Goal: Check status: Check status

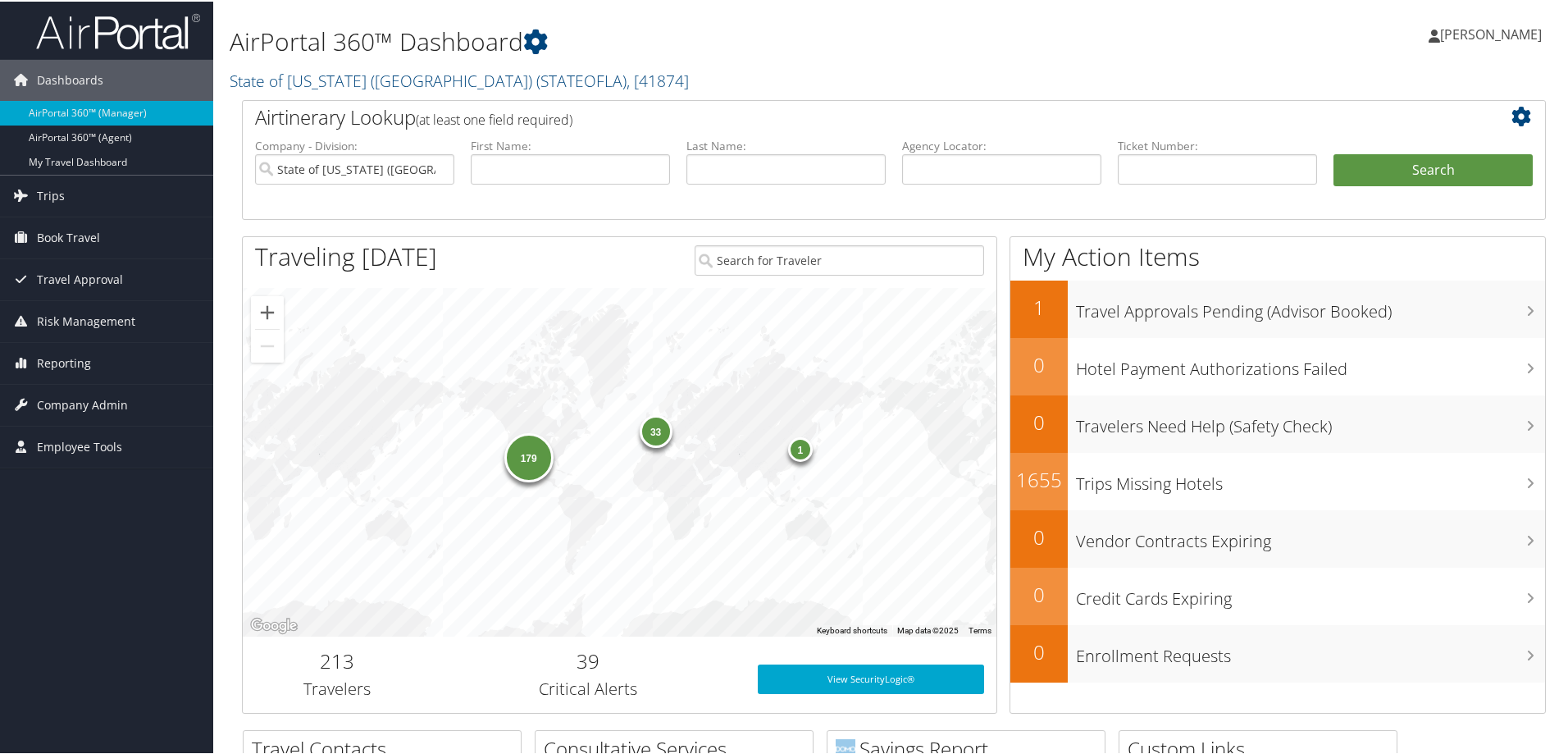
click at [132, 33] on img at bounding box center [118, 30] width 164 height 38
click at [50, 188] on span "Trips" at bounding box center [51, 194] width 28 height 41
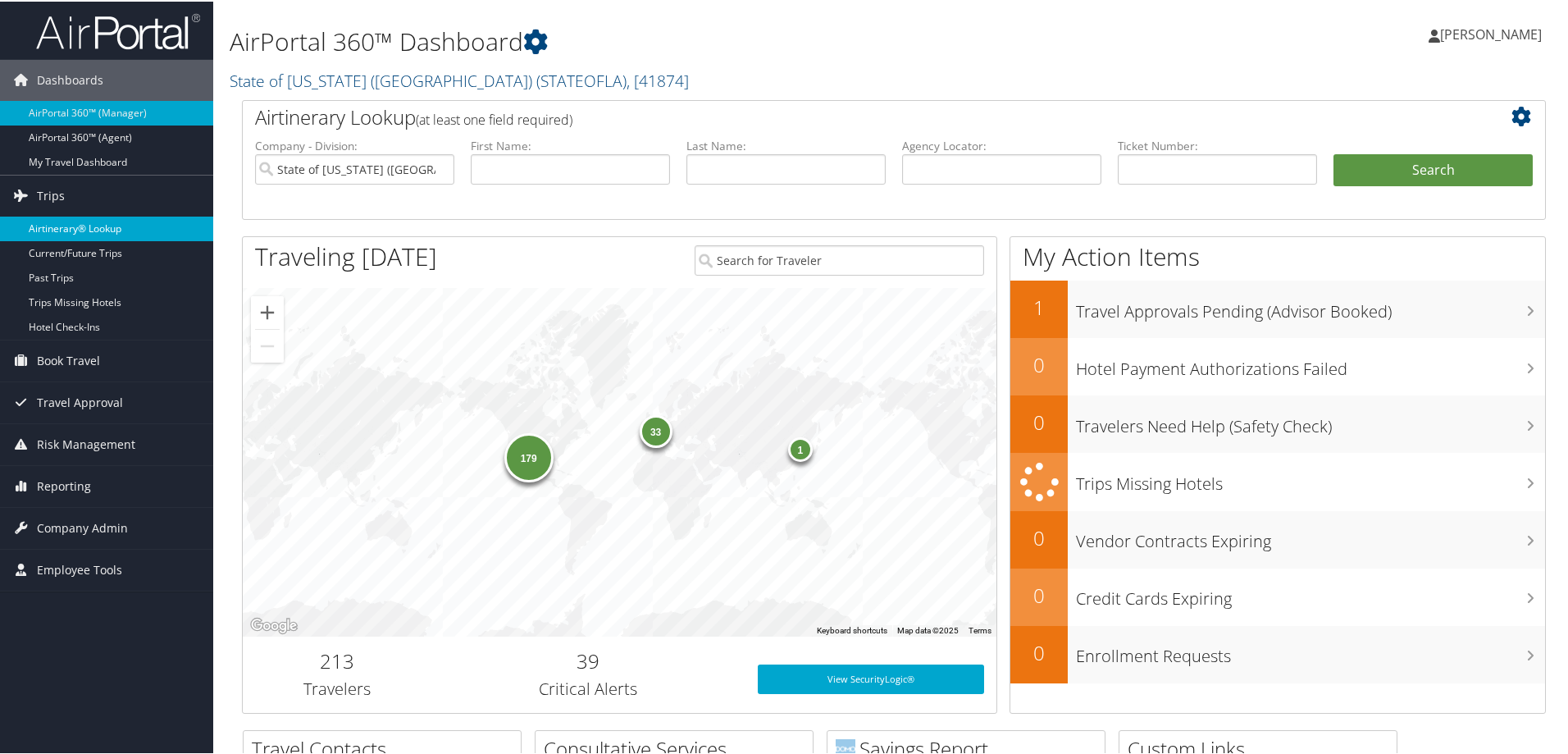
click at [53, 219] on link "Airtinerary® Lookup" at bounding box center [106, 228] width 214 height 24
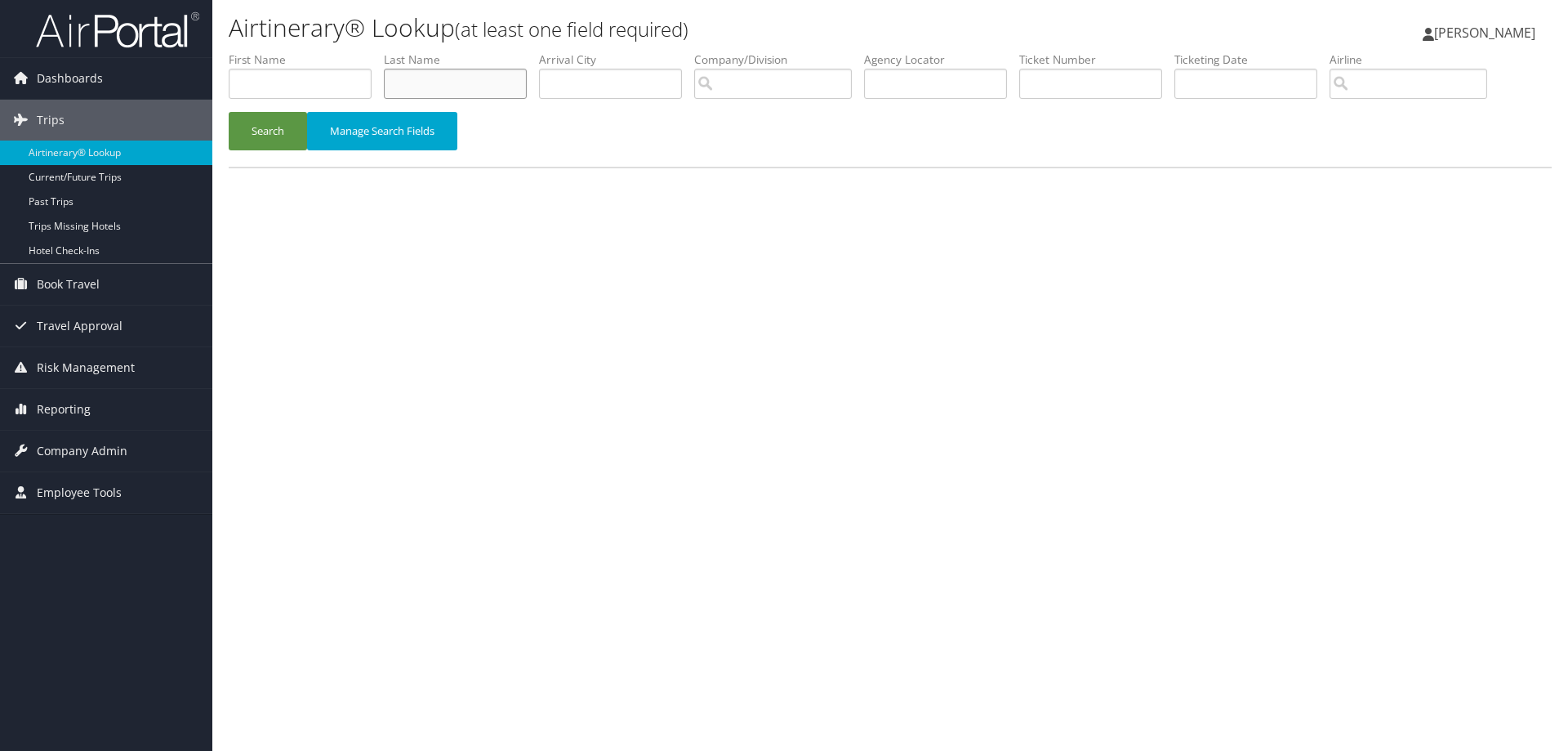
click at [486, 89] on input "text" at bounding box center [455, 83] width 143 height 30
type input "KAILI"
click at [276, 93] on input "text" at bounding box center [300, 83] width 143 height 30
click at [284, 83] on input "LEUCU" at bounding box center [300, 83] width 143 height 30
type input "LEUTU"
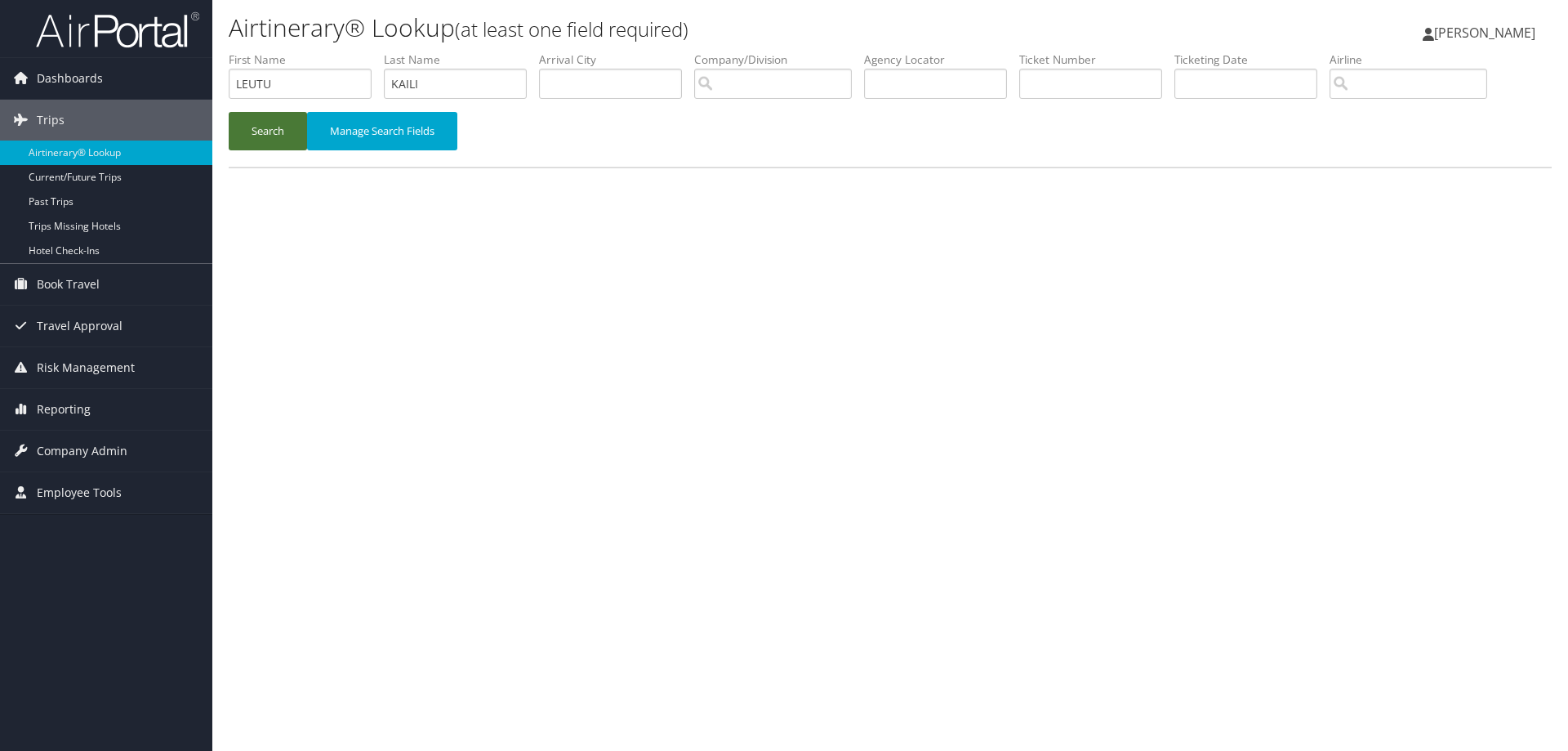
click at [292, 128] on button "Search" at bounding box center [268, 131] width 78 height 38
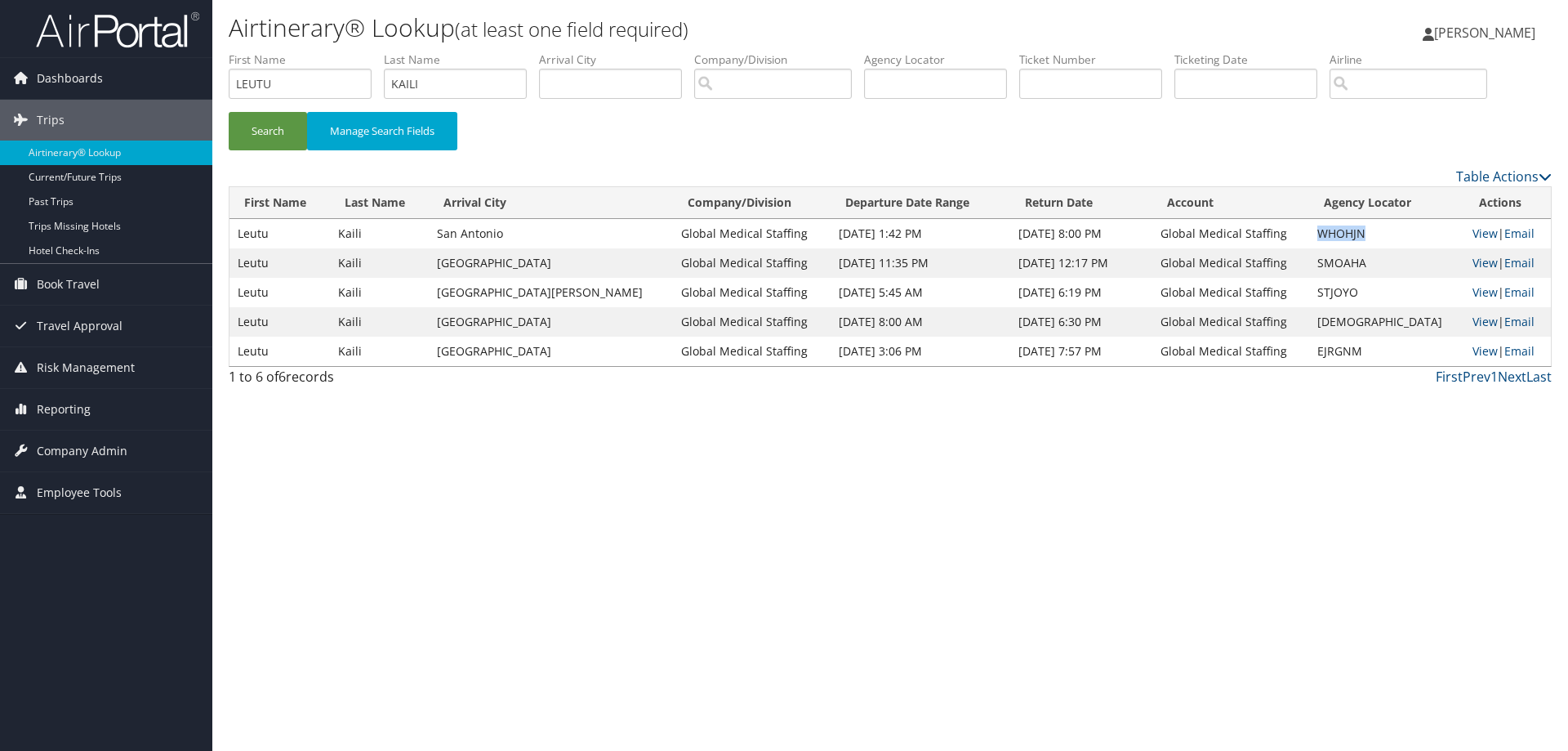
drag, startPoint x: 1368, startPoint y: 232, endPoint x: 1321, endPoint y: 230, distance: 47.0
click at [1321, 230] on td "WHOHJN" at bounding box center [1387, 234] width 155 height 30
copy td "WHOHJN"
click at [99, 405] on link "Reporting" at bounding box center [106, 409] width 213 height 41
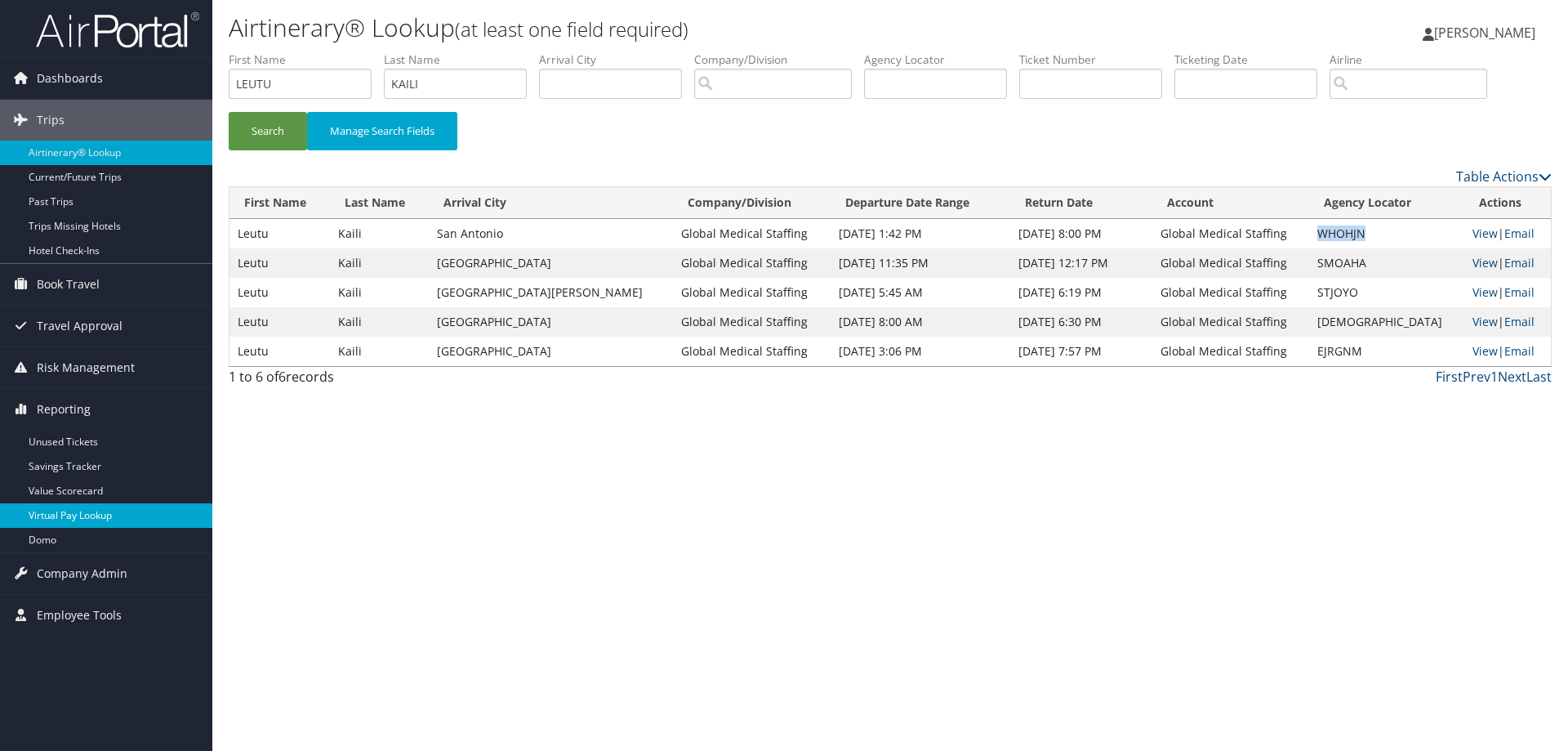
click at [60, 517] on link "Virtual Pay Lookup" at bounding box center [106, 516] width 213 height 24
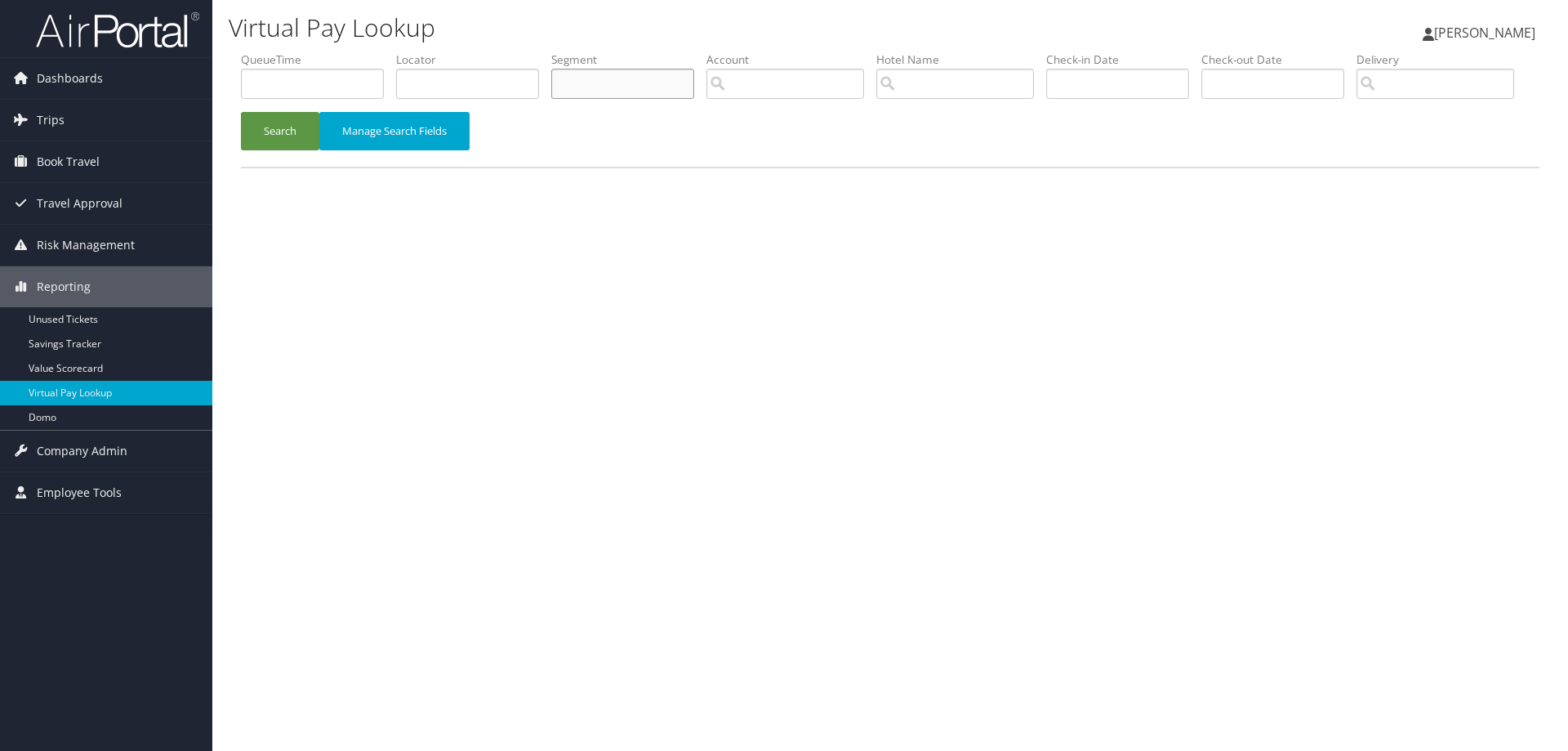
click at [608, 87] on input "text" at bounding box center [622, 83] width 143 height 30
paste input "WHOHJN"
type input "WHOHJN"
click at [286, 150] on button "Search" at bounding box center [280, 131] width 78 height 38
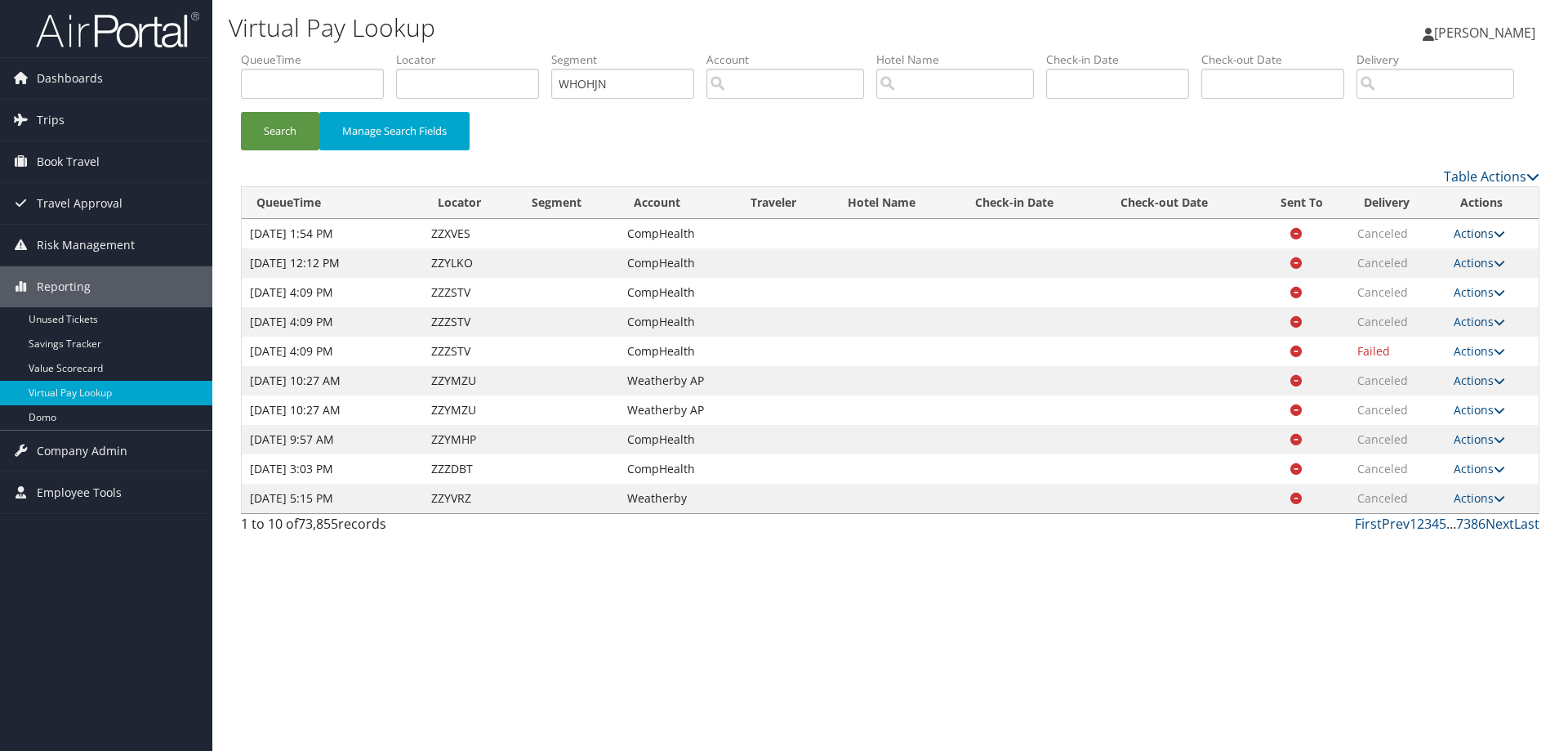
click at [1499, 241] on link "Actions" at bounding box center [1479, 234] width 51 height 16
click at [1468, 366] on td "Actions Resend Logs View Itinerary" at bounding box center [1492, 352] width 93 height 30
click at [1469, 359] on link "Actions" at bounding box center [1479, 351] width 51 height 16
click at [1452, 417] on link "Logs" at bounding box center [1451, 403] width 103 height 28
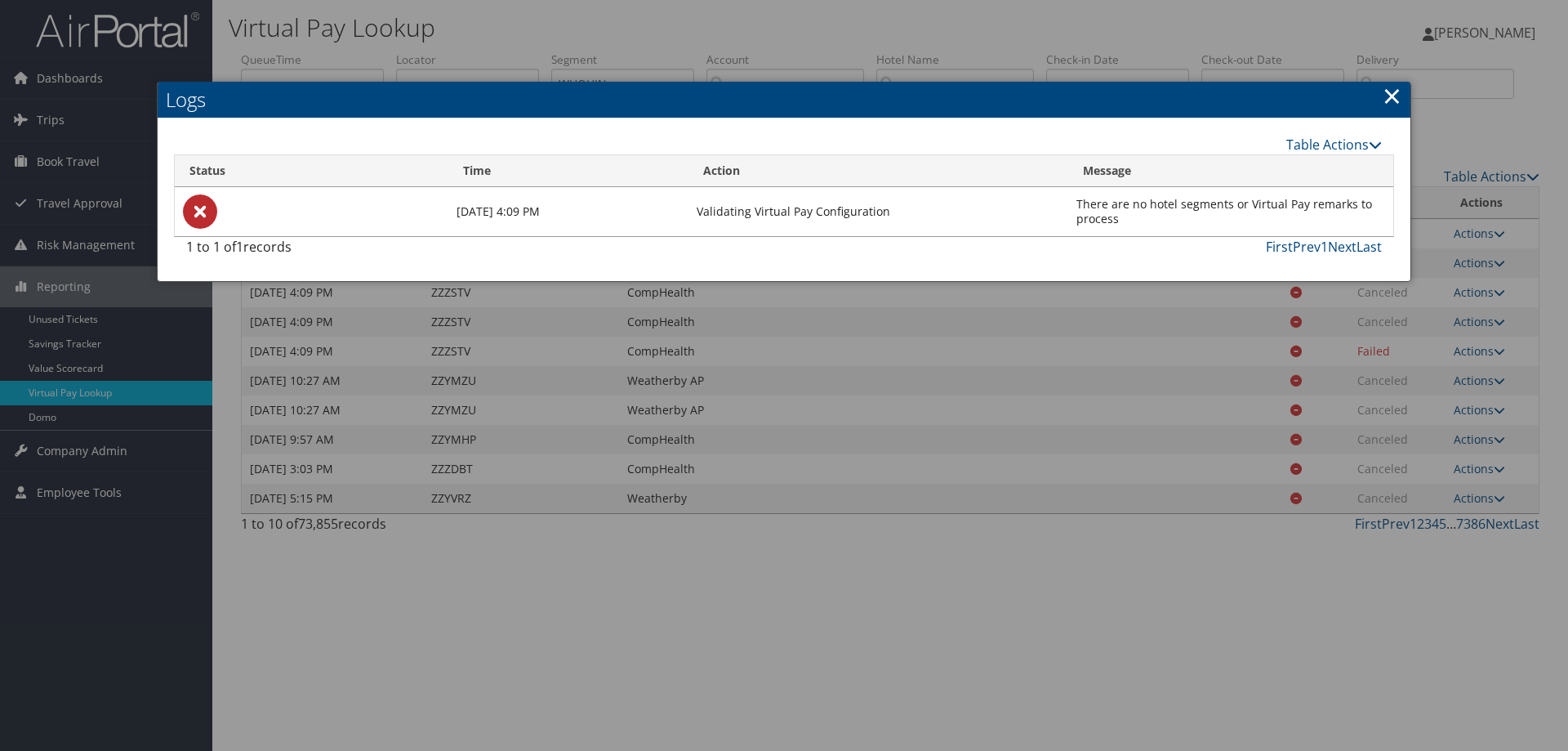
click at [1096, 472] on div at bounding box center [784, 375] width 1568 height 751
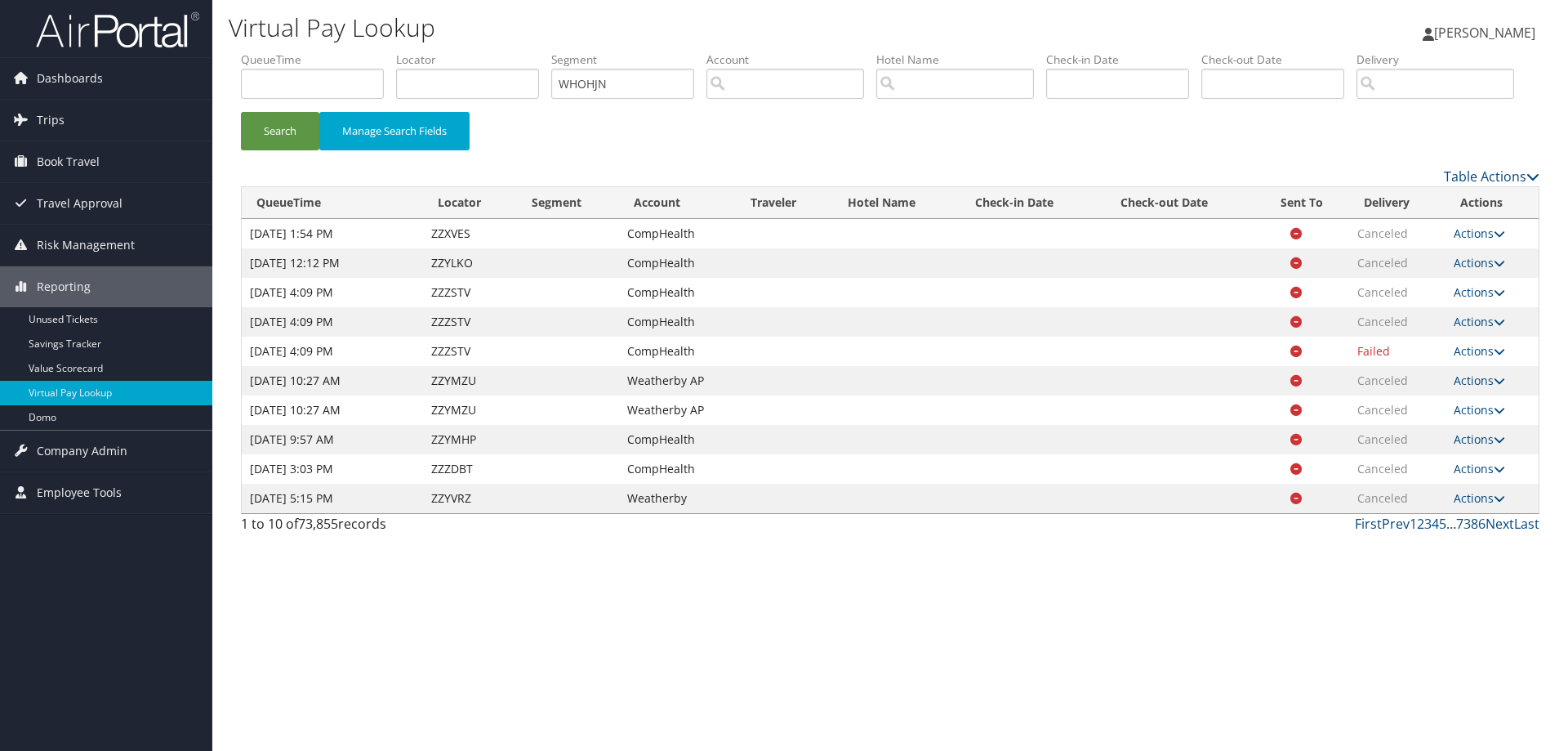
click at [95, 37] on img at bounding box center [117, 30] width 163 height 38
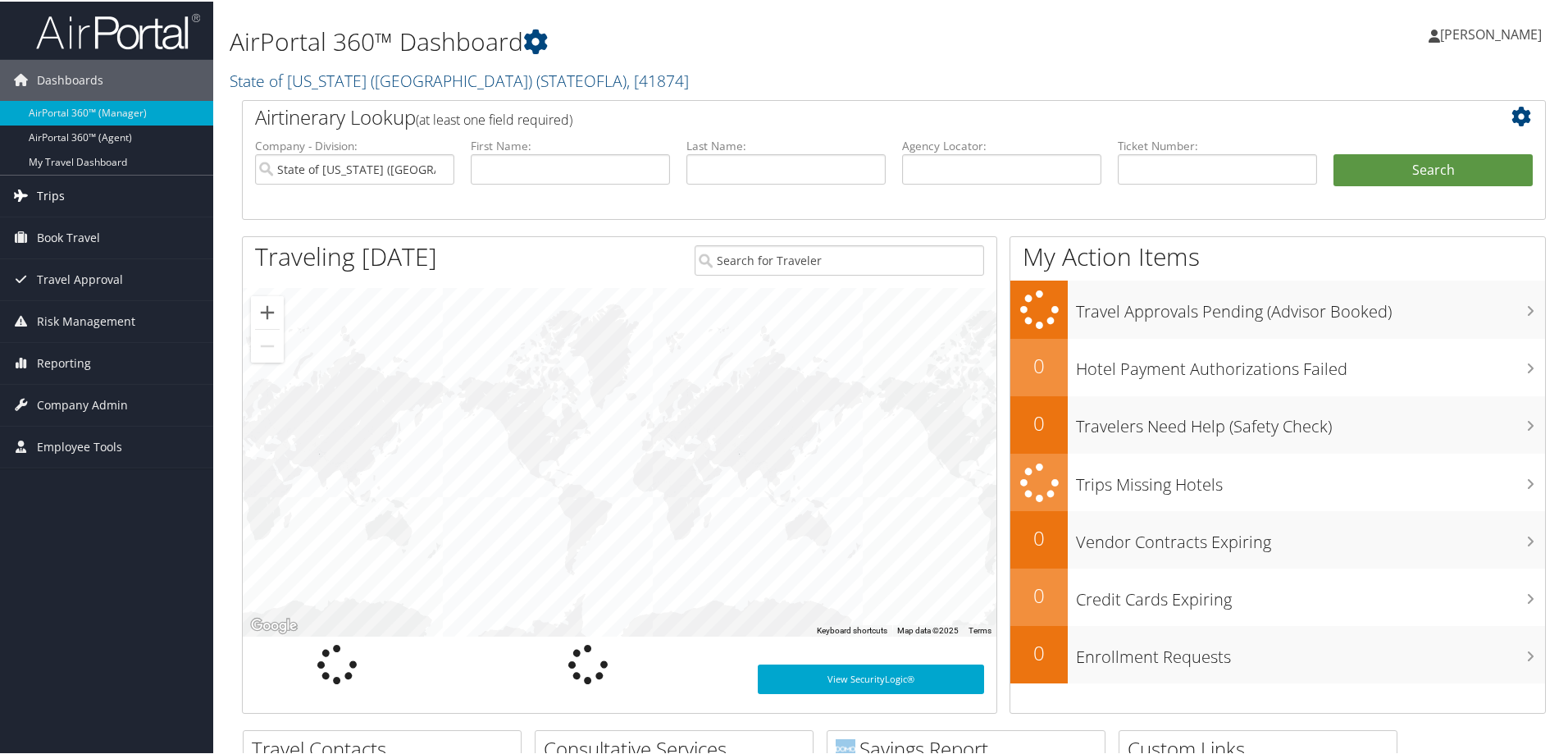
drag, startPoint x: 43, startPoint y: 188, endPoint x: 56, endPoint y: 193, distance: 13.9
click at [43, 188] on span "Trips" at bounding box center [51, 194] width 28 height 41
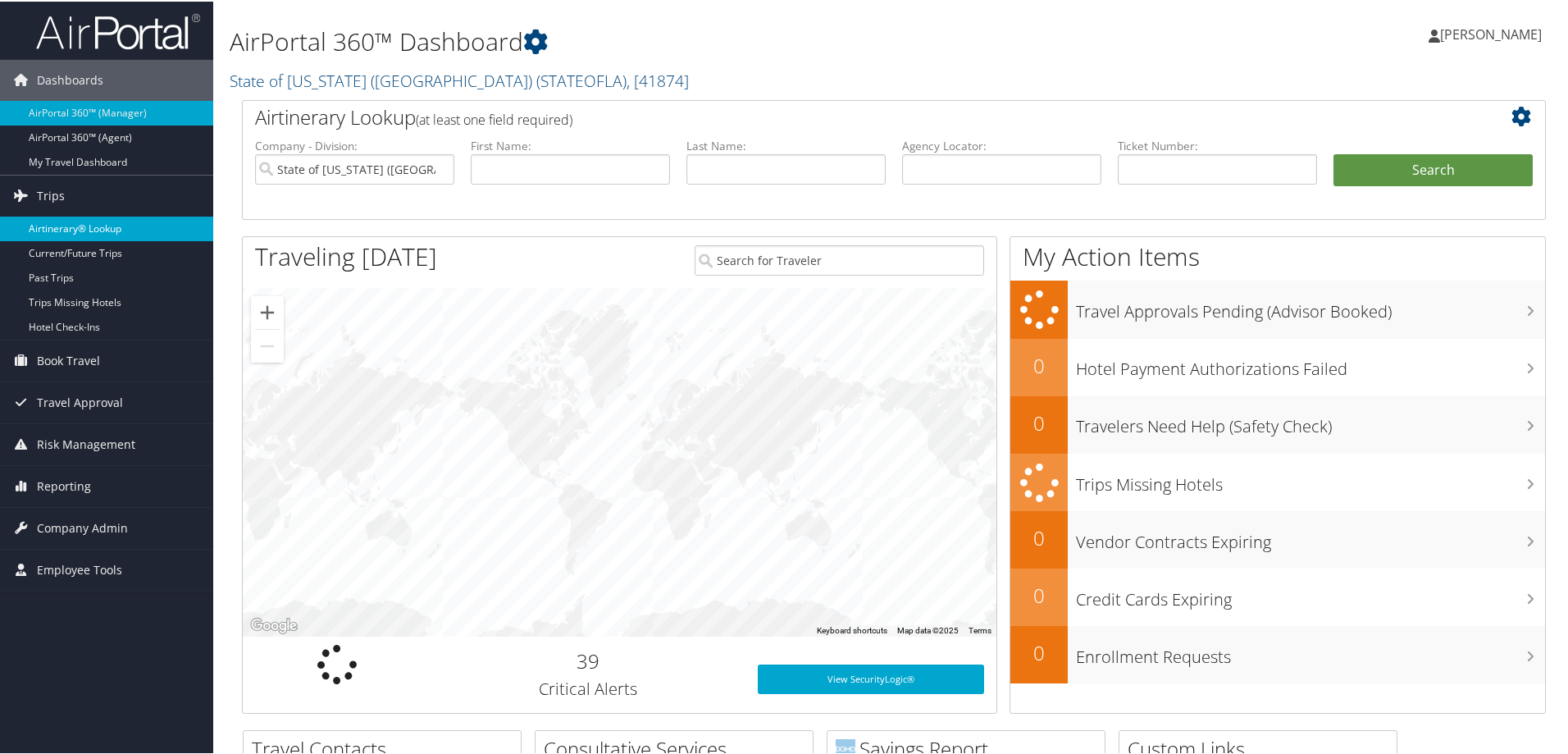
click at [59, 232] on link "Airtinerary® Lookup" at bounding box center [106, 228] width 214 height 24
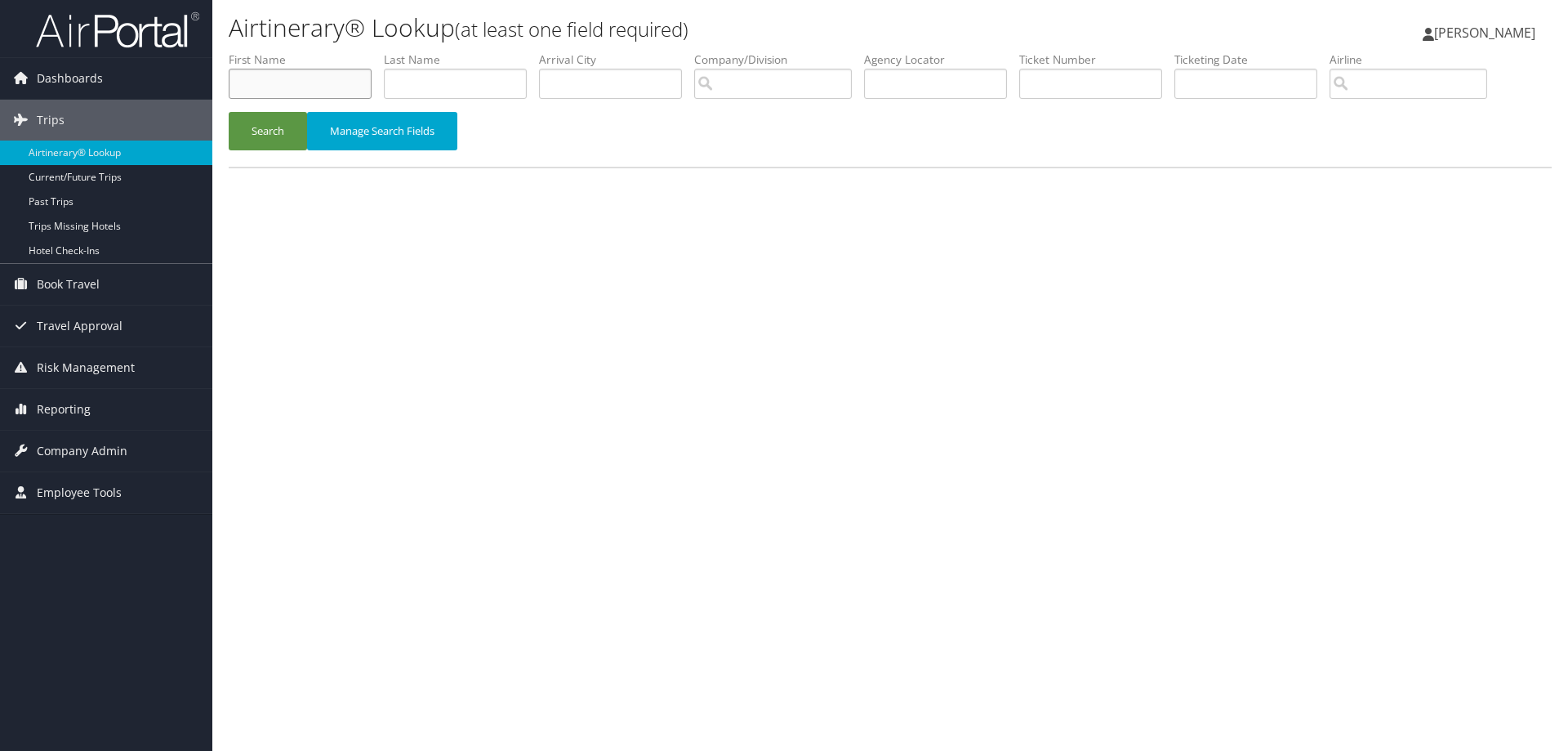
click at [285, 91] on input "text" at bounding box center [300, 83] width 143 height 30
type input "LOUKA"
type input "SAM"
drag, startPoint x: 286, startPoint y: 90, endPoint x: -145, endPoint y: 60, distance: 432.0
click at [0, 60] on html "Menu Dashboards ► AirPortal 360™ (Manager) AirPortal 360™ (Agent) My Travel Das…" at bounding box center [784, 375] width 1568 height 751
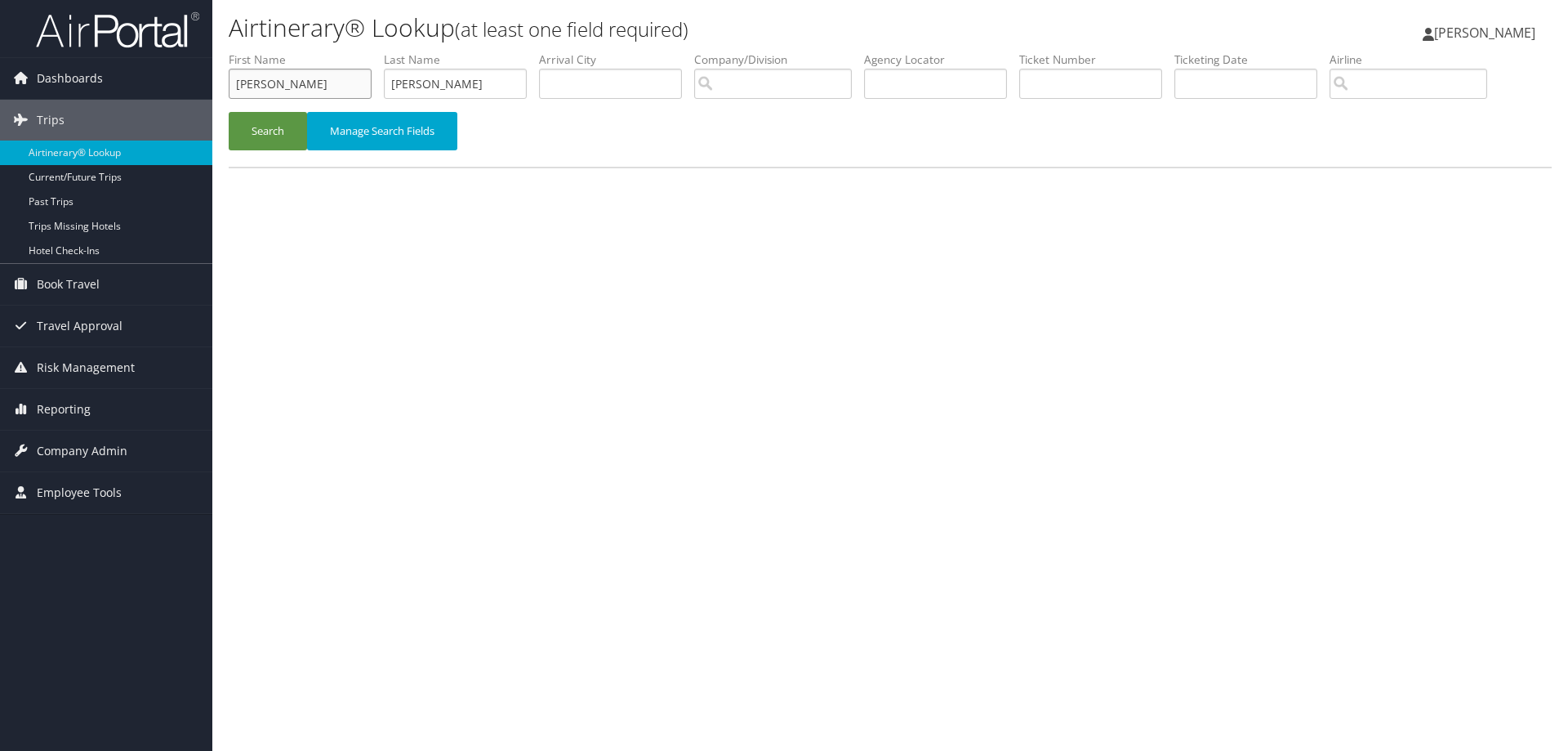
type input "SAMMY"
type input "LOUKA"
click at [262, 134] on button "Search" at bounding box center [268, 131] width 78 height 38
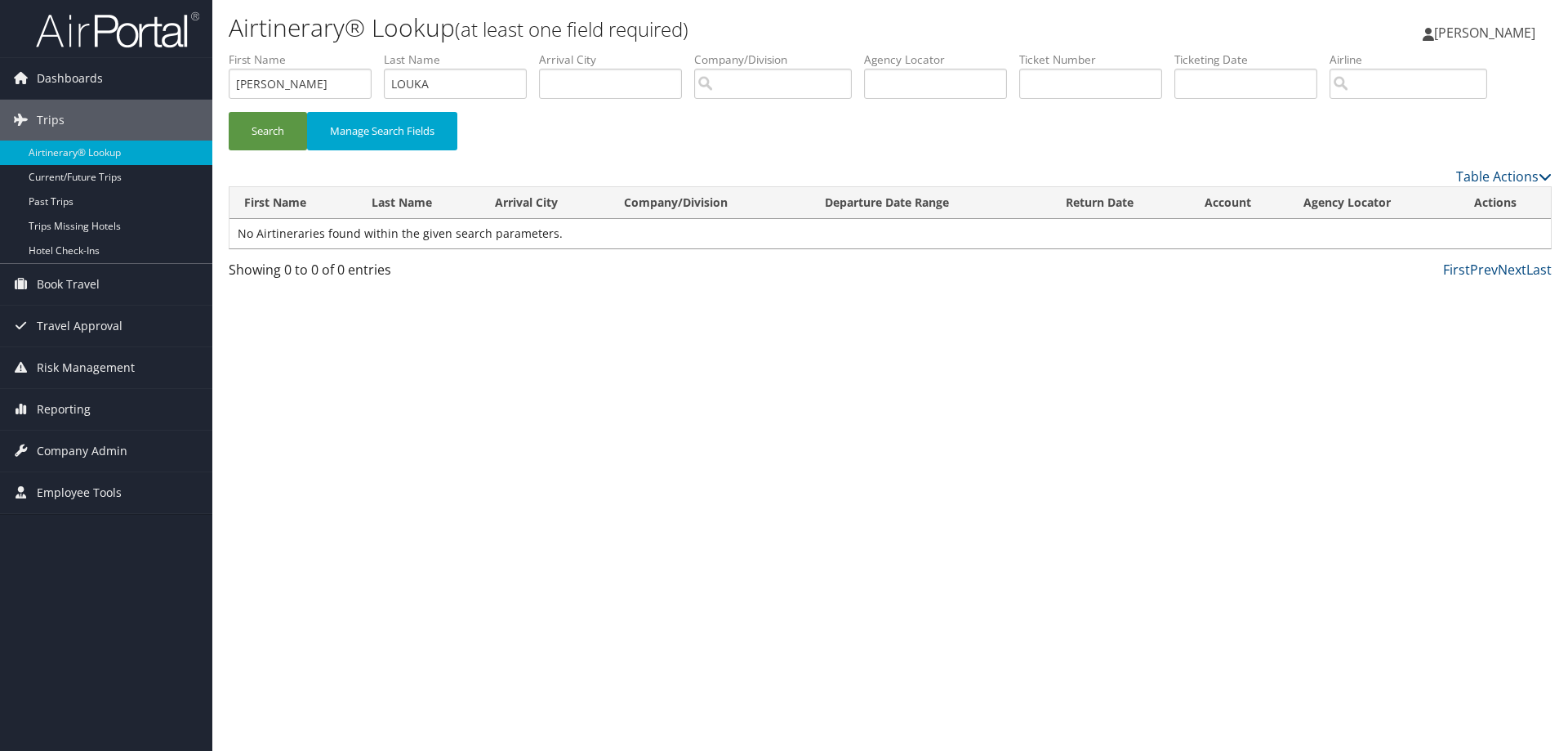
click at [314, 67] on label "First Name" at bounding box center [306, 59] width 155 height 16
click at [291, 83] on input "SAMMY" at bounding box center [300, 83] width 143 height 30
click at [264, 130] on button "Search" at bounding box center [268, 131] width 78 height 38
drag, startPoint x: 285, startPoint y: 85, endPoint x: 75, endPoint y: 53, distance: 212.4
click at [75, 53] on div "Dashboards AirPortal 360™ (Manager) AirPortal 360™ (Agent) My Travel Dashboard …" at bounding box center [784, 375] width 1568 height 751
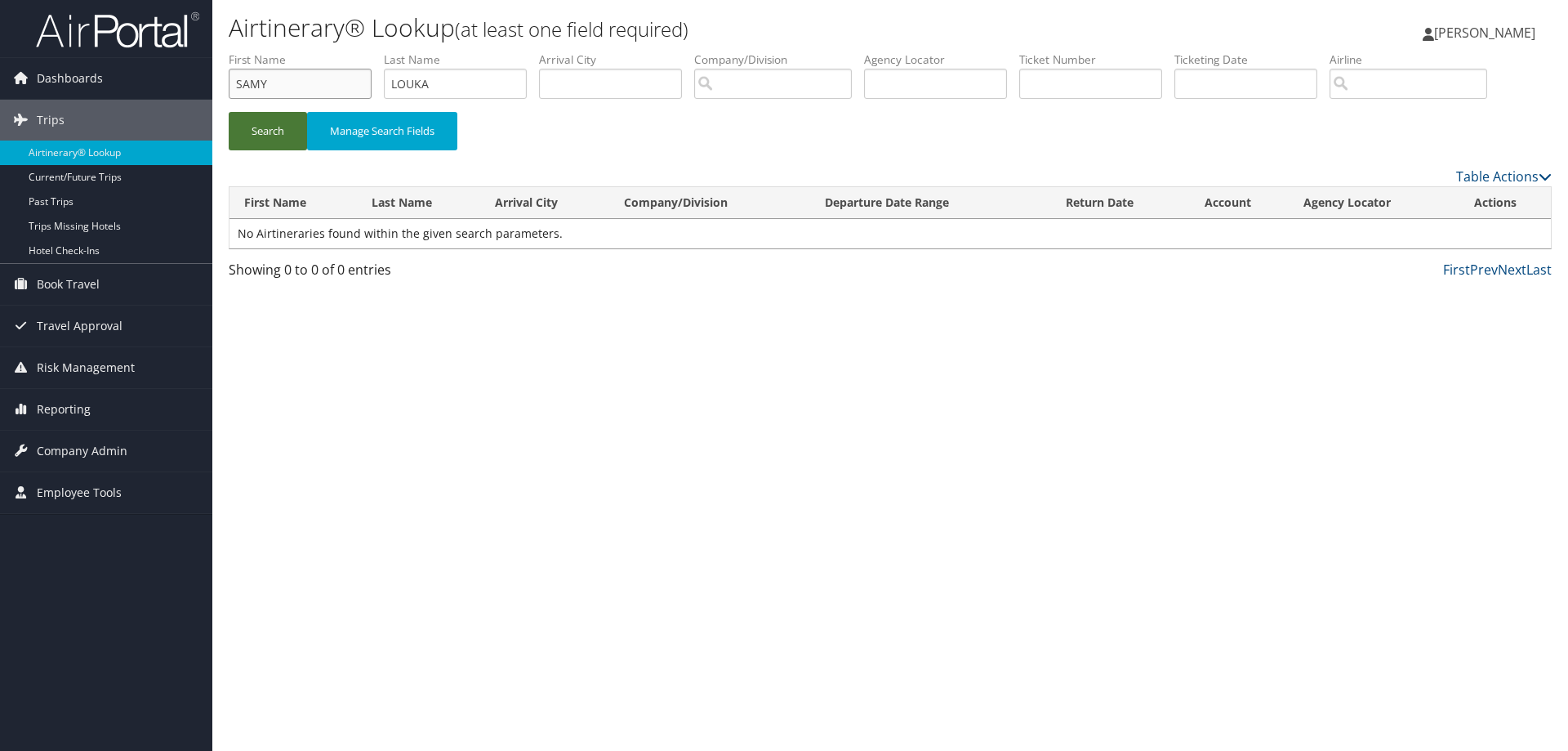
type input "SAMY"
click at [272, 121] on button "Search" at bounding box center [268, 131] width 78 height 38
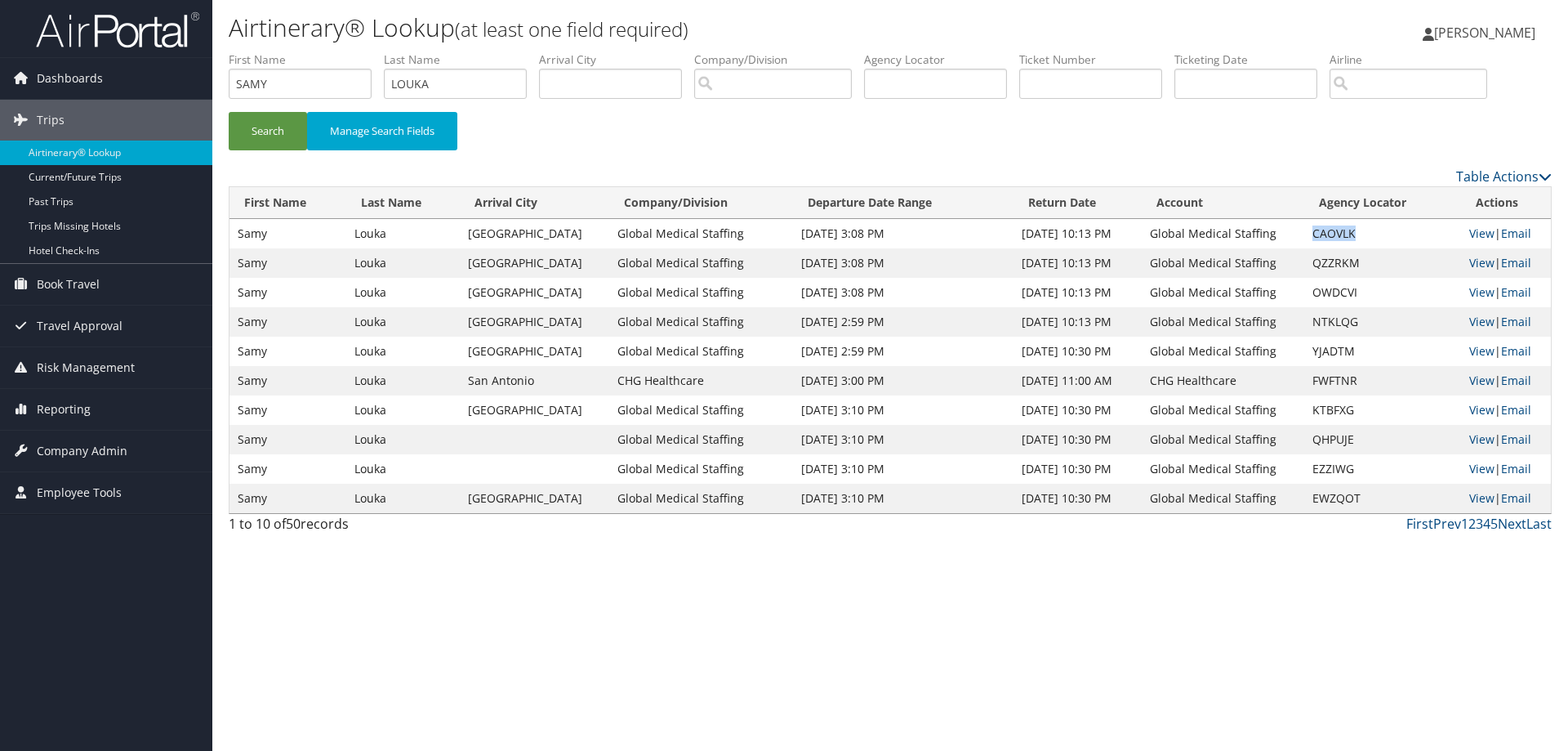
drag, startPoint x: 1361, startPoint y: 234, endPoint x: 1309, endPoint y: 228, distance: 52.3
click at [1309, 228] on td "CAOVLK" at bounding box center [1382, 234] width 157 height 30
drag, startPoint x: 1355, startPoint y: 378, endPoint x: 1304, endPoint y: 380, distance: 51.0
click at [1304, 380] on td "FWFTNR" at bounding box center [1382, 381] width 157 height 30
copy td "FWFTNR"
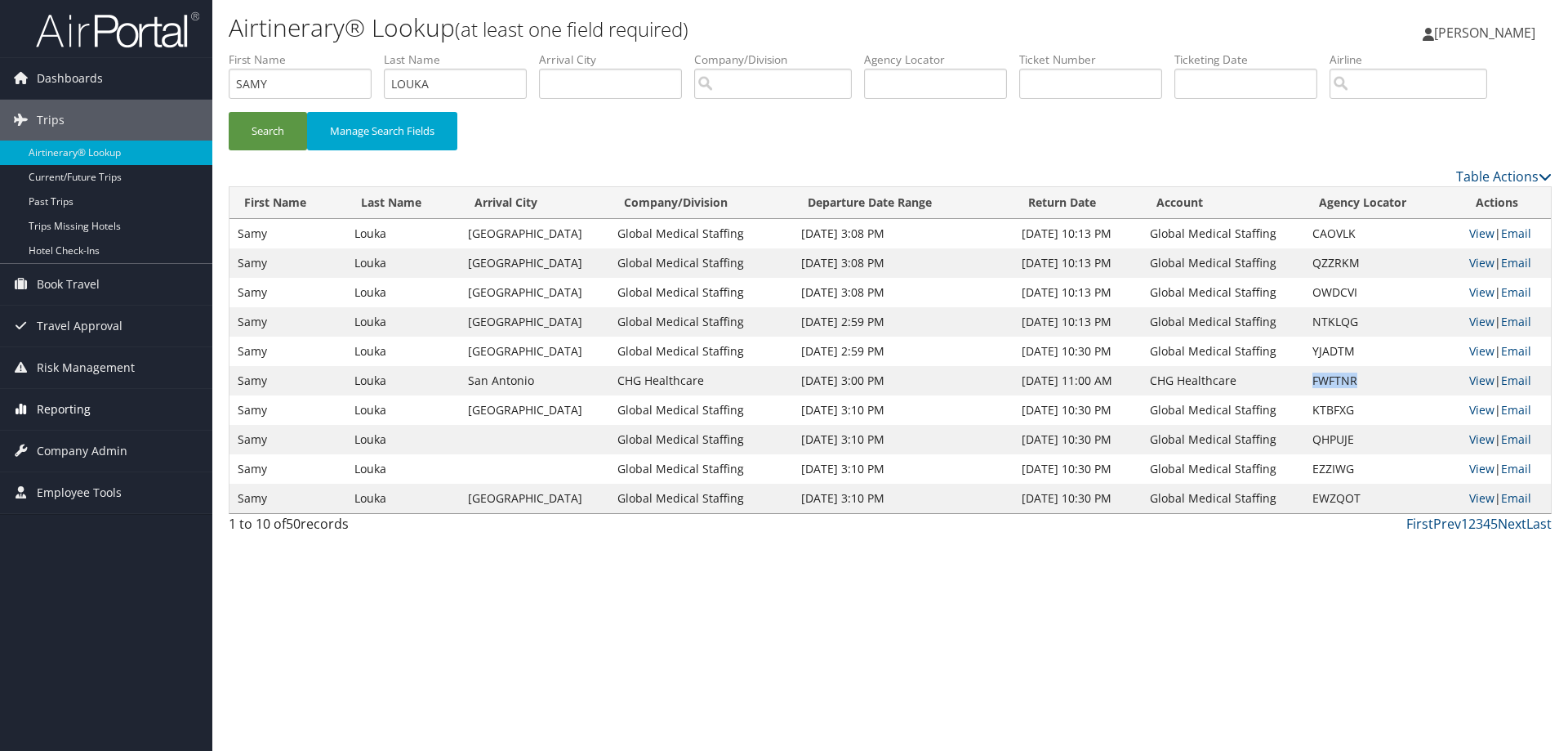
drag, startPoint x: 63, startPoint y: 409, endPoint x: 65, endPoint y: 424, distance: 15.1
click at [63, 409] on span "Reporting" at bounding box center [63, 409] width 54 height 41
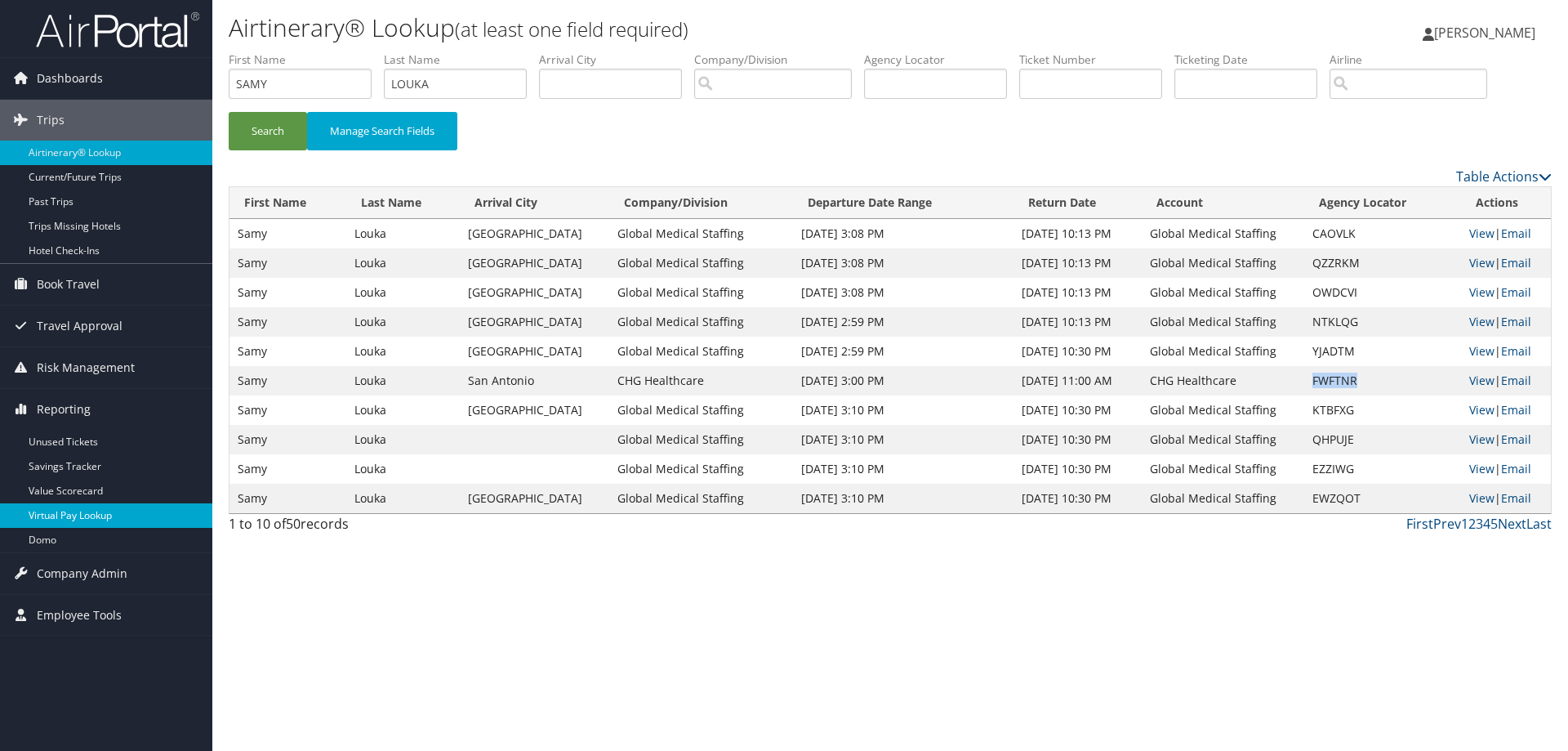
click at [81, 517] on link "Virtual Pay Lookup" at bounding box center [106, 516] width 213 height 24
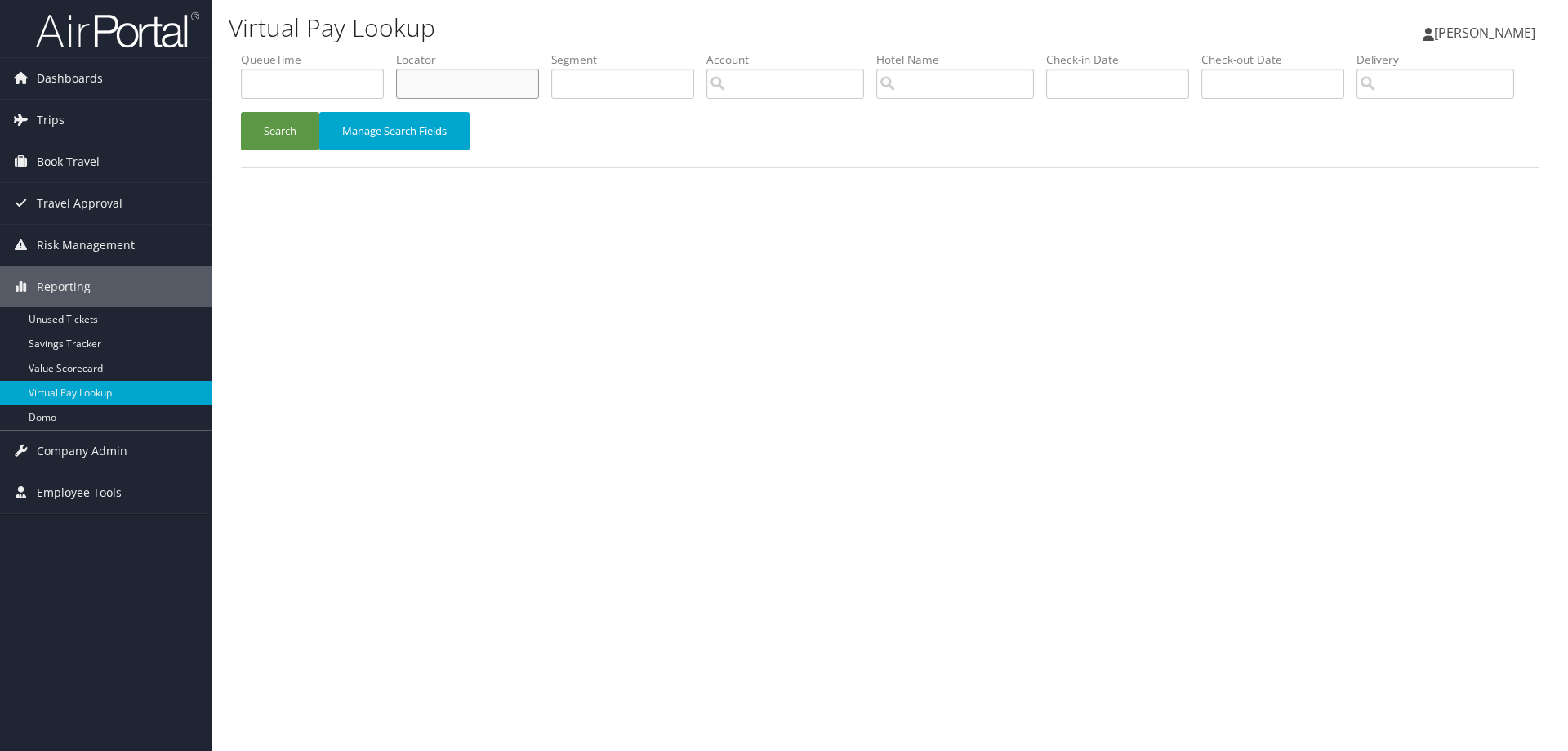
drag, startPoint x: 478, startPoint y: 90, endPoint x: 495, endPoint y: 90, distance: 17.0
click at [482, 90] on input "text" at bounding box center [467, 83] width 143 height 30
paste input "FWFTNR"
click at [280, 150] on button "Search" at bounding box center [280, 131] width 78 height 38
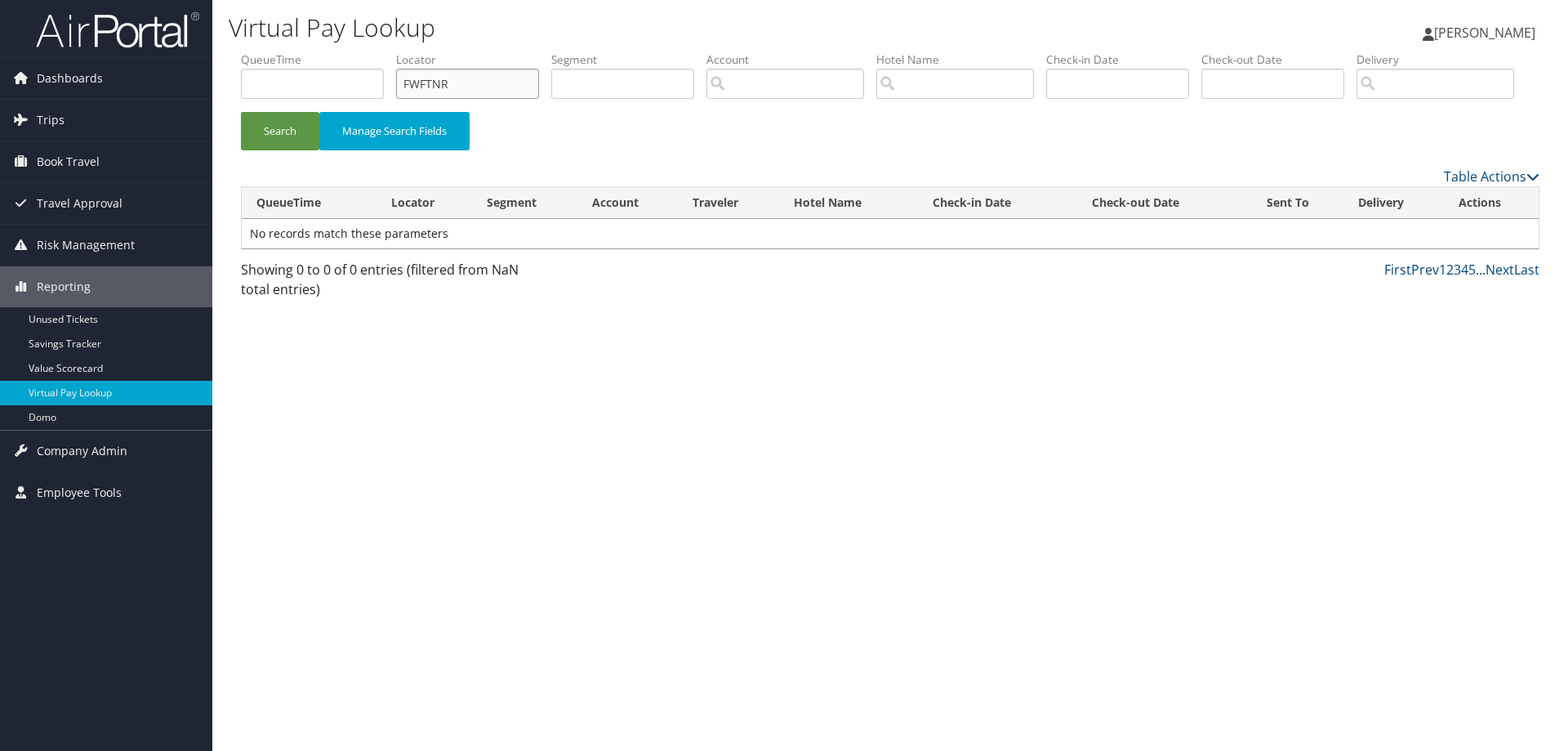
drag, startPoint x: 457, startPoint y: 90, endPoint x: 464, endPoint y: 122, distance: 32.8
click at [299, 48] on div "Virtual Pay Lookup Crystal Harris Crystal Harris My Settings Travel Agency Cont…" at bounding box center [890, 375] width 1355 height 751
type input "WHOHJN"
click at [298, 150] on button "Search" at bounding box center [280, 131] width 78 height 38
click at [306, 150] on button "Search" at bounding box center [280, 131] width 78 height 38
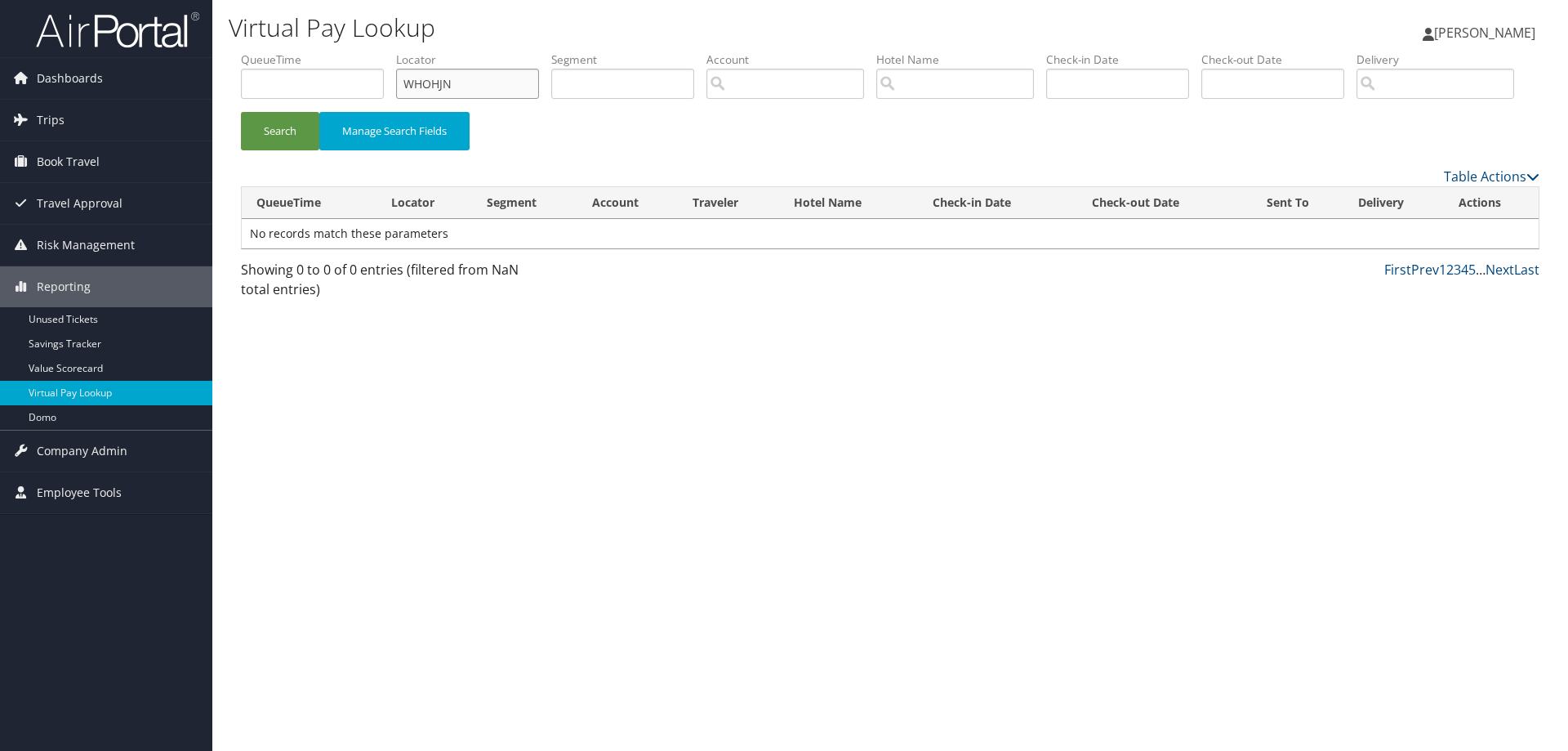
click at [457, 76] on input "WHOHJN" at bounding box center [467, 83] width 143 height 30
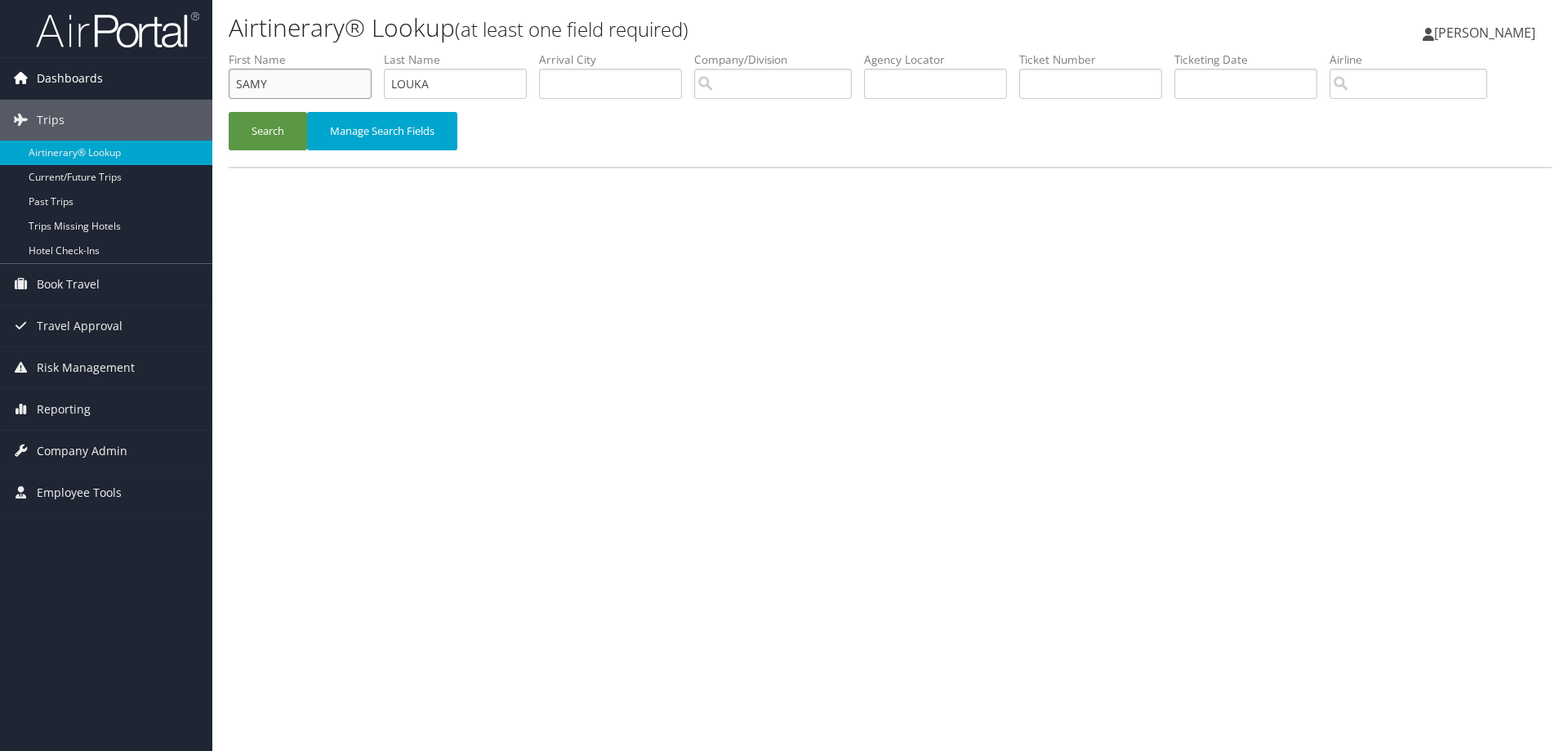
drag, startPoint x: 290, startPoint y: 81, endPoint x: 83, endPoint y: 81, distance: 207.0
click at [85, 81] on div "Dashboards AirPortal 360™ (Manager) AirPortal 360™ (Agent) My Travel Dashboard …" at bounding box center [784, 375] width 1568 height 751
type input "LEUTU"
type input "KAILI"
click at [258, 130] on button "Search" at bounding box center [268, 131] width 78 height 38
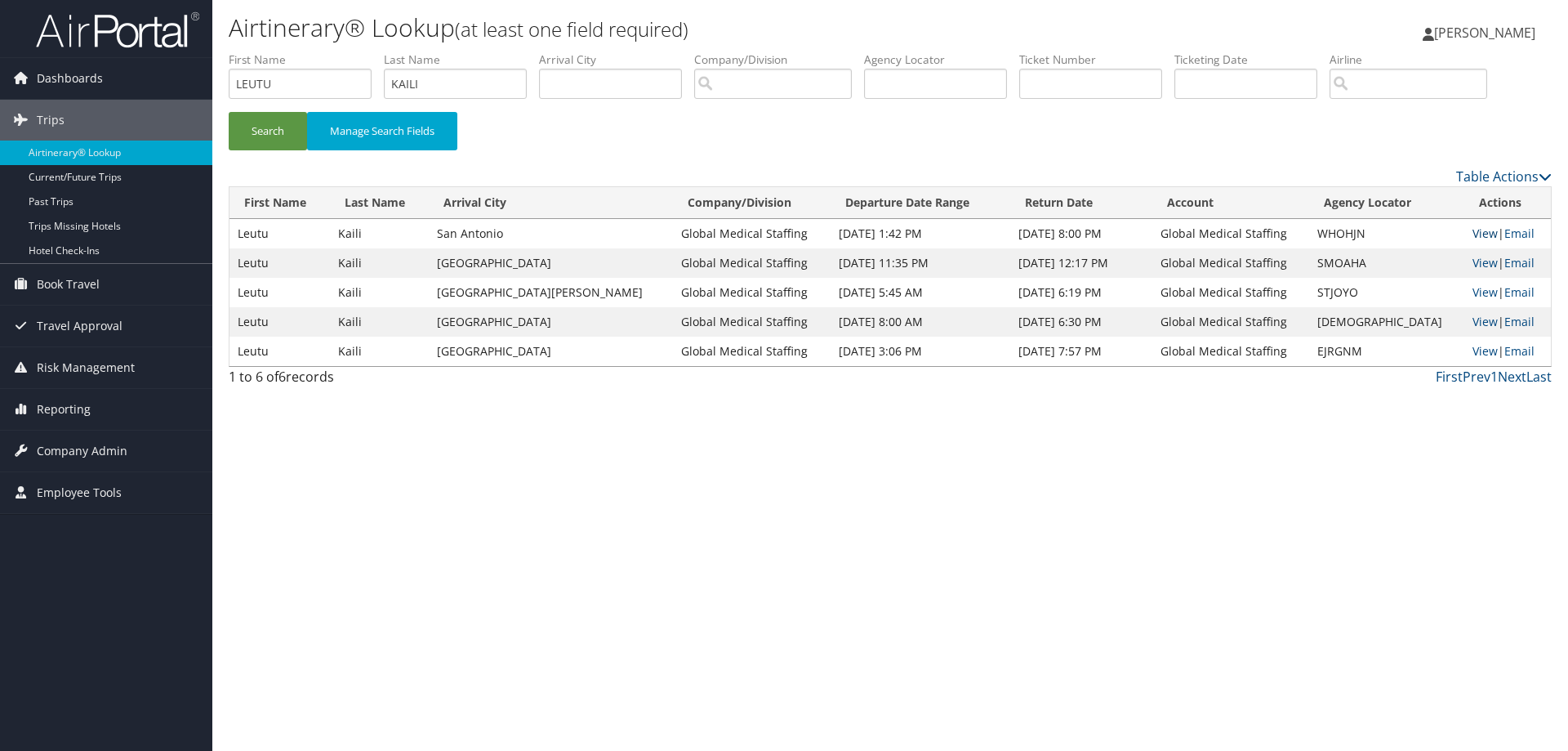
click at [1473, 232] on link "View" at bounding box center [1485, 234] width 25 height 16
drag, startPoint x: 1364, startPoint y: 238, endPoint x: 1322, endPoint y: 241, distance: 42.1
click at [1322, 241] on td "WHOHJN" at bounding box center [1387, 234] width 155 height 30
copy td "WHOHJN"
click at [82, 449] on span "Company Admin" at bounding box center [82, 451] width 90 height 41
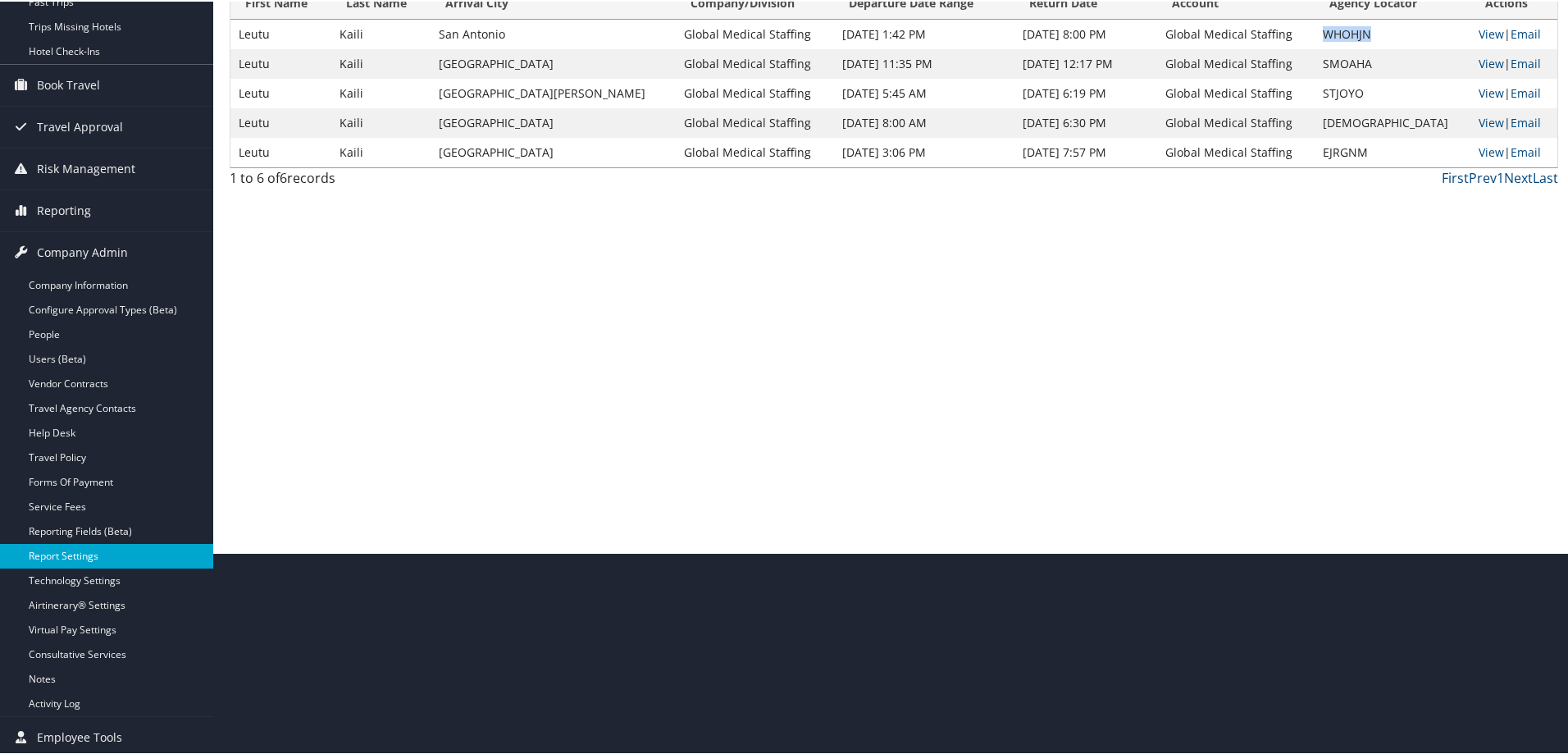
scroll to position [205, 0]
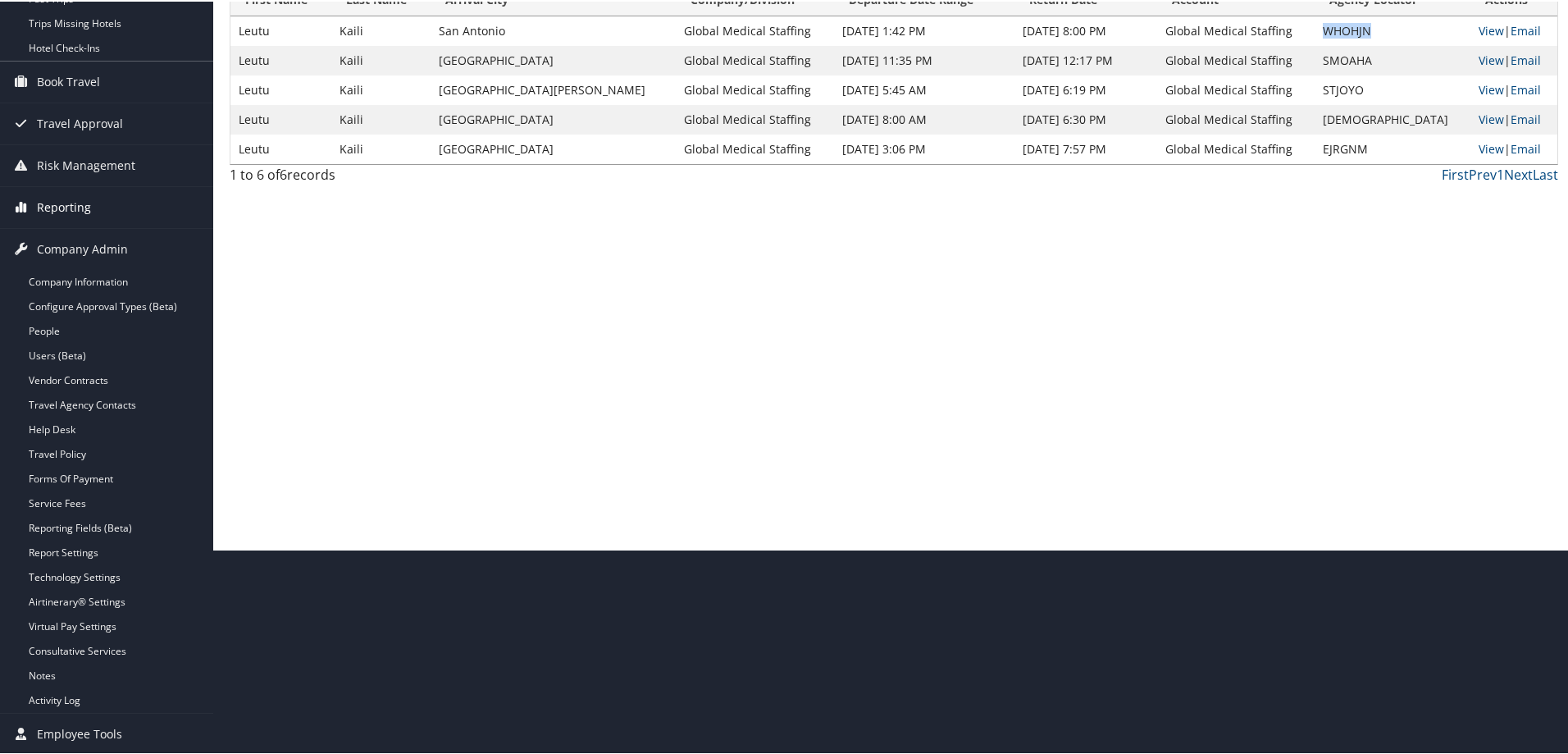
click at [57, 212] on span "Reporting" at bounding box center [64, 206] width 54 height 41
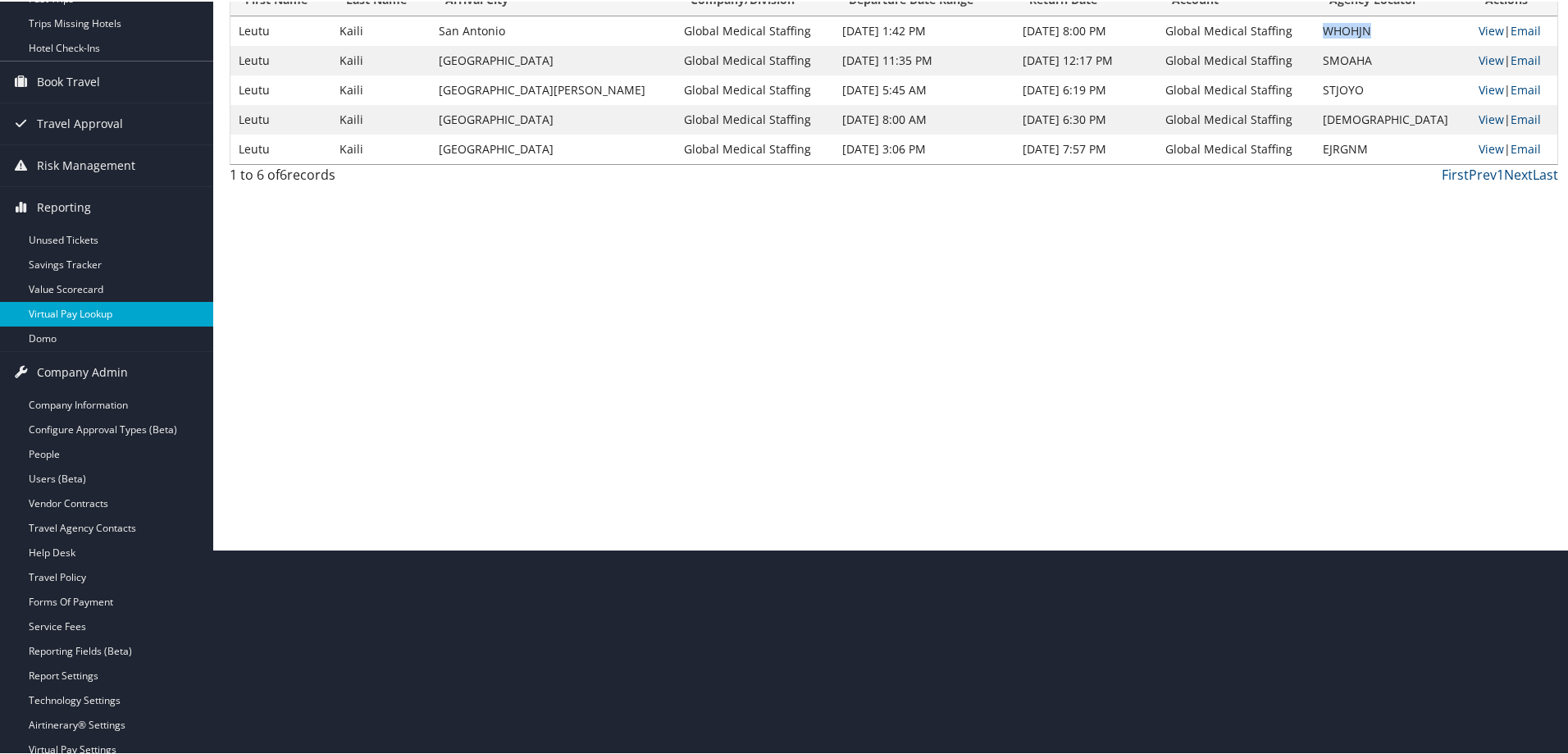
click at [65, 309] on link "Virtual Pay Lookup" at bounding box center [106, 312] width 214 height 24
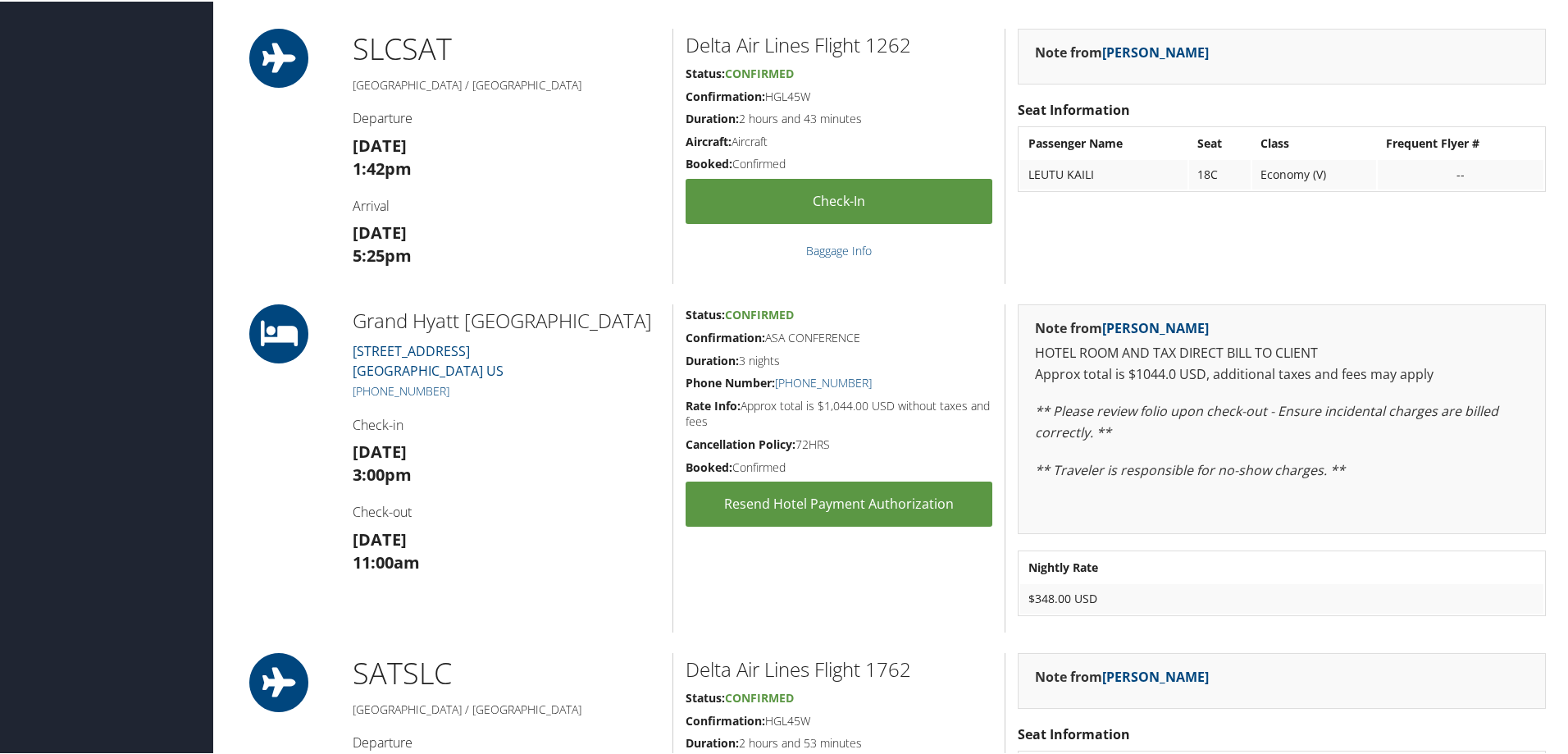
scroll to position [392, 0]
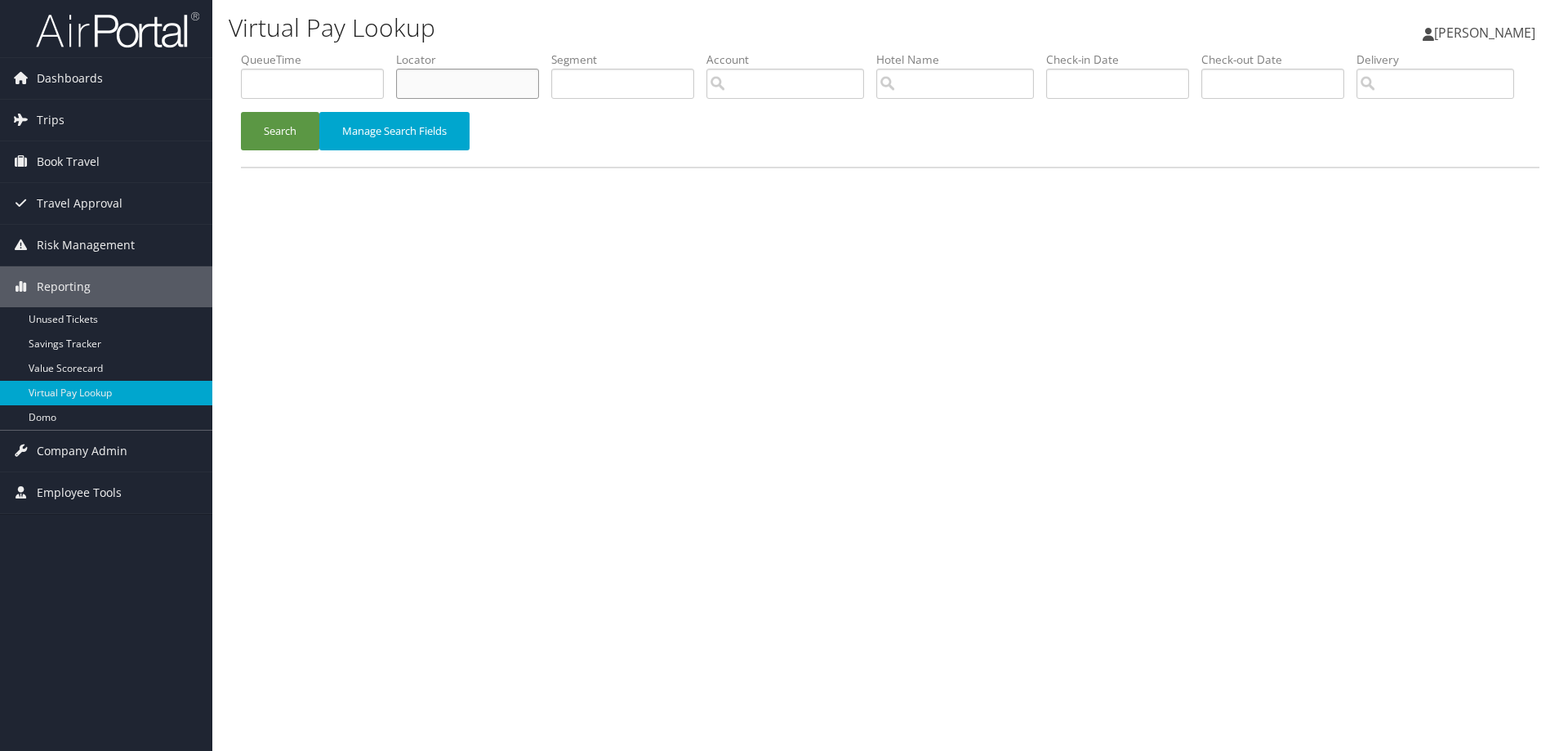
click at [449, 90] on input "text" at bounding box center [467, 83] width 143 height 30
paste input "WHOHJN"
click at [275, 150] on button "Search" at bounding box center [280, 131] width 78 height 38
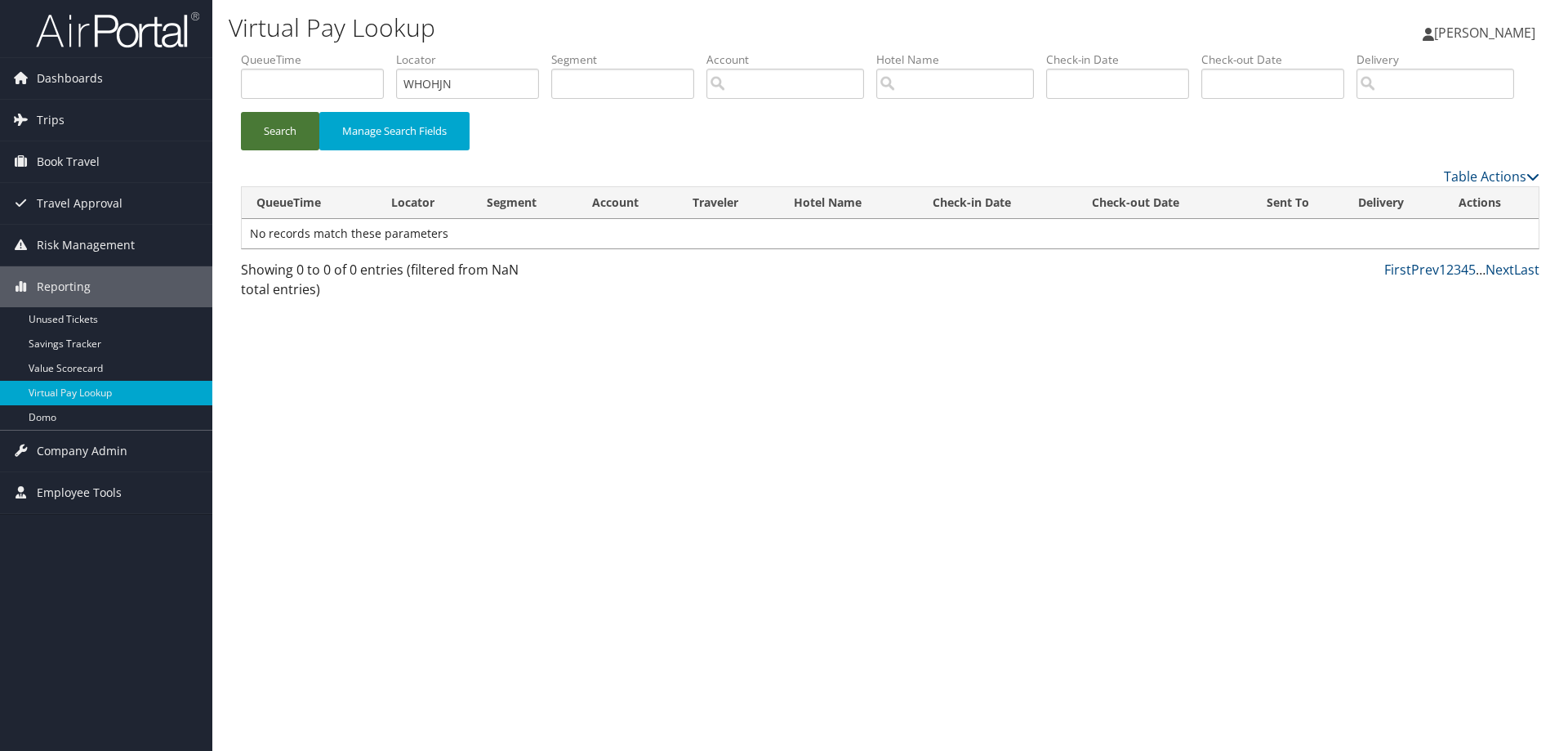
click at [280, 150] on button "Search" at bounding box center [280, 131] width 78 height 38
drag, startPoint x: 533, startPoint y: 86, endPoint x: 415, endPoint y: 79, distance: 118.2
click at [415, 79] on input "WHOHJN" at bounding box center [467, 83] width 143 height 30
type input "W"
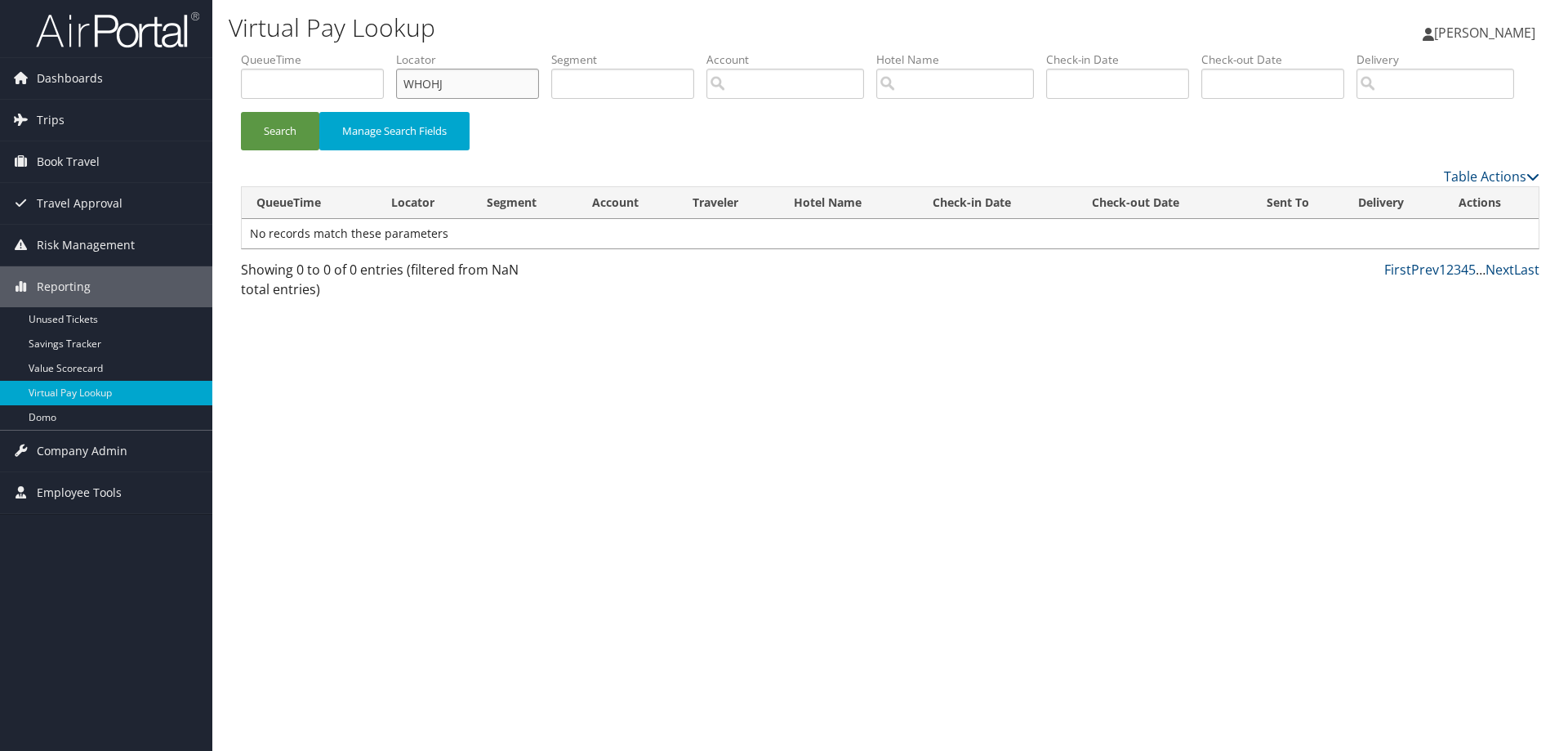
type input "WHOHJN"
click at [285, 150] on button "Search" at bounding box center [280, 131] width 78 height 38
click at [285, 150] on button "Search" at bounding box center [280, 131] width 78 height 38
click at [80, 45] on img at bounding box center [117, 30] width 163 height 38
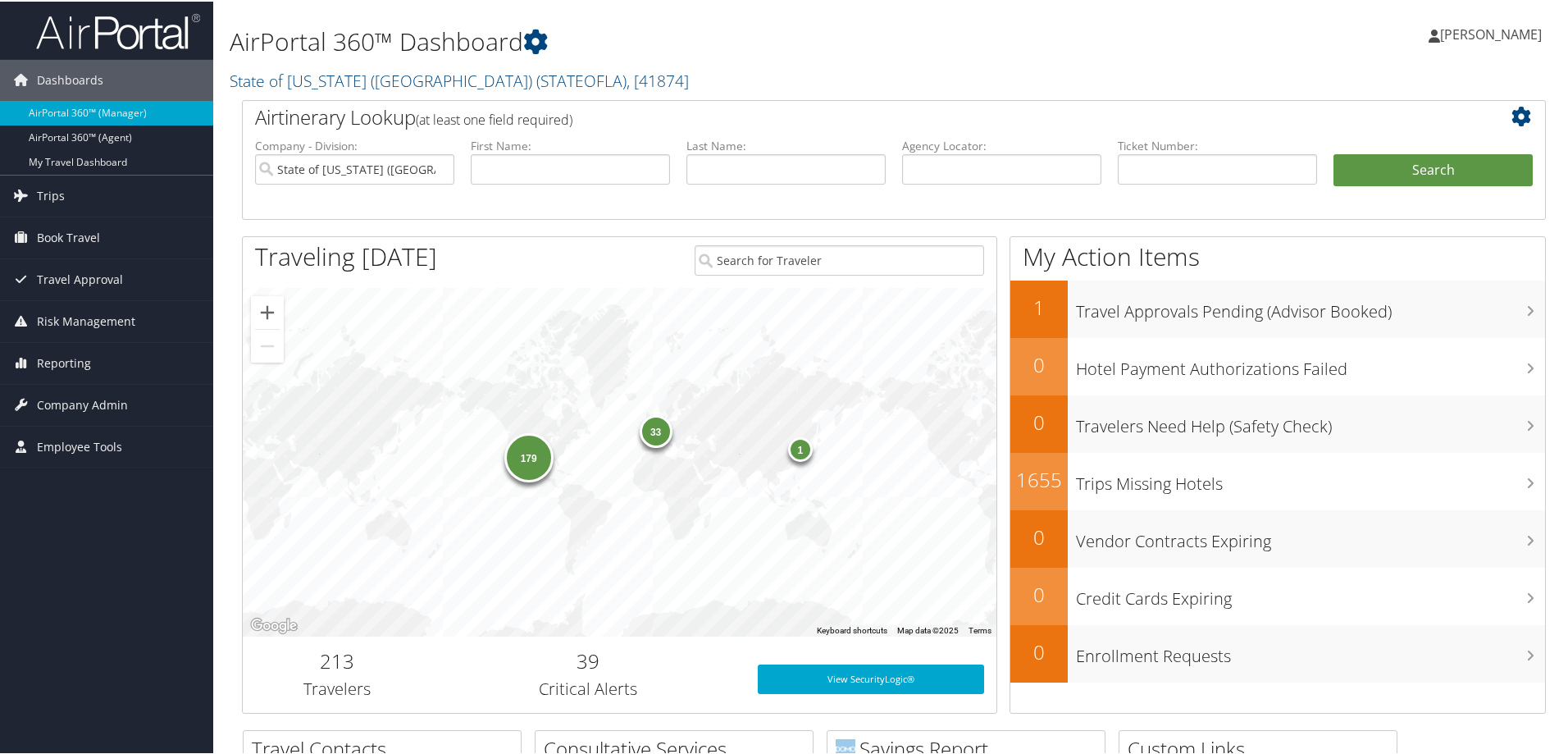
click at [108, 45] on img at bounding box center [118, 30] width 164 height 38
click at [57, 360] on span "Reporting" at bounding box center [64, 362] width 54 height 41
click at [71, 364] on span "Reporting" at bounding box center [64, 362] width 54 height 41
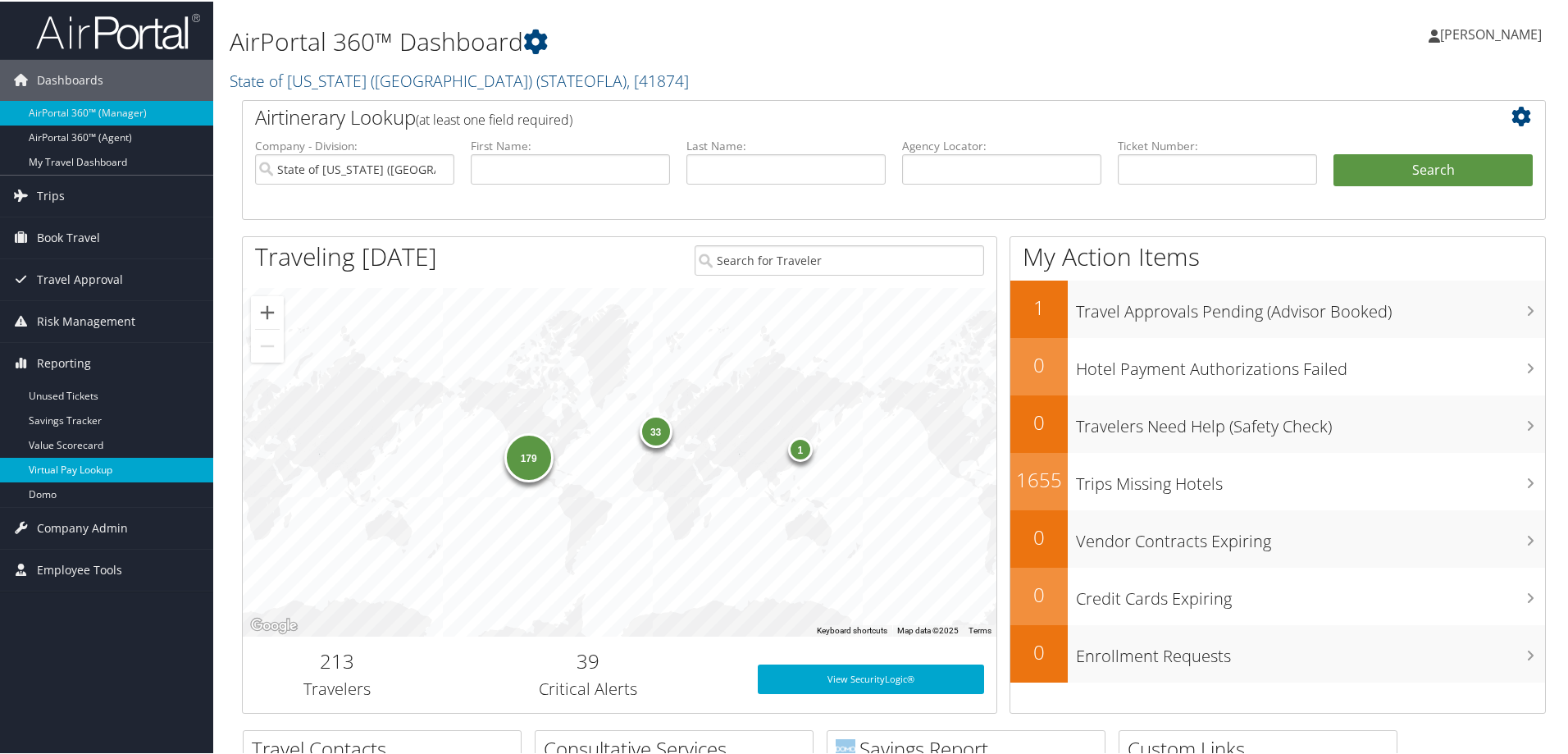
click at [35, 463] on link "Virtual Pay Lookup" at bounding box center [106, 468] width 214 height 24
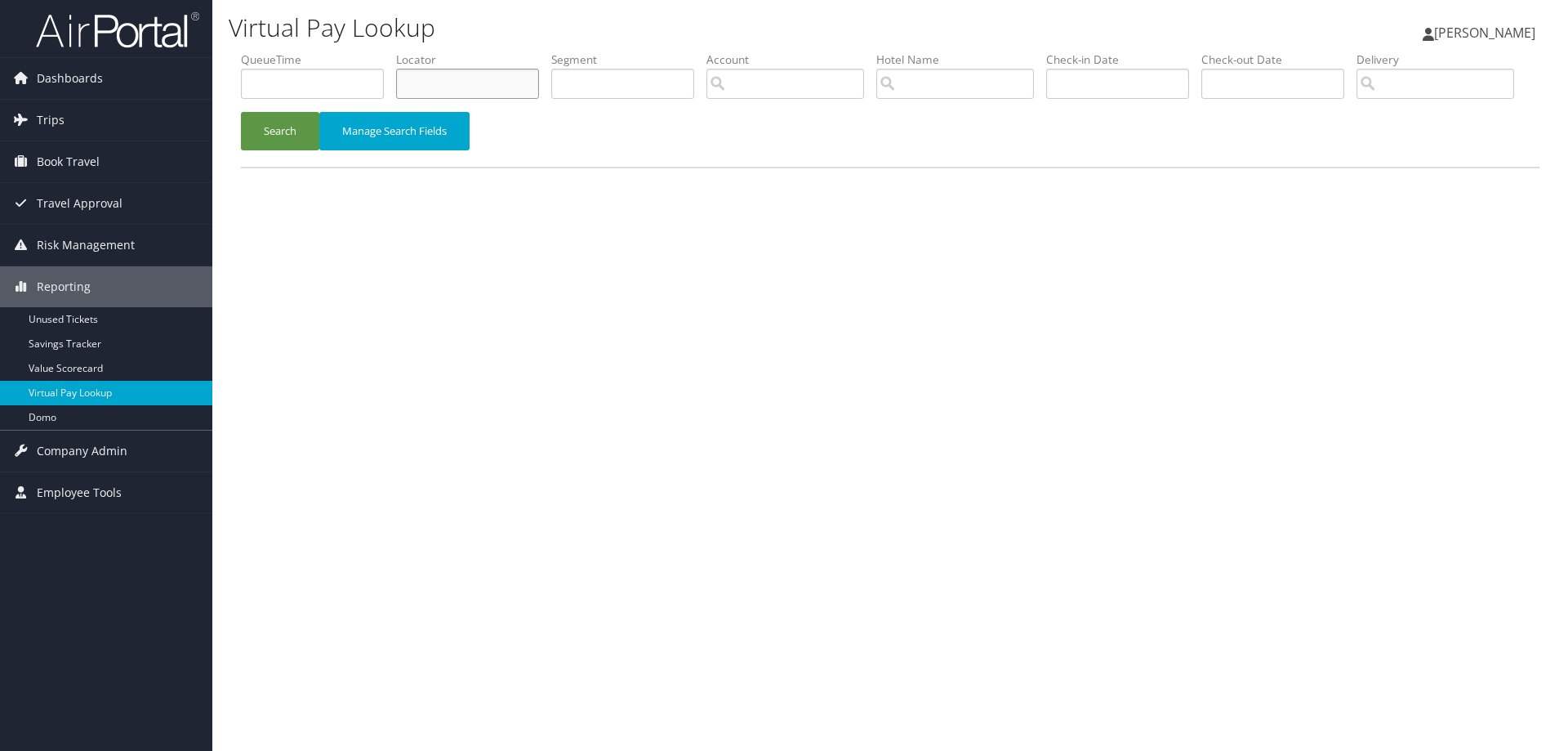
click at [417, 76] on input "text" at bounding box center [467, 83] width 143 height 30
paste input "WHOHJN"
click at [274, 150] on button "Search" at bounding box center [280, 131] width 78 height 38
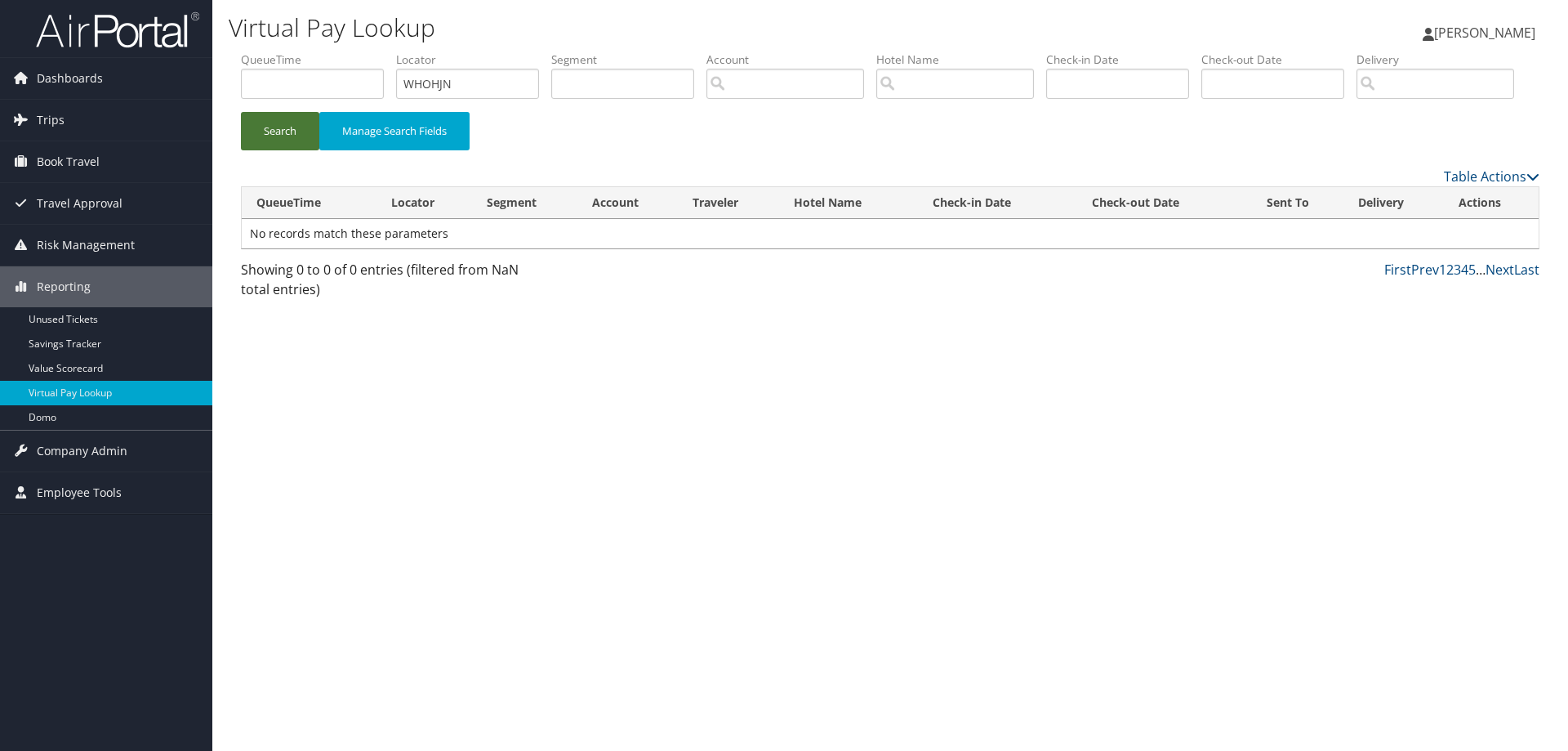
click at [274, 150] on button "Search" at bounding box center [280, 131] width 78 height 38
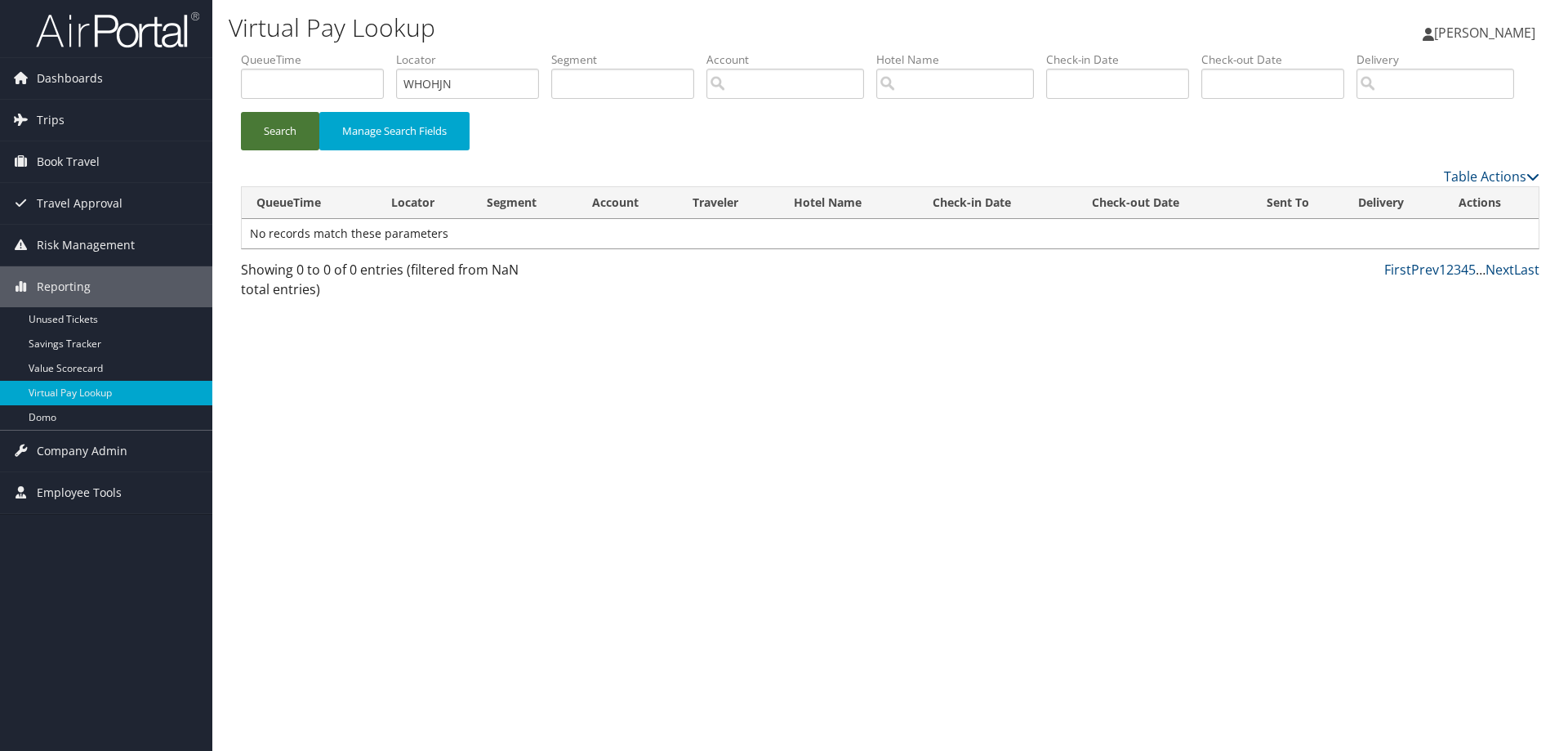
click at [274, 150] on button "Search" at bounding box center [280, 131] width 78 height 38
click at [333, 88] on input "text" at bounding box center [312, 83] width 143 height 30
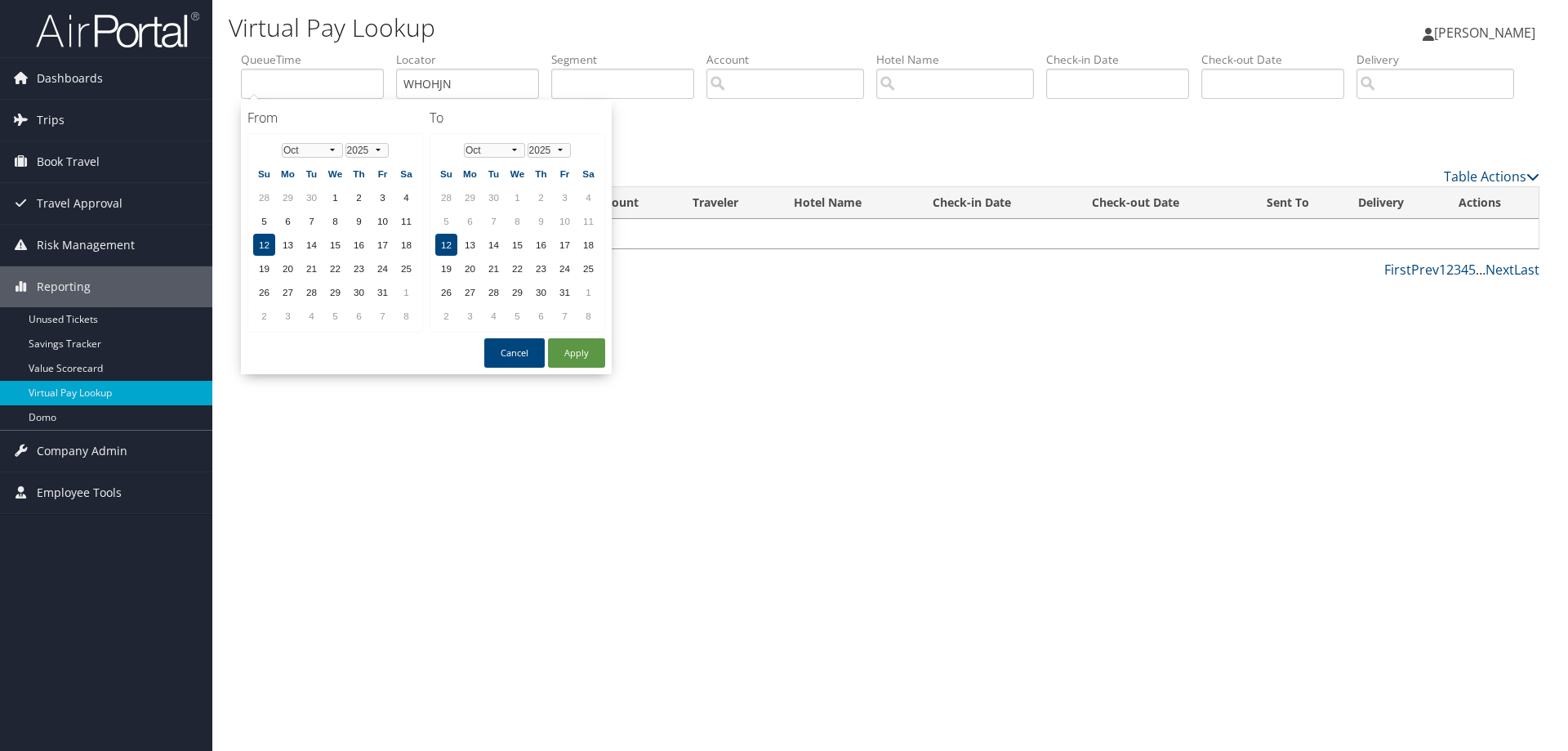
click at [726, 166] on div "Search Manage Search Fields" at bounding box center [890, 109] width 1323 height 115
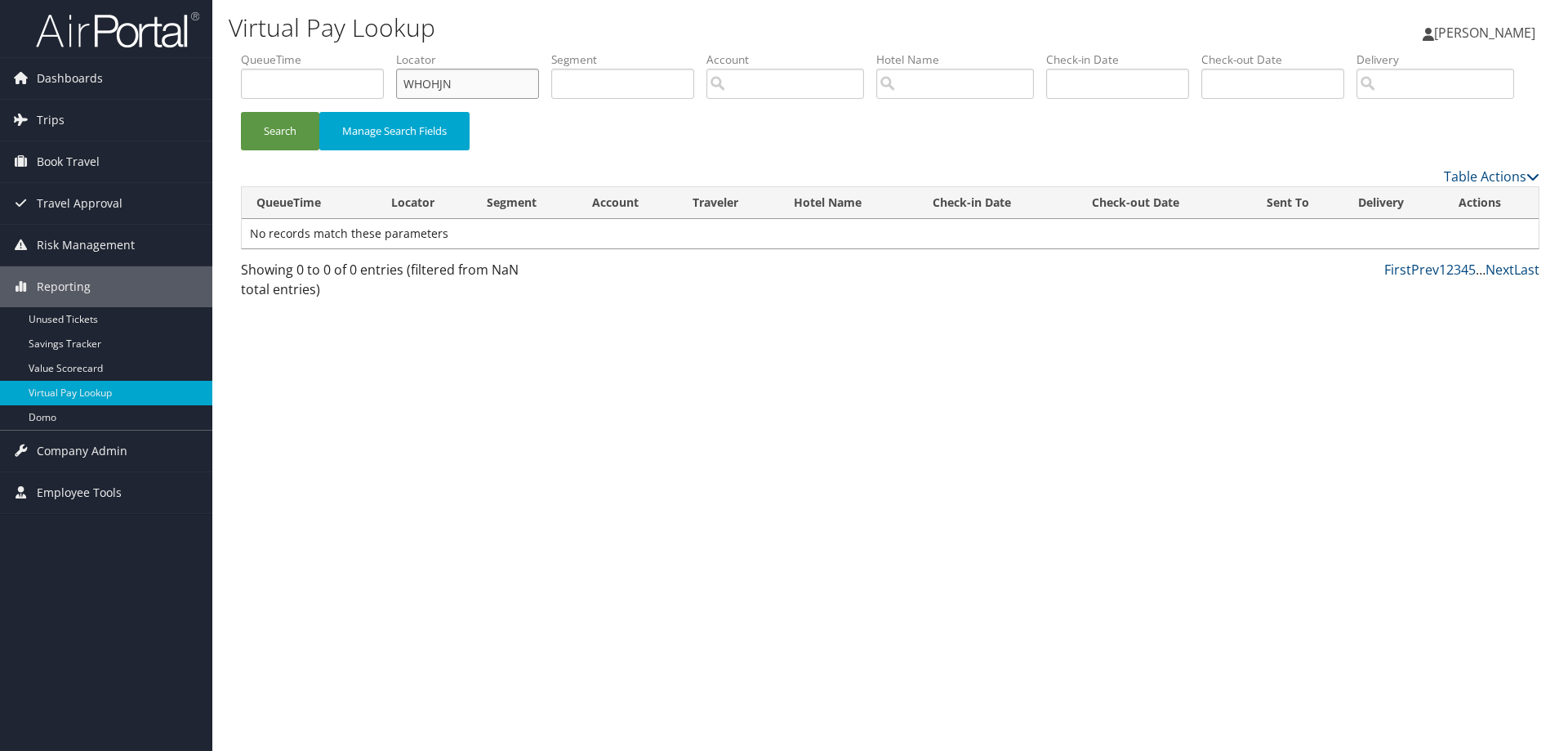
click at [466, 87] on input "WHOHJN" at bounding box center [467, 83] width 143 height 30
type input "W"
click at [73, 81] on span "Dashboards" at bounding box center [69, 78] width 66 height 41
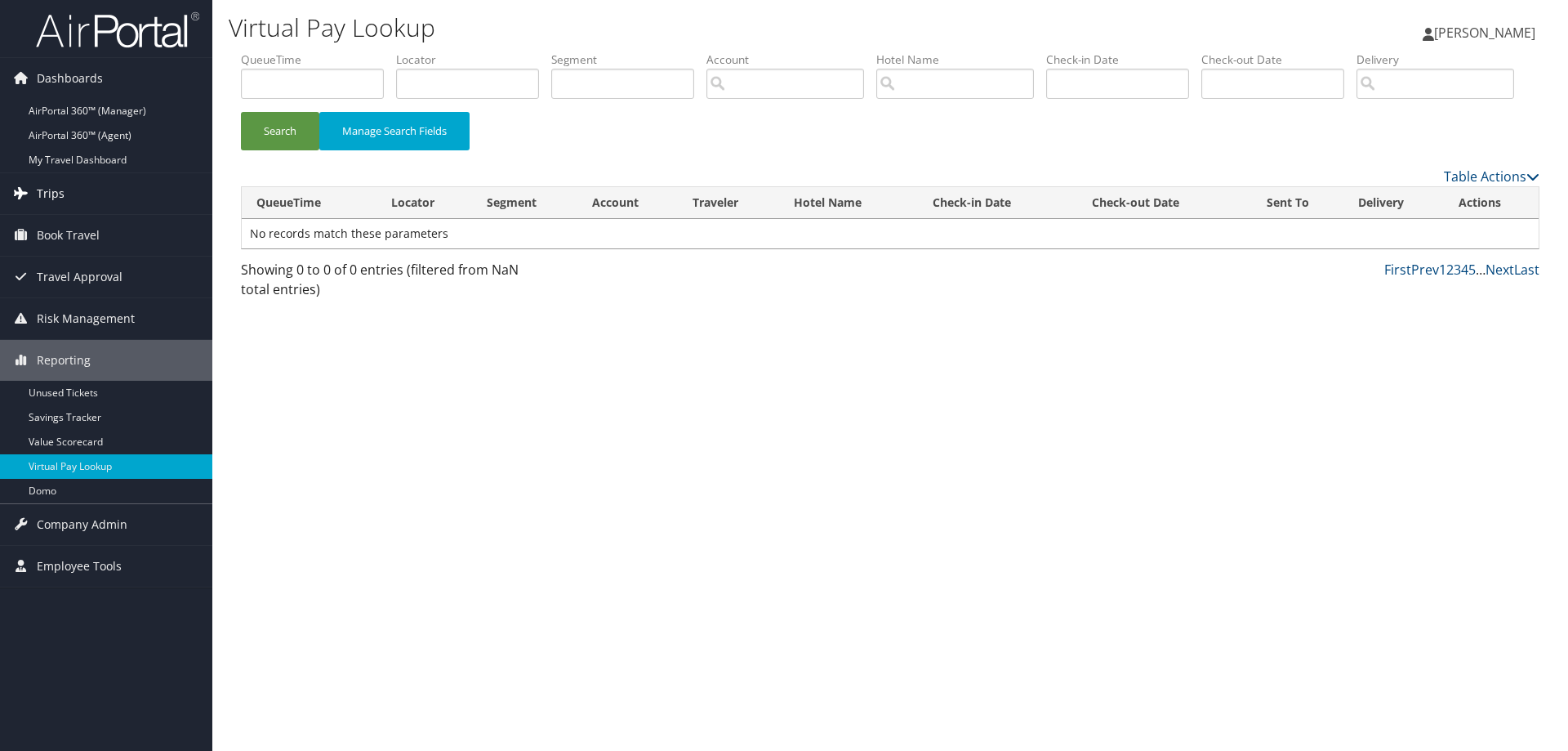
click at [57, 191] on span "Trips" at bounding box center [50, 194] width 28 height 41
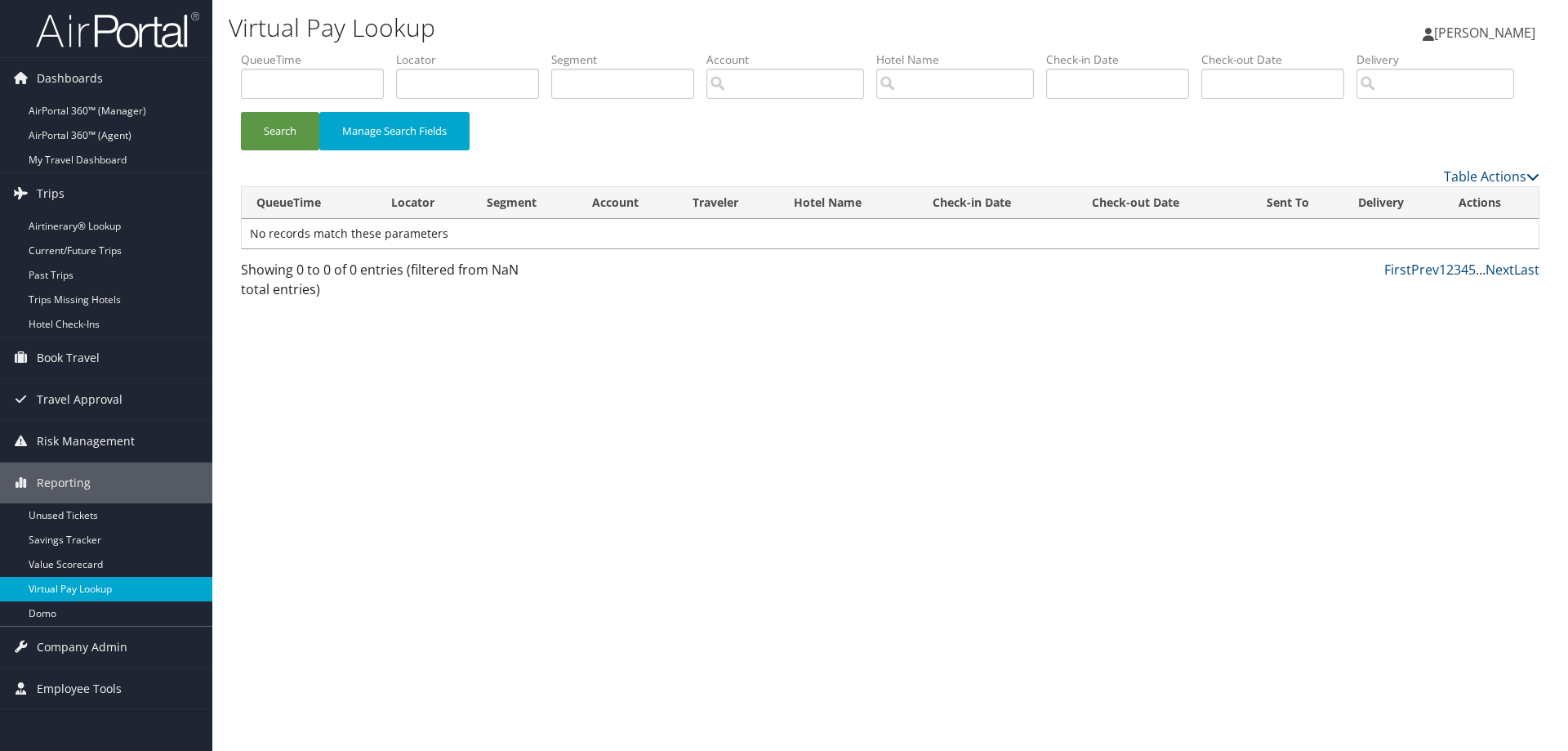
click at [62, 590] on link "Virtual Pay Lookup" at bounding box center [106, 589] width 213 height 24
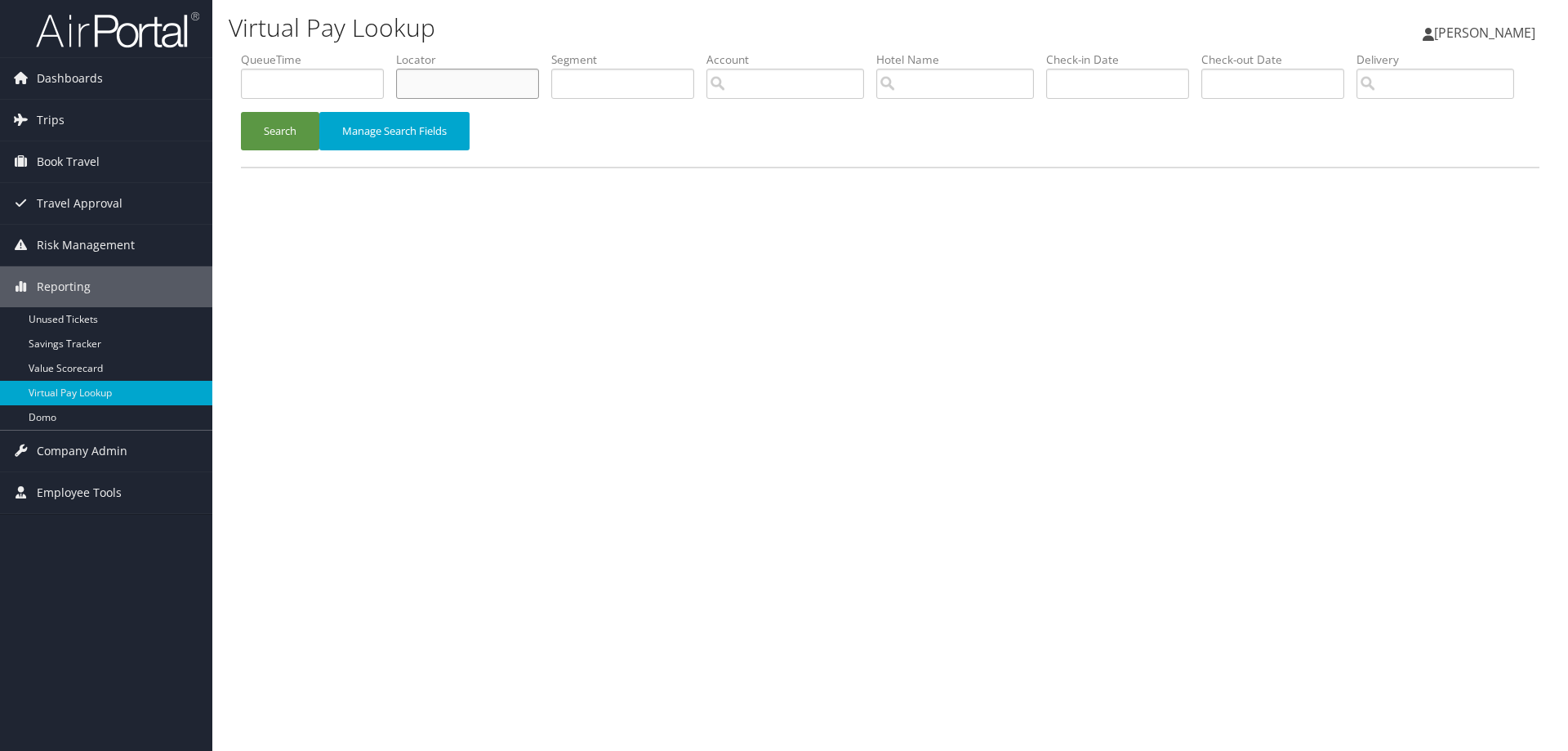
click at [436, 84] on input "text" at bounding box center [467, 83] width 143 height 30
type input "wh0hjn"
click at [312, 150] on button "Search" at bounding box center [280, 131] width 78 height 38
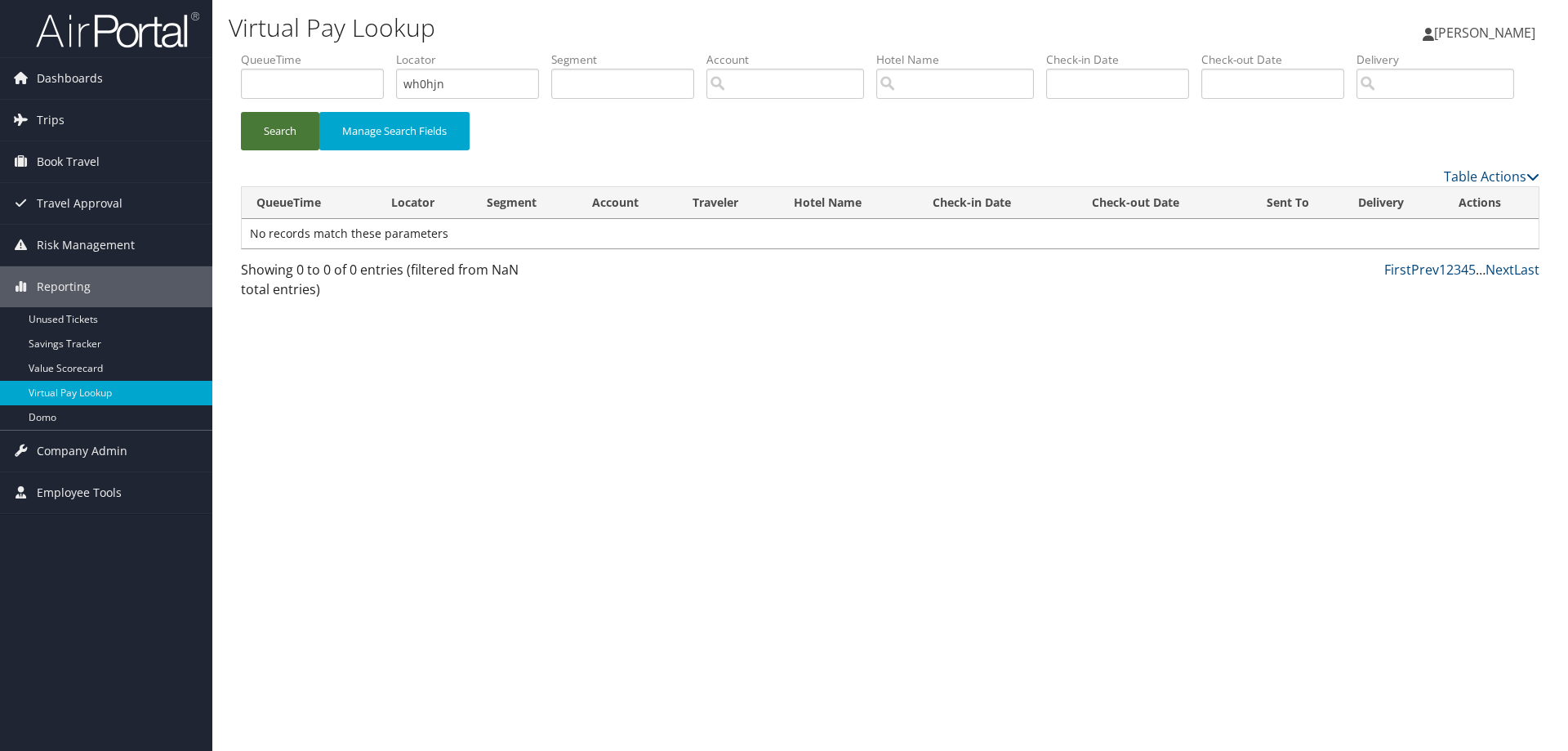
click at [312, 150] on button "Search" at bounding box center [280, 131] width 78 height 38
click at [52, 119] on span "Trips" at bounding box center [50, 120] width 28 height 41
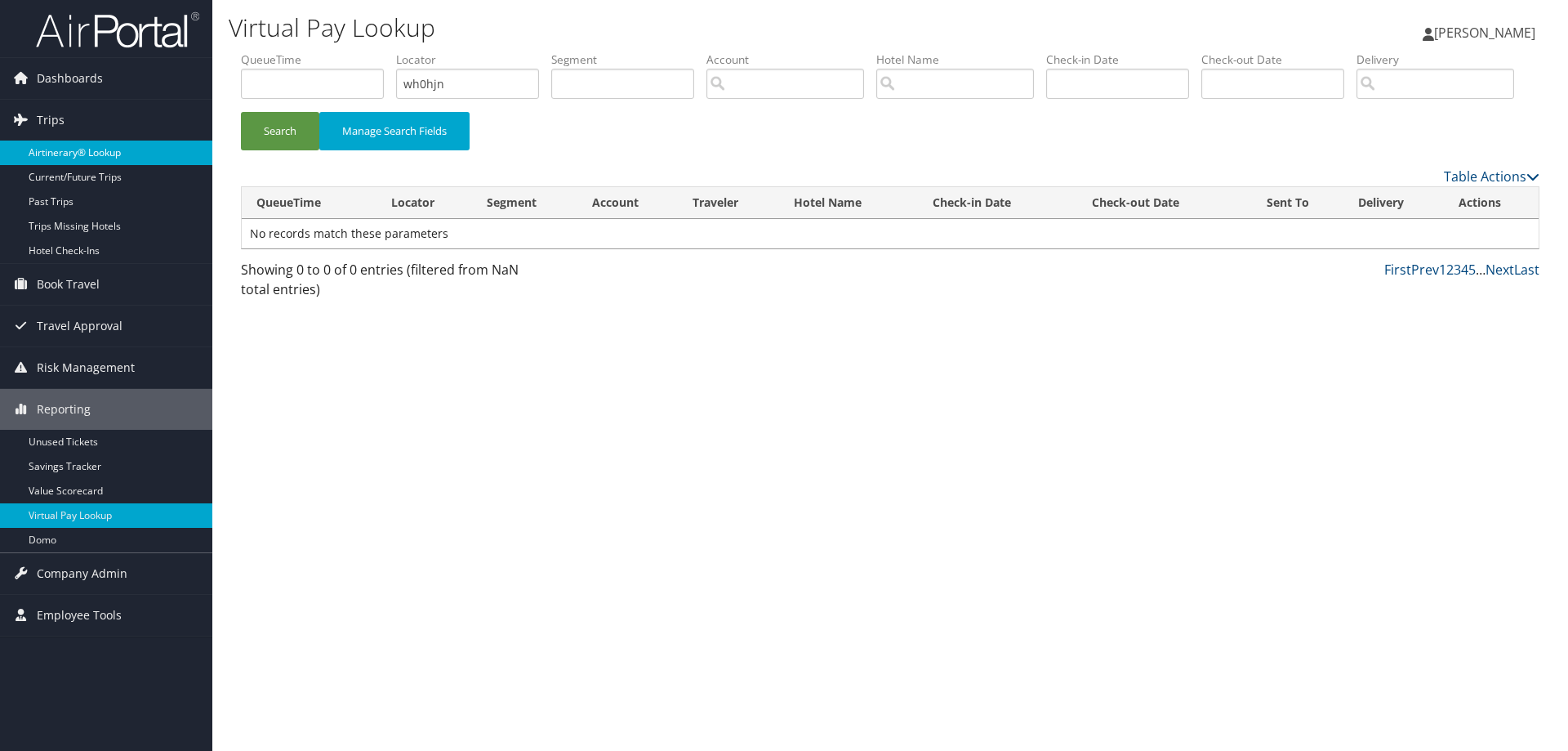
click at [75, 152] on link "Airtinerary® Lookup" at bounding box center [106, 153] width 213 height 24
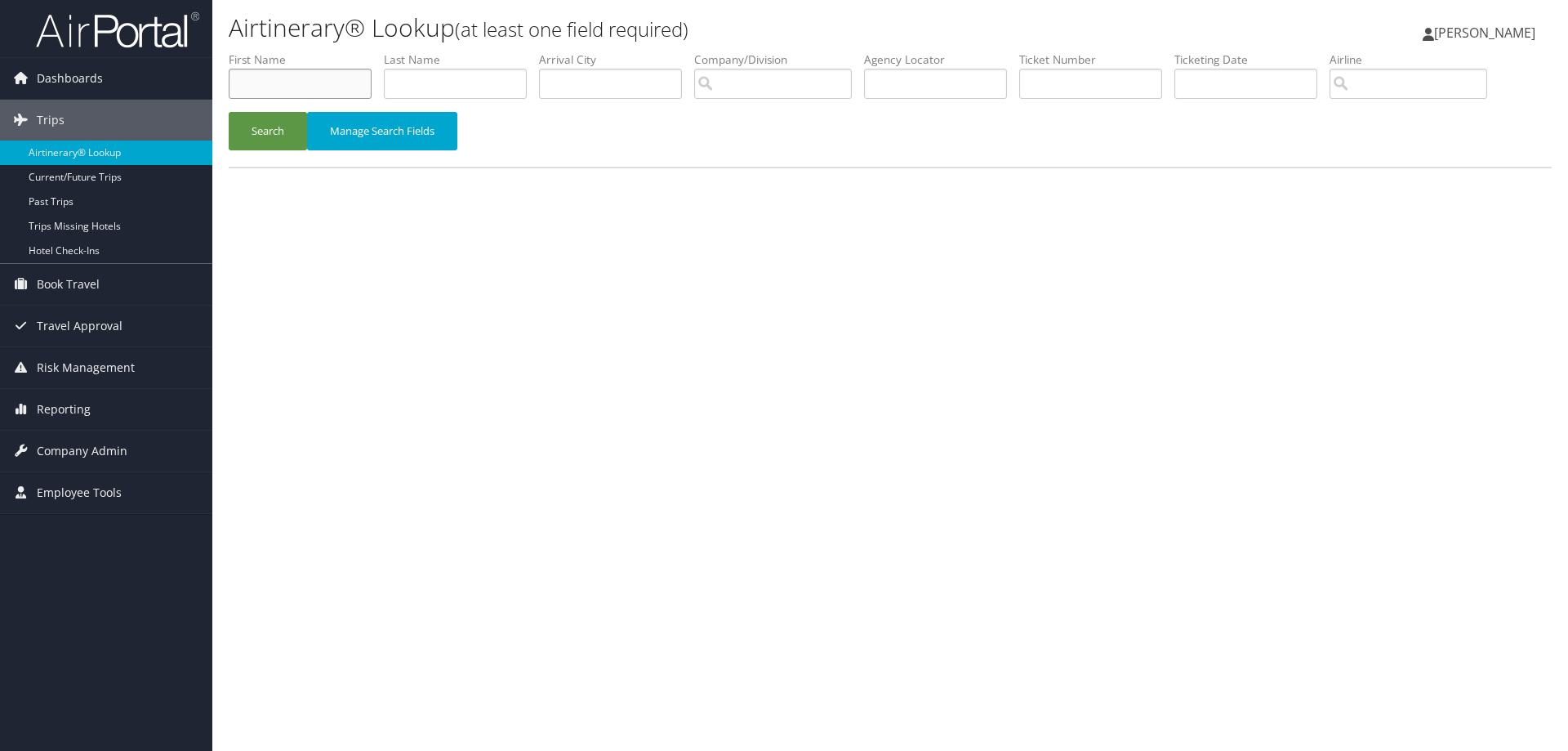
click at [305, 74] on input "text" at bounding box center [300, 83] width 143 height 30
type input "leutu"
type input "kaili"
click at [278, 134] on button "Search" at bounding box center [268, 131] width 78 height 38
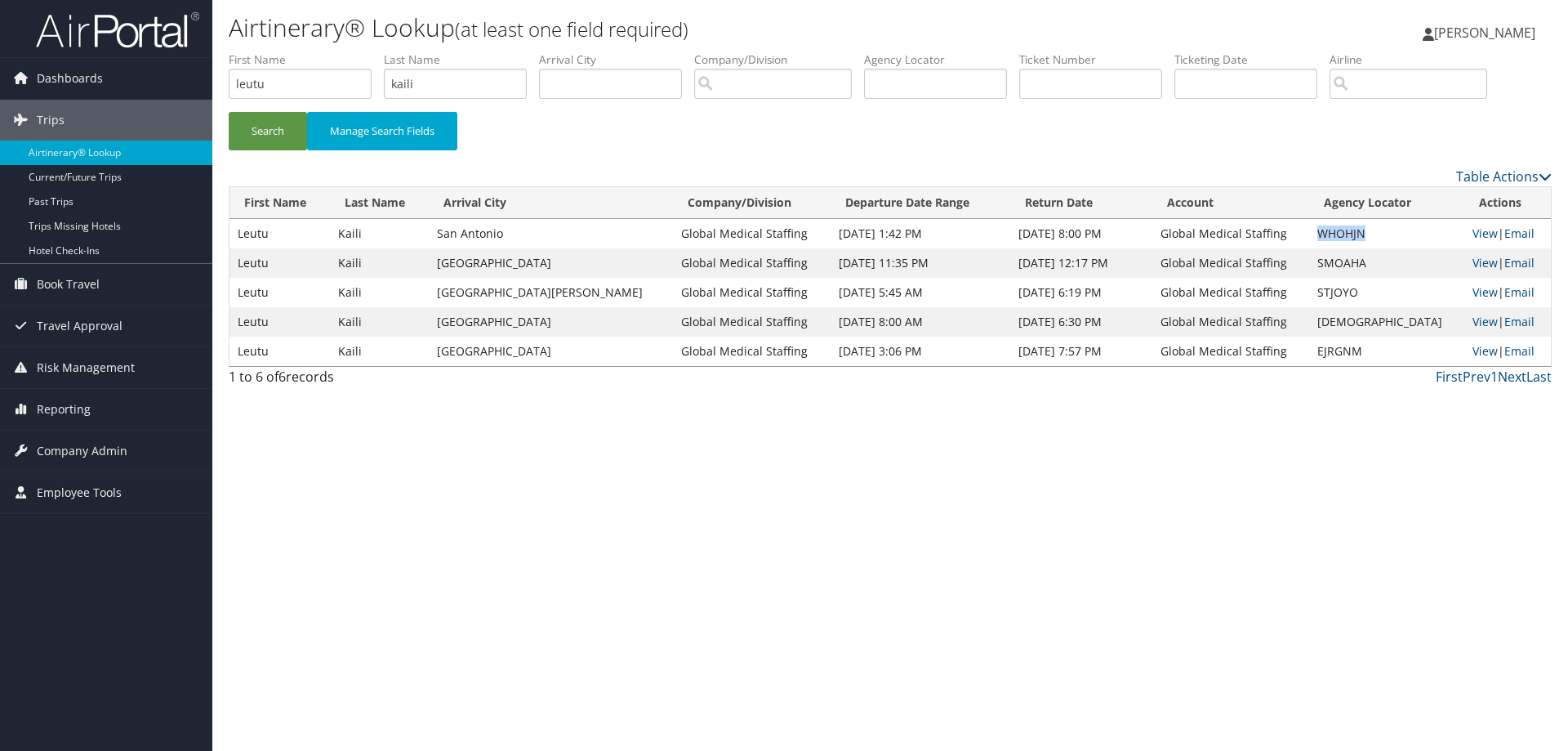
drag, startPoint x: 1320, startPoint y: 234, endPoint x: 1366, endPoint y: 239, distance: 46.3
click at [1366, 239] on td "WHOHJN" at bounding box center [1387, 234] width 155 height 30
copy td "WHOHJN"
click at [58, 408] on span "Reporting" at bounding box center [63, 409] width 54 height 41
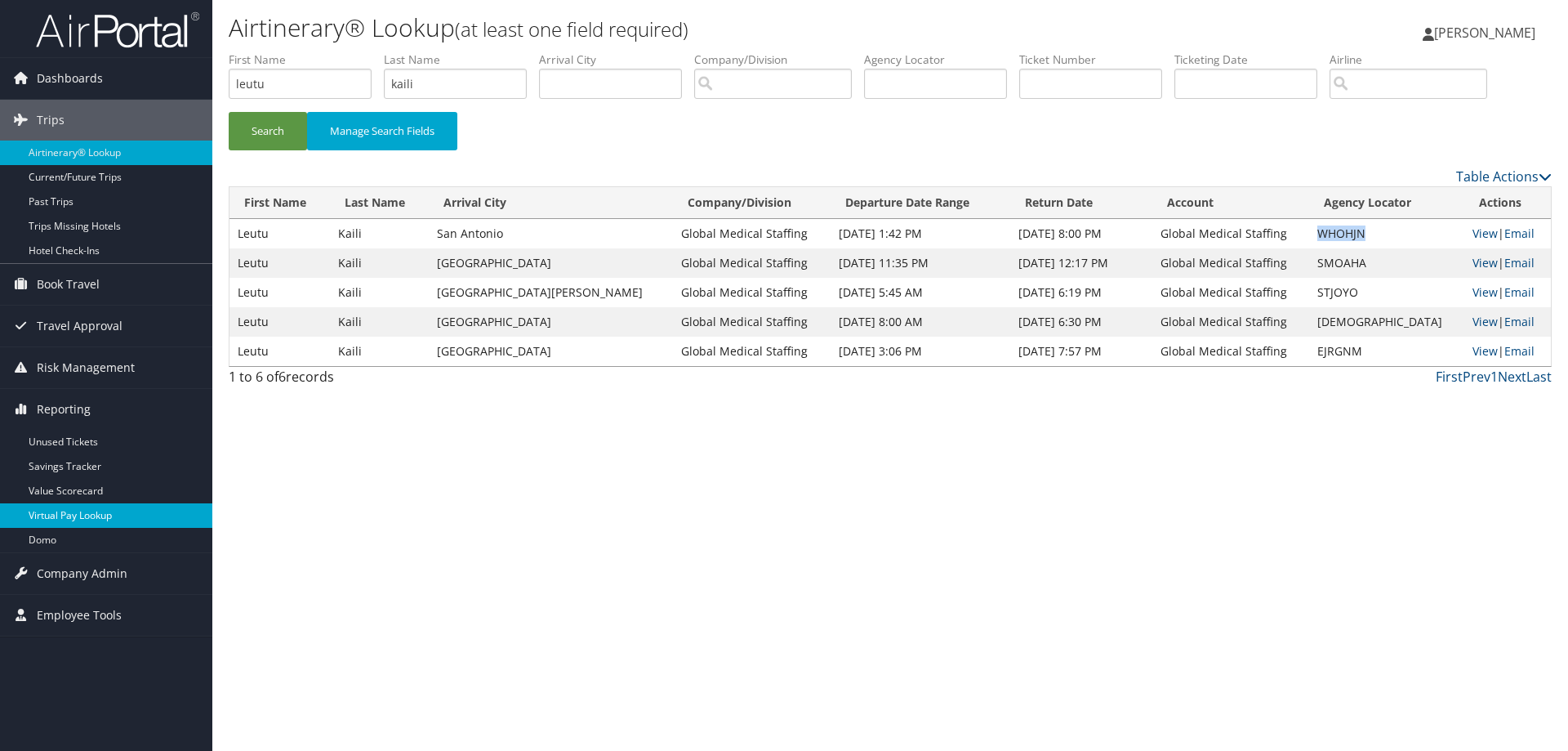
click at [58, 521] on link "Virtual Pay Lookup" at bounding box center [106, 516] width 213 height 24
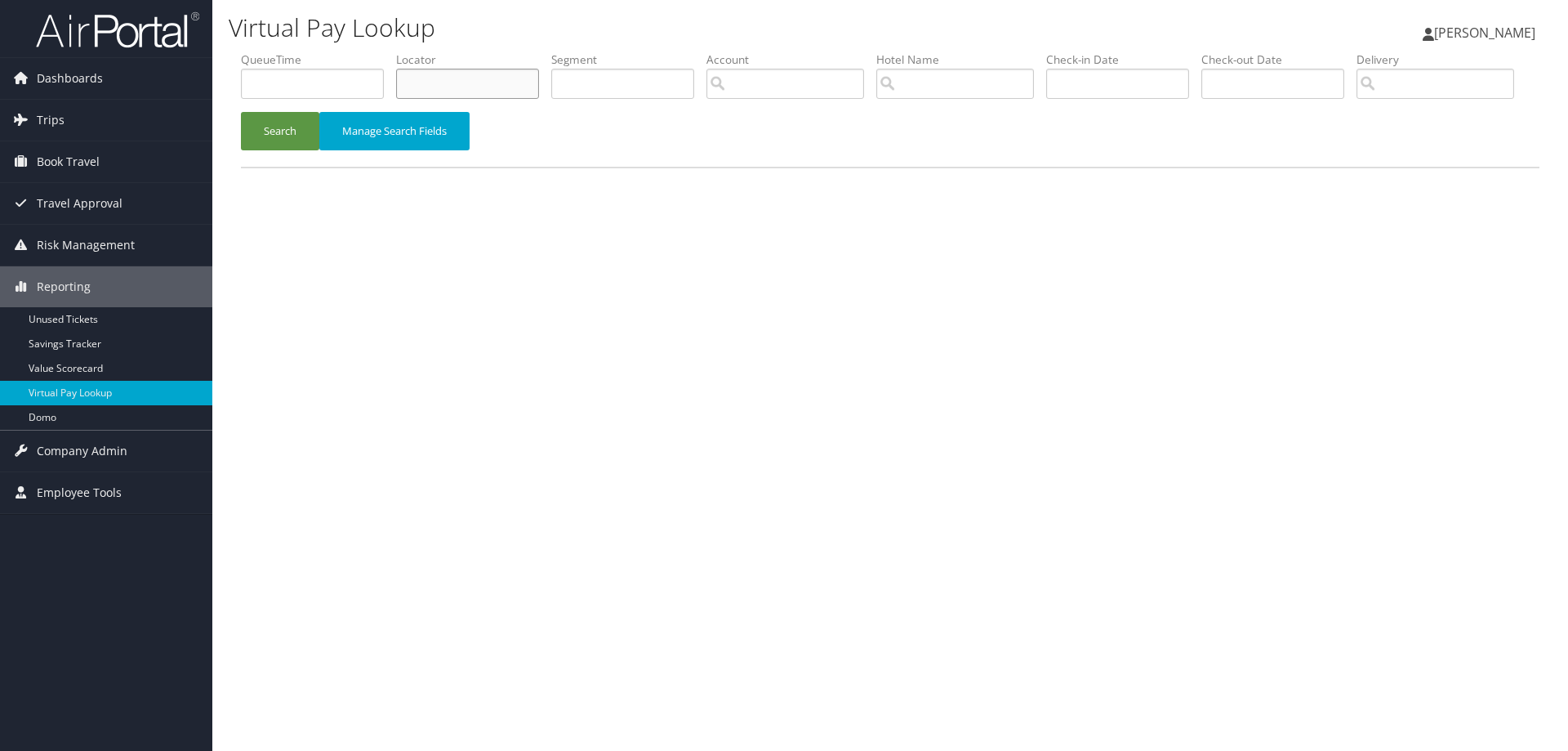
click at [414, 84] on input "text" at bounding box center [467, 83] width 143 height 30
paste input "WHOHJN"
type input "WHOHJN"
click at [295, 150] on button "Search" at bounding box center [280, 131] width 78 height 38
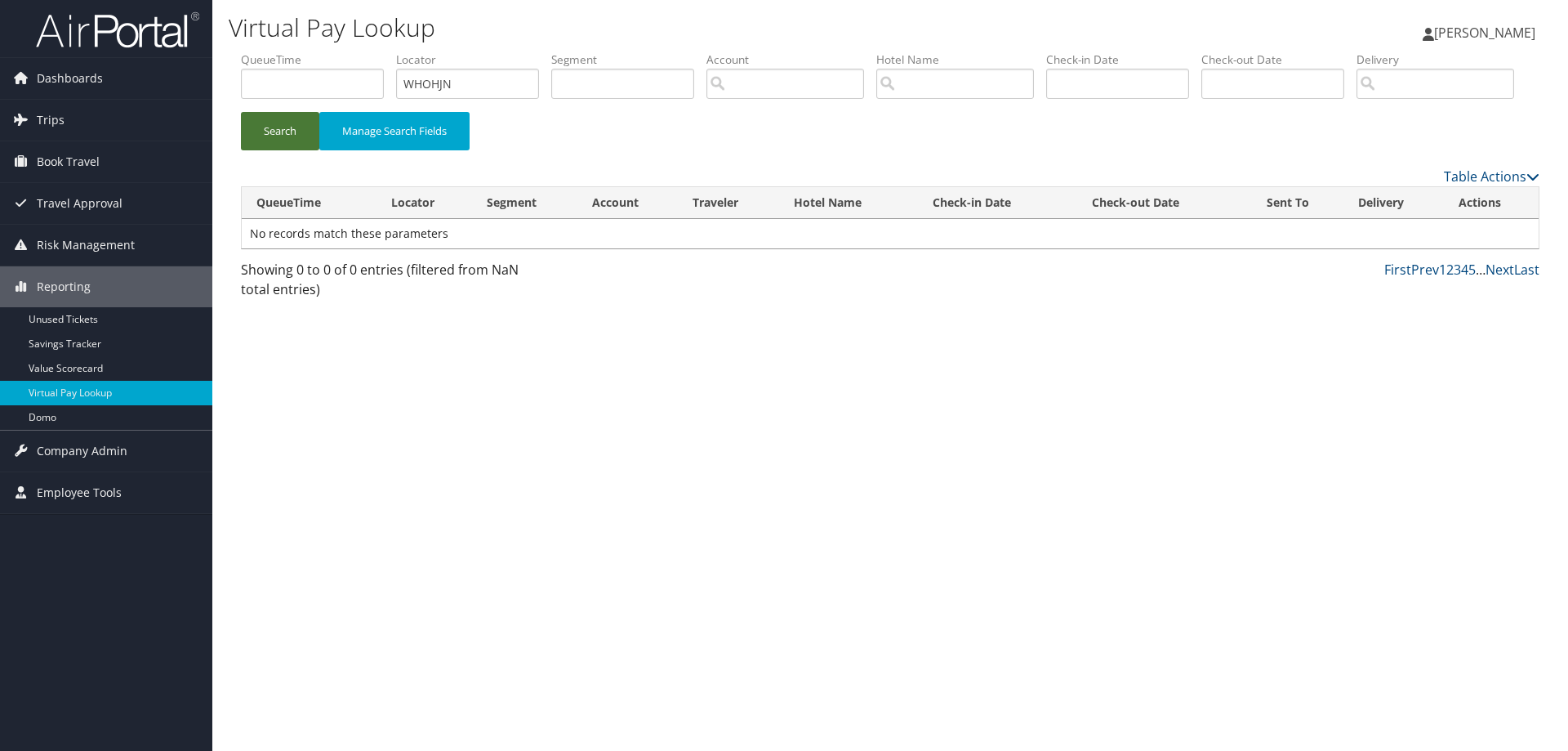
click at [295, 150] on button "Search" at bounding box center [280, 131] width 78 height 38
drag, startPoint x: 493, startPoint y: 89, endPoint x: 401, endPoint y: 90, distance: 92.0
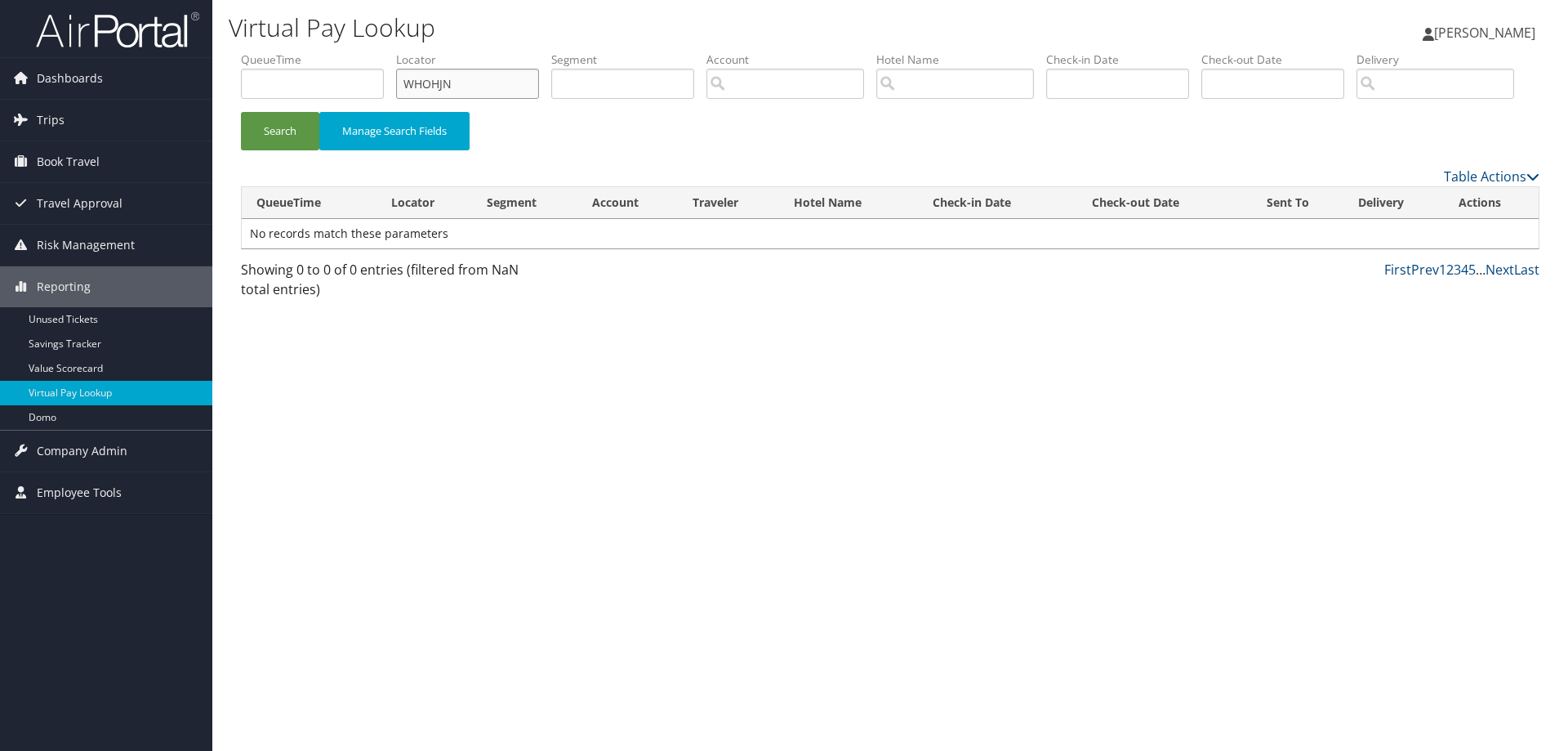
click at [401, 90] on input "WHOHJN" at bounding box center [467, 83] width 143 height 30
click at [1112, 89] on input "text" at bounding box center [1118, 83] width 143 height 30
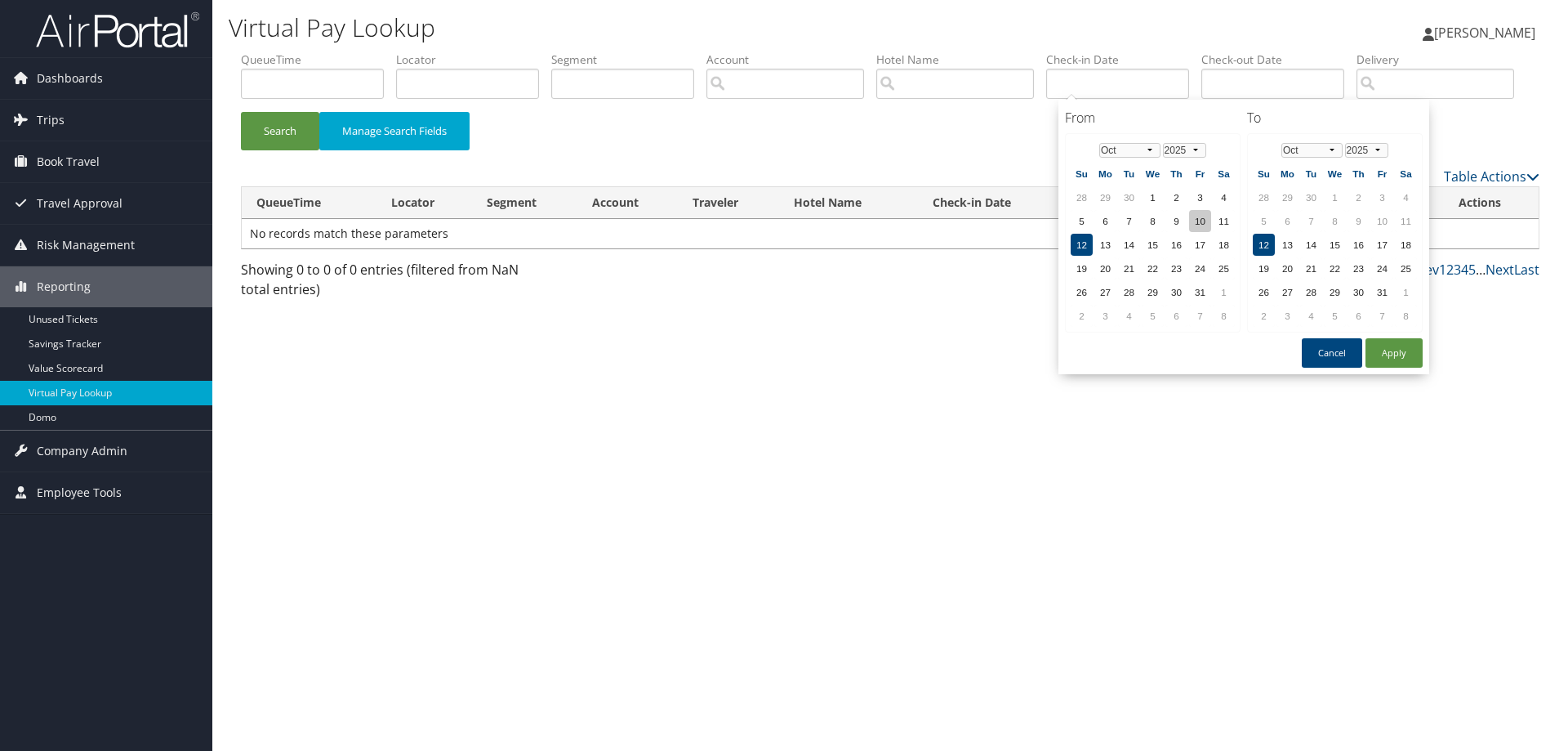
click at [1193, 226] on td "10" at bounding box center [1199, 221] width 22 height 22
click at [1381, 351] on button "Apply" at bounding box center [1394, 353] width 57 height 30
click at [1175, 81] on input "10/10/2025 - 10/12/2025" at bounding box center [1118, 83] width 143 height 30
click at [1108, 247] on td "13" at bounding box center [1105, 244] width 22 height 22
click at [1200, 225] on td "10" at bounding box center [1199, 221] width 22 height 22
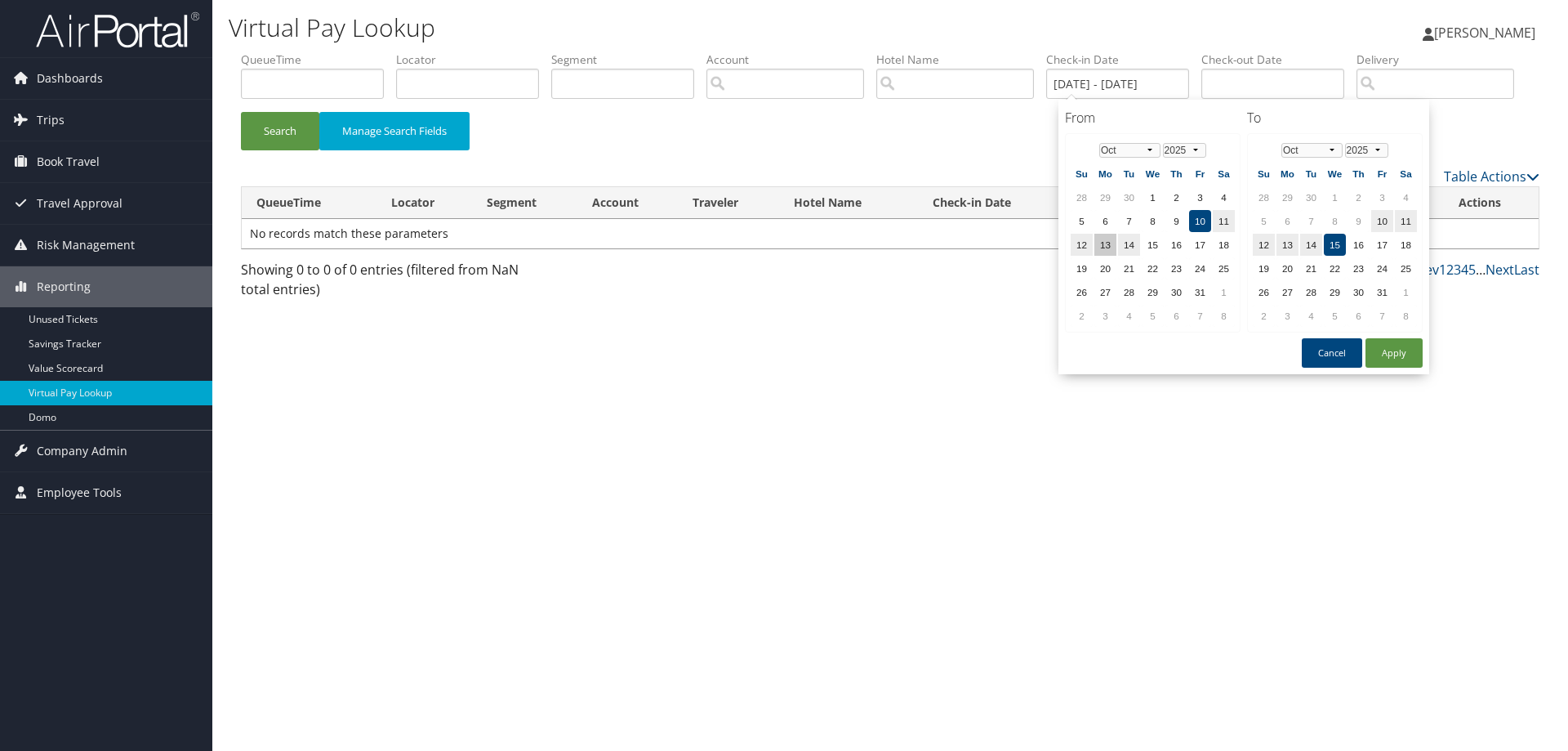
click at [1111, 243] on td "13" at bounding box center [1105, 244] width 22 height 22
click at [1396, 351] on button "Apply" at bounding box center [1394, 353] width 57 height 30
drag, startPoint x: 1202, startPoint y: 88, endPoint x: 1038, endPoint y: 97, distance: 164.2
click at [1039, 51] on ul "QueueTime Locator Segment Account Traveler Hotel Name Check-in Date 10/13/2025 …" at bounding box center [890, 51] width 1298 height 0
click at [1202, 230] on td "10" at bounding box center [1199, 221] width 22 height 22
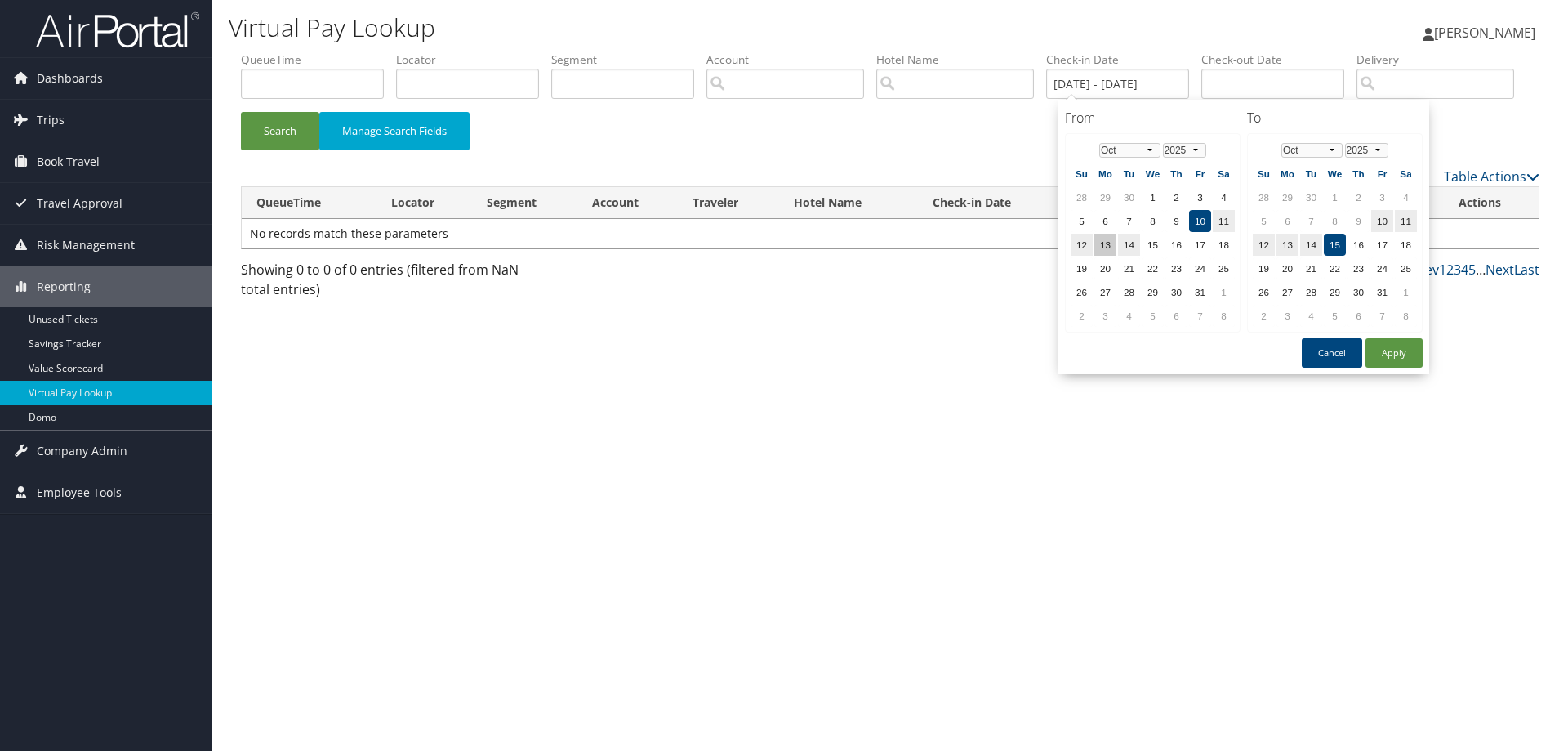
click at [1112, 250] on td "13" at bounding box center [1105, 244] width 22 height 22
click at [1198, 216] on td "10" at bounding box center [1199, 221] width 22 height 22
click at [1290, 247] on td "13" at bounding box center [1287, 244] width 22 height 22
click at [1393, 351] on button "Apply" at bounding box center [1394, 353] width 57 height 30
type input "10/10/2025 - 10/13/2025"
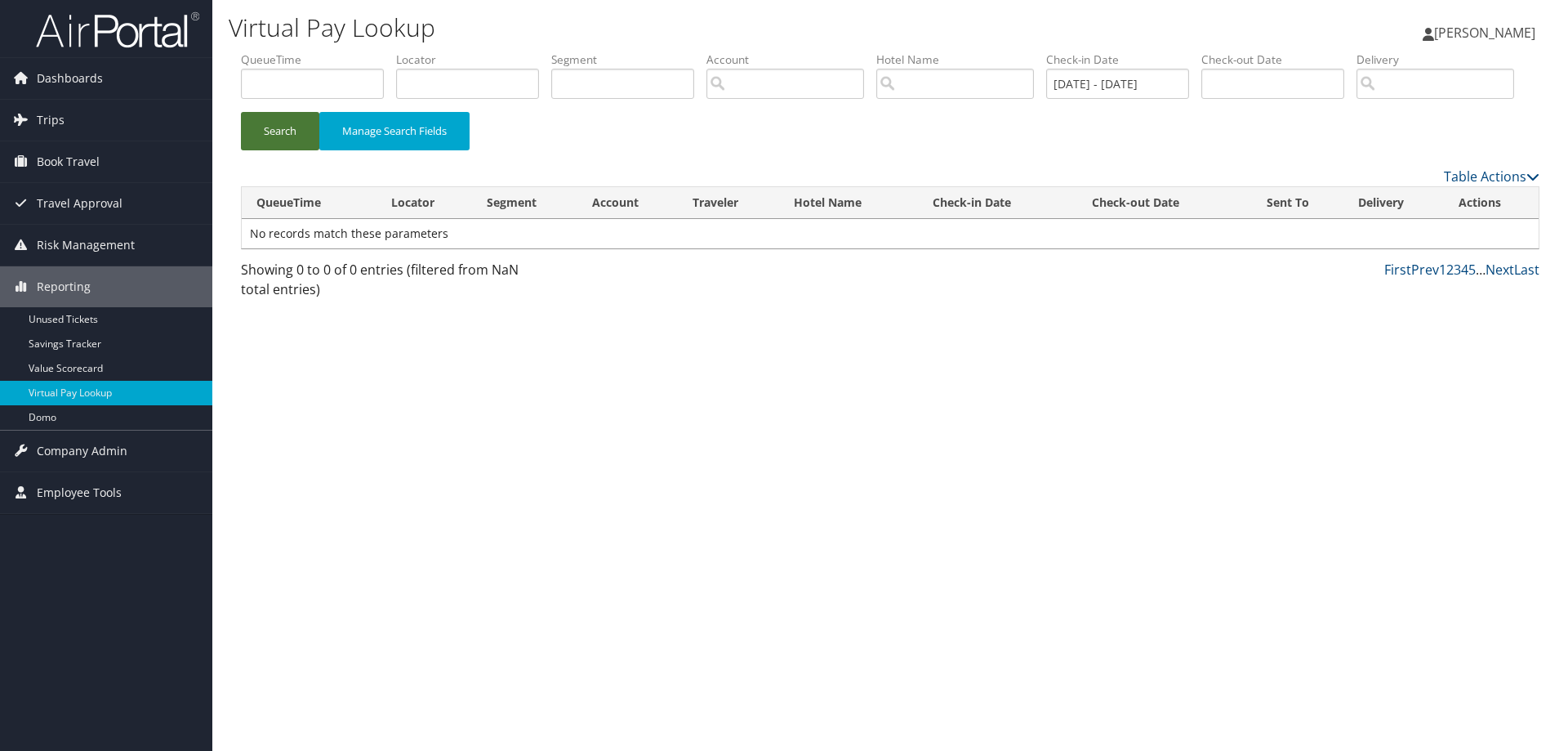
click at [299, 150] on button "Search" at bounding box center [280, 131] width 78 height 38
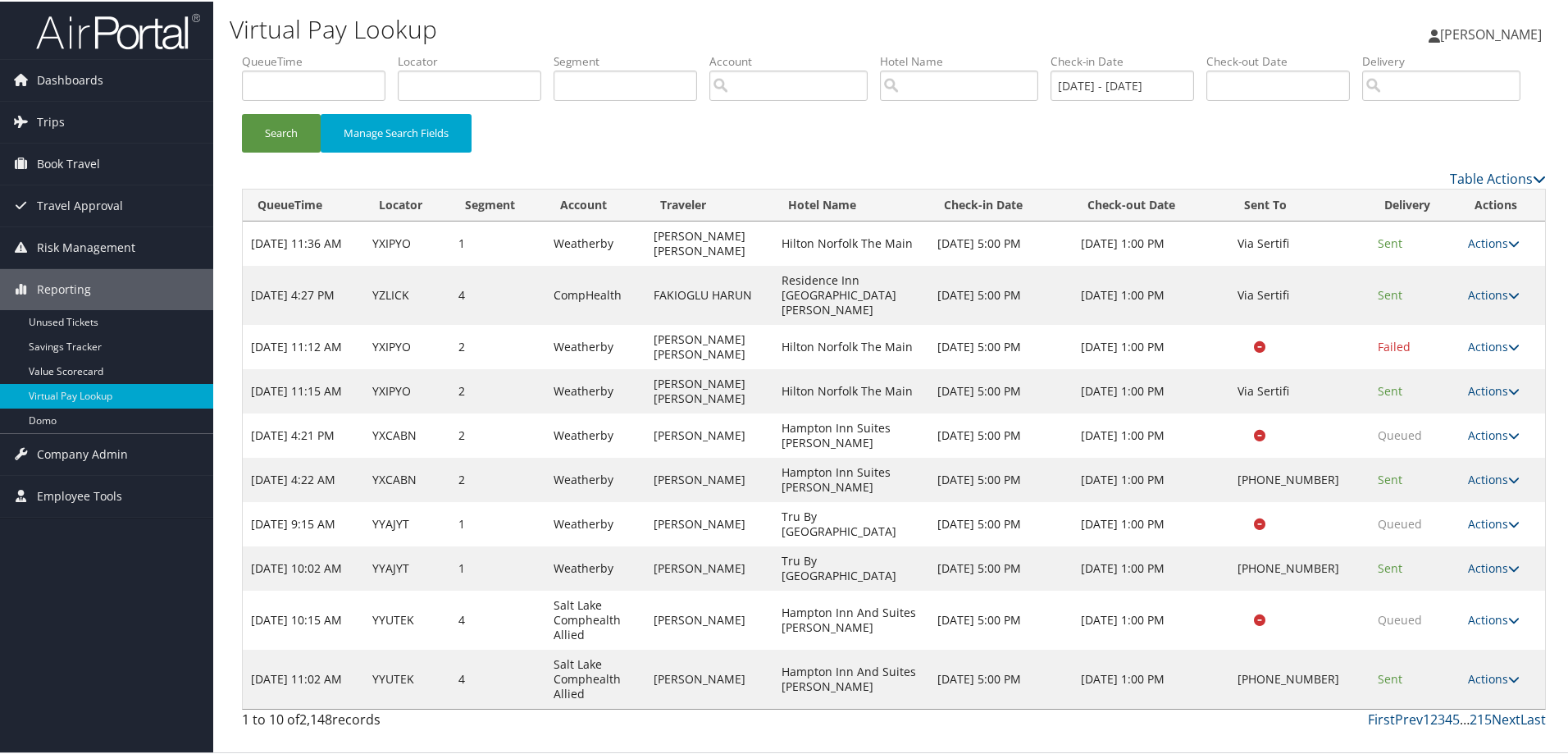
scroll to position [27, 0]
click at [1500, 727] on link "Next" at bounding box center [1506, 717] width 29 height 18
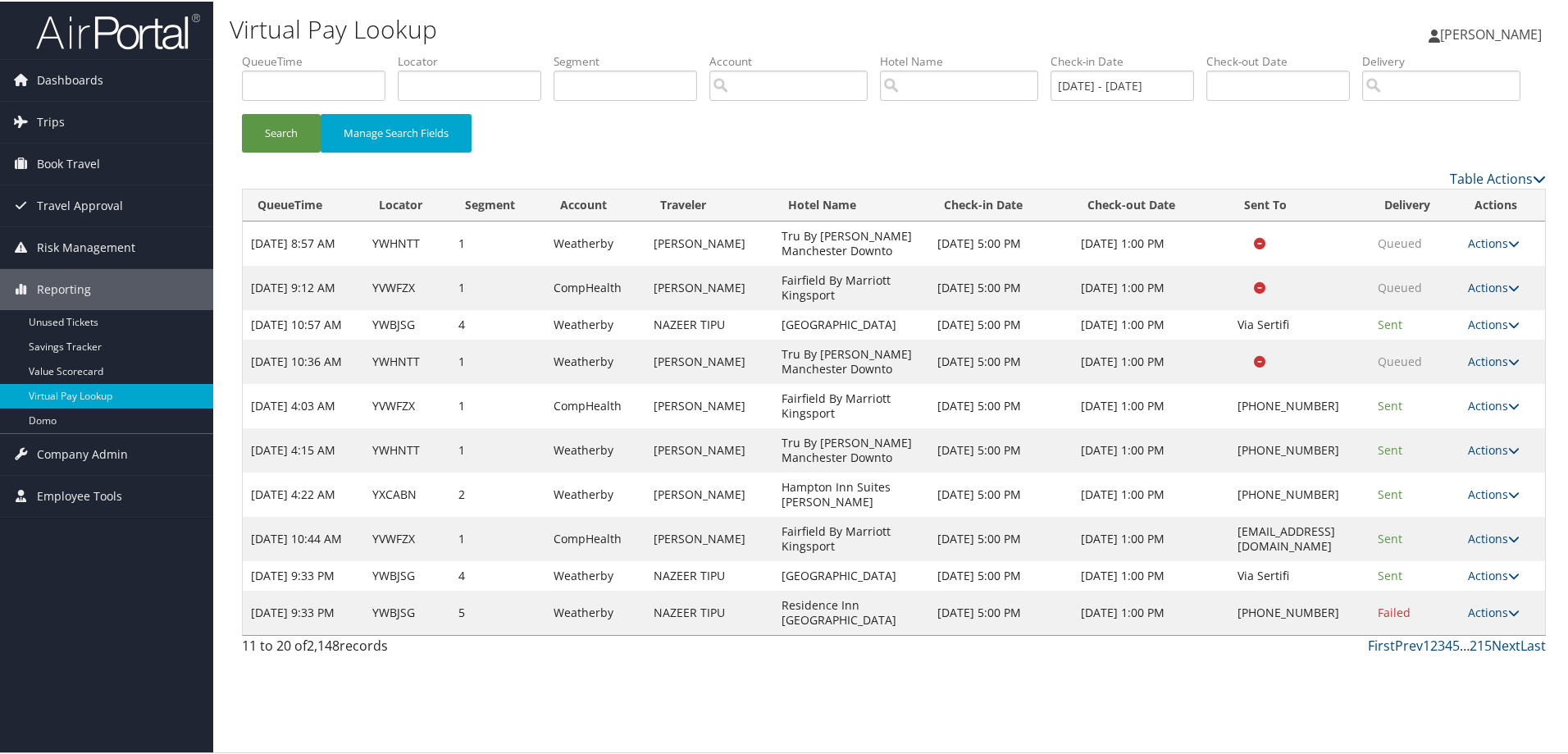
scroll to position [0, 0]
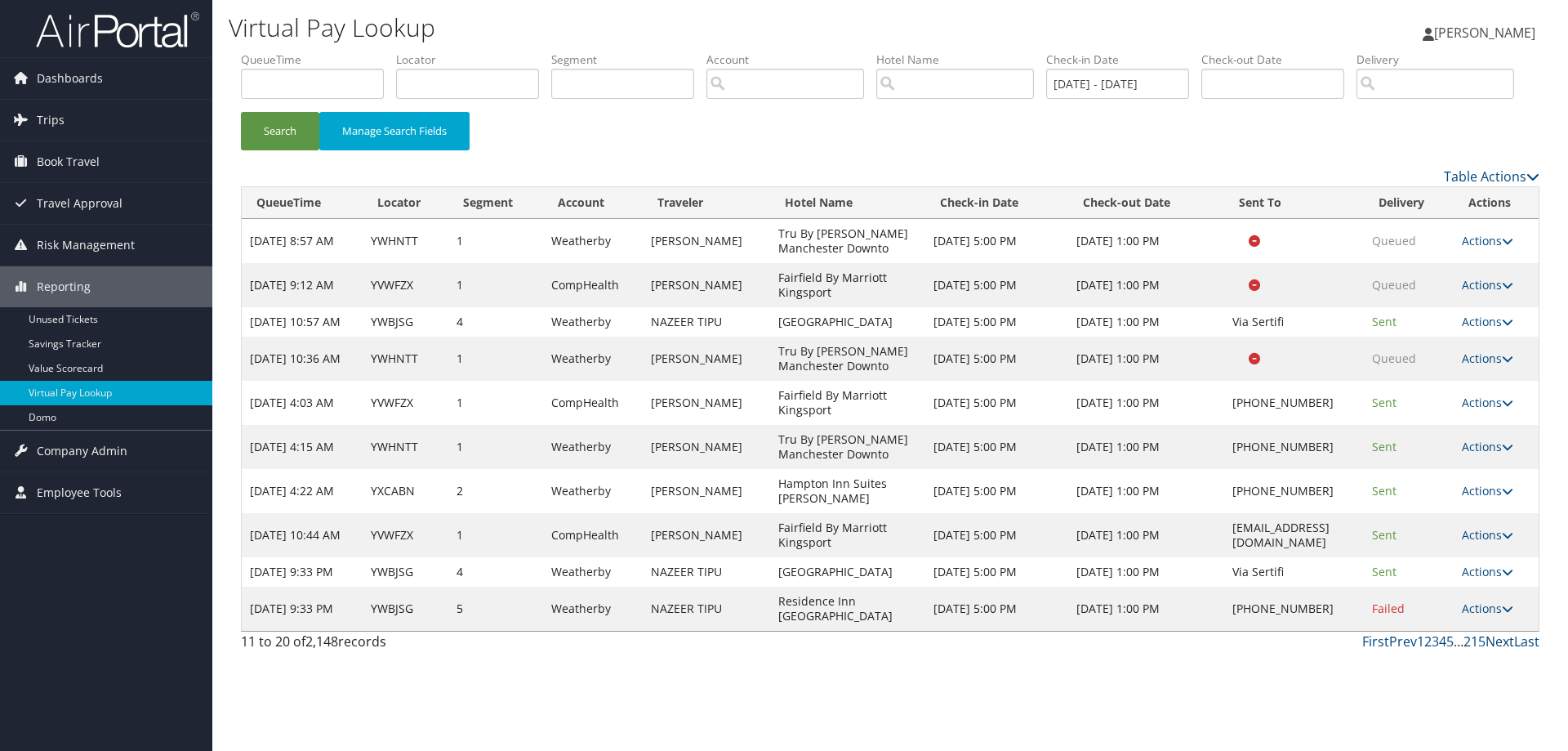
click at [1493, 650] on link "Next" at bounding box center [1499, 641] width 29 height 18
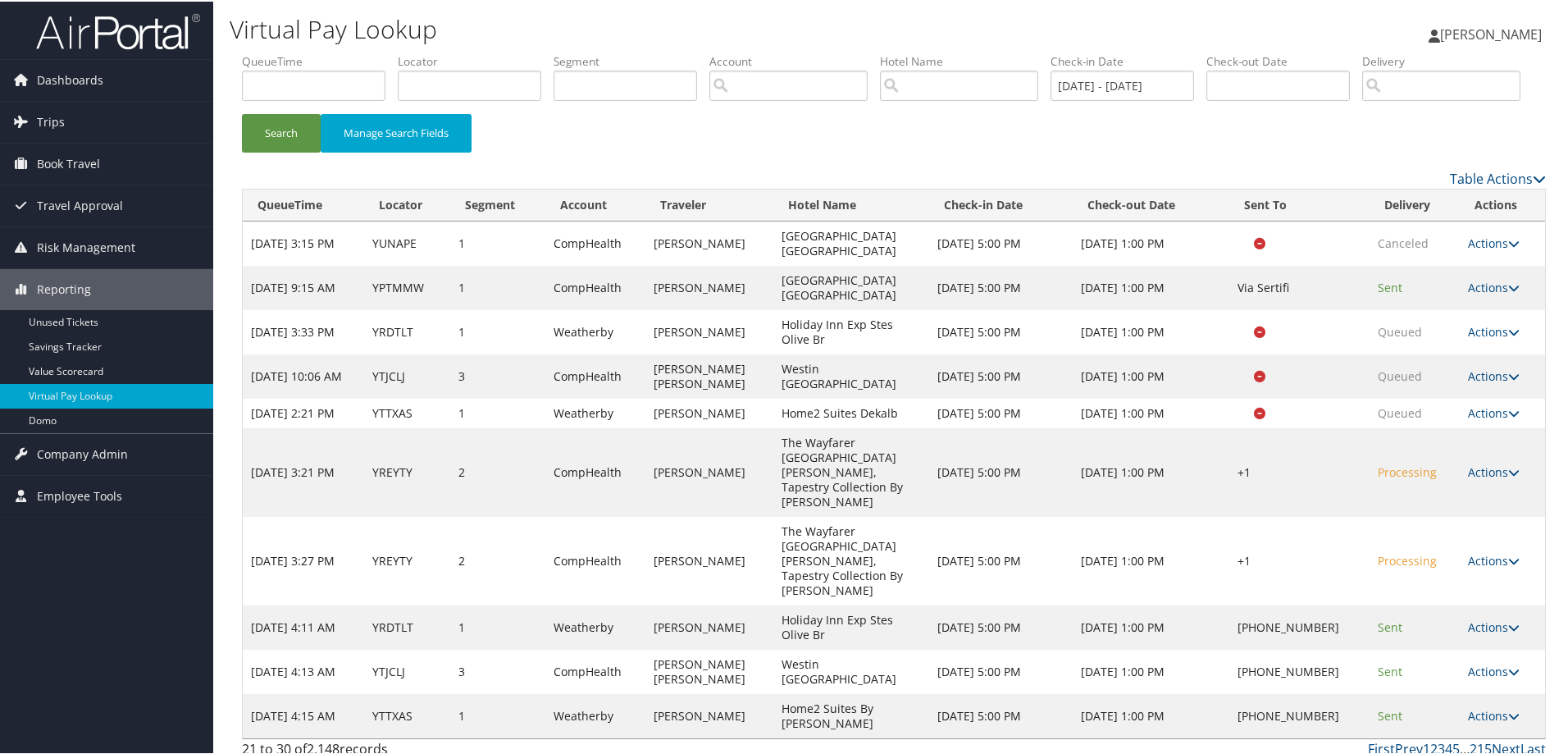
click at [1509, 720] on icon at bounding box center [1514, 714] width 11 height 11
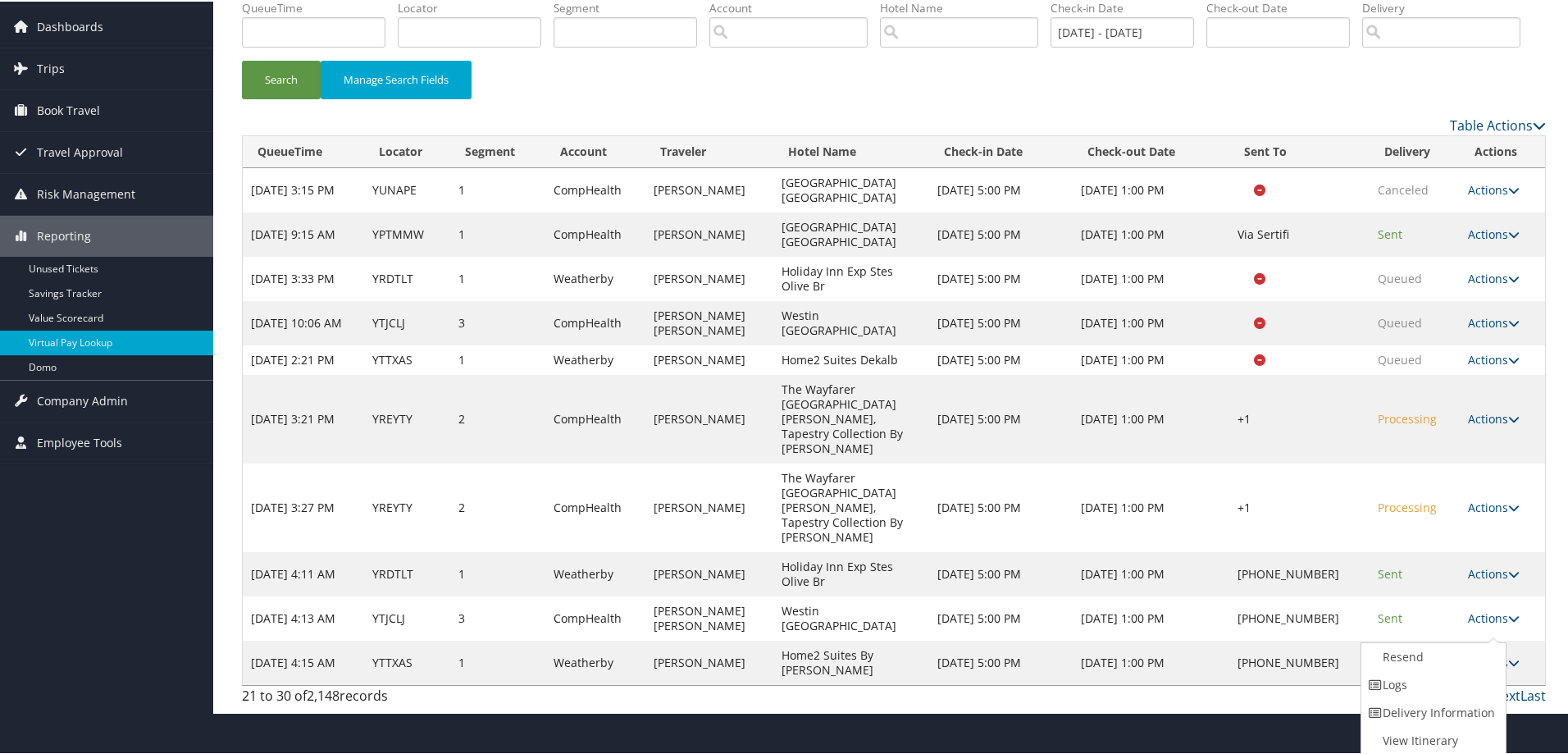
click at [1218, 684] on div "First Prev 1 2 3 4 5 … 215 Next Last" at bounding box center [1060, 694] width 972 height 20
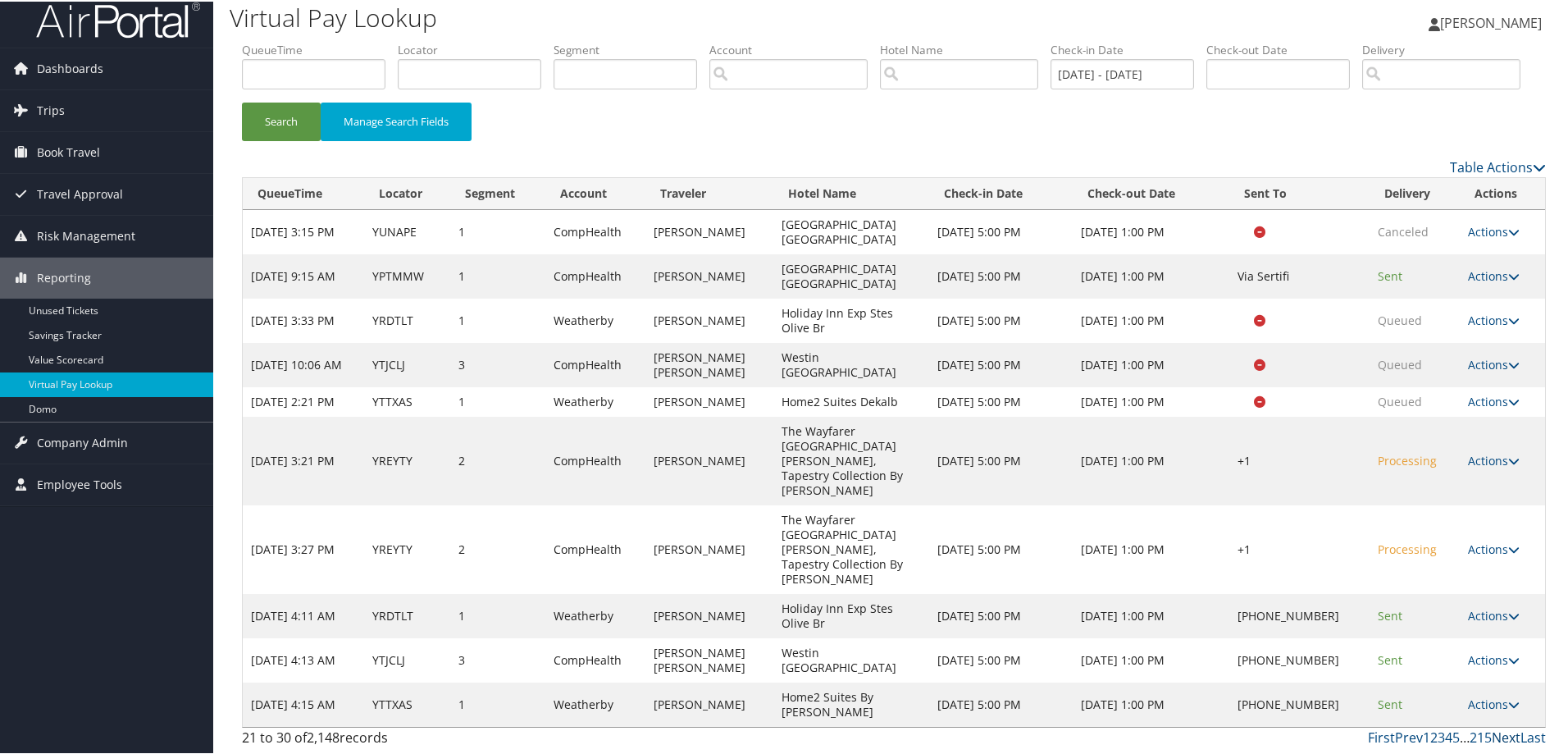
click at [1497, 735] on link "Next" at bounding box center [1506, 736] width 29 height 18
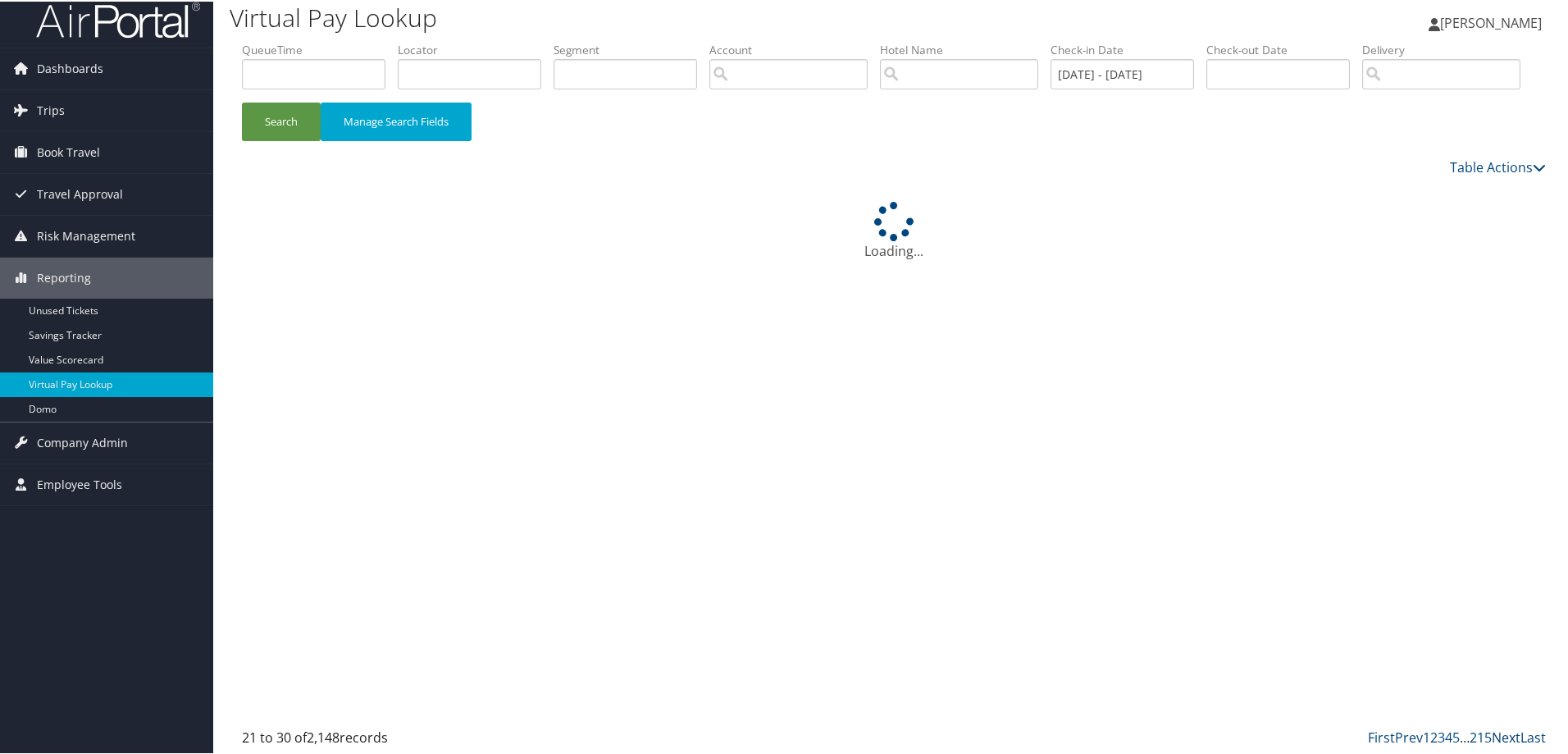
scroll to position [0, 0]
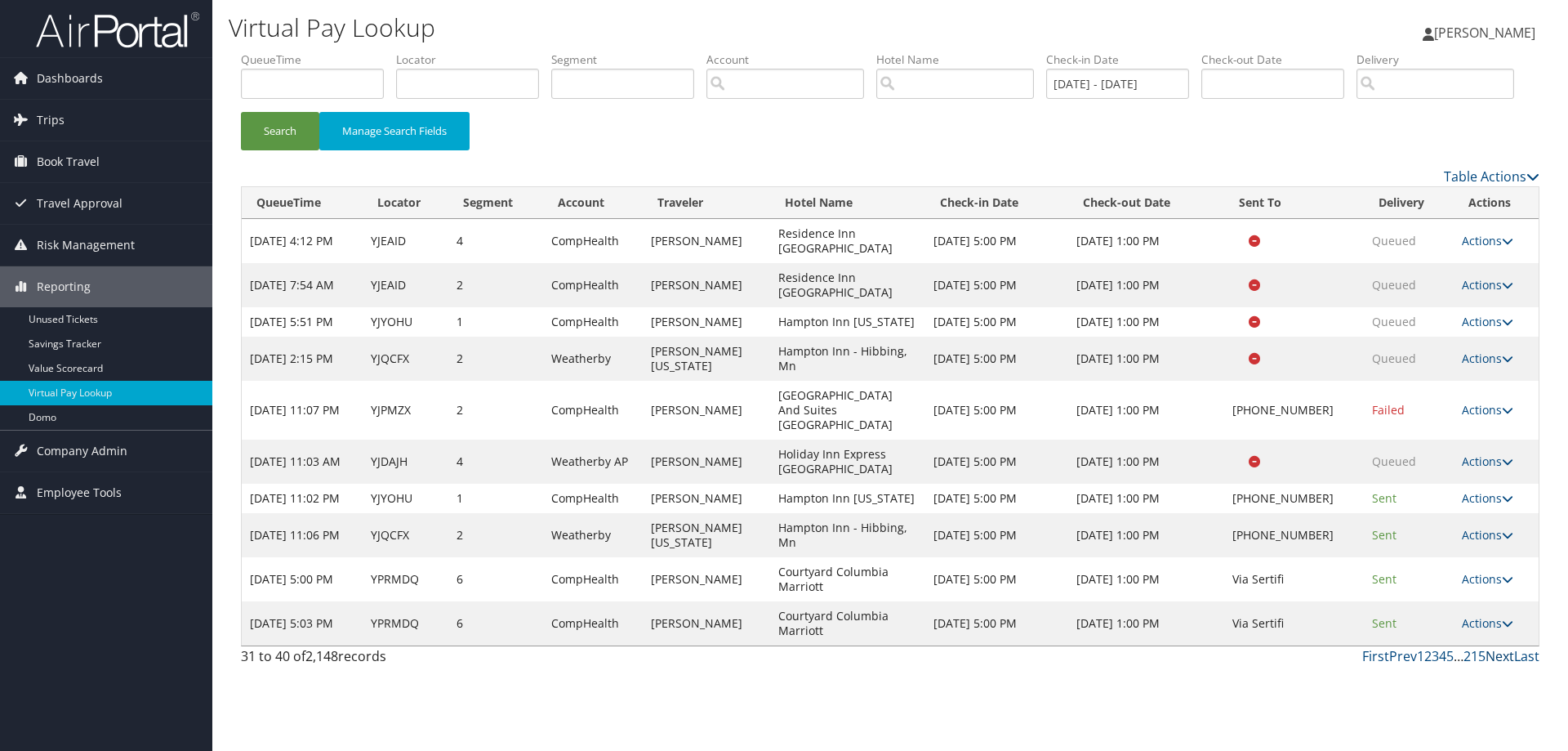
click at [1503, 665] on link "Next" at bounding box center [1499, 655] width 29 height 18
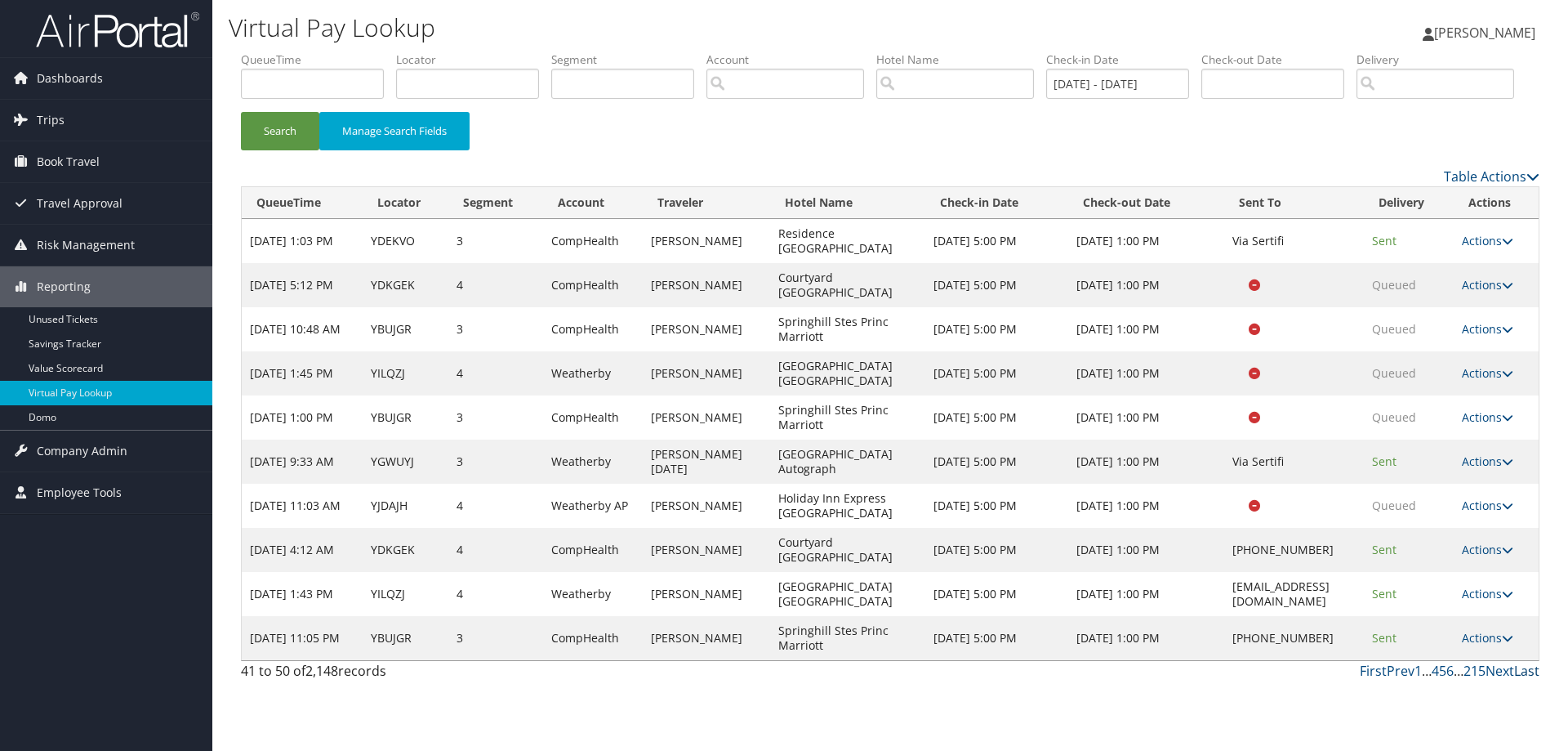
click at [1531, 680] on link "Last" at bounding box center [1526, 670] width 25 height 18
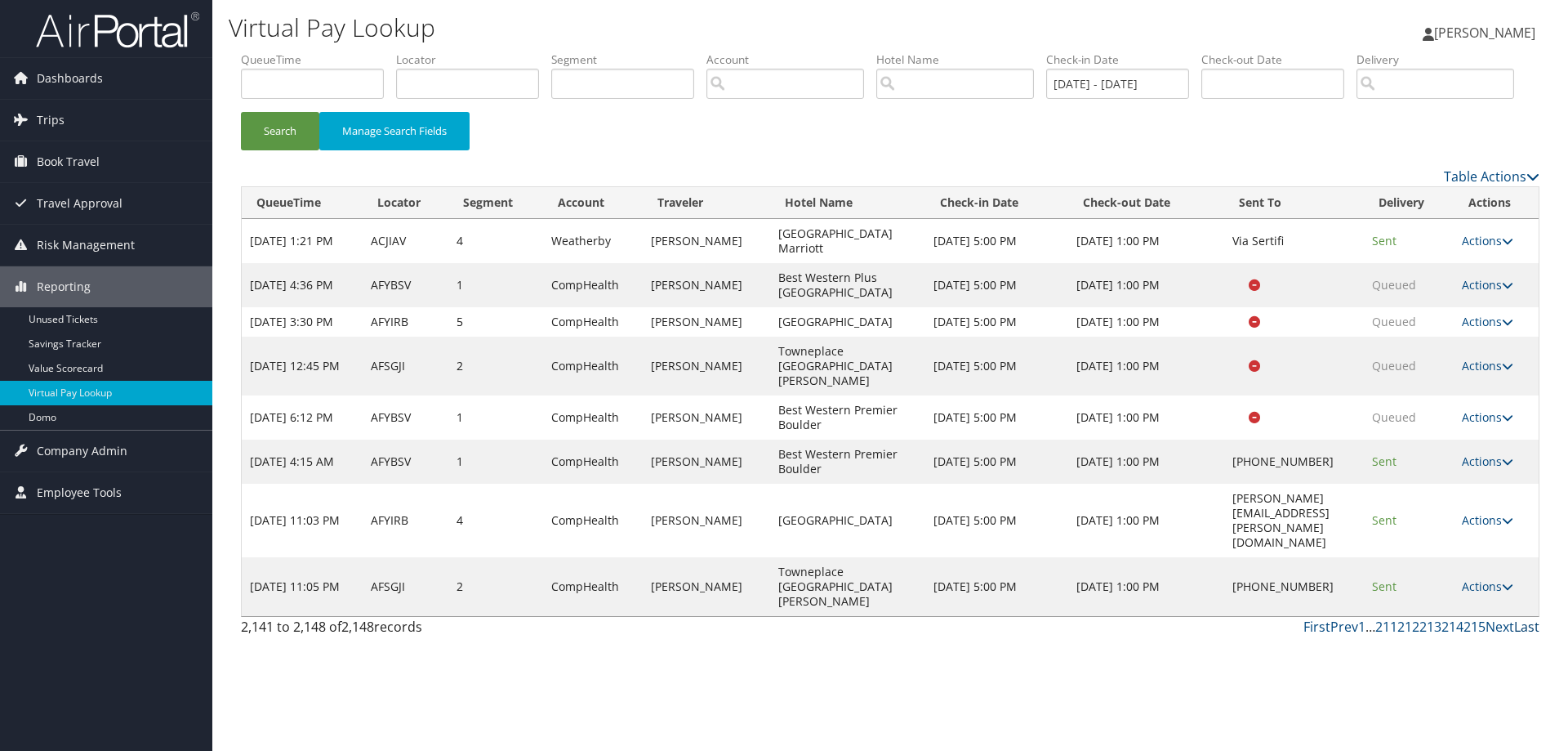
click at [1523, 636] on link "Last" at bounding box center [1526, 627] width 25 height 18
click at [1521, 636] on link "Last" at bounding box center [1526, 627] width 25 height 18
click at [1322, 636] on link "First" at bounding box center [1316, 627] width 27 height 18
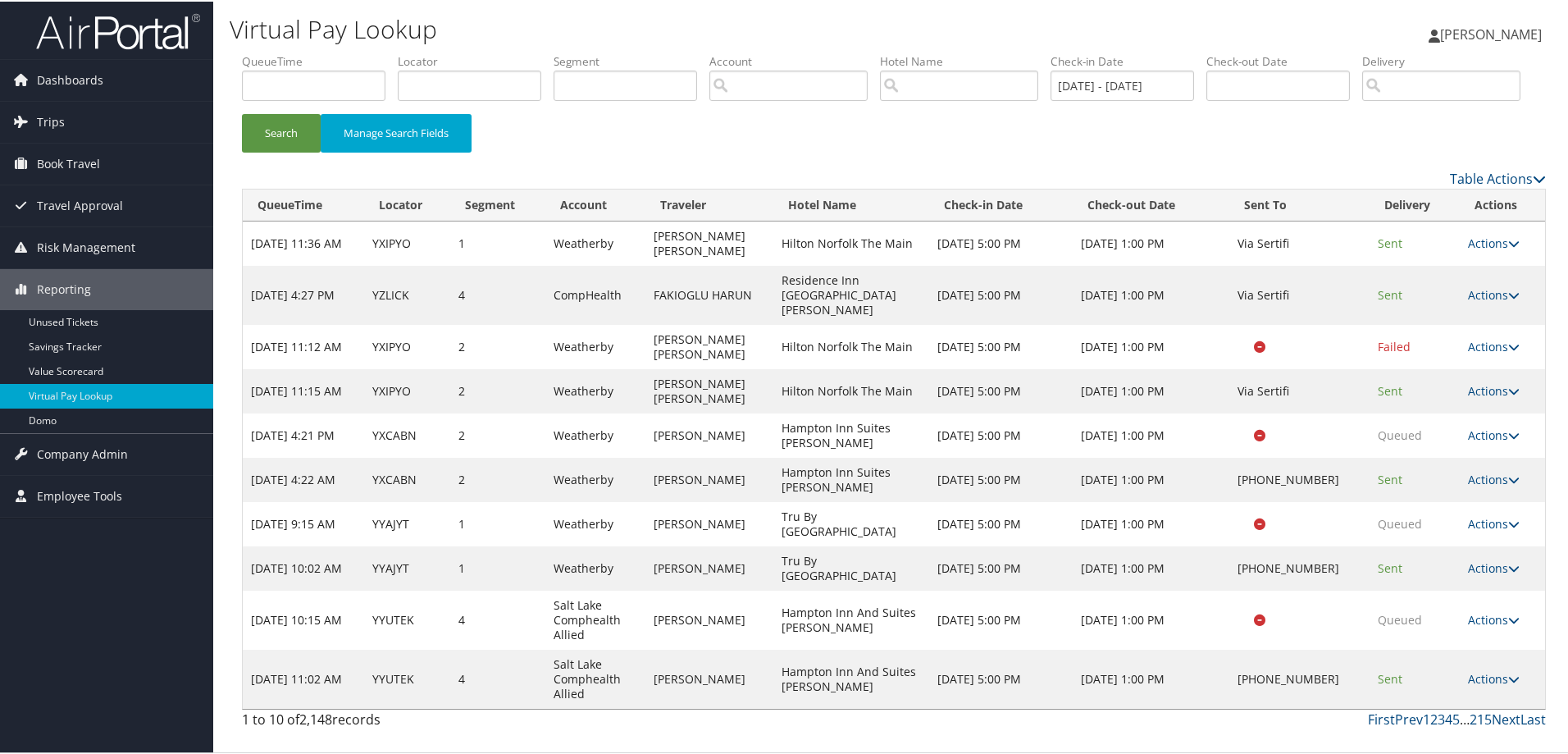
scroll to position [27, 0]
click at [1530, 727] on link "Last" at bounding box center [1533, 717] width 25 height 18
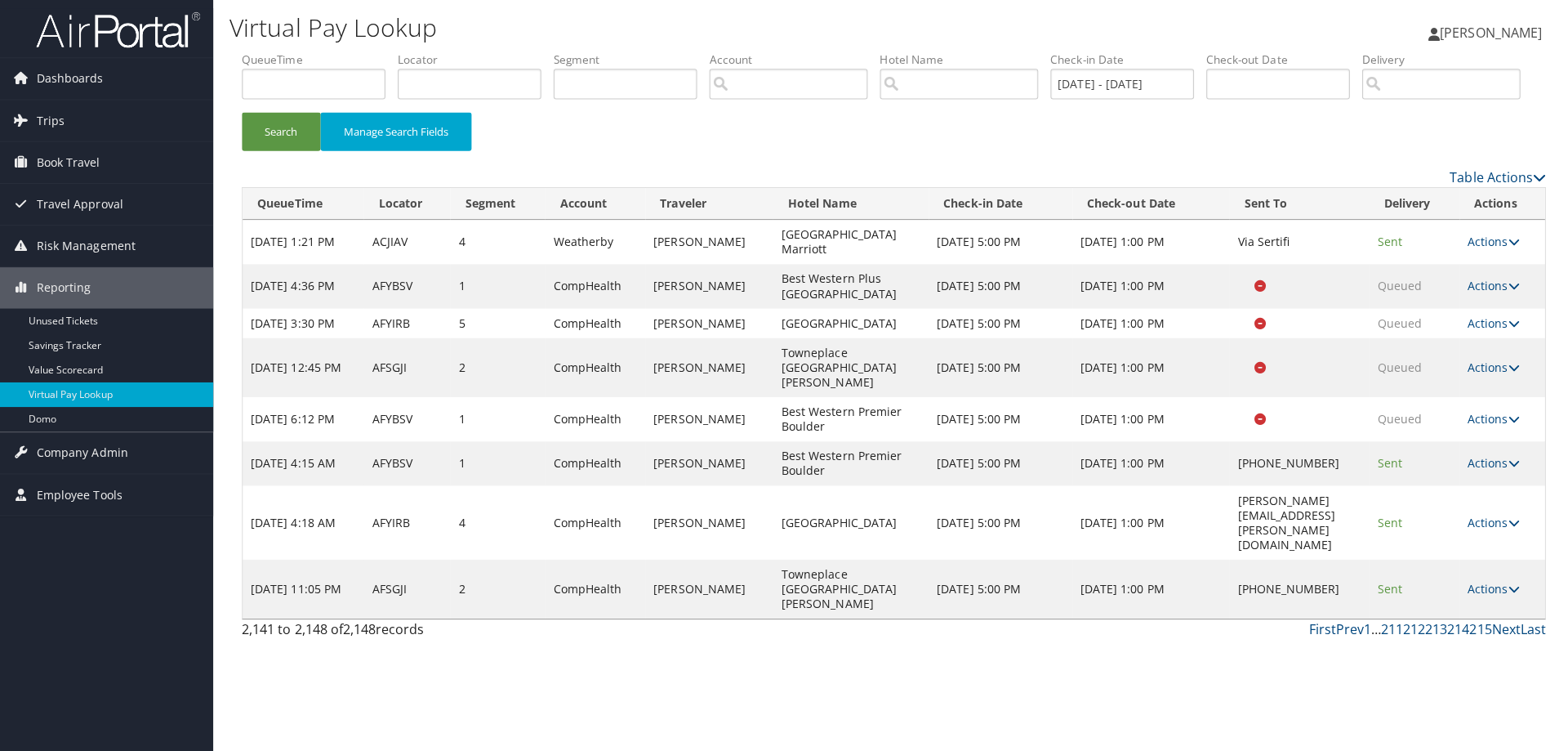
scroll to position [0, 0]
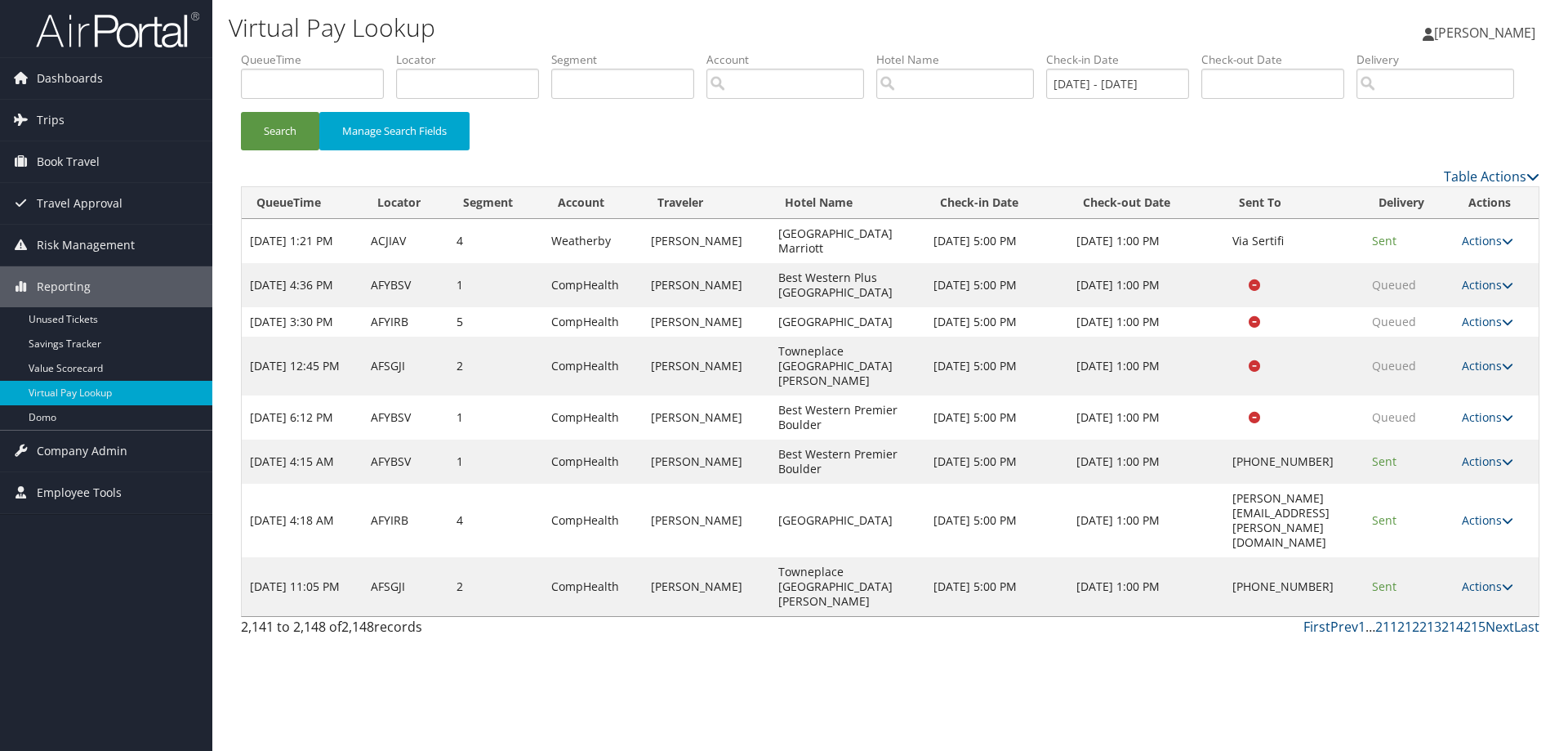
click at [1008, 704] on div "Virtual Pay Lookup Crystal Harris Crystal Harris My Settings Travel Agency Cont…" at bounding box center [890, 375] width 1355 height 751
click at [411, 81] on input "text" at bounding box center [467, 83] width 143 height 30
type input "whohjn"
click at [241, 112] on button "Search" at bounding box center [280, 131] width 78 height 38
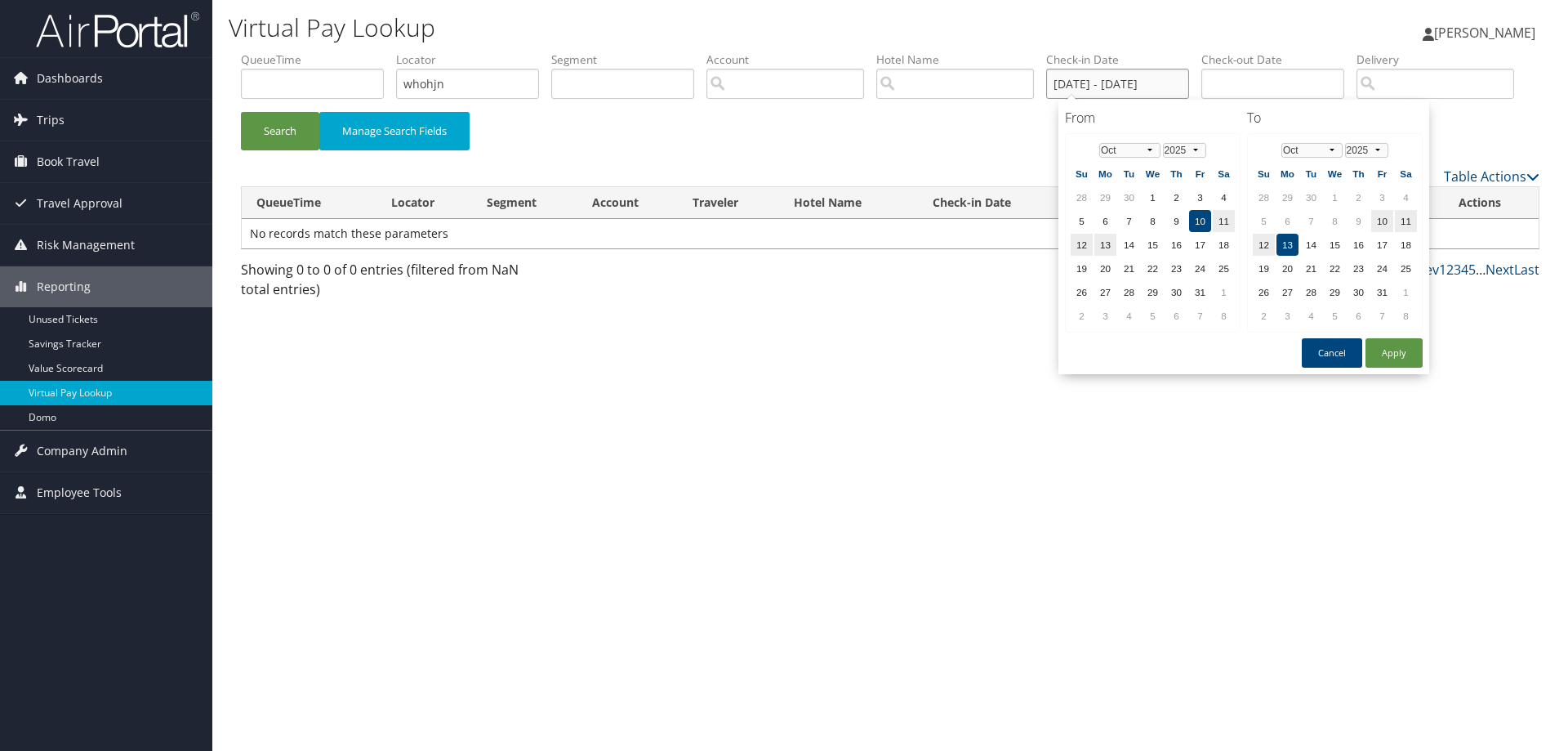
drag, startPoint x: 1066, startPoint y: 87, endPoint x: 1288, endPoint y: 93, distance: 222.1
click at [1288, 51] on ul "QueueTime Locator whohjn Segment Account Traveler Hotel Name Check-in Date 10/1…" at bounding box center [890, 51] width 1298 height 0
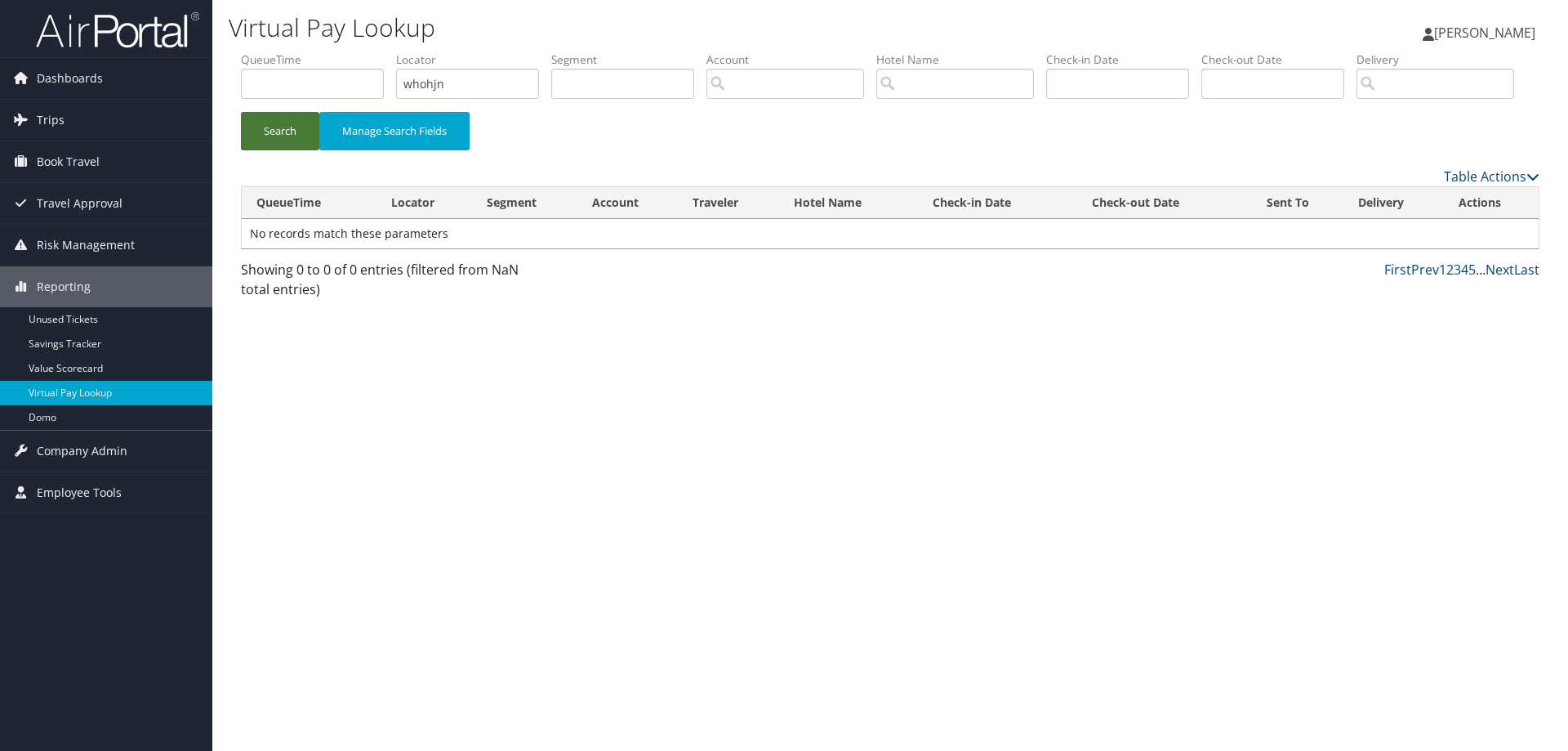
click at [285, 150] on button "Search" at bounding box center [280, 131] width 78 height 38
drag, startPoint x: 456, startPoint y: 93, endPoint x: 312, endPoint y: 87, distance: 144.1
click at [312, 51] on ul "QueueTime Locator whohjn Segment Account Traveler Hotel Name Check-in Date Chec…" at bounding box center [890, 51] width 1298 height 0
type input "fwftnr"
click at [285, 150] on button "Search" at bounding box center [280, 131] width 78 height 38
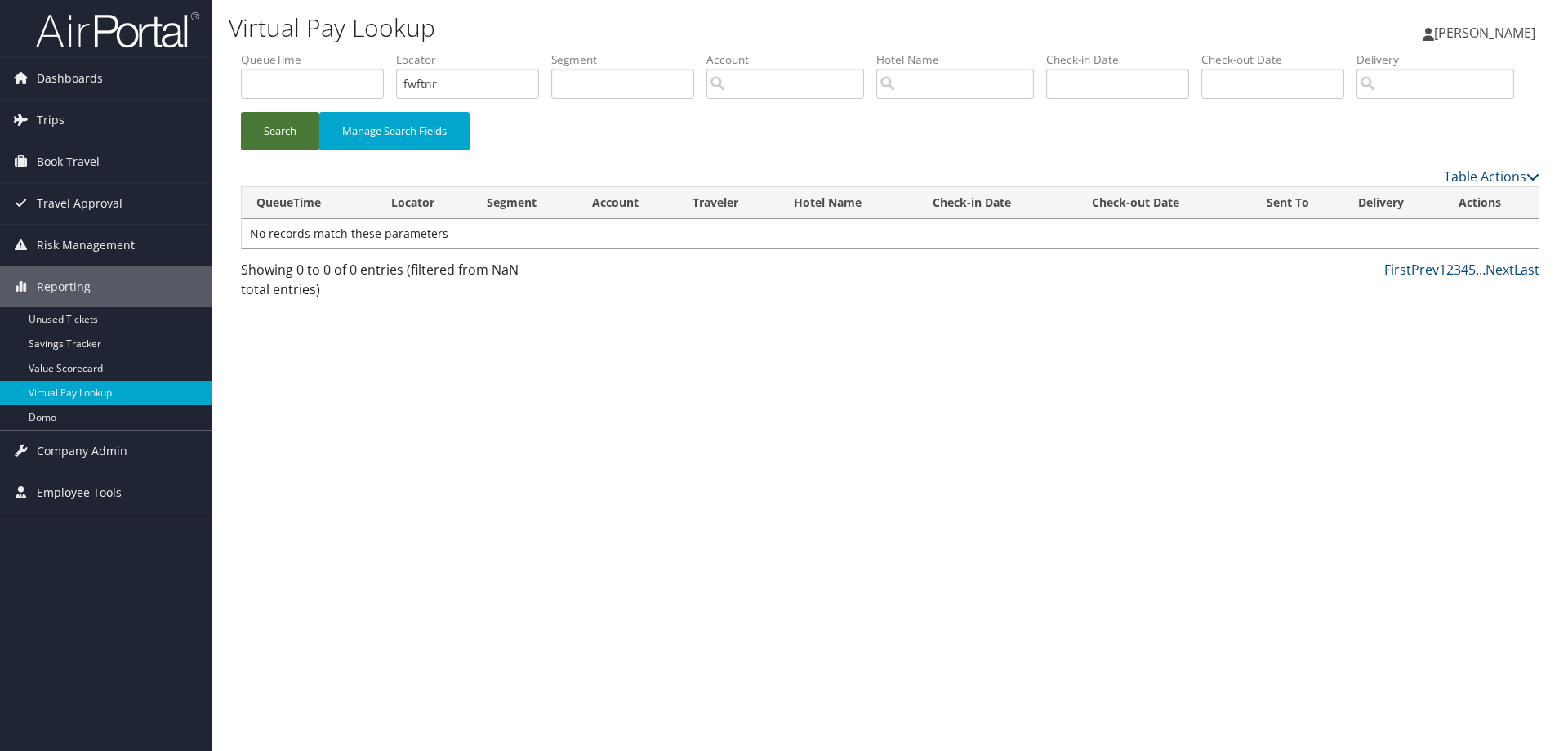
click at [286, 150] on button "Search" at bounding box center [280, 131] width 78 height 38
click at [113, 35] on img at bounding box center [117, 30] width 163 height 38
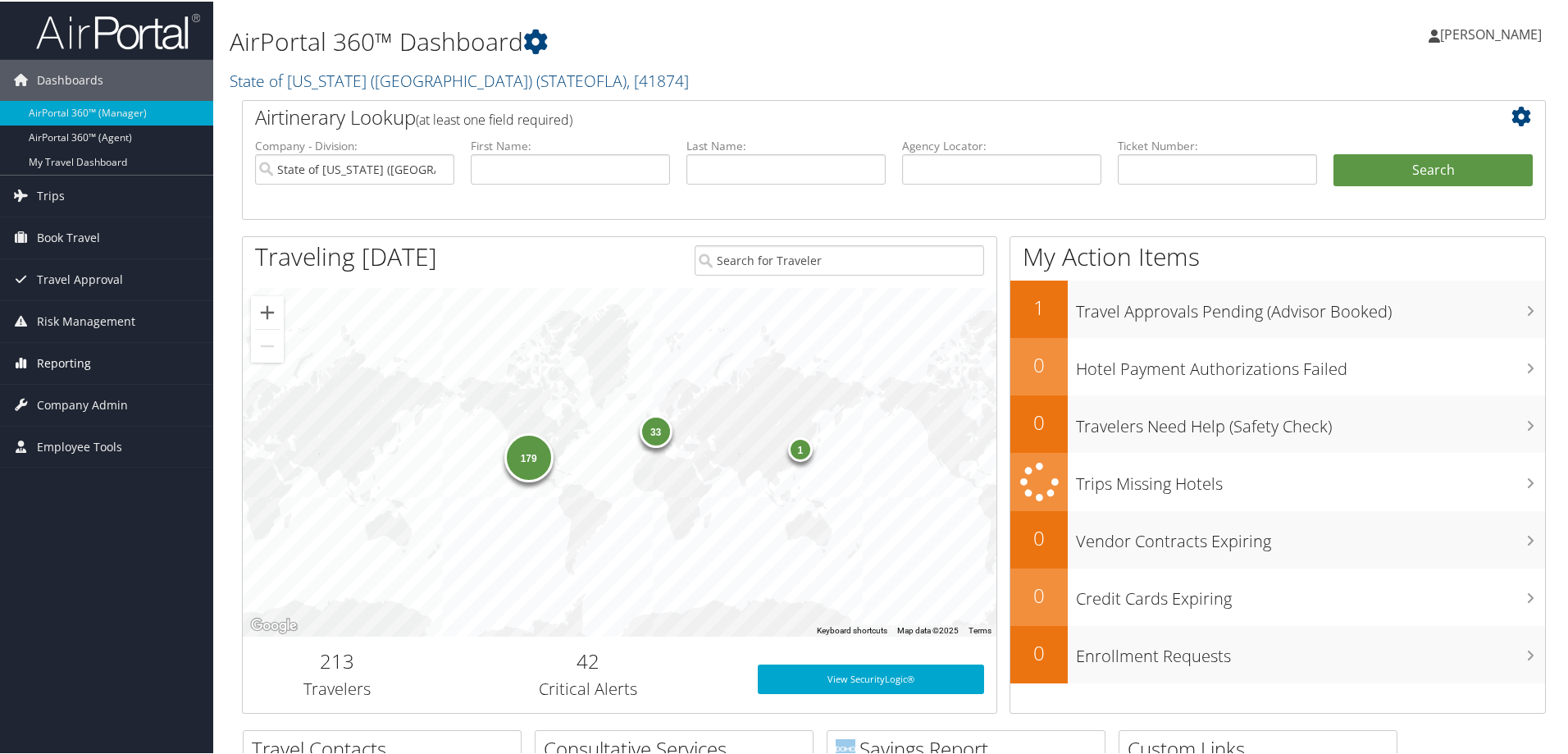
click at [85, 358] on span "Reporting" at bounding box center [64, 362] width 54 height 41
click at [57, 188] on span "Trips" at bounding box center [51, 194] width 28 height 41
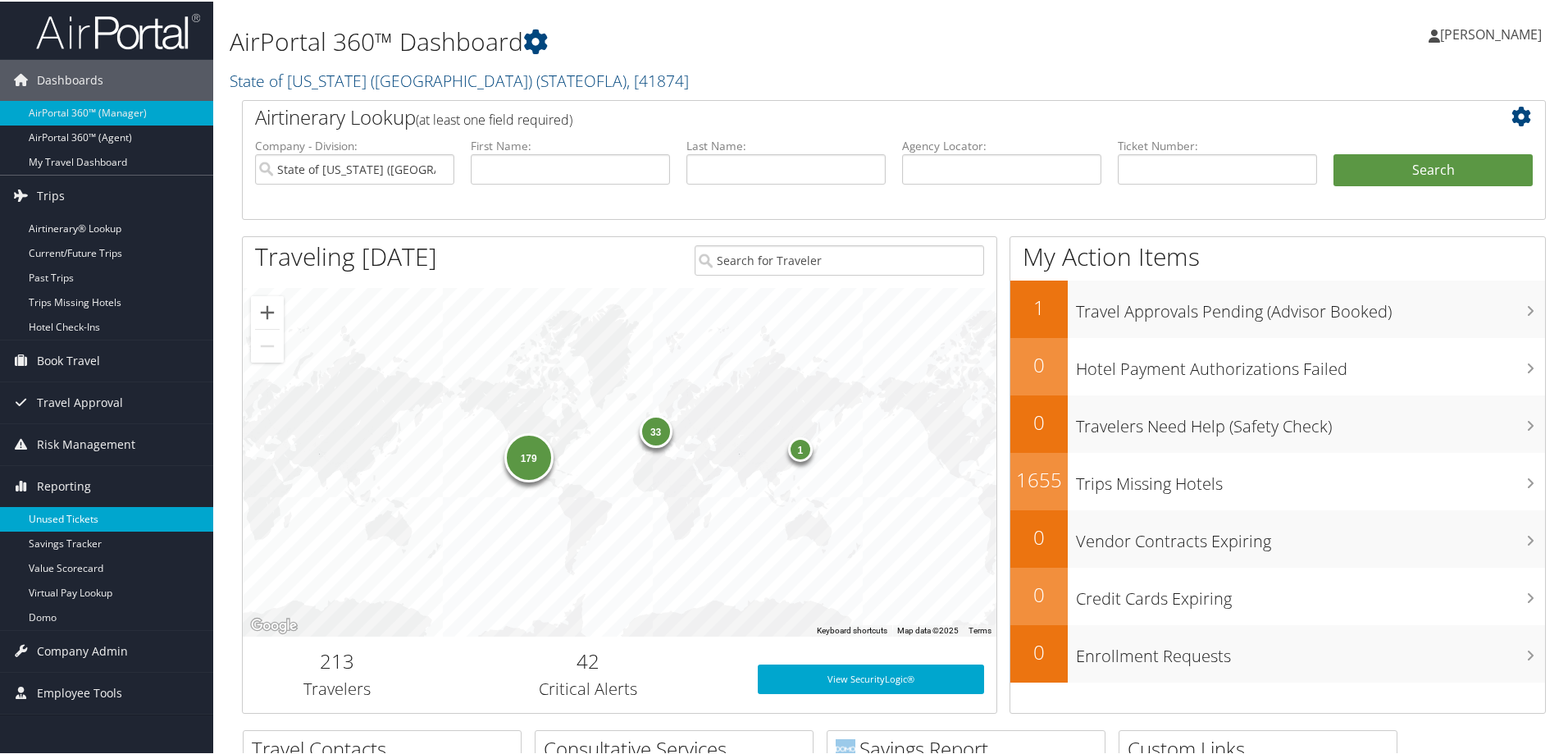
scroll to position [164, 0]
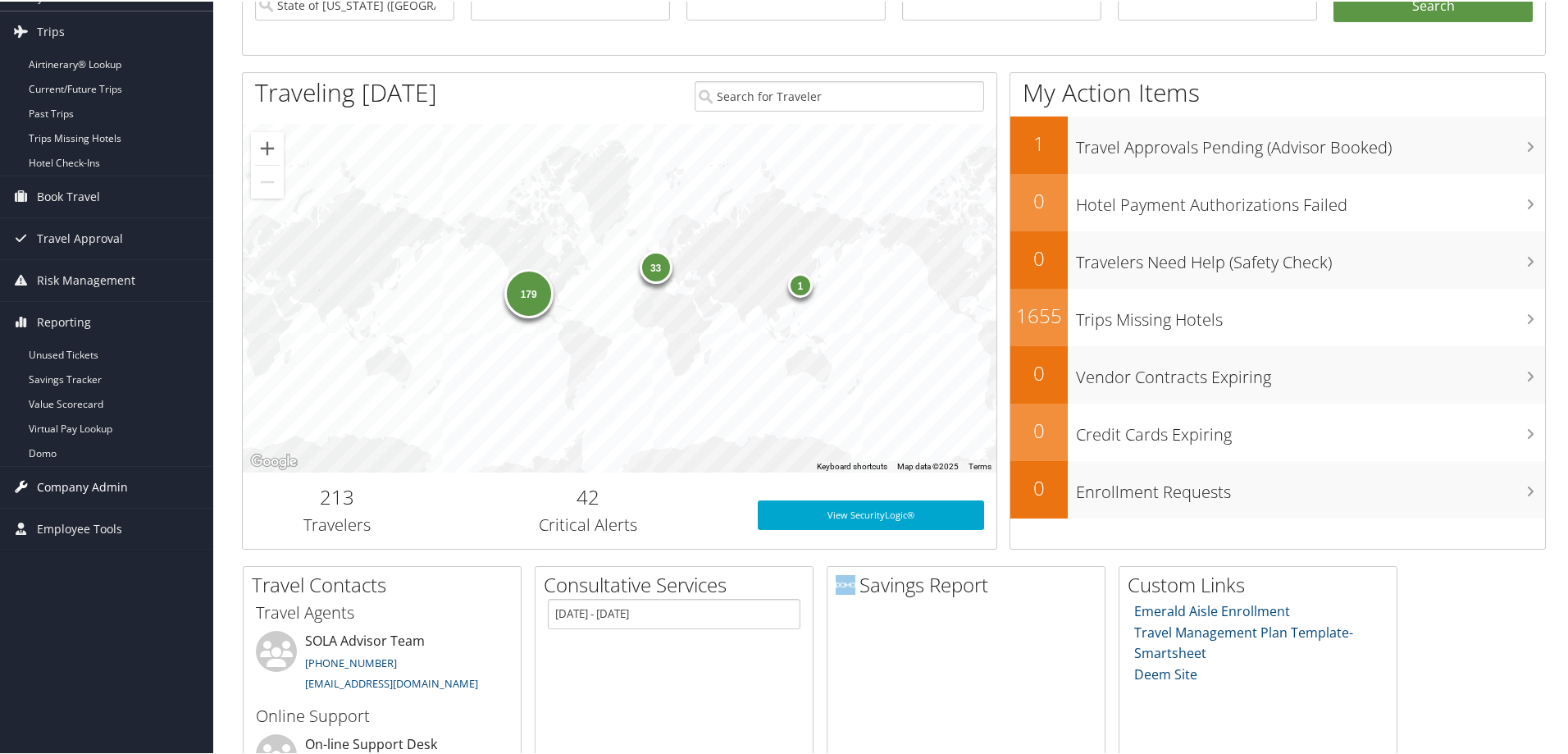
click at [94, 494] on span "Company Admin" at bounding box center [82, 486] width 91 height 41
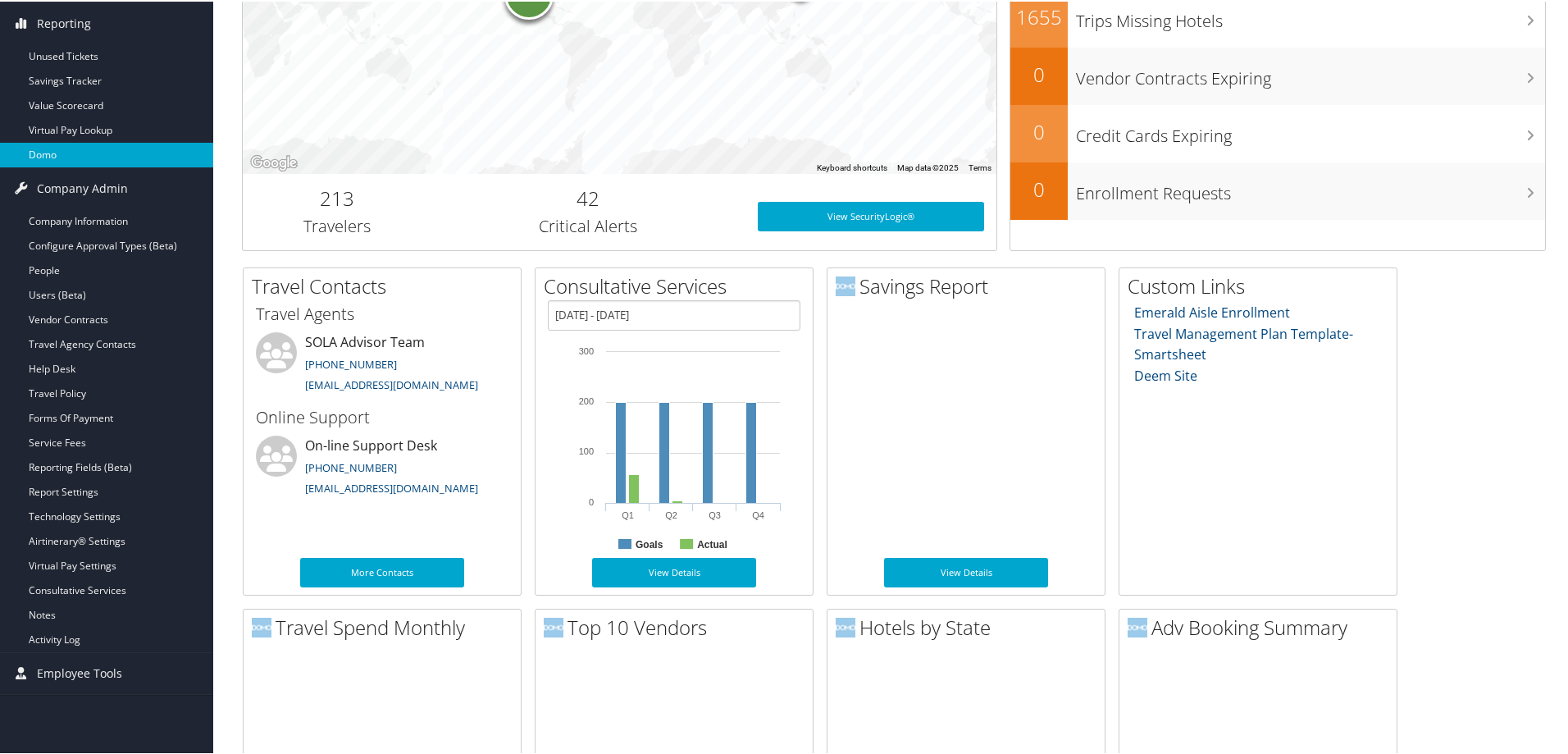
scroll to position [411, 0]
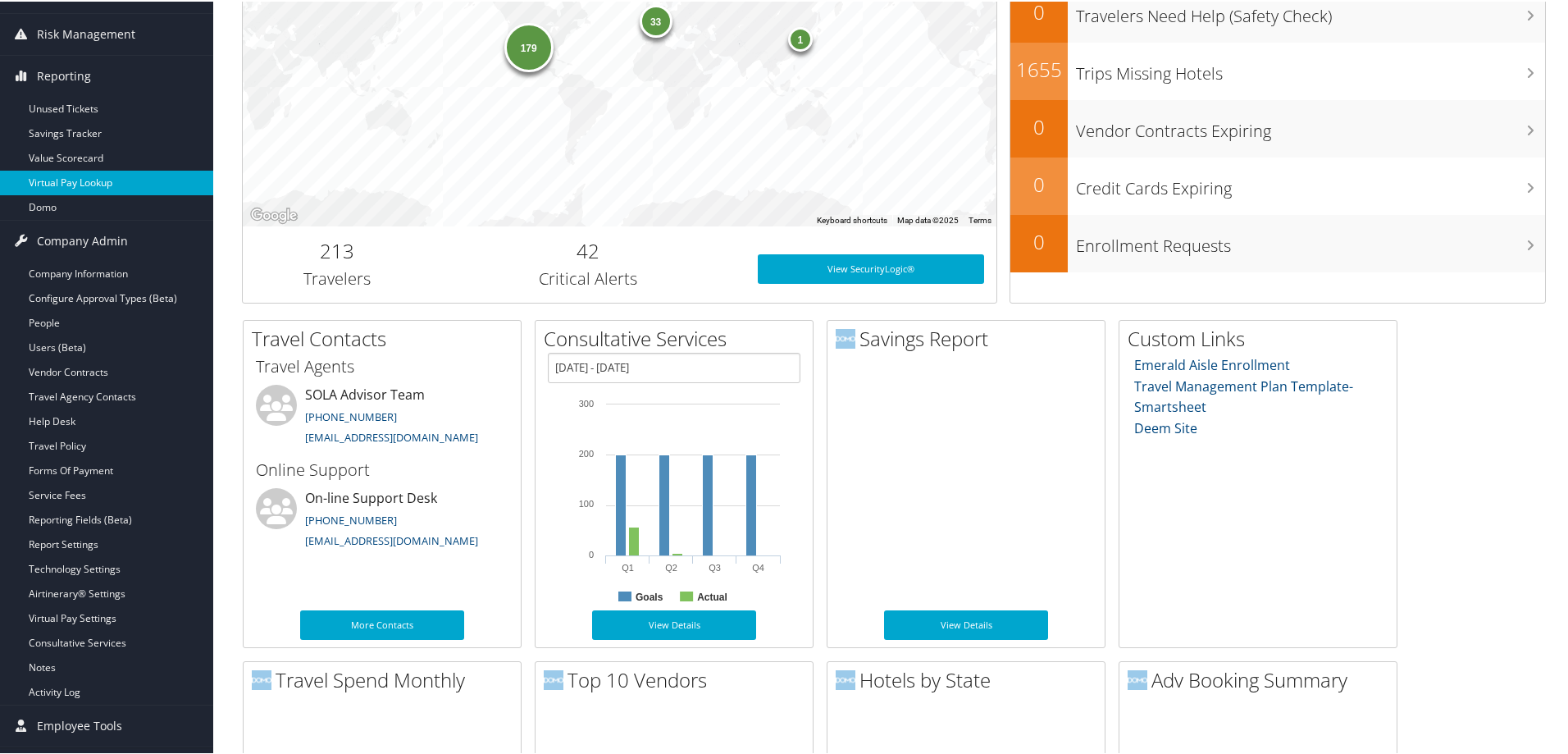
click at [83, 187] on link "Virtual Pay Lookup" at bounding box center [106, 181] width 214 height 24
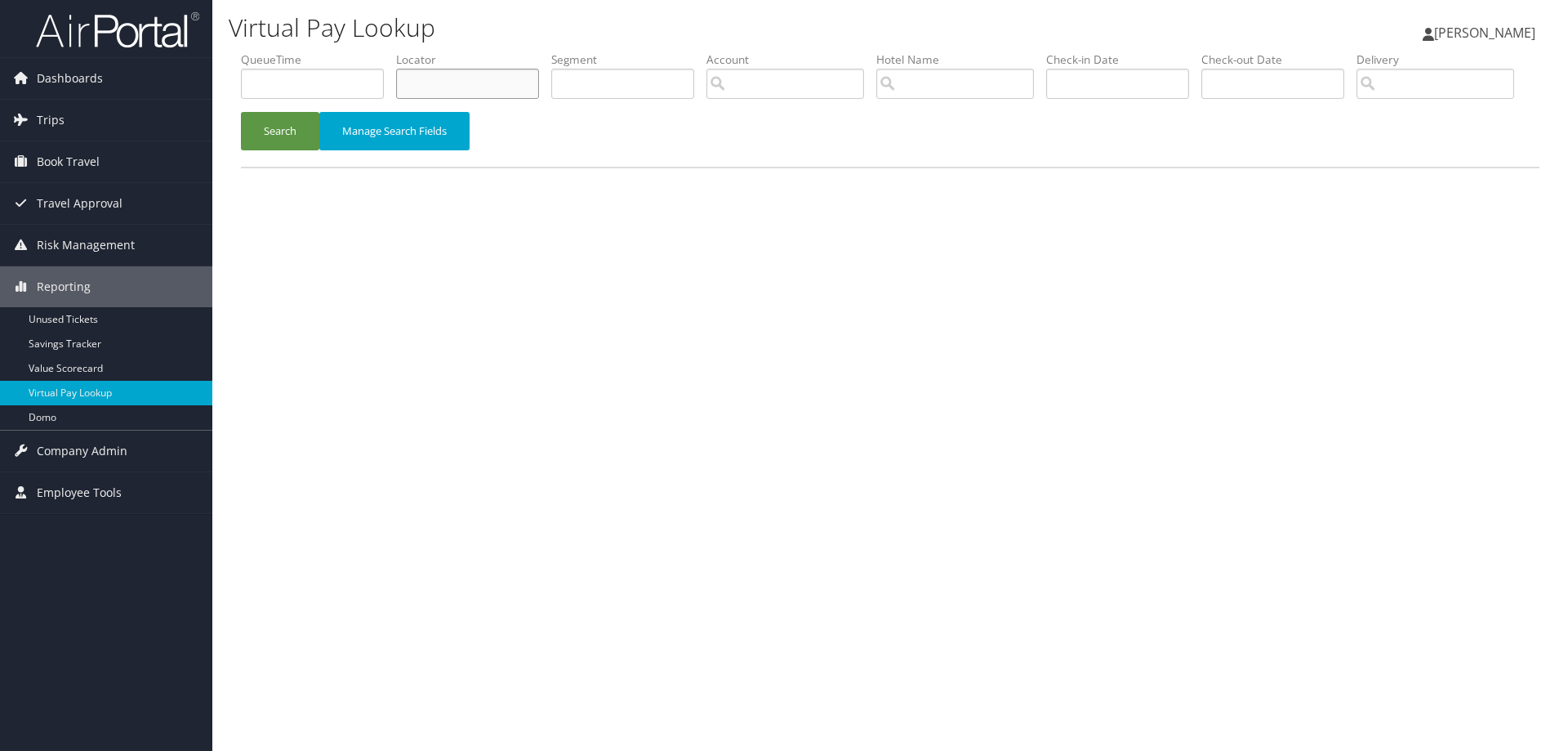
click at [425, 81] on input "text" at bounding box center [467, 83] width 143 height 30
click at [278, 150] on button "Search" at bounding box center [280, 131] width 78 height 38
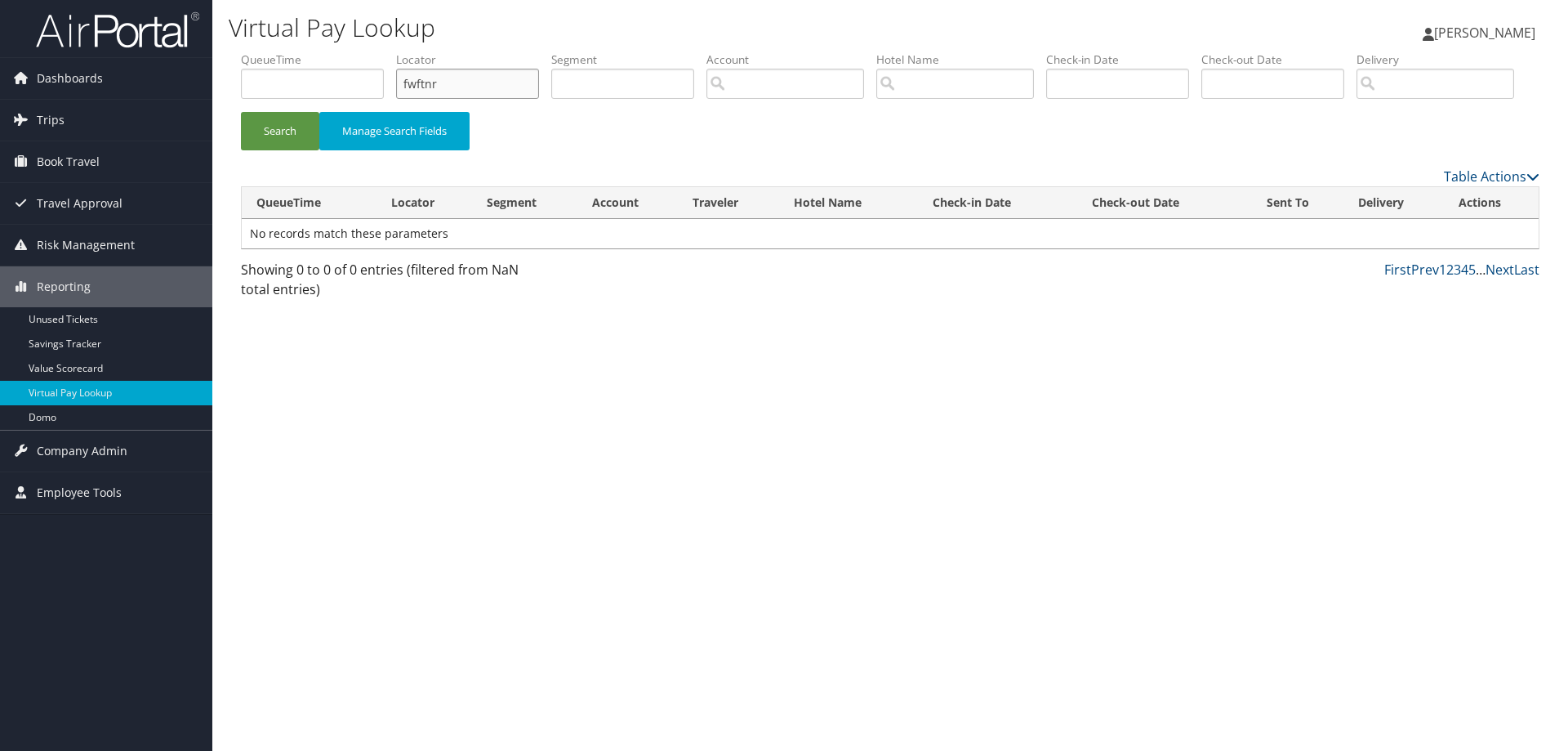
drag, startPoint x: 466, startPoint y: 90, endPoint x: 337, endPoint y: 76, distance: 129.8
click at [337, 51] on ul "QueueTime Locator fwftnr Segment Account Traveler Hotel Name Check-in Date Chec…" at bounding box center [890, 51] width 1298 height 0
click at [473, 81] on input "fwftnr" at bounding box center [467, 83] width 143 height 30
drag, startPoint x: 449, startPoint y: 85, endPoint x: 332, endPoint y: 74, distance: 117.5
click at [333, 51] on ul "QueueTime Locator fwftnr Segment Account Traveler Hotel Name Check-in Date Chec…" at bounding box center [890, 51] width 1298 height 0
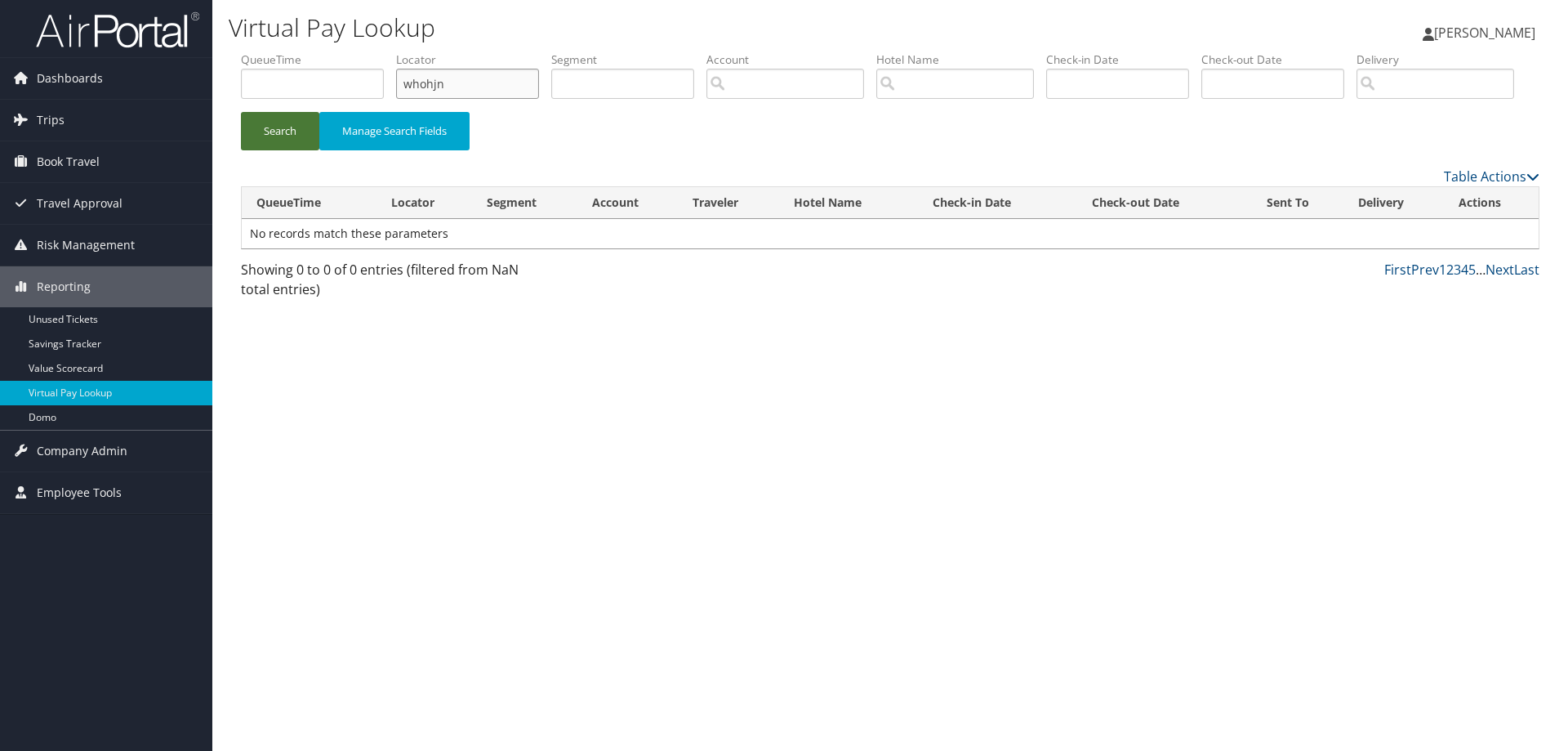
type input "whohjn"
click at [289, 150] on button "Search" at bounding box center [280, 131] width 78 height 38
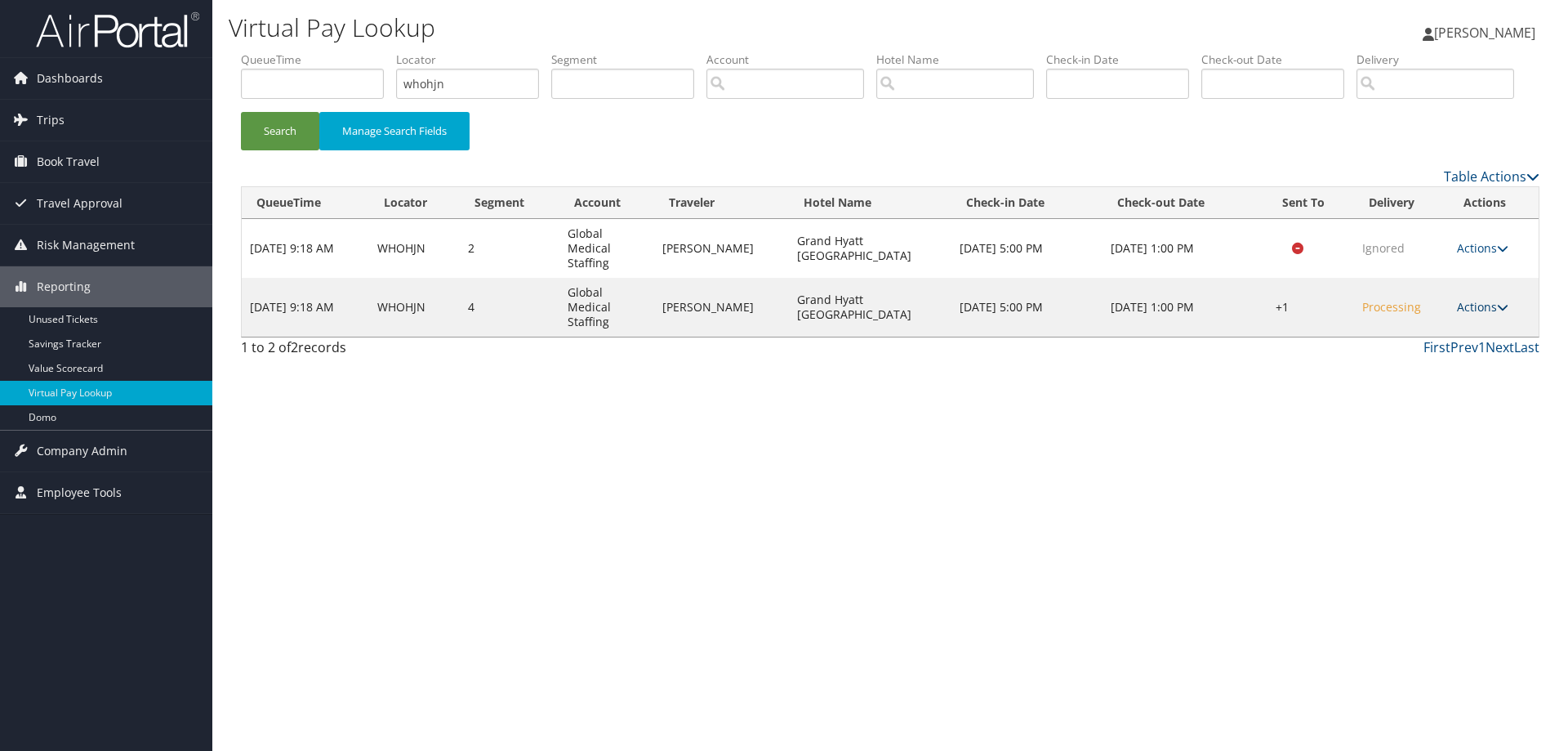
click at [1473, 314] on link "Actions" at bounding box center [1482, 306] width 51 height 16
click at [1402, 351] on link "Logs" at bounding box center [1430, 337] width 140 height 28
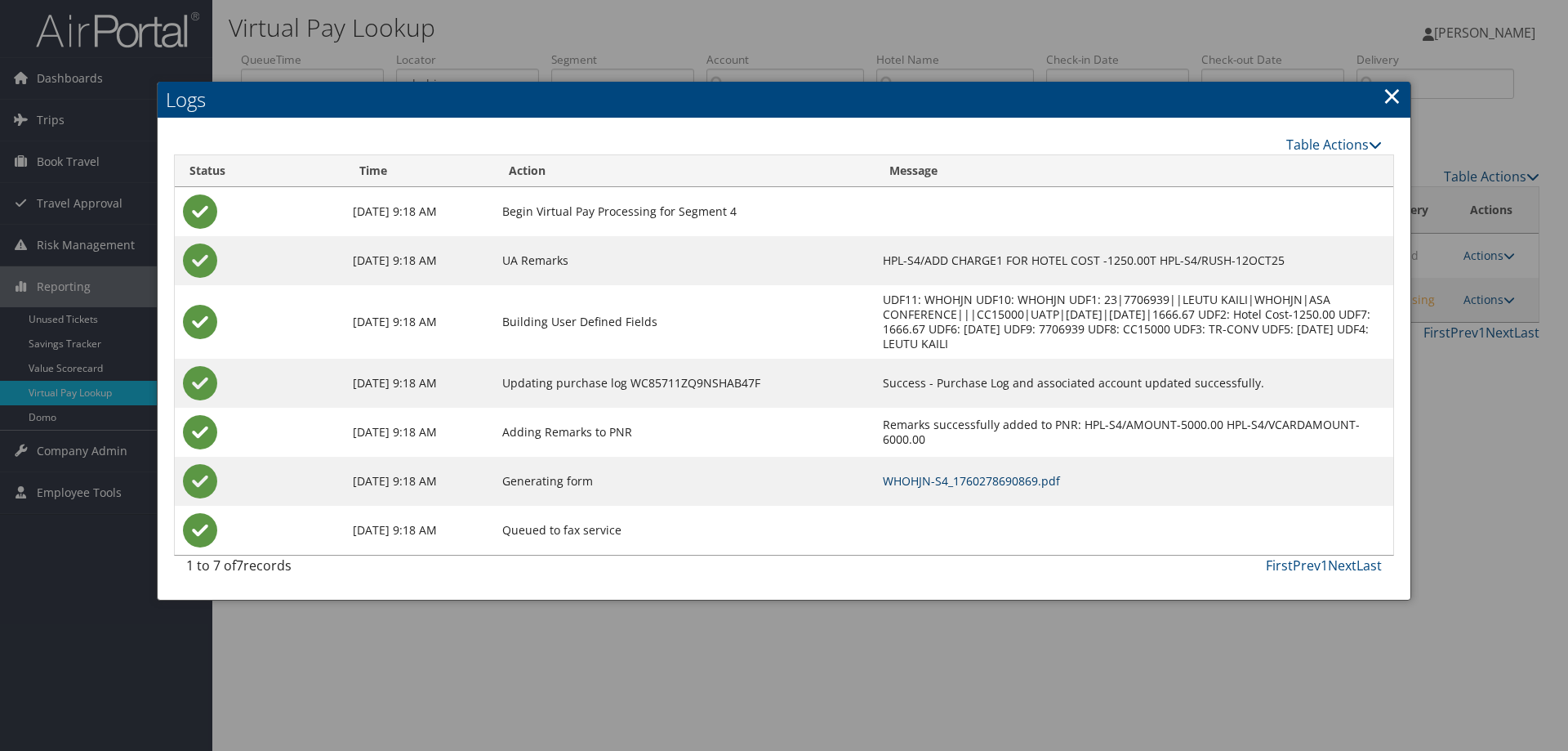
click at [928, 482] on link "WHOHJN-S4_1760278690869.pdf" at bounding box center [971, 481] width 177 height 16
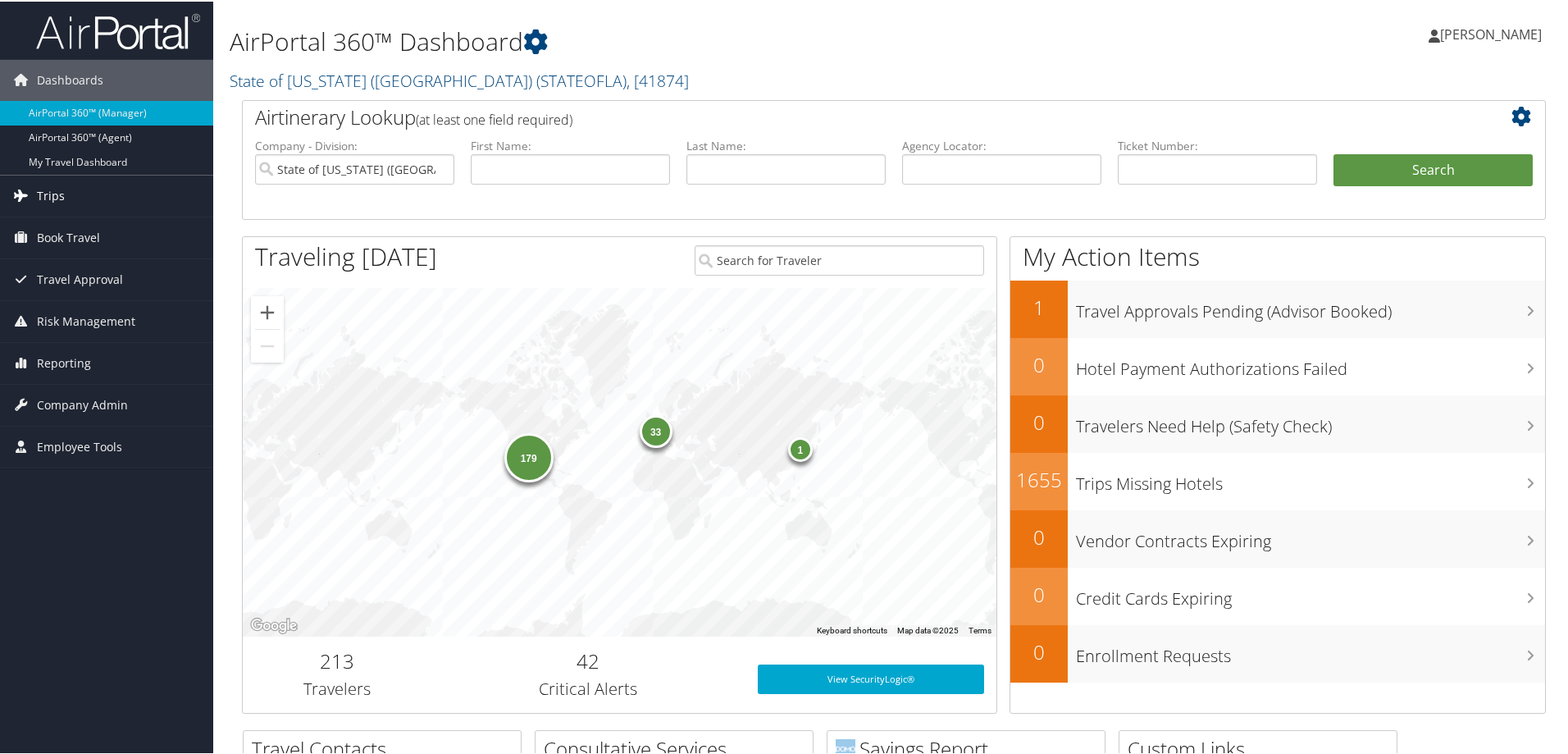
click at [51, 200] on span "Trips" at bounding box center [51, 194] width 28 height 41
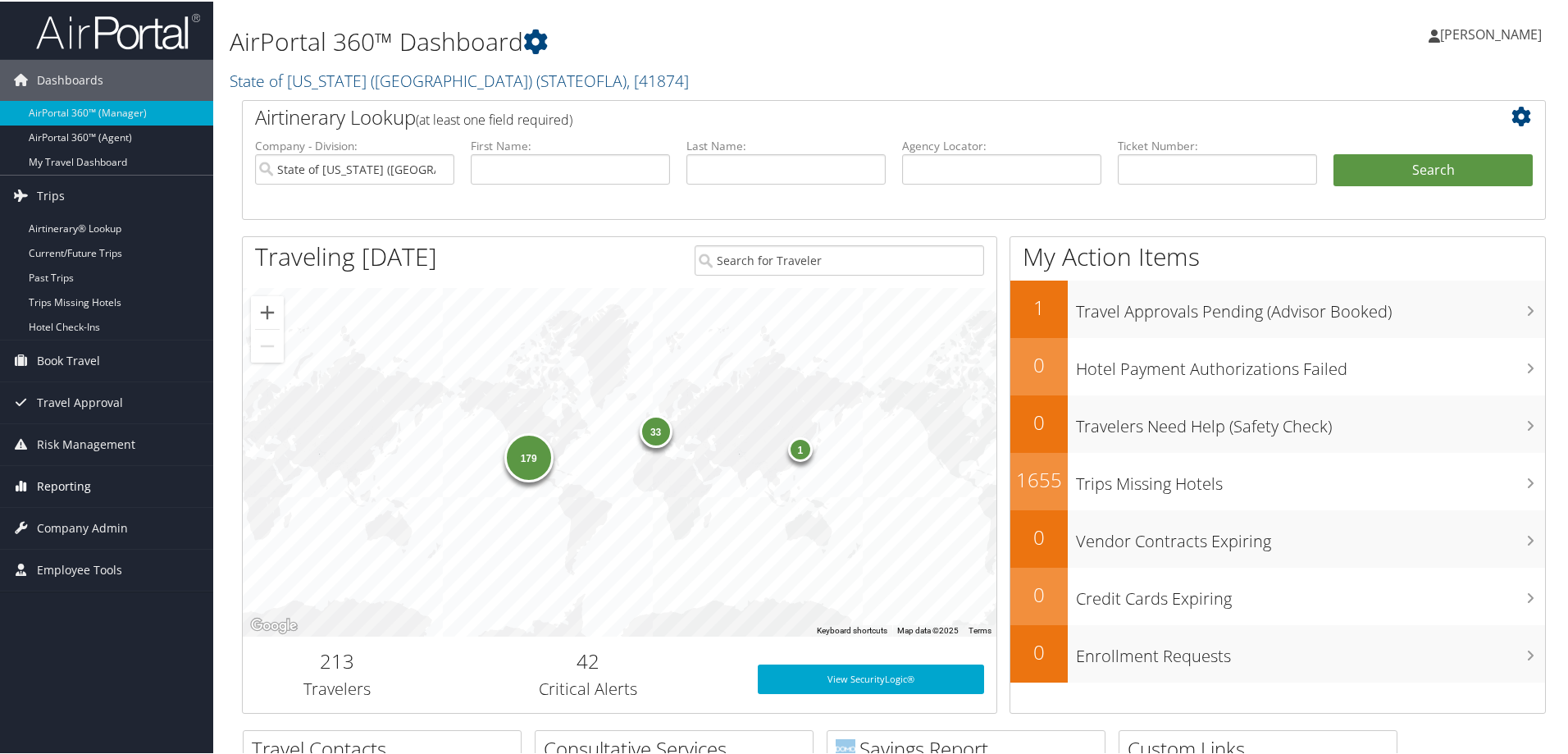
click at [54, 492] on span "Reporting" at bounding box center [64, 485] width 54 height 41
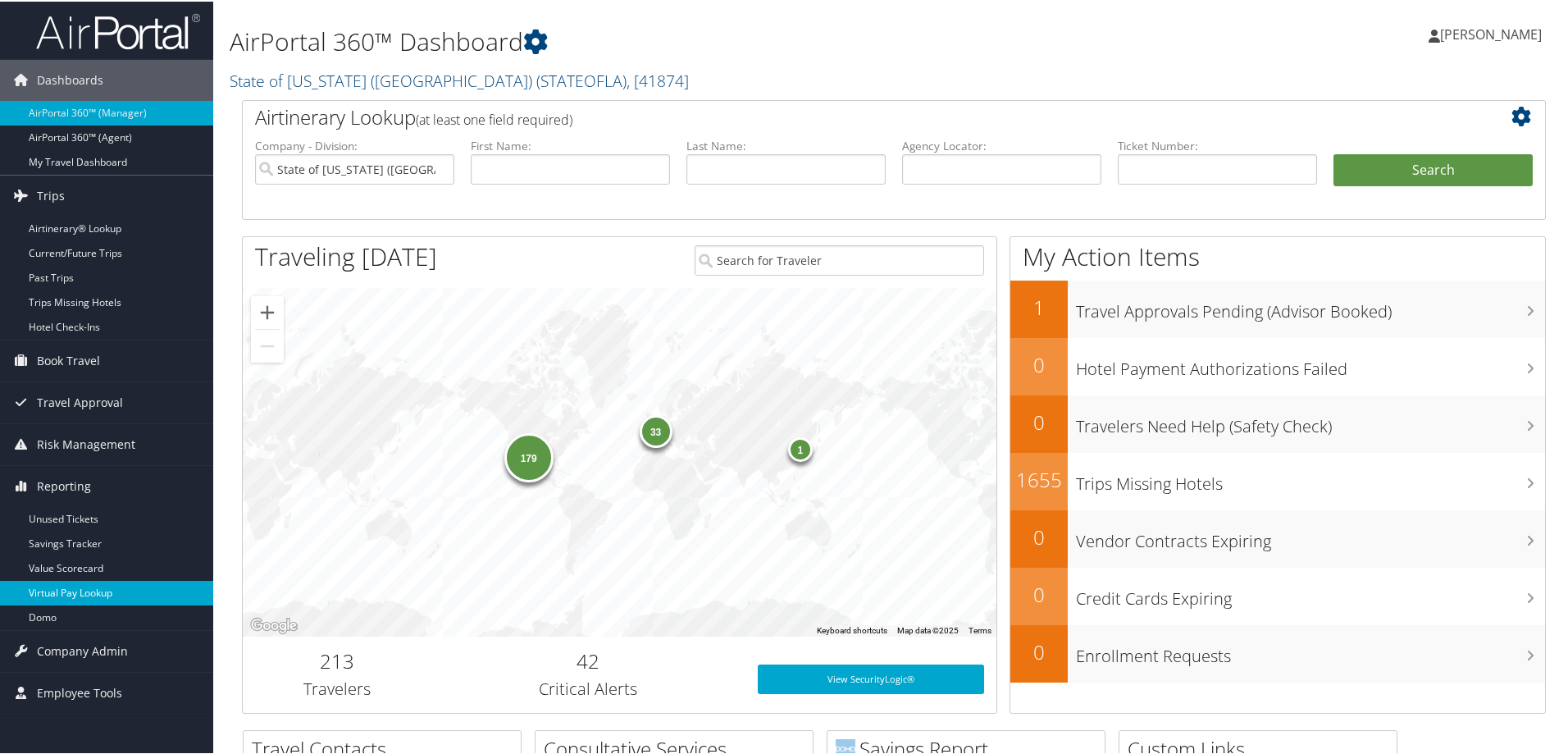
click at [54, 590] on link "Virtual Pay Lookup" at bounding box center [106, 591] width 214 height 24
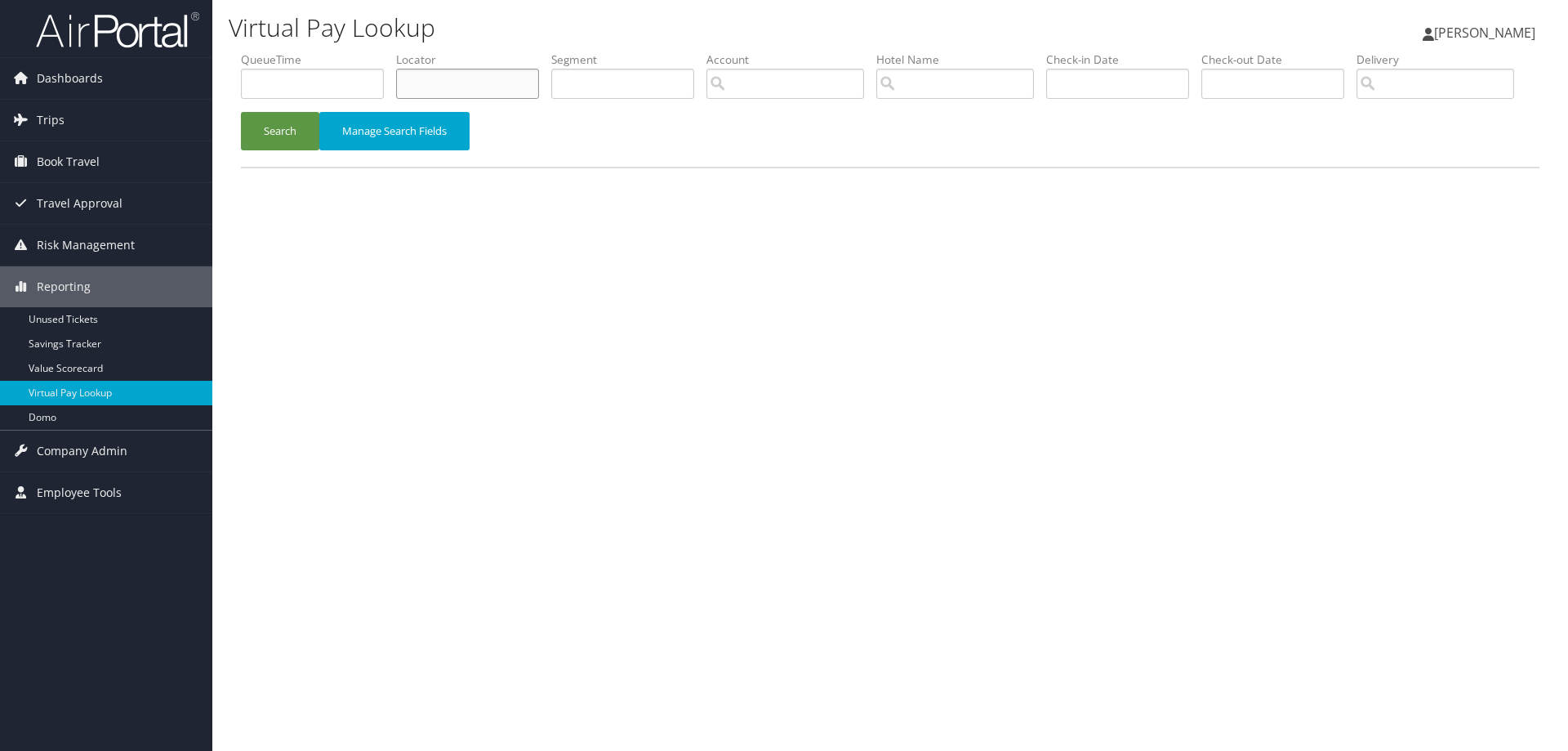
click at [414, 89] on input "text" at bounding box center [467, 83] width 143 height 30
click at [456, 94] on input "text" at bounding box center [467, 83] width 143 height 30
type input "whohjn"
click at [289, 150] on button "Search" at bounding box center [280, 131] width 78 height 38
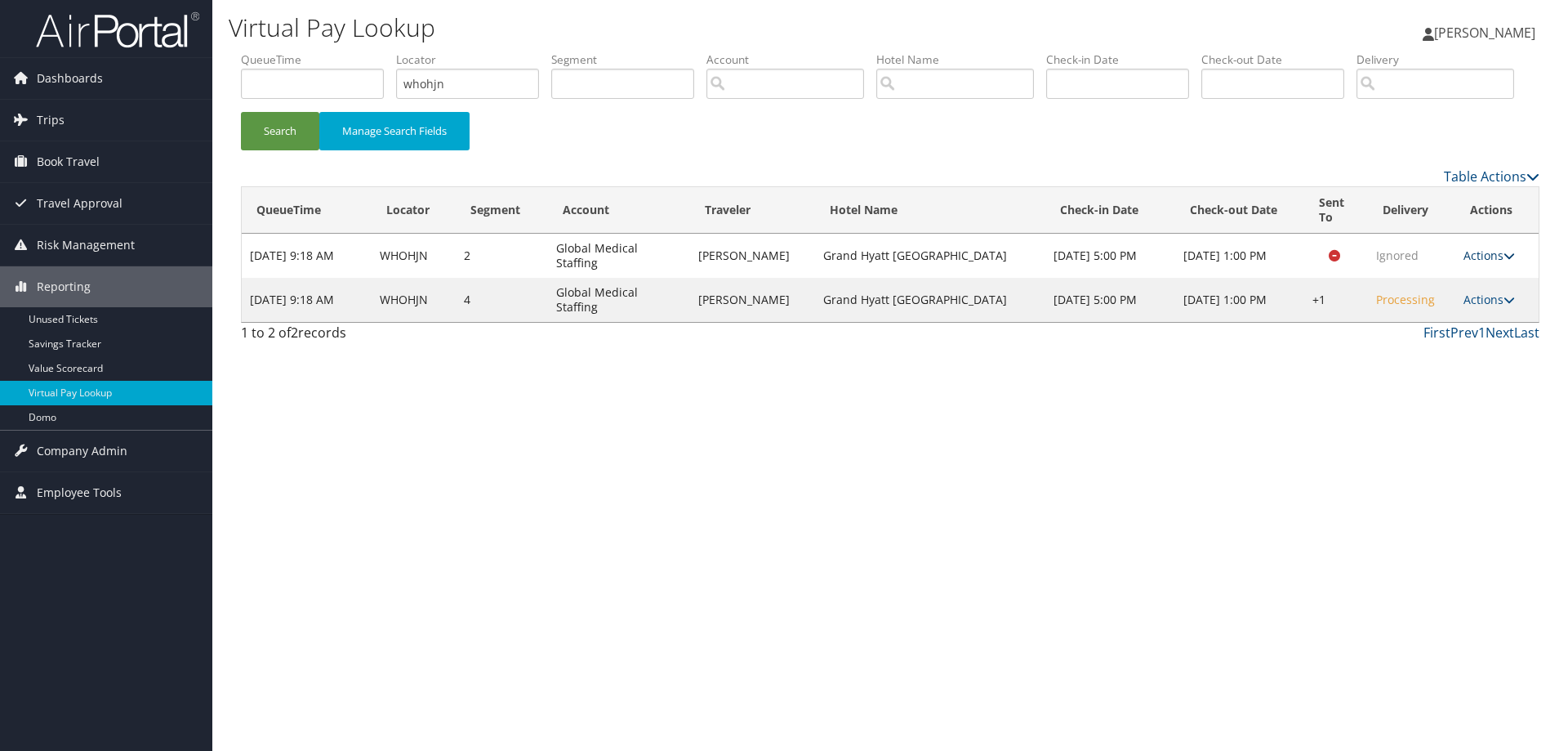
click at [1482, 263] on link "Actions" at bounding box center [1489, 255] width 51 height 16
click at [1335, 278] on td at bounding box center [1335, 255] width 63 height 44
click at [1486, 263] on link "Actions" at bounding box center [1489, 255] width 51 height 16
click at [1457, 313] on link "Logs" at bounding box center [1458, 300] width 103 height 28
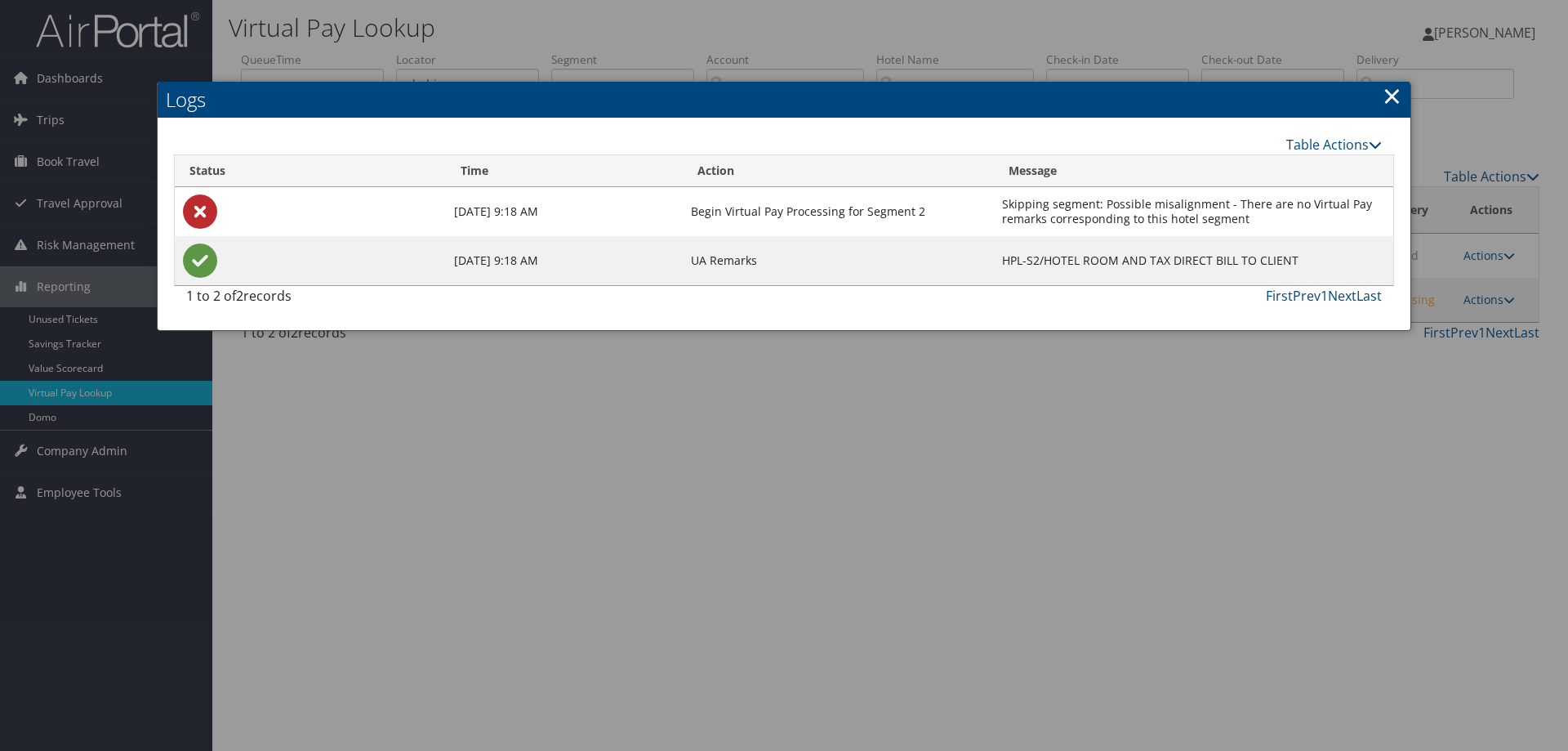
click at [1284, 270] on td "HPL-S2/HOTEL ROOM AND TAX DIRECT BILL TO CLIENT" at bounding box center [1193, 260] width 399 height 49
click at [1392, 85] on link "×" at bounding box center [1392, 96] width 19 height 33
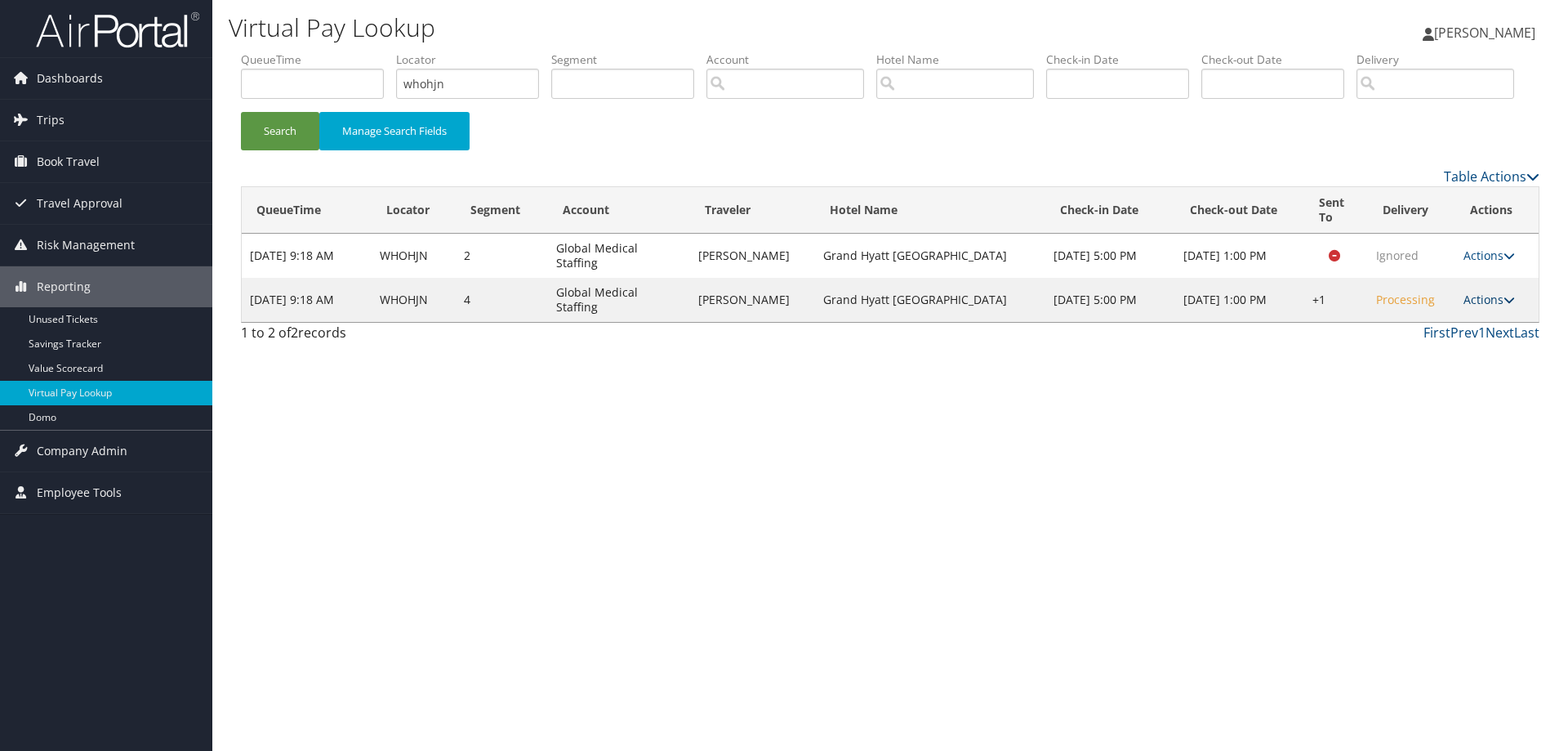
click at [1486, 307] on link "Actions" at bounding box center [1489, 300] width 51 height 16
click at [1428, 343] on link "Logs" at bounding box center [1439, 329] width 140 height 28
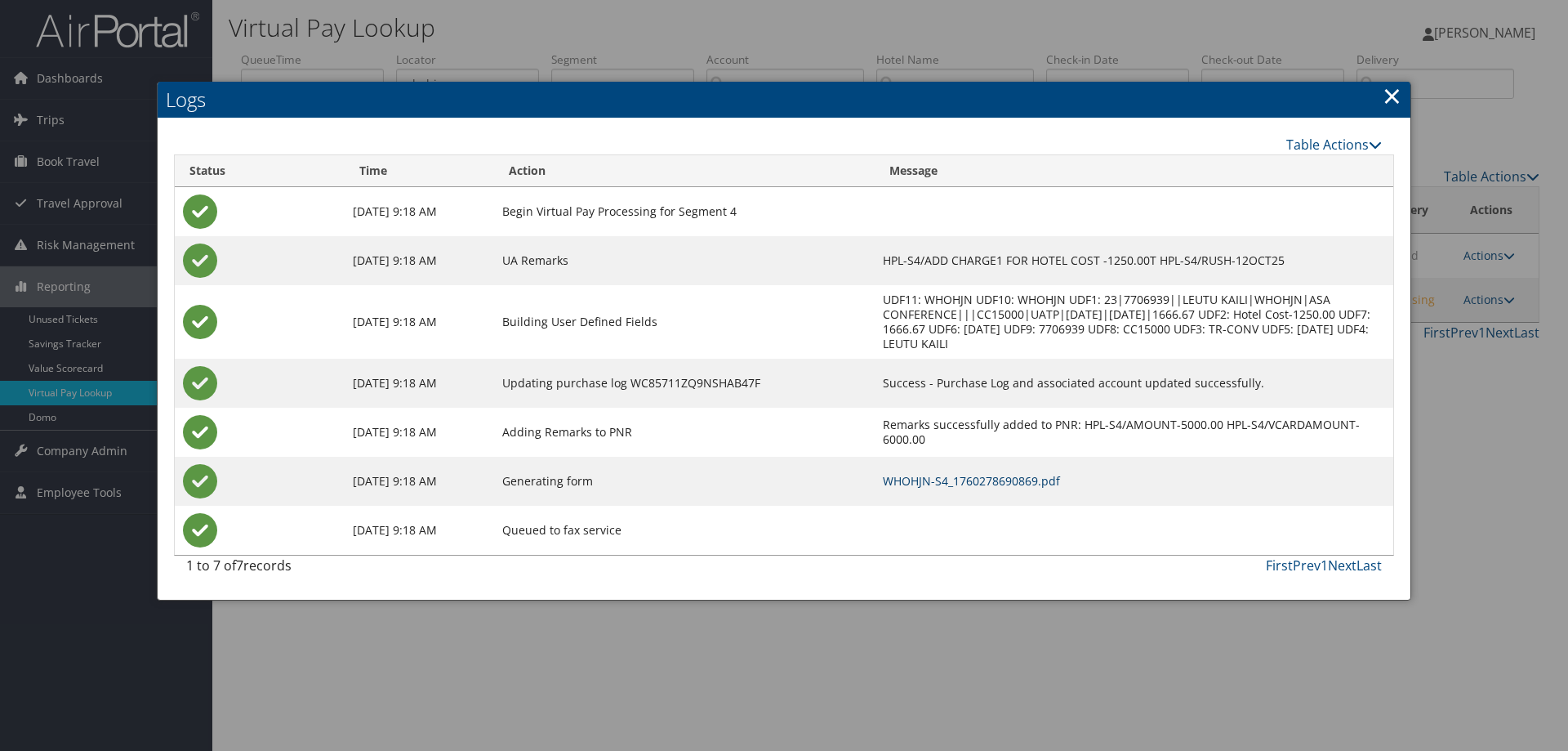
click at [964, 479] on link "WHOHJN-S4_1760278690869.pdf" at bounding box center [971, 481] width 177 height 16
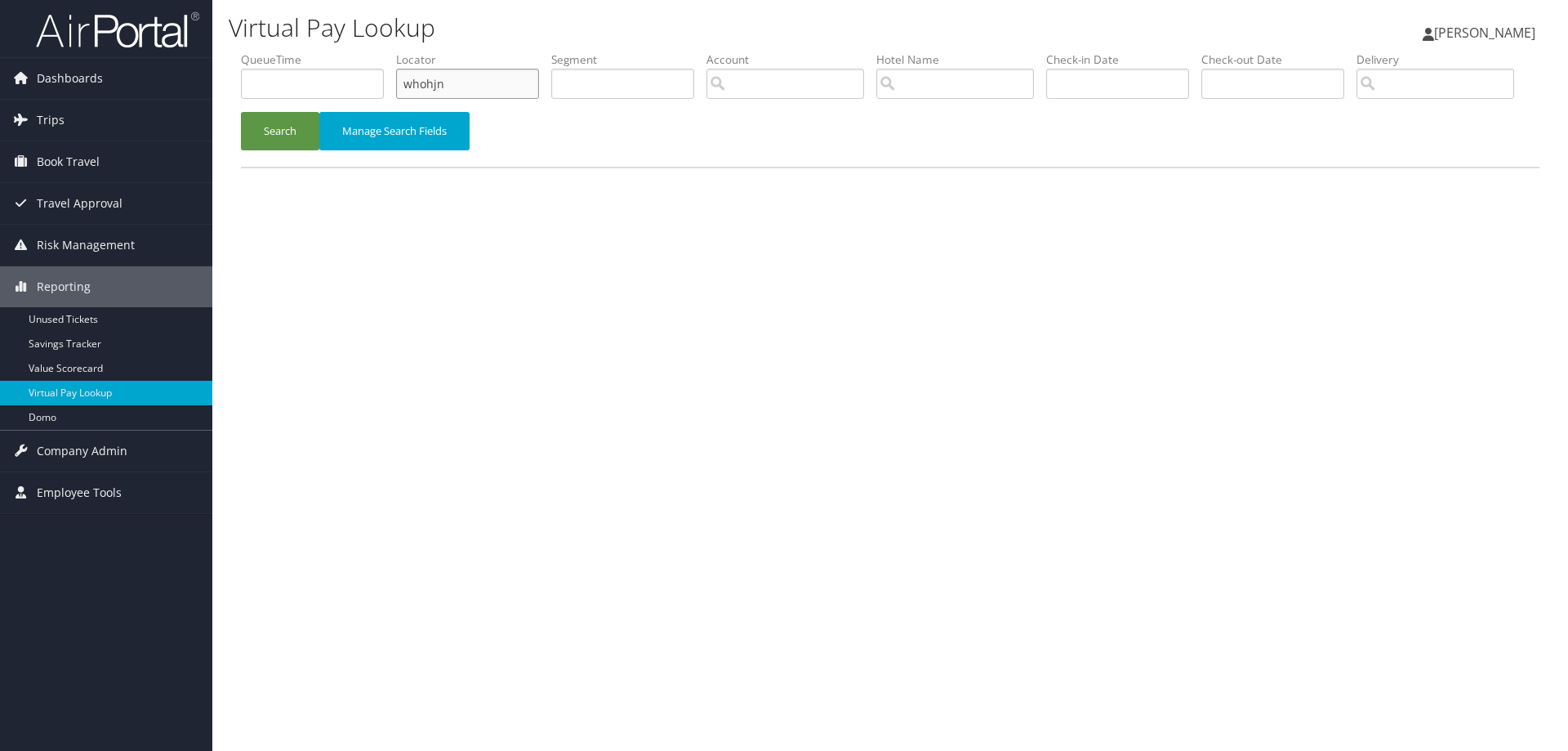
drag, startPoint x: 468, startPoint y: 88, endPoint x: 327, endPoint y: 69, distance: 142.3
click at [327, 51] on ul "QueueTime Locator whohjn Segment Account Traveler Hotel Name Check-in Date Chec…" at bounding box center [890, 51] width 1298 height 0
click at [274, 150] on button "Search" at bounding box center [280, 131] width 78 height 38
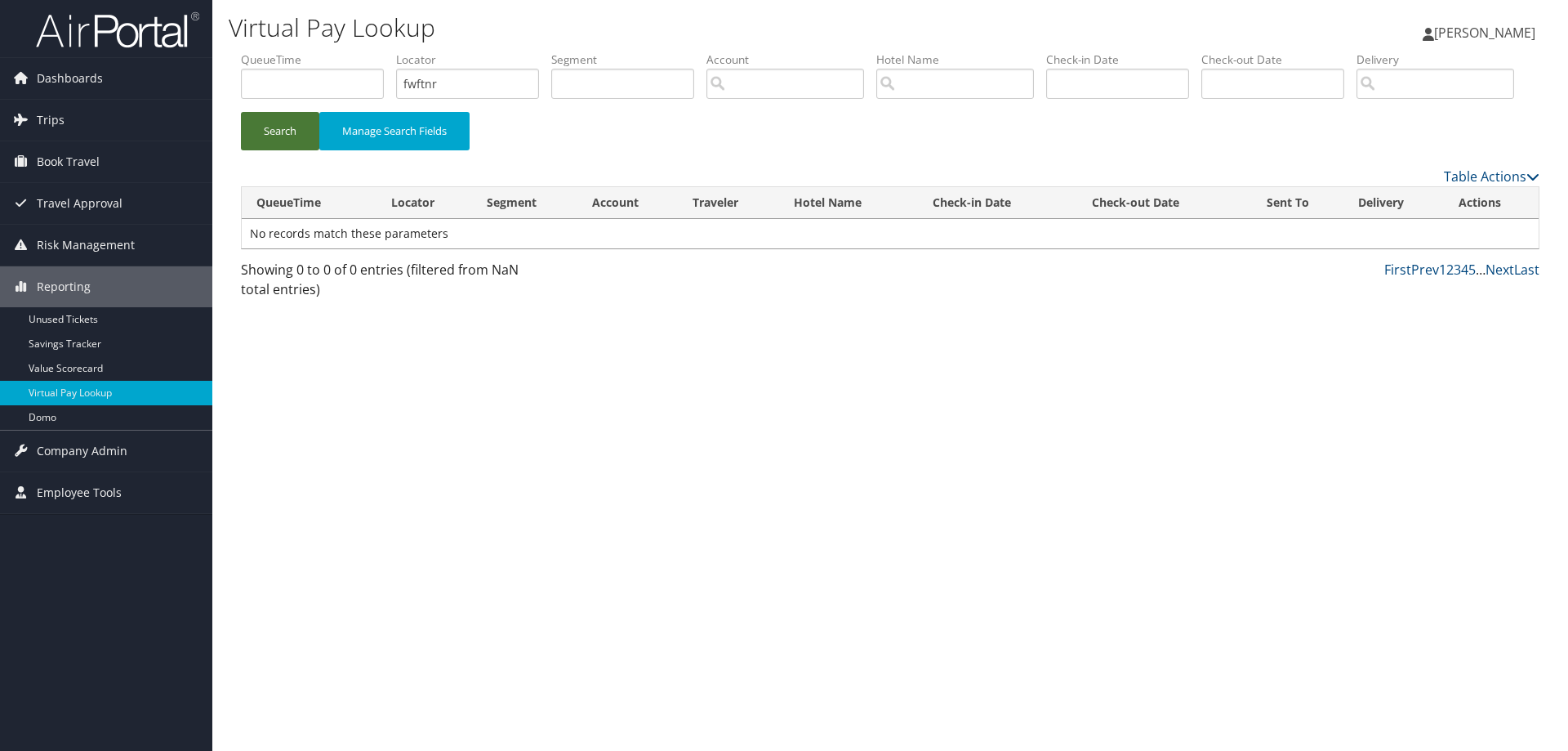
click at [274, 150] on button "Search" at bounding box center [280, 131] width 78 height 38
click at [477, 89] on input "fwftnr" at bounding box center [467, 83] width 143 height 30
drag, startPoint x: 477, startPoint y: 89, endPoint x: 384, endPoint y: 76, distance: 93.9
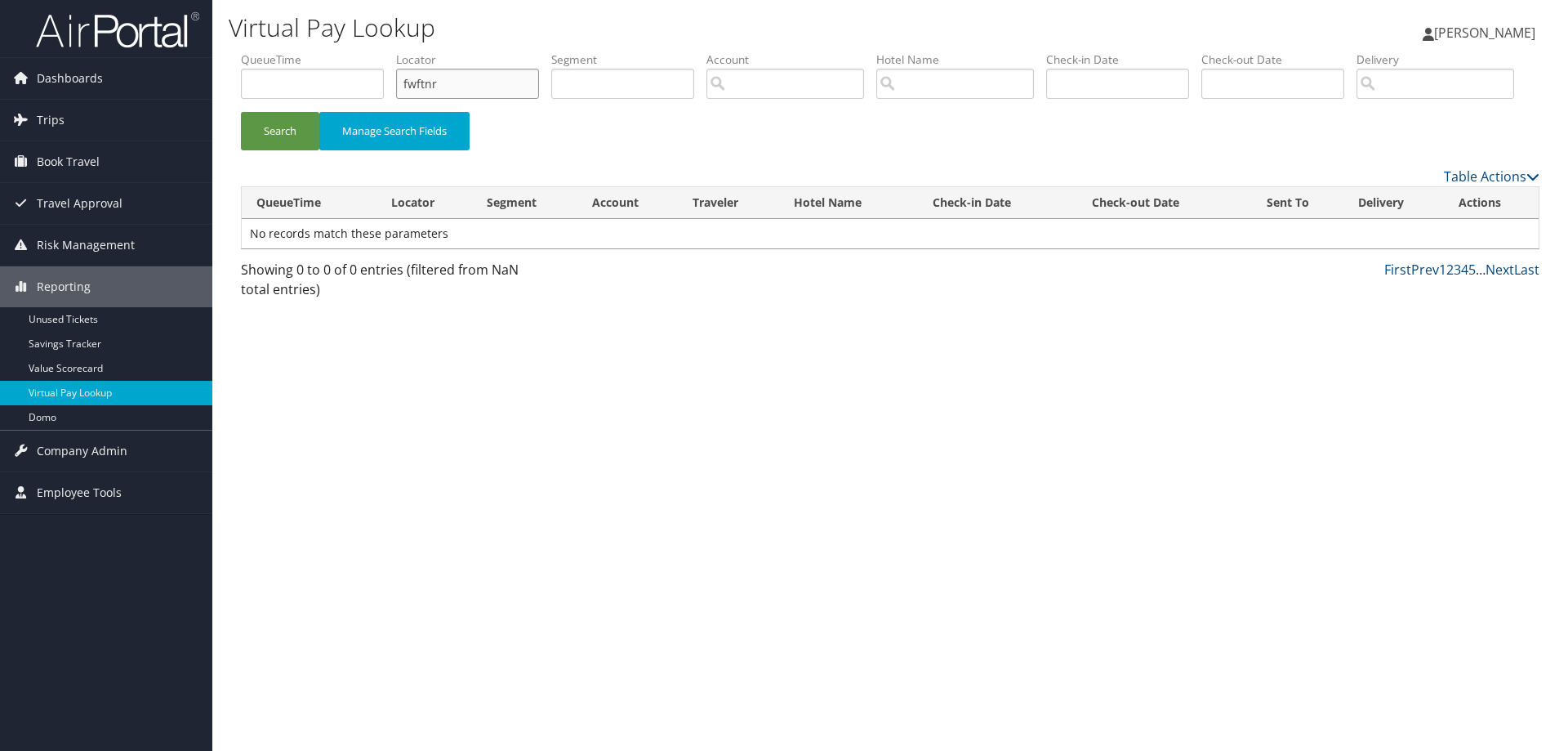
click at [384, 51] on ul "QueueTime Locator fwftnr Segment Account Traveler Hotel Name Check-in Date Chec…" at bounding box center [890, 51] width 1298 height 0
type input "FWFTNR"
click at [283, 150] on button "Search" at bounding box center [280, 131] width 78 height 38
click at [52, 119] on span "Trips" at bounding box center [50, 120] width 28 height 41
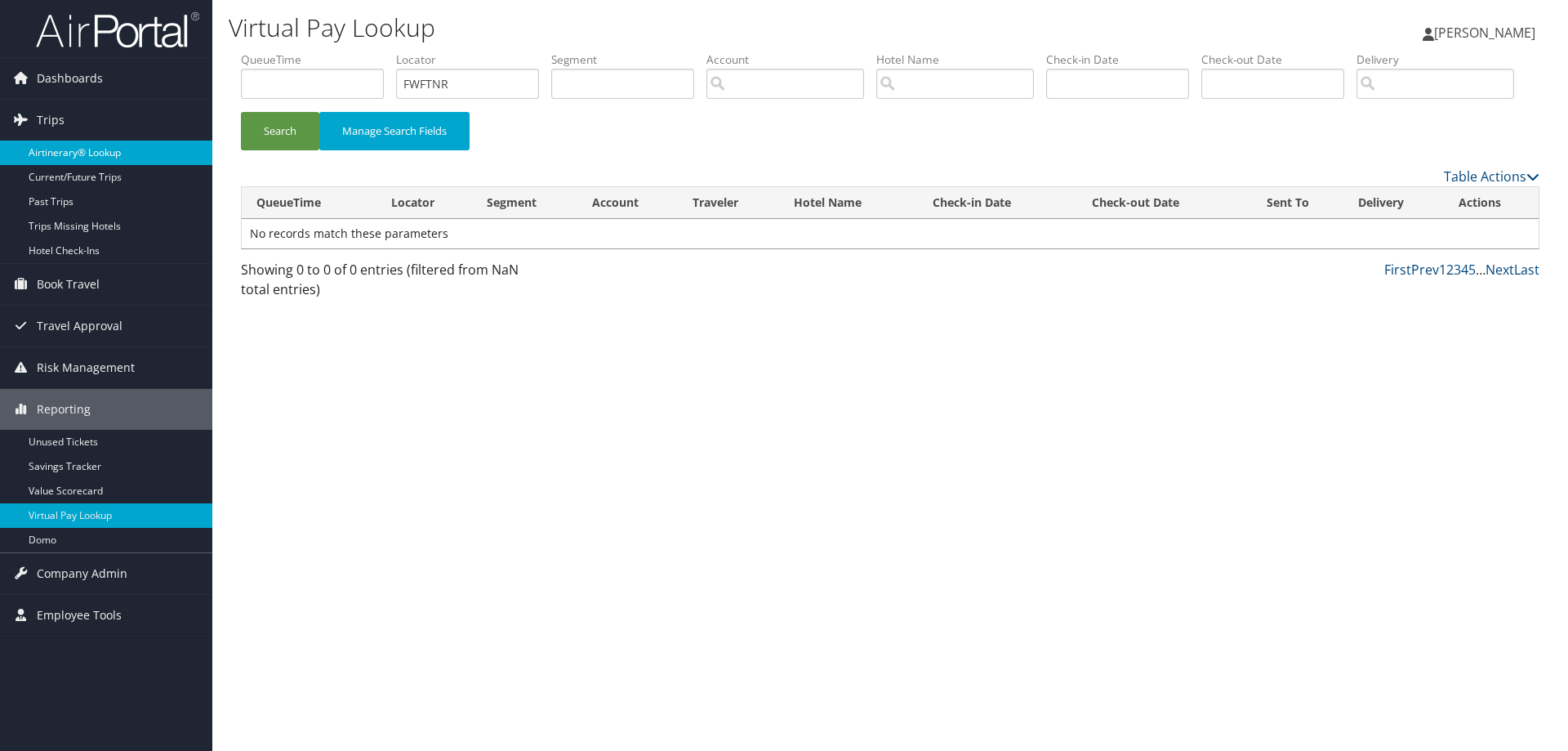
click at [53, 148] on link "Airtinerary® Lookup" at bounding box center [106, 153] width 213 height 24
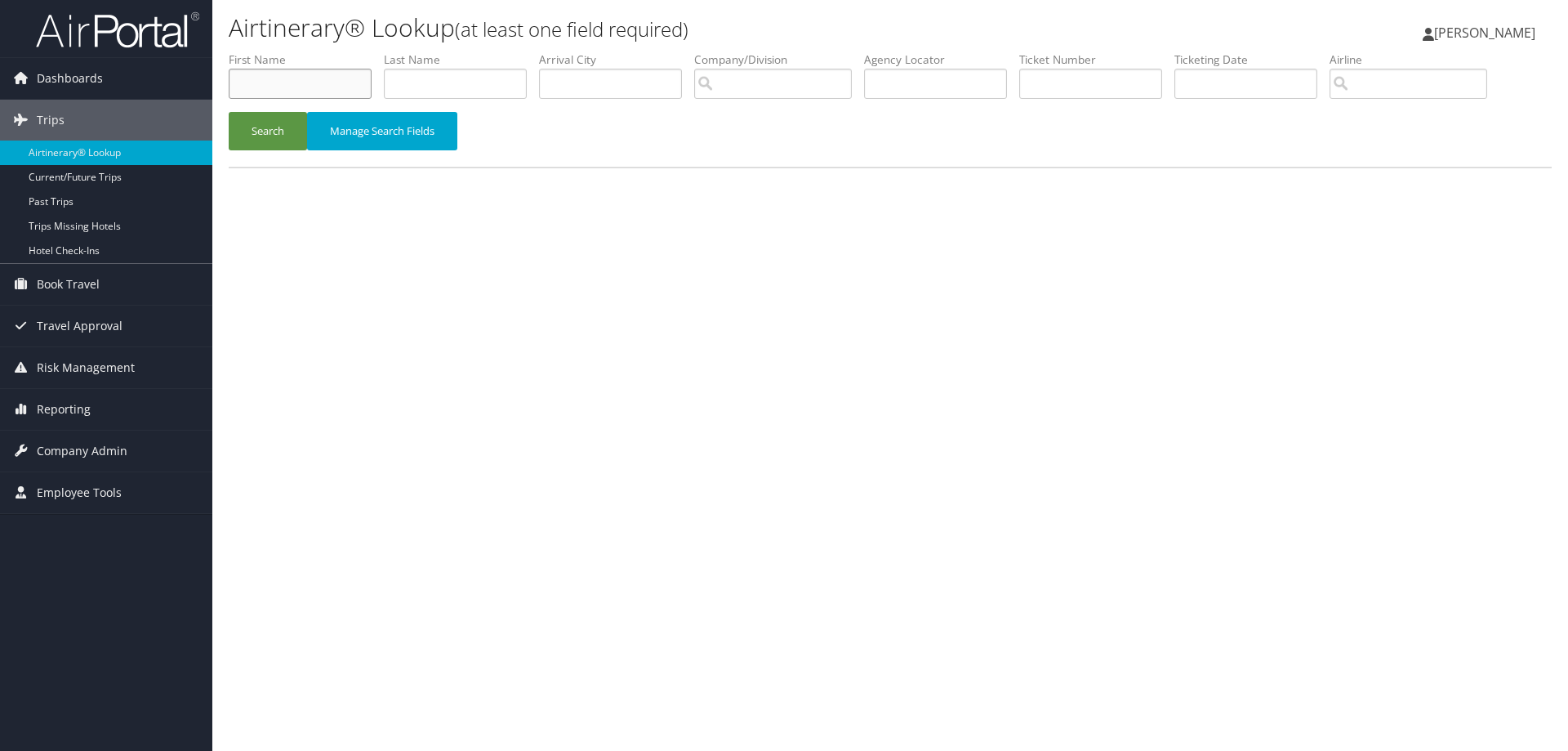
click at [273, 83] on input "text" at bounding box center [300, 83] width 143 height 30
type input "l"
type input "samy"
type input "louka"
click at [261, 132] on button "Search" at bounding box center [268, 131] width 78 height 38
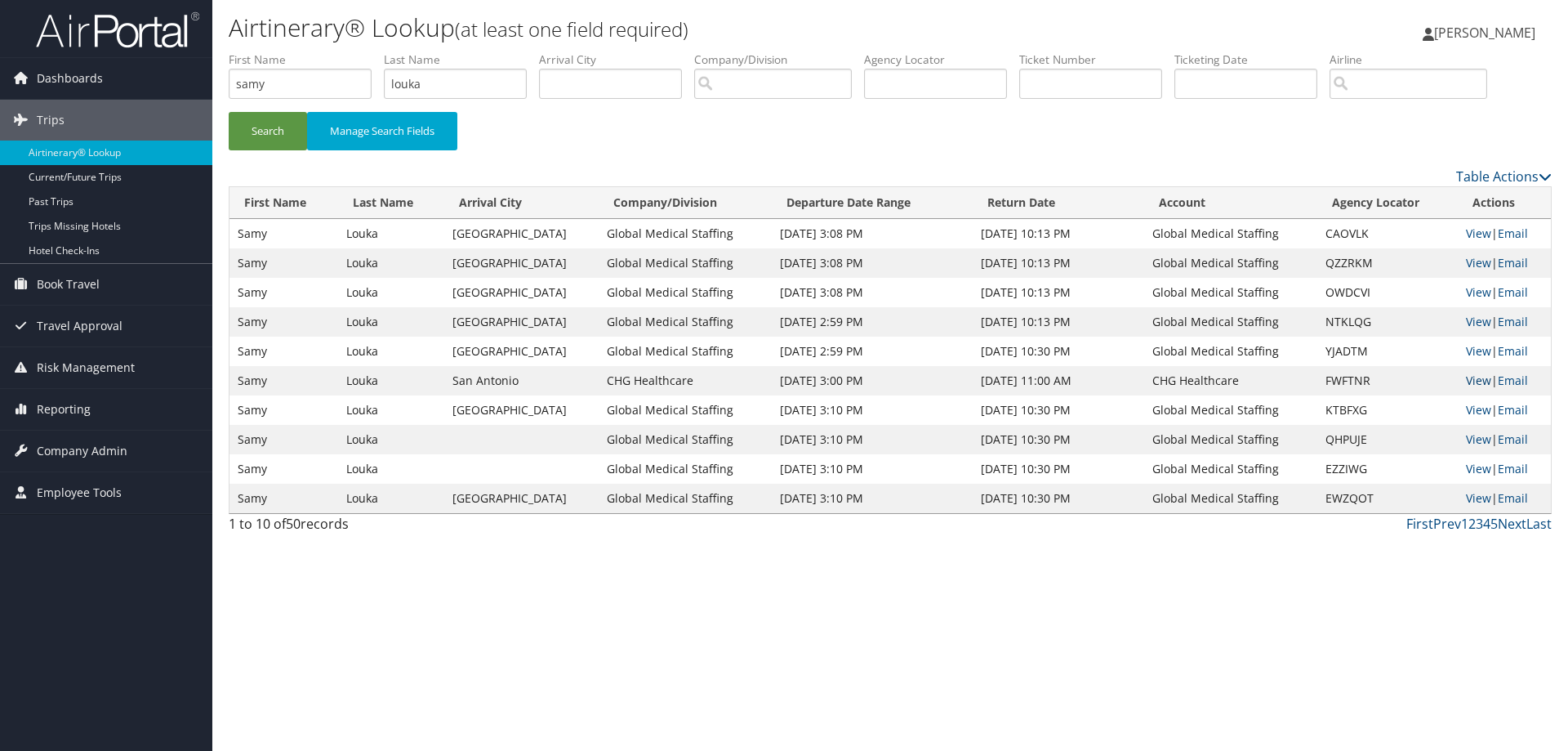
click at [1466, 383] on link "View" at bounding box center [1478, 380] width 25 height 16
click at [132, 92] on div "Dashboards AirPortal 360™ (Manager) AirPortal 360™ (Agent) My Travel Dashboard …" at bounding box center [784, 375] width 1568 height 751
type input "kaili"
type input "leutu"
click at [263, 141] on button "Search" at bounding box center [268, 131] width 78 height 38
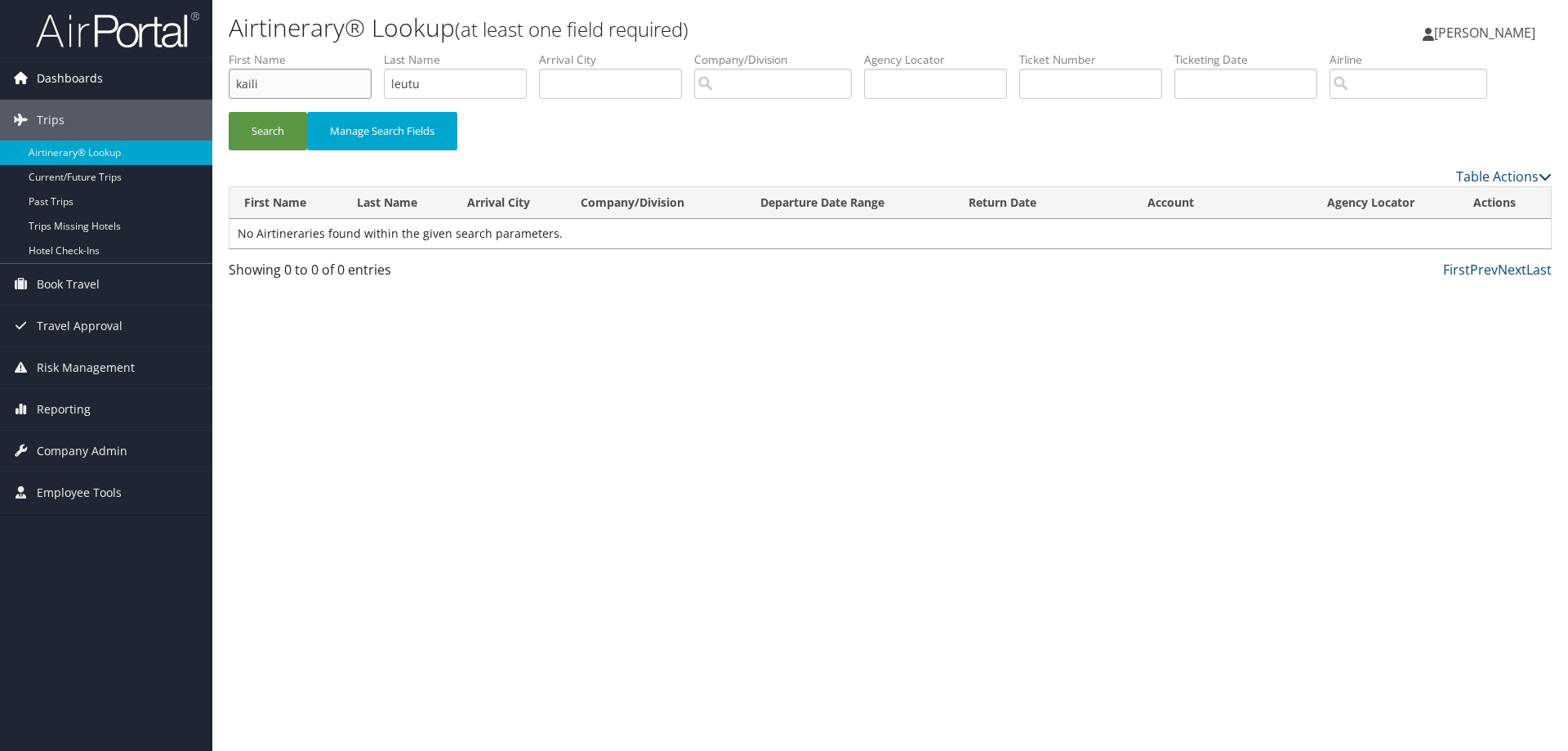
drag, startPoint x: 284, startPoint y: 86, endPoint x: 206, endPoint y: 76, distance: 78.6
click at [207, 76] on div "Dashboards AirPortal 360™ (Manager) AirPortal 360™ (Agent) My Travel Dashboard …" at bounding box center [784, 375] width 1568 height 751
type input "leutu"
type input "kaili"
click at [257, 140] on button "Search" at bounding box center [268, 131] width 78 height 38
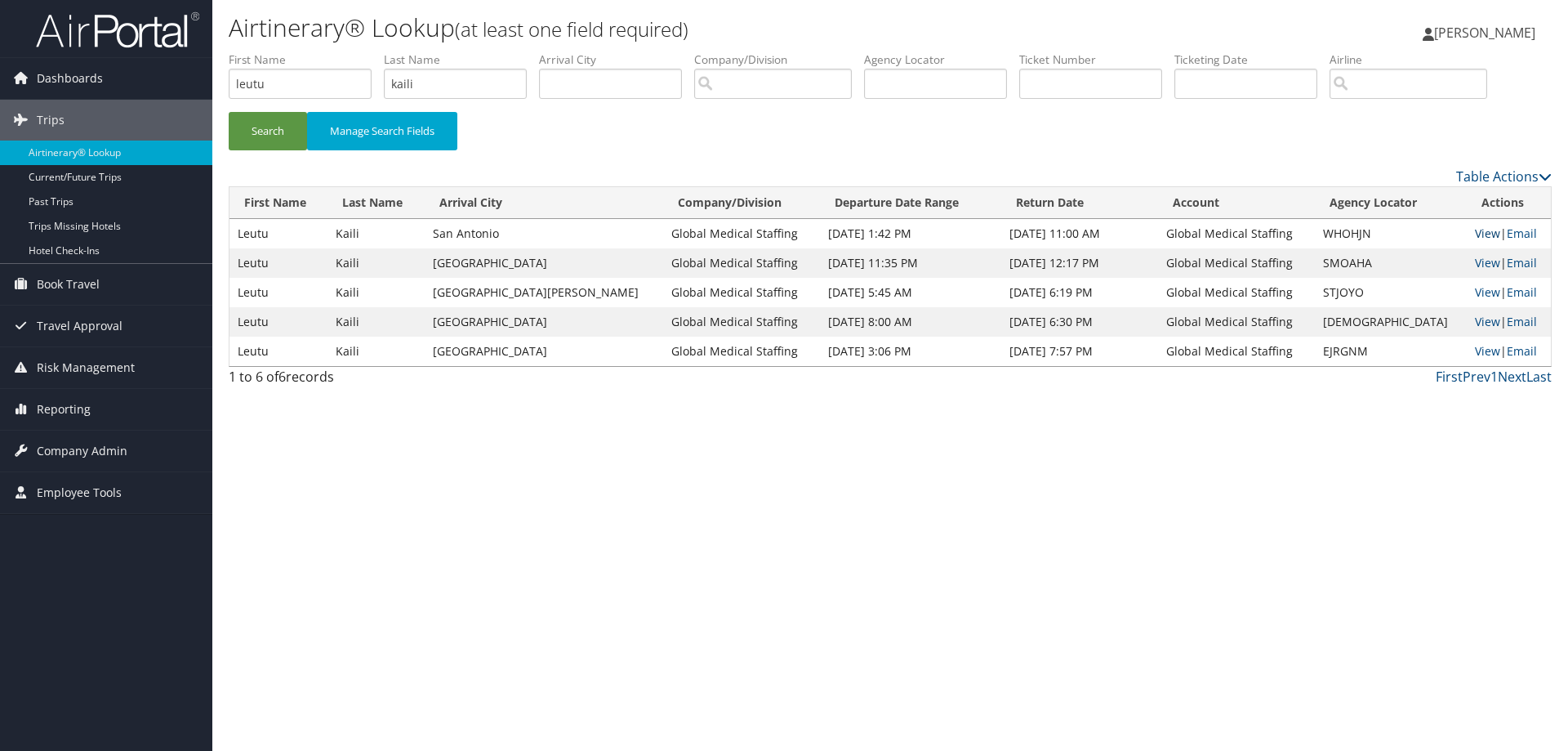
click at [1483, 237] on link "View" at bounding box center [1487, 234] width 25 height 16
click at [89, 21] on img at bounding box center [117, 30] width 163 height 38
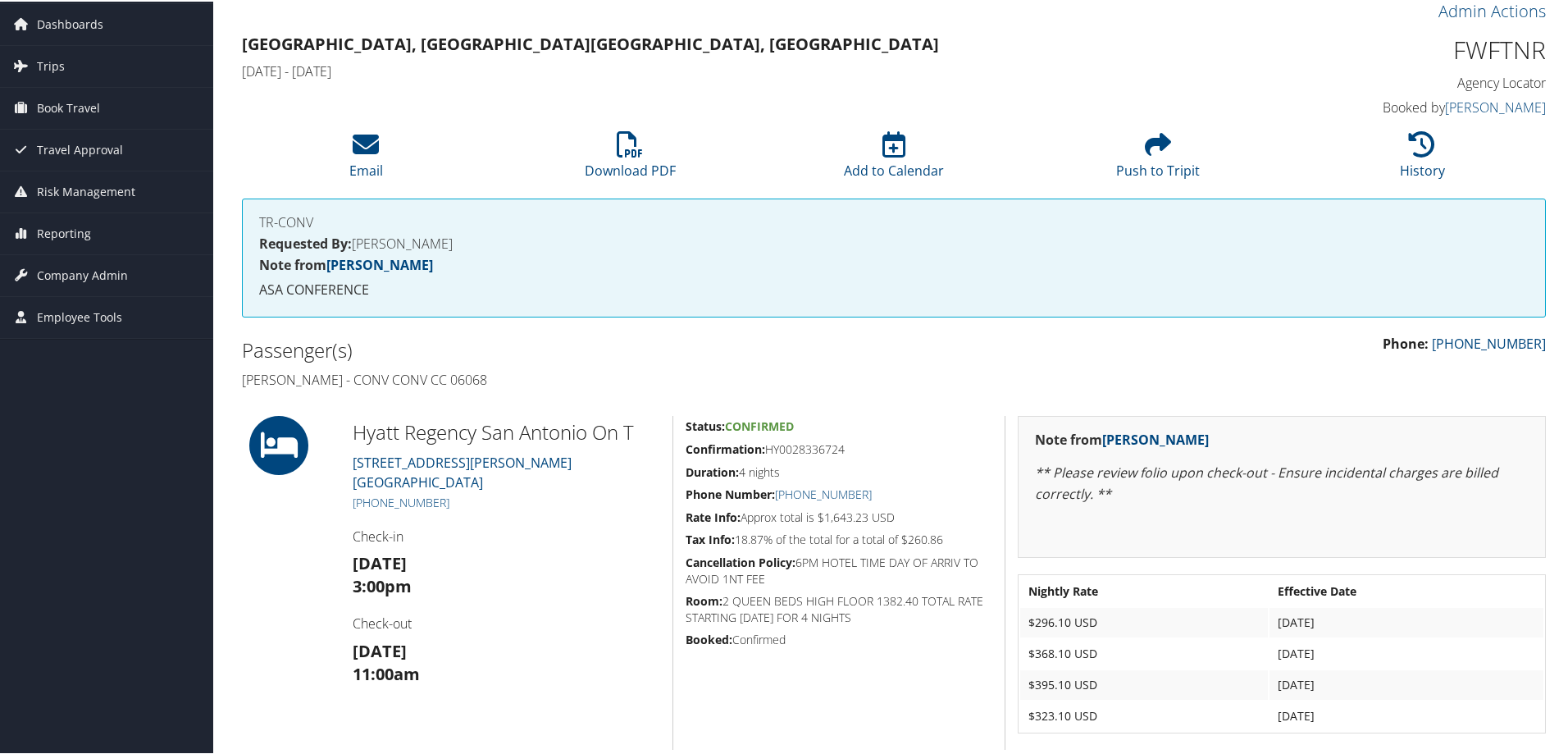
scroll to position [160, 0]
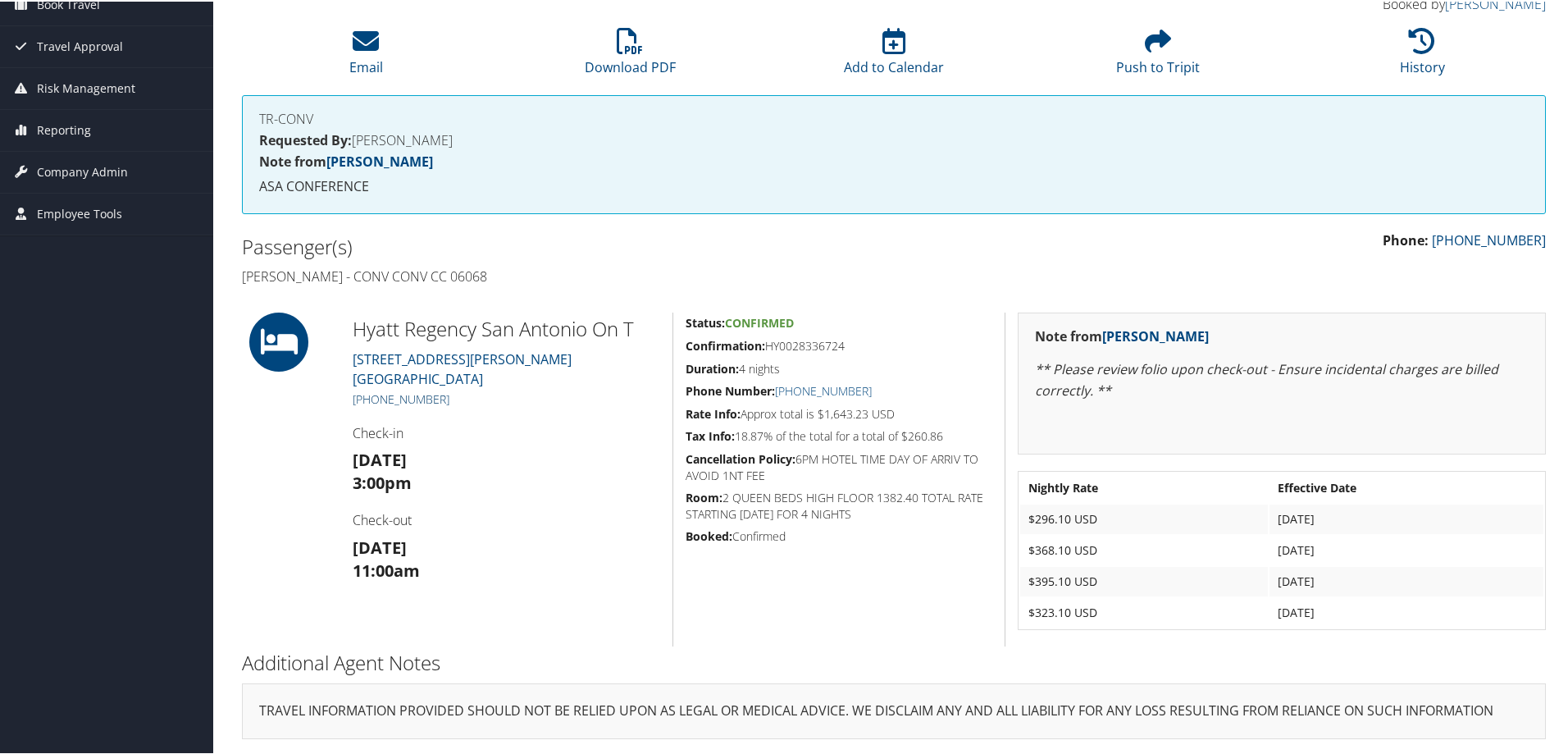
drag, startPoint x: 452, startPoint y: 402, endPoint x: 355, endPoint y: 403, distance: 97.0
click at [355, 403] on h5 "+1 (210) 222-1234" at bounding box center [506, 397] width 308 height 17
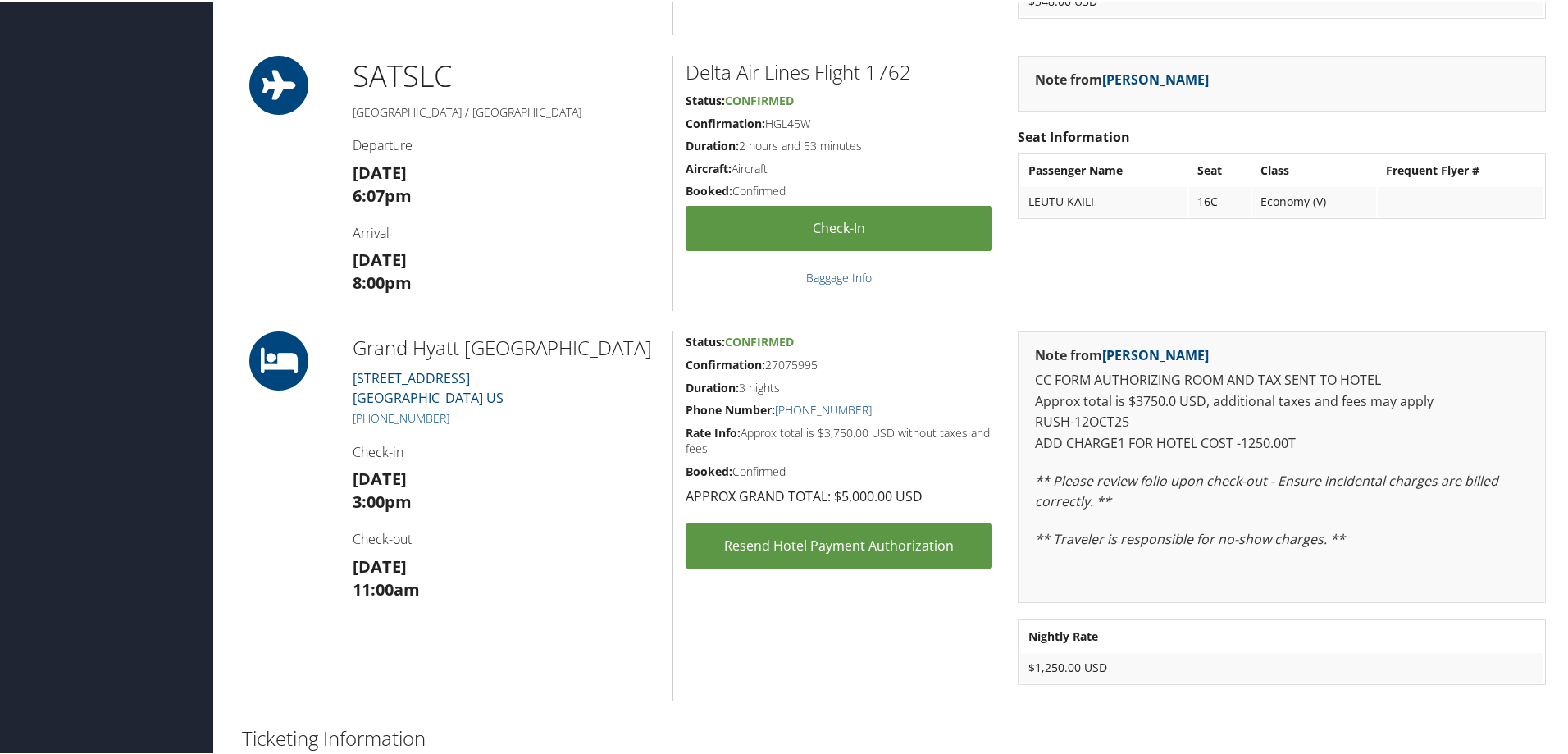
scroll to position [1395, 0]
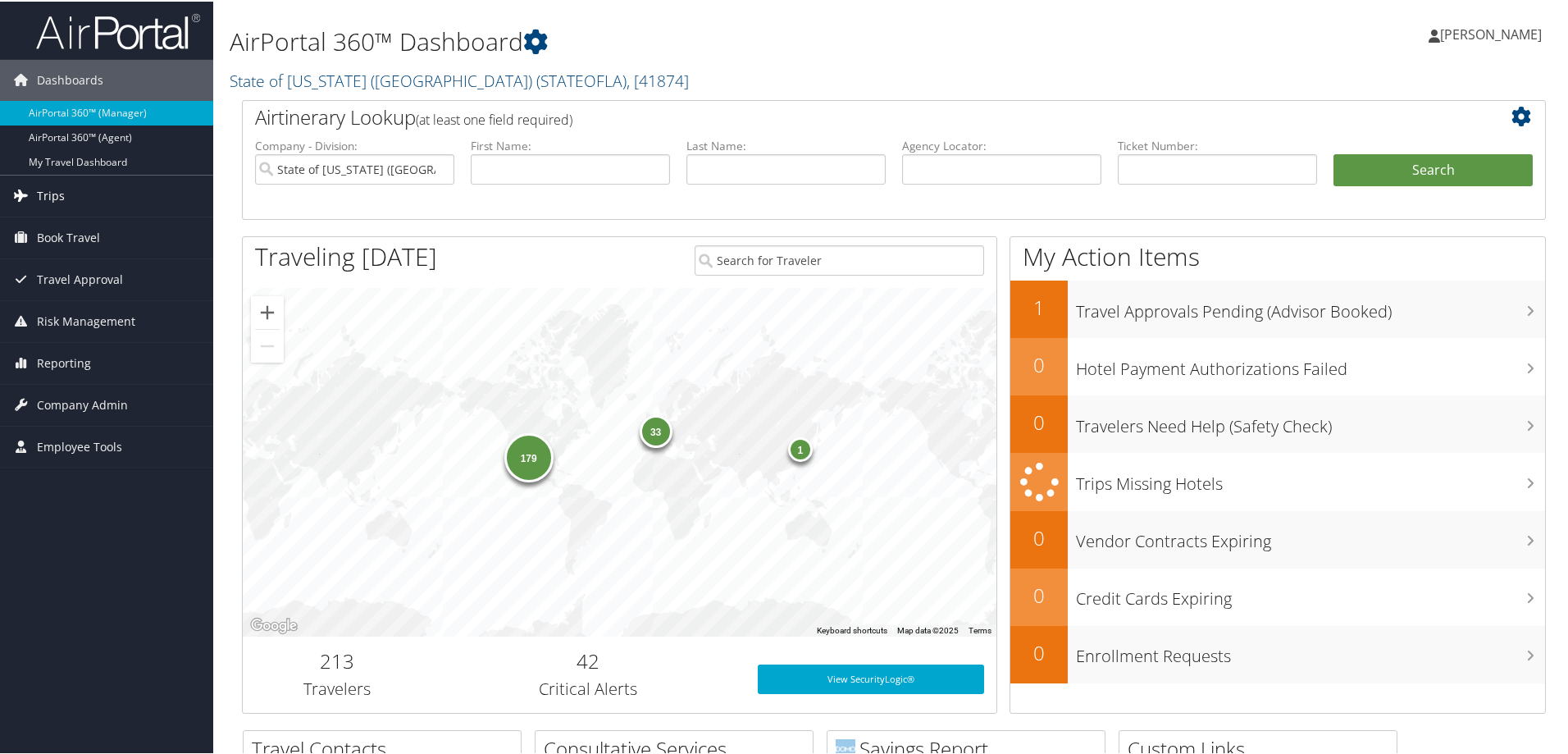
click at [48, 188] on span "Trips" at bounding box center [51, 194] width 28 height 41
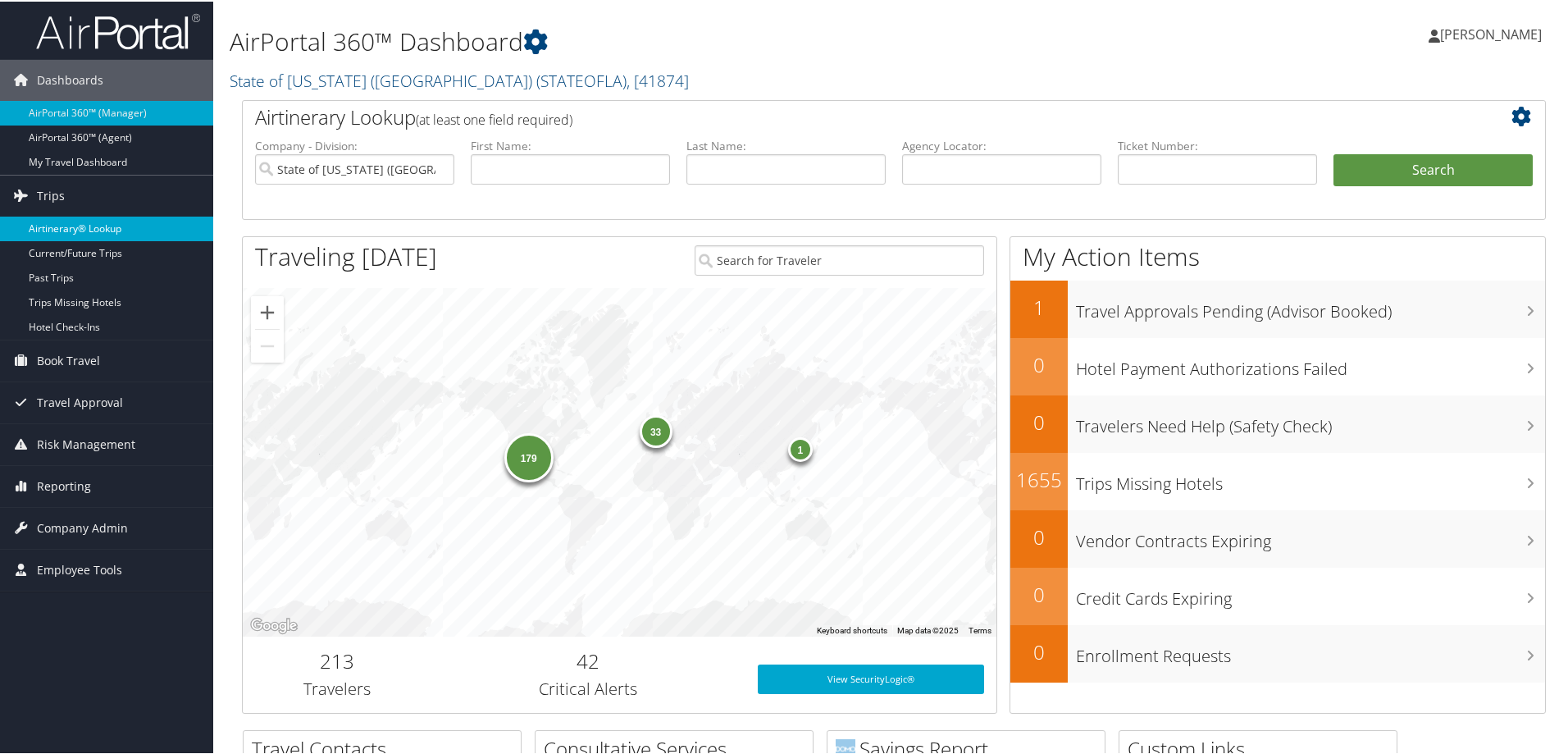
click at [59, 231] on link "Airtinerary® Lookup" at bounding box center [106, 228] width 214 height 24
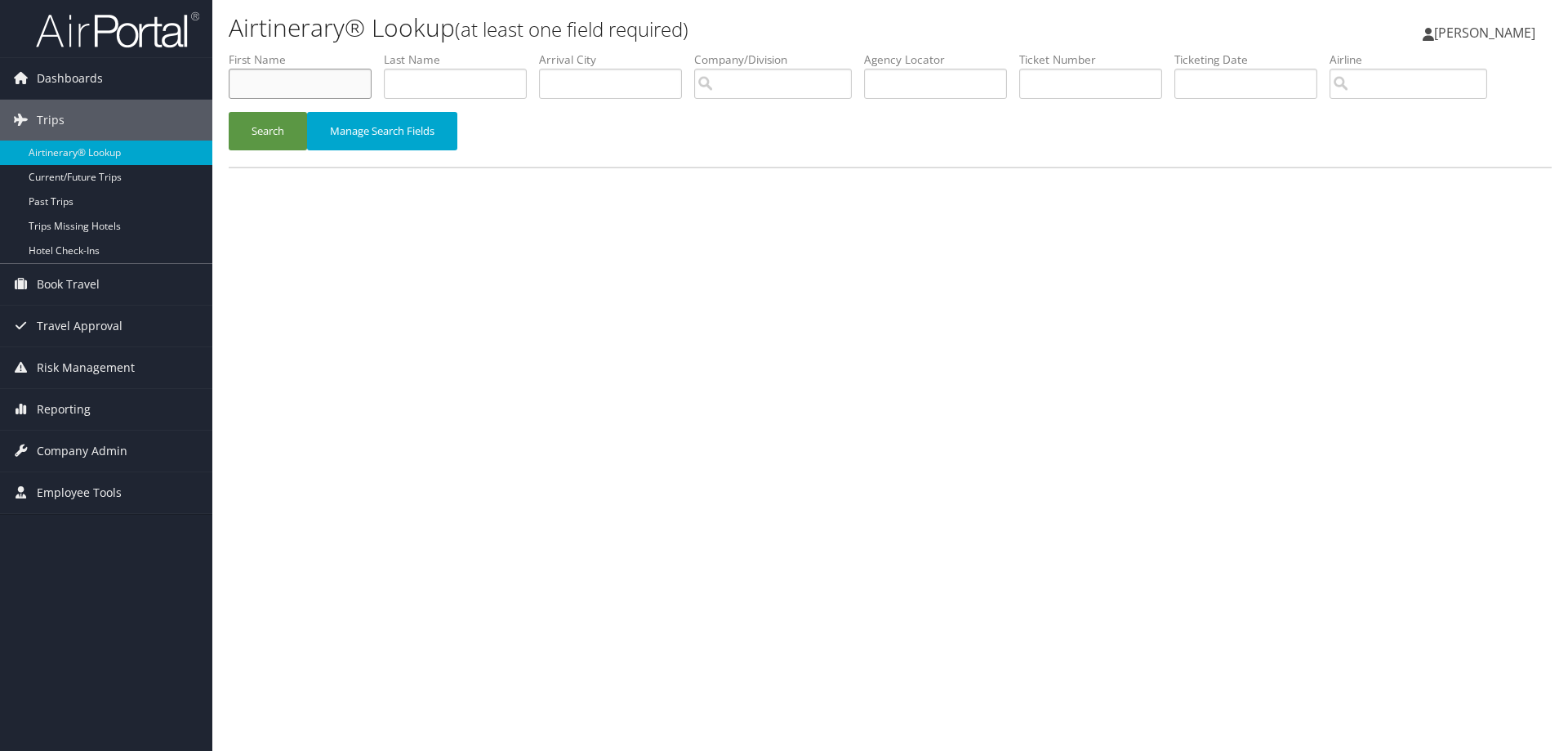
click at [254, 82] on input "text" at bounding box center [300, 83] width 143 height 30
click at [69, 410] on span "Reporting" at bounding box center [63, 409] width 54 height 41
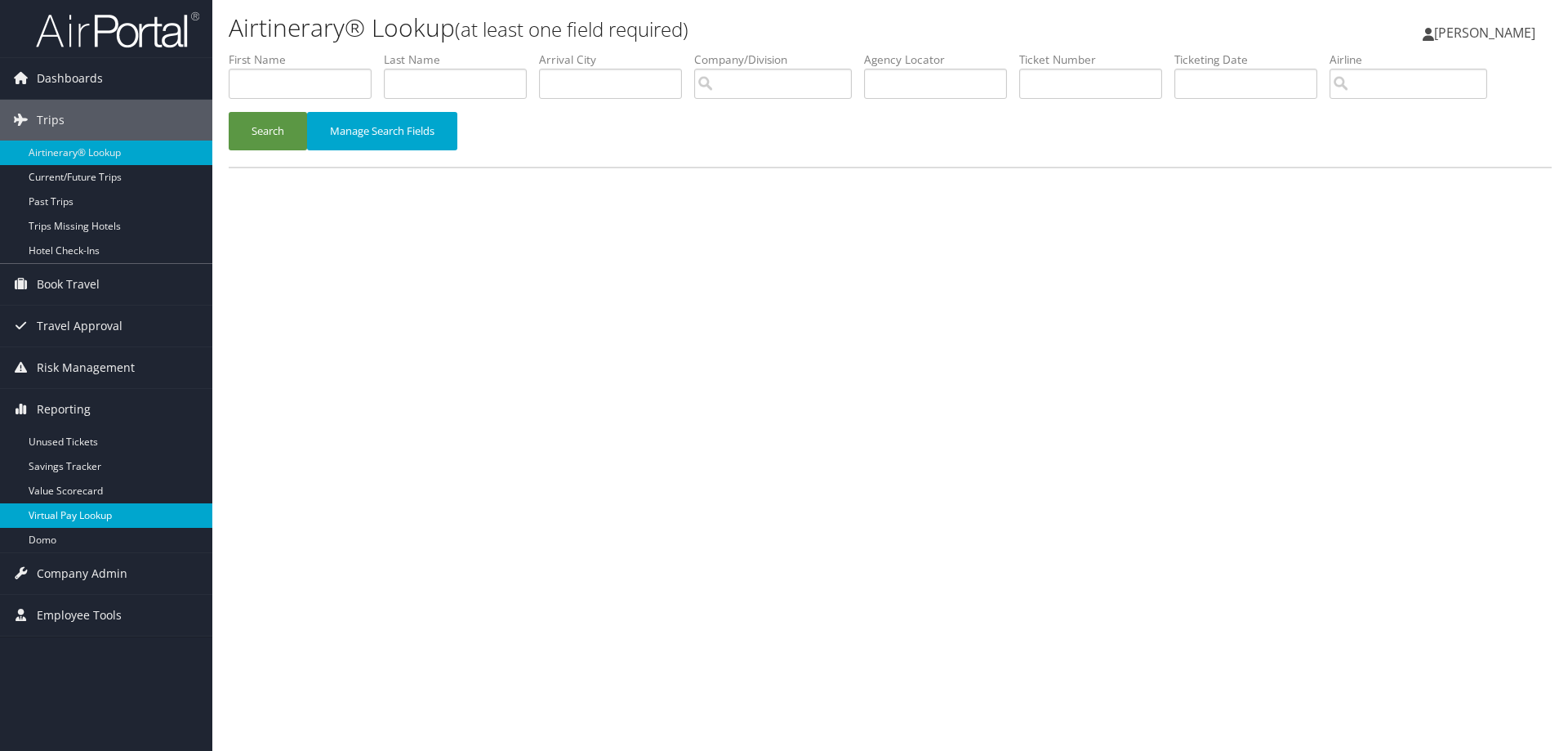
click at [58, 514] on link "Virtual Pay Lookup" at bounding box center [106, 516] width 213 height 24
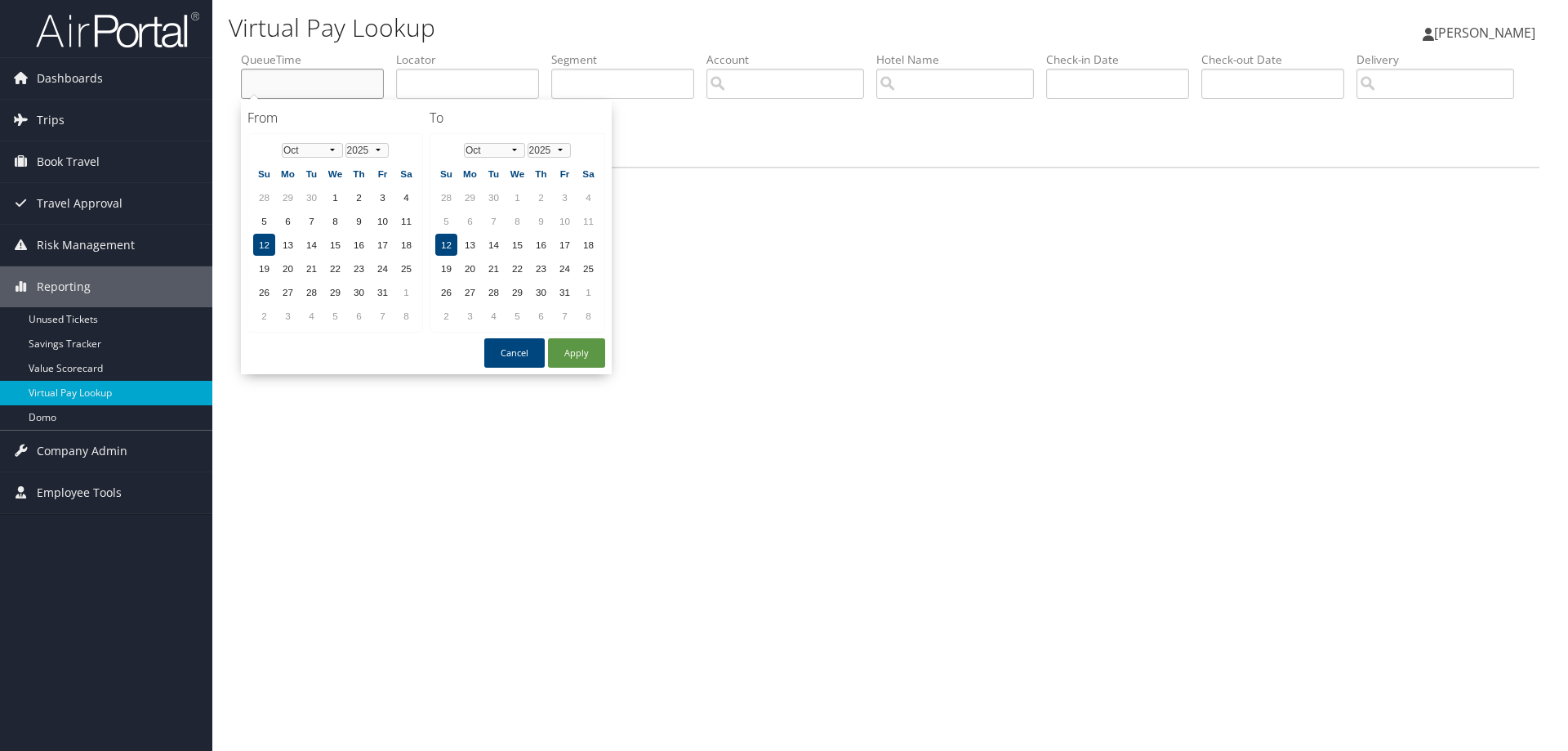
click at [327, 86] on input "text" at bounding box center [312, 83] width 143 height 30
click at [479, 88] on input "text" at bounding box center [467, 83] width 143 height 30
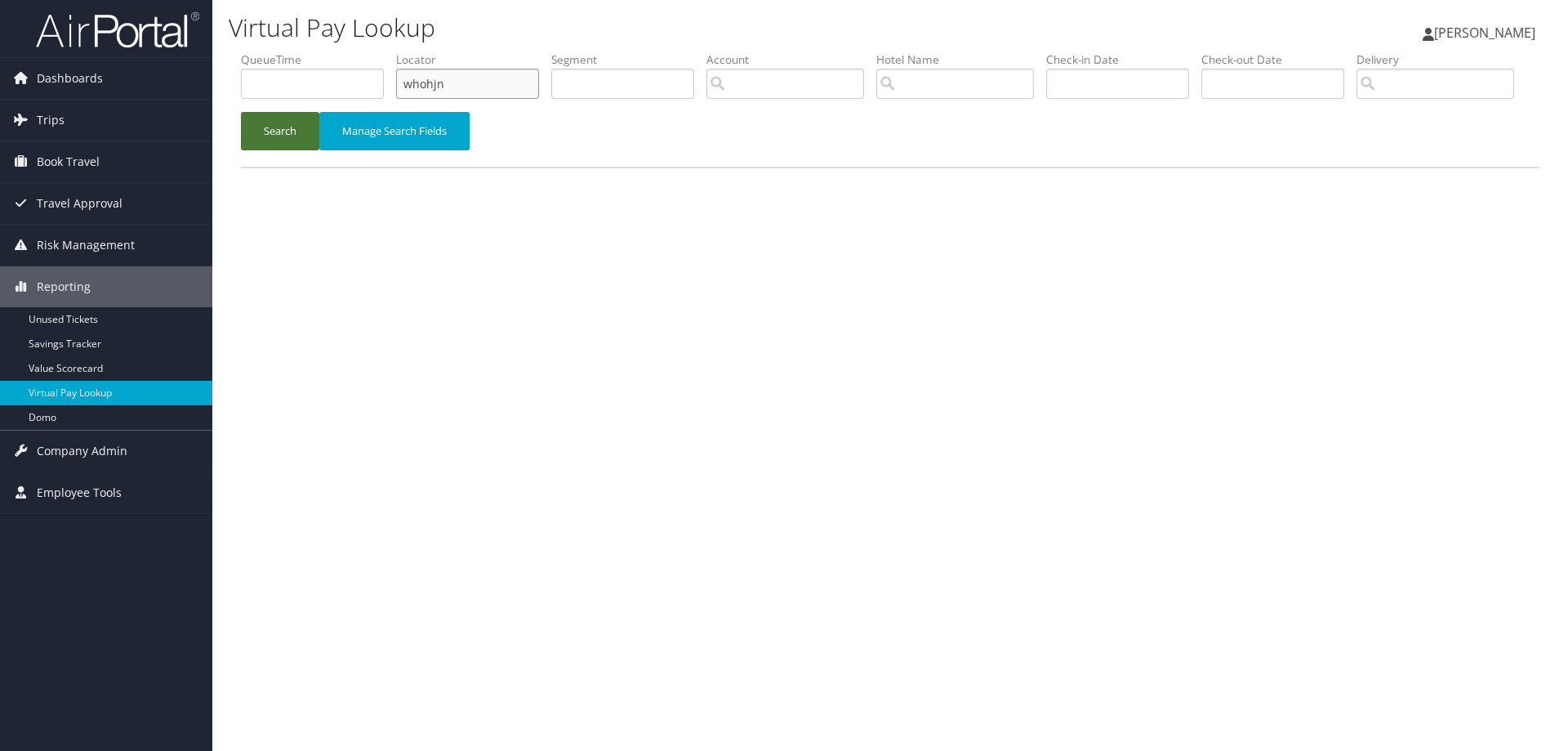
type input "whohjn"
click at [248, 150] on button "Search" at bounding box center [280, 131] width 78 height 38
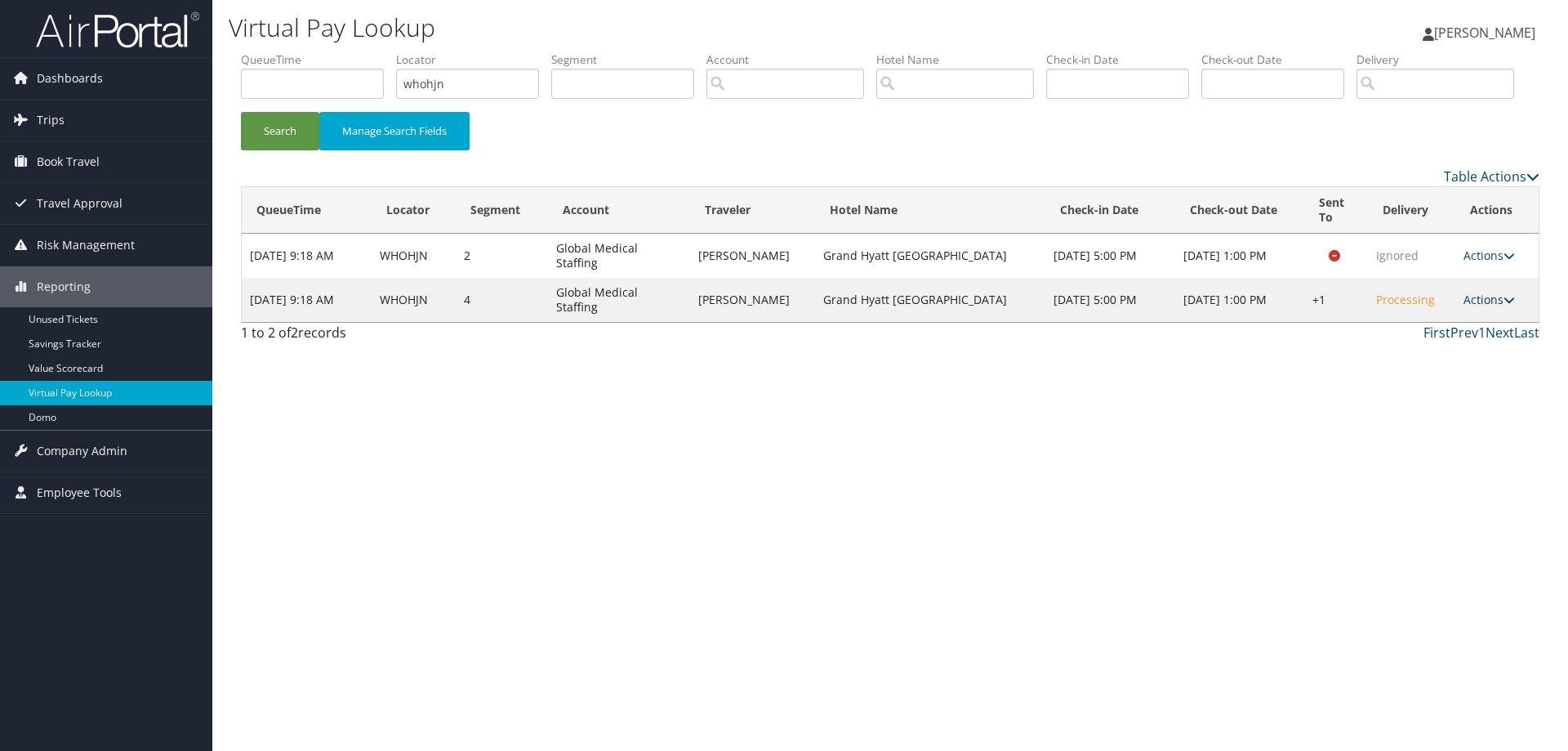
click at [1491, 307] on link "Actions" at bounding box center [1489, 300] width 51 height 16
click at [1429, 343] on link "Logs" at bounding box center [1439, 329] width 140 height 28
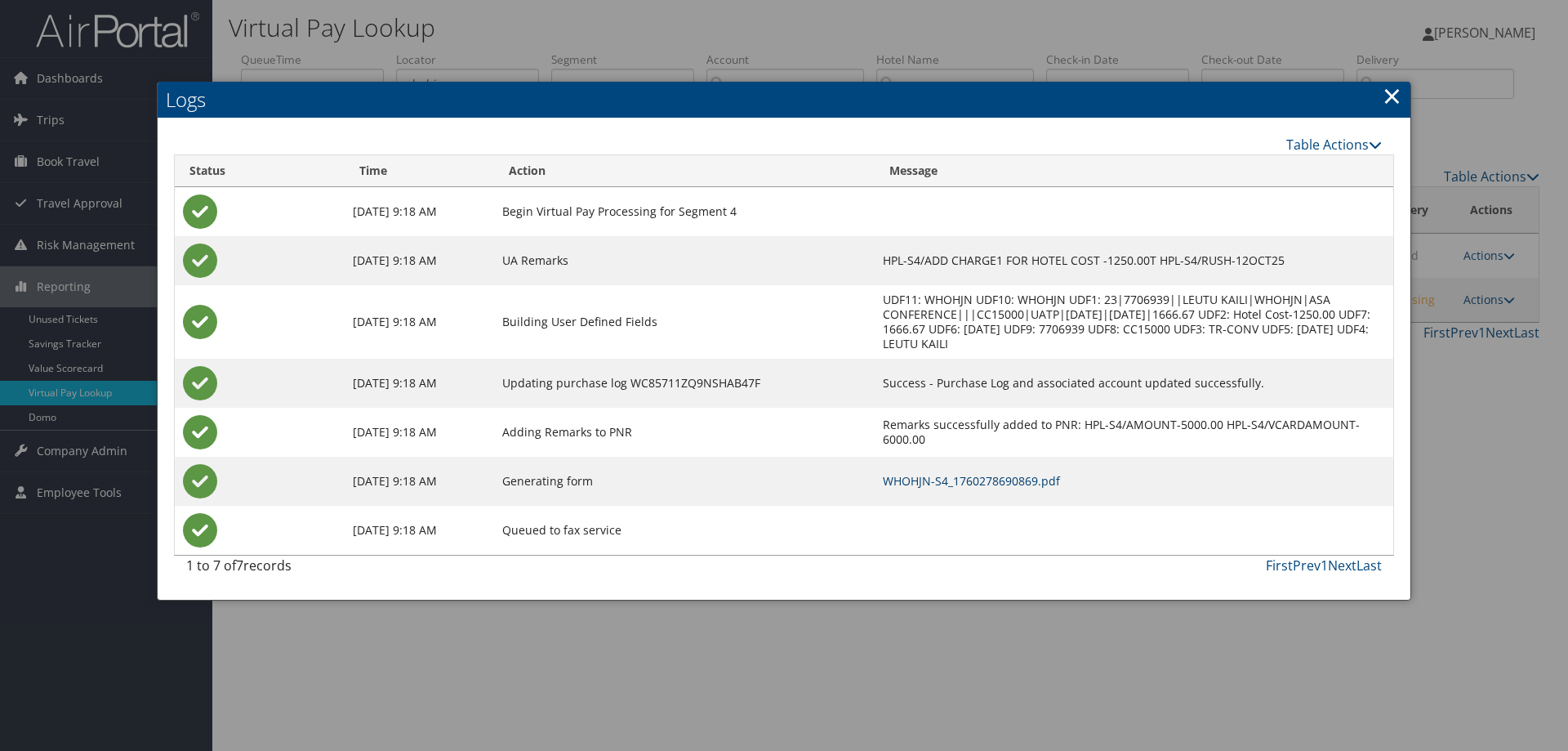
click at [977, 481] on link "WHOHJN-S4_1760278690869.pdf" at bounding box center [971, 481] width 177 height 16
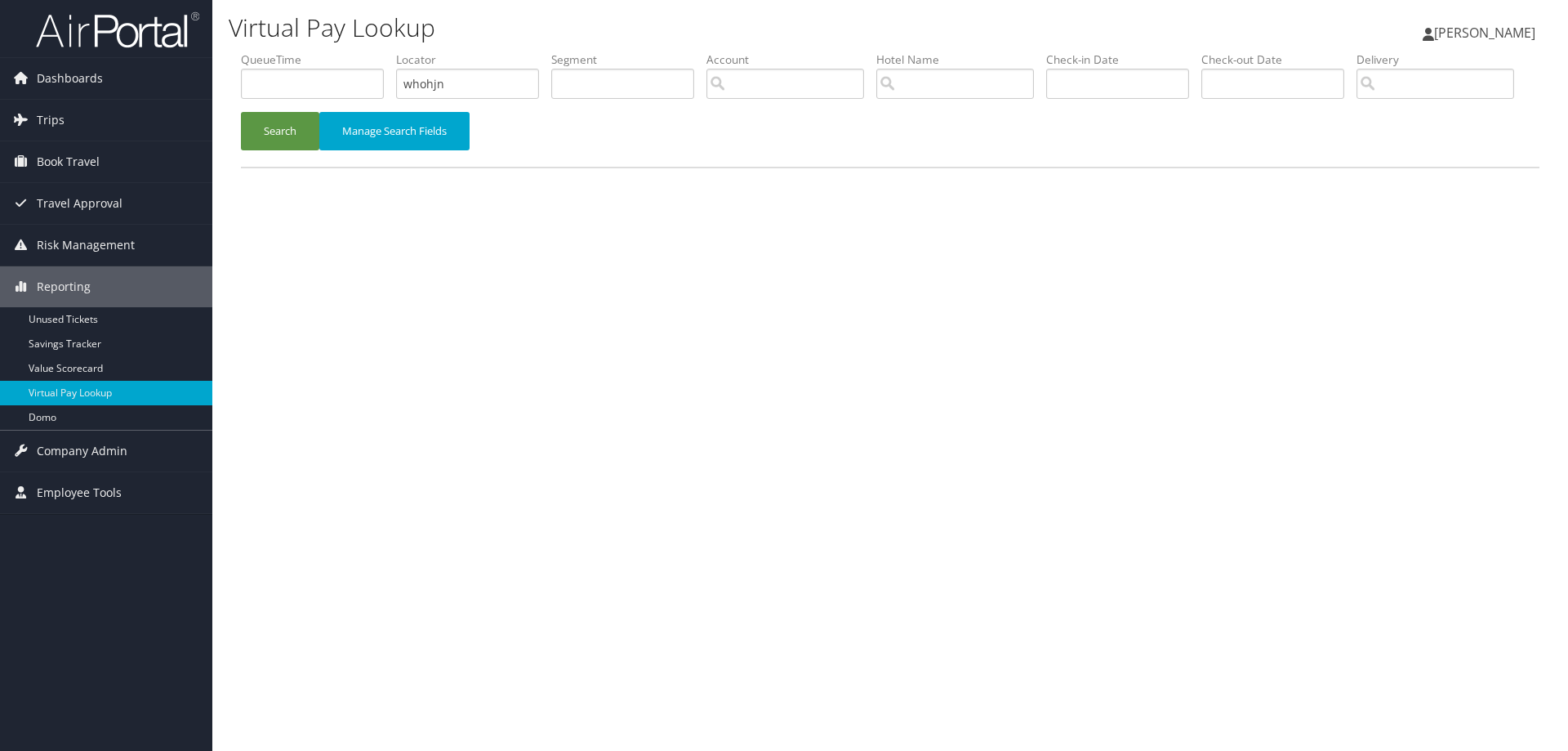
click at [65, 22] on img at bounding box center [117, 30] width 163 height 38
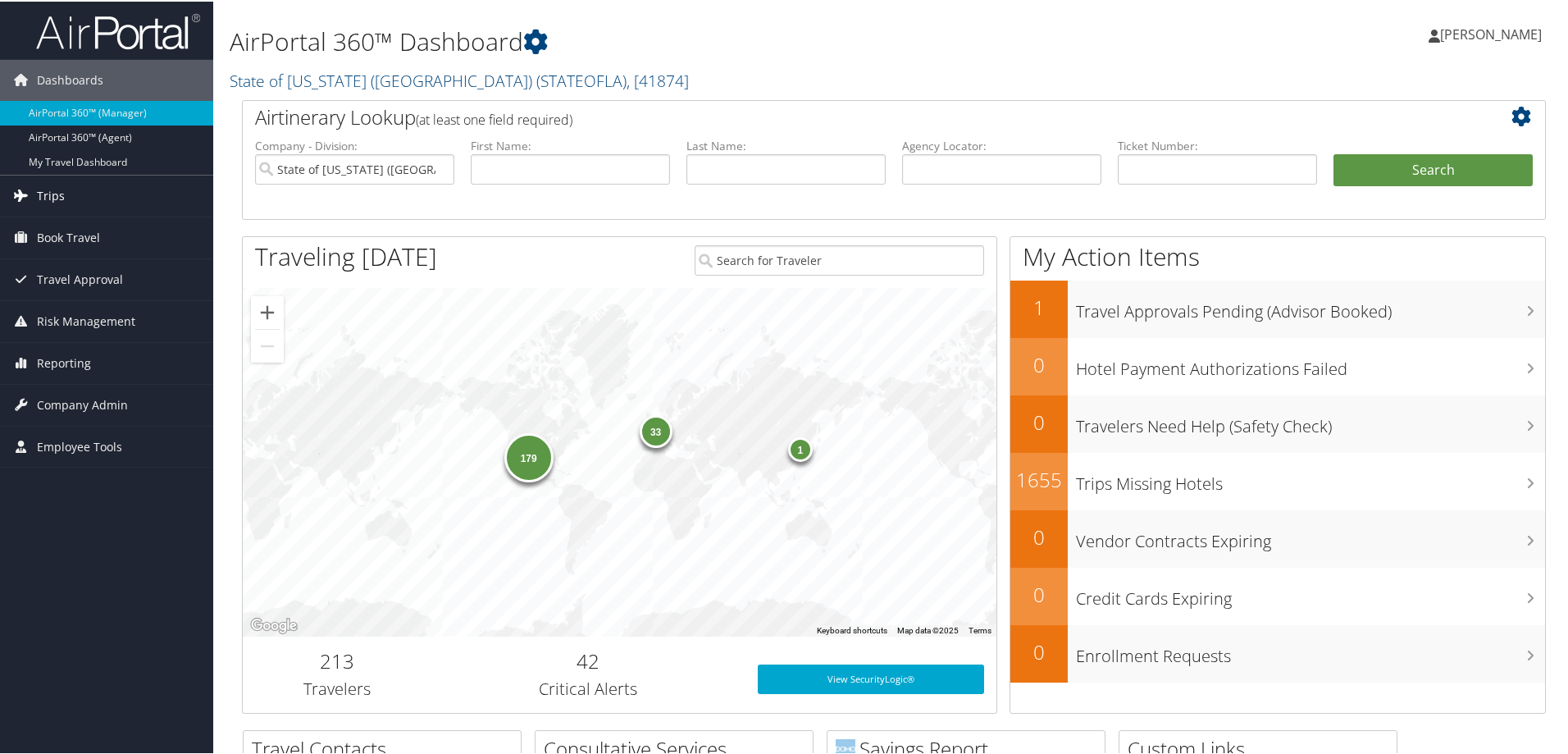
click at [62, 194] on span "Trips" at bounding box center [51, 194] width 28 height 41
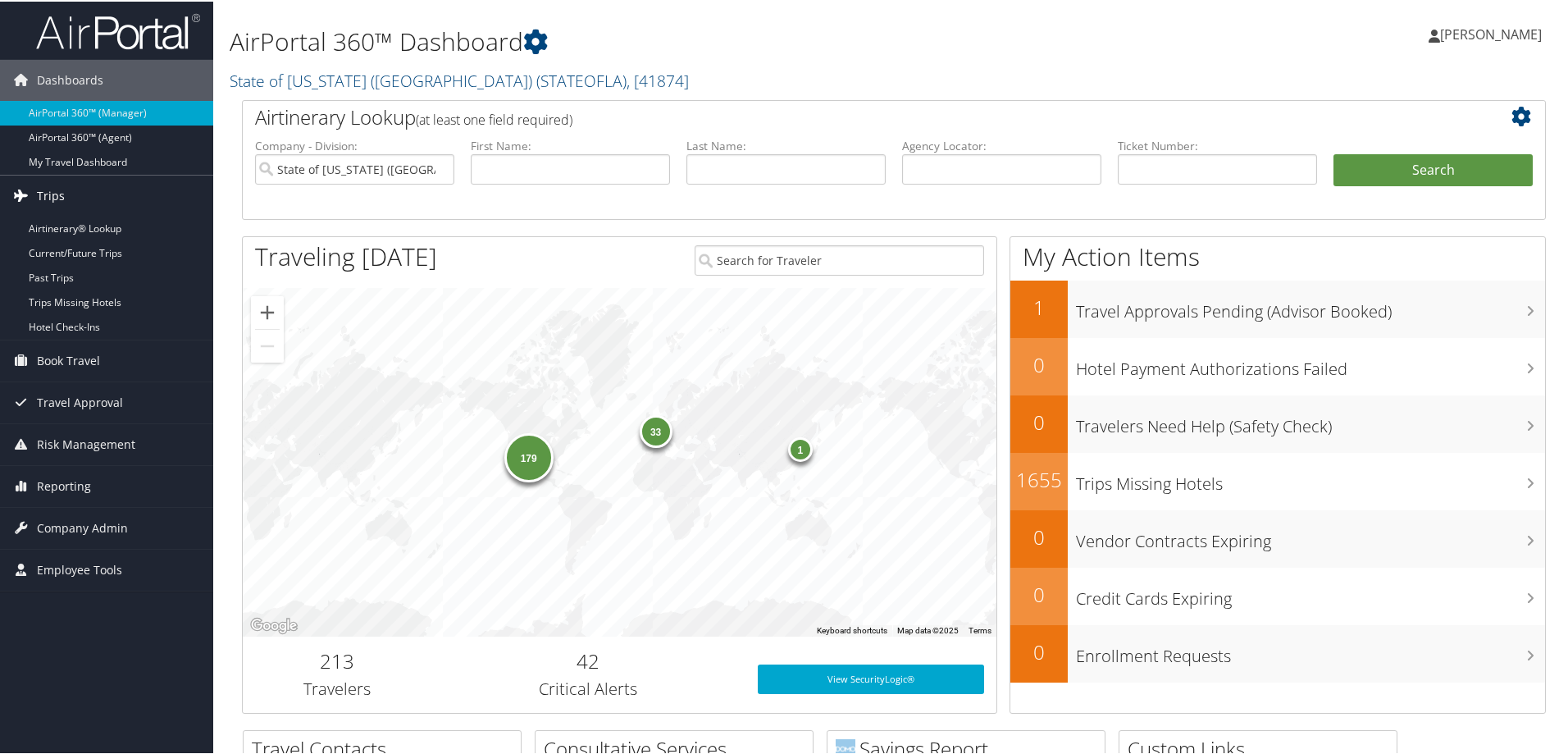
click at [52, 195] on span "Trips" at bounding box center [51, 194] width 28 height 41
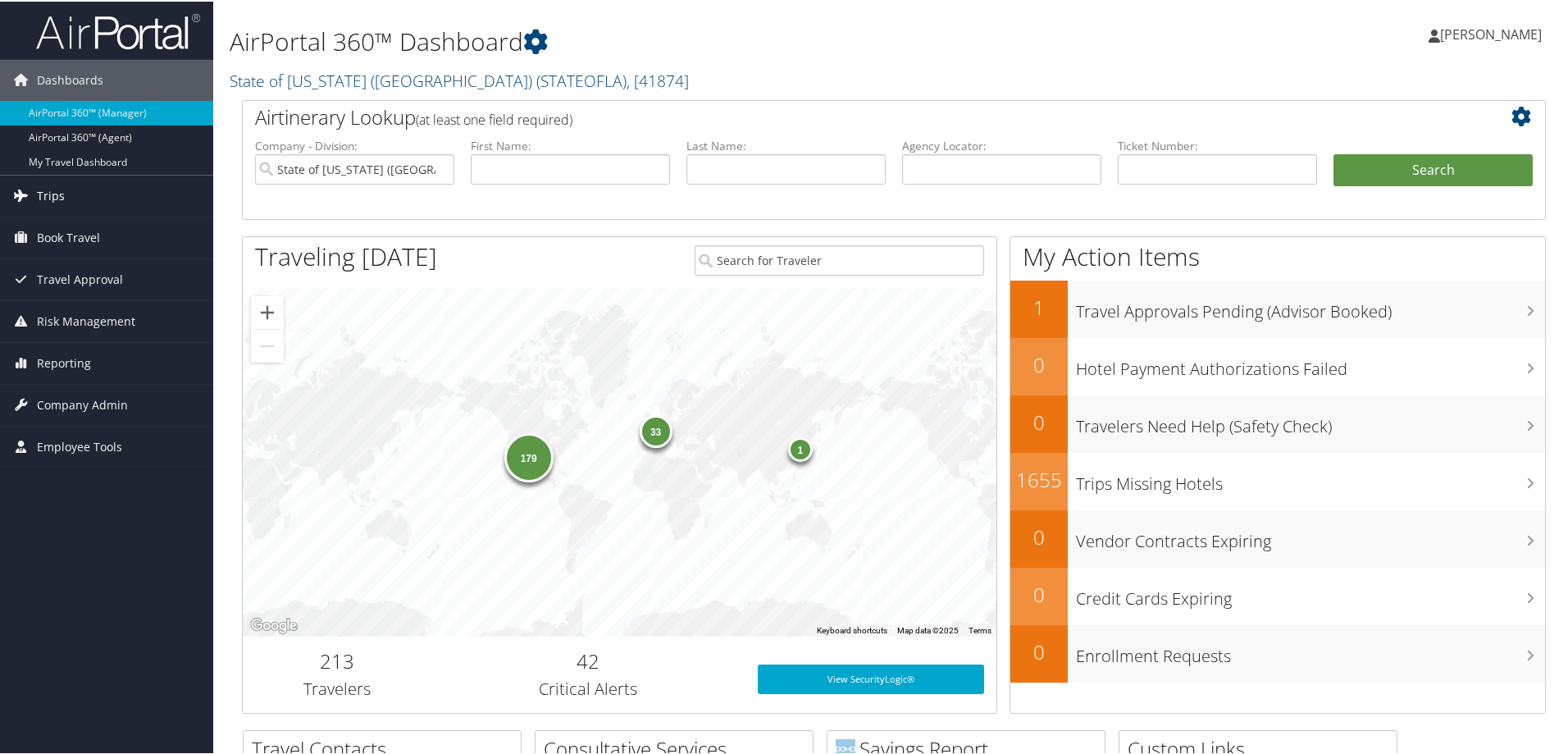
click at [52, 199] on span "Trips" at bounding box center [51, 194] width 28 height 41
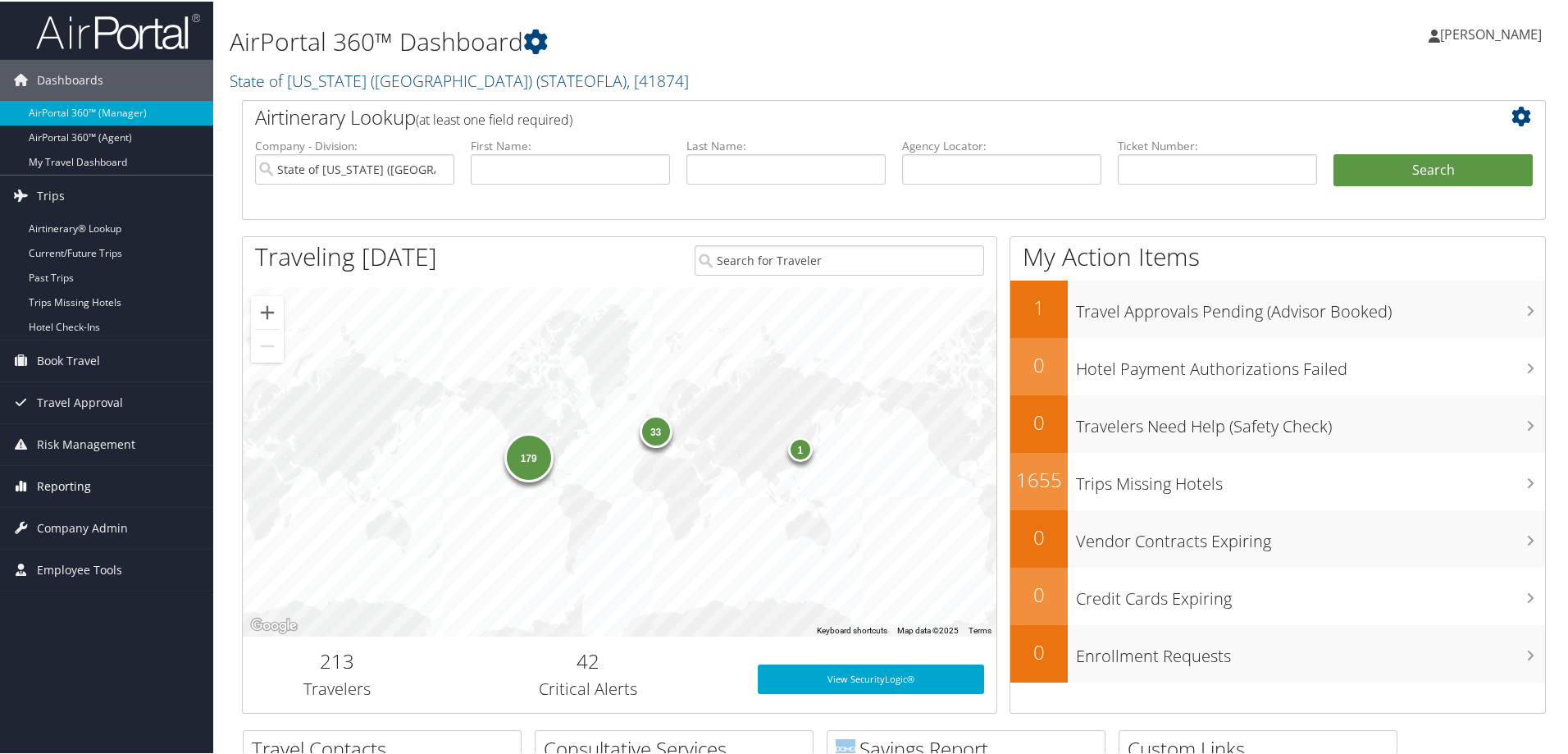
click at [64, 484] on span "Reporting" at bounding box center [64, 485] width 54 height 41
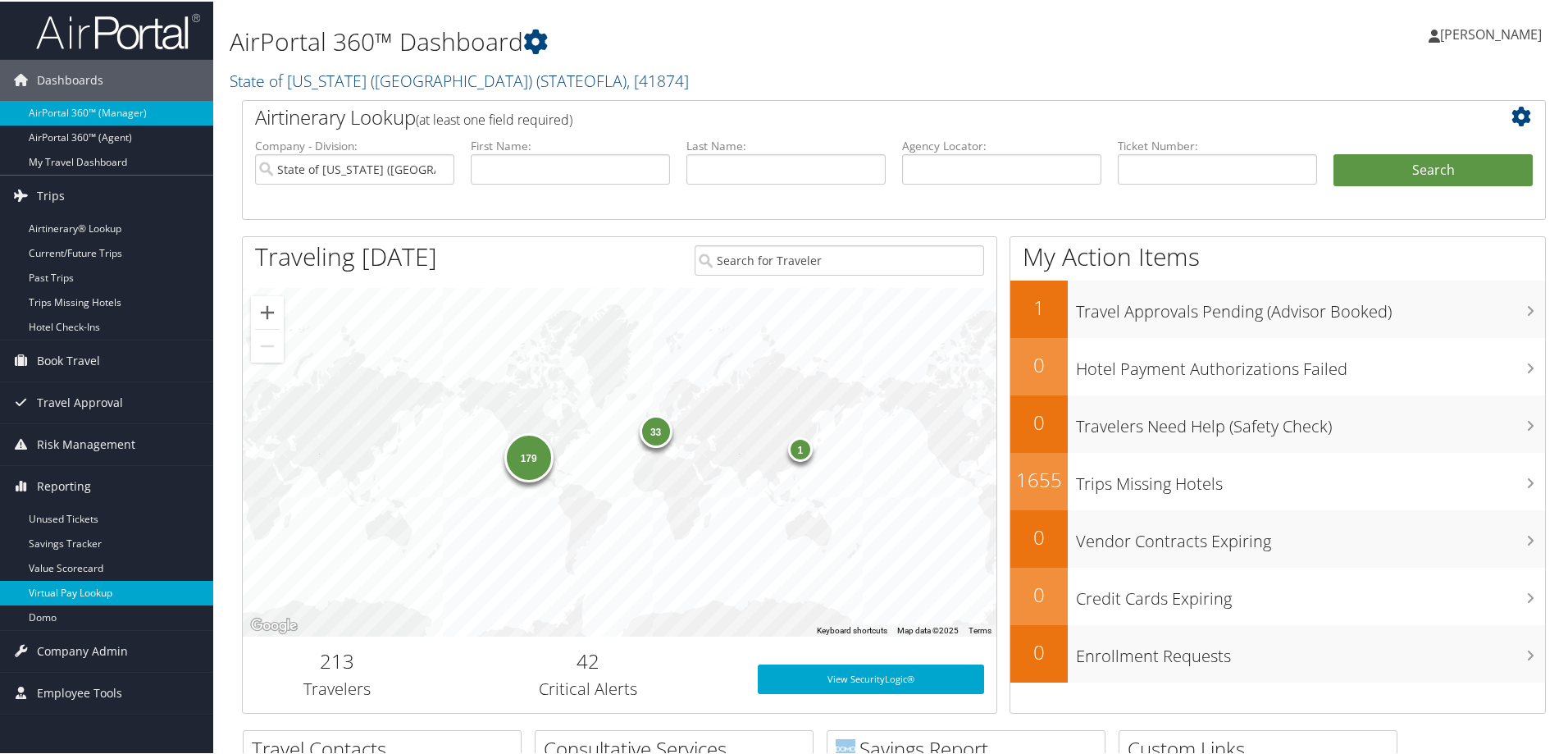
click at [58, 588] on link "Virtual Pay Lookup" at bounding box center [106, 591] width 214 height 24
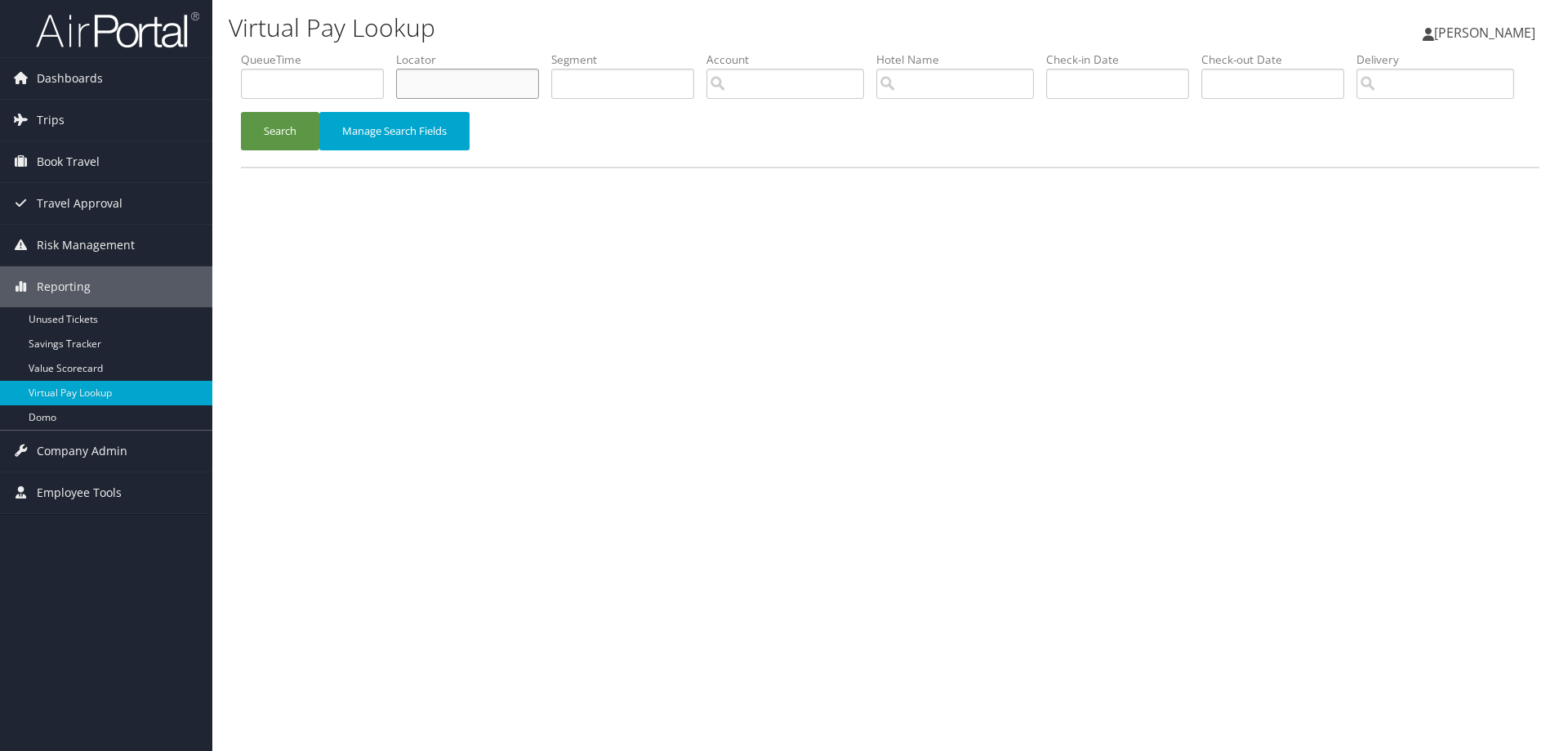
click at [417, 80] on input "text" at bounding box center [467, 83] width 143 height 30
click at [448, 89] on input "wh" at bounding box center [467, 83] width 143 height 30
type input "whohjn"
click at [269, 150] on button "Search" at bounding box center [280, 131] width 78 height 38
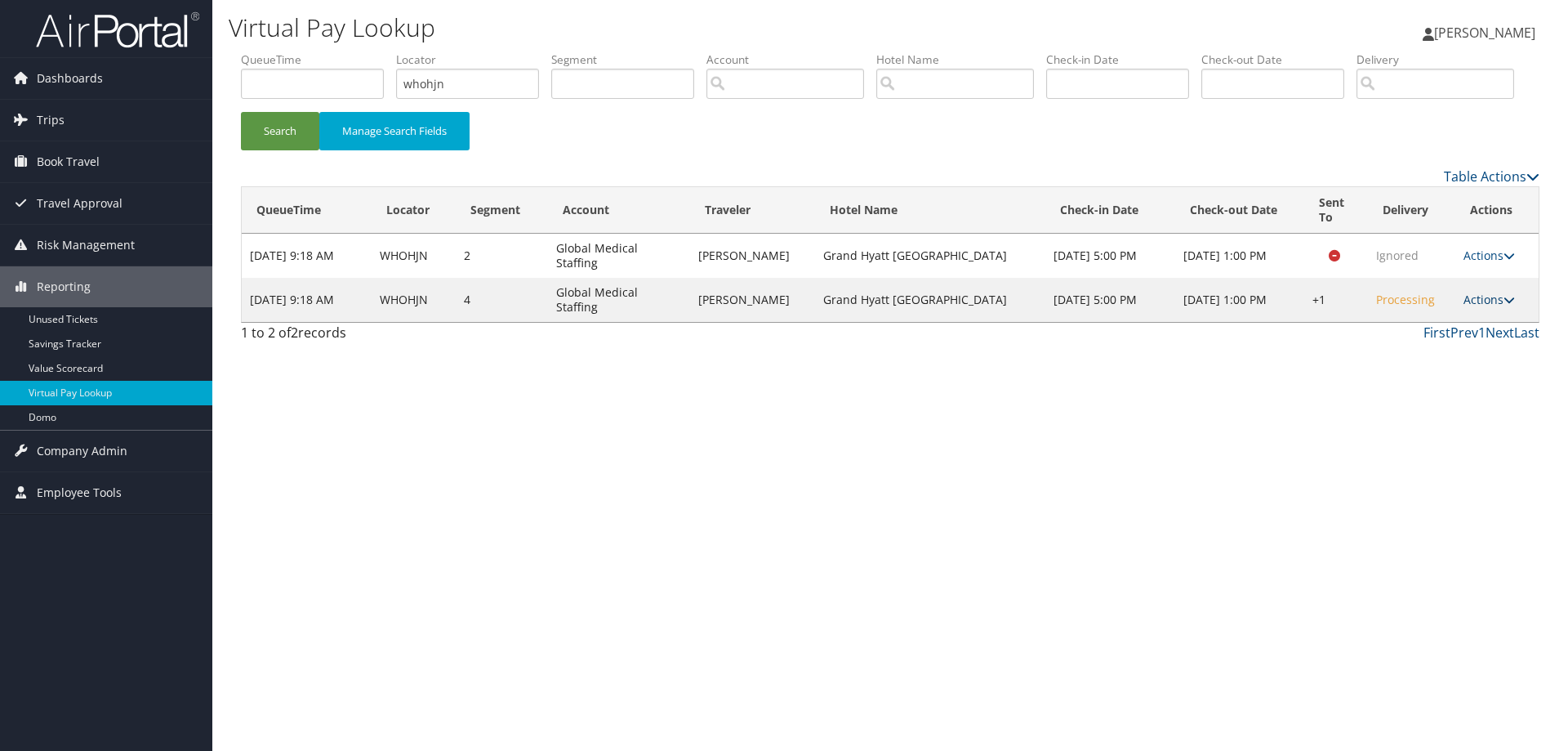
click at [1500, 307] on link "Actions" at bounding box center [1489, 300] width 51 height 16
click at [1429, 371] on link "Delivery Information" at bounding box center [1439, 357] width 140 height 28
click at [1475, 307] on link "Actions" at bounding box center [1489, 300] width 51 height 16
click at [1431, 343] on link "Logs" at bounding box center [1439, 329] width 140 height 28
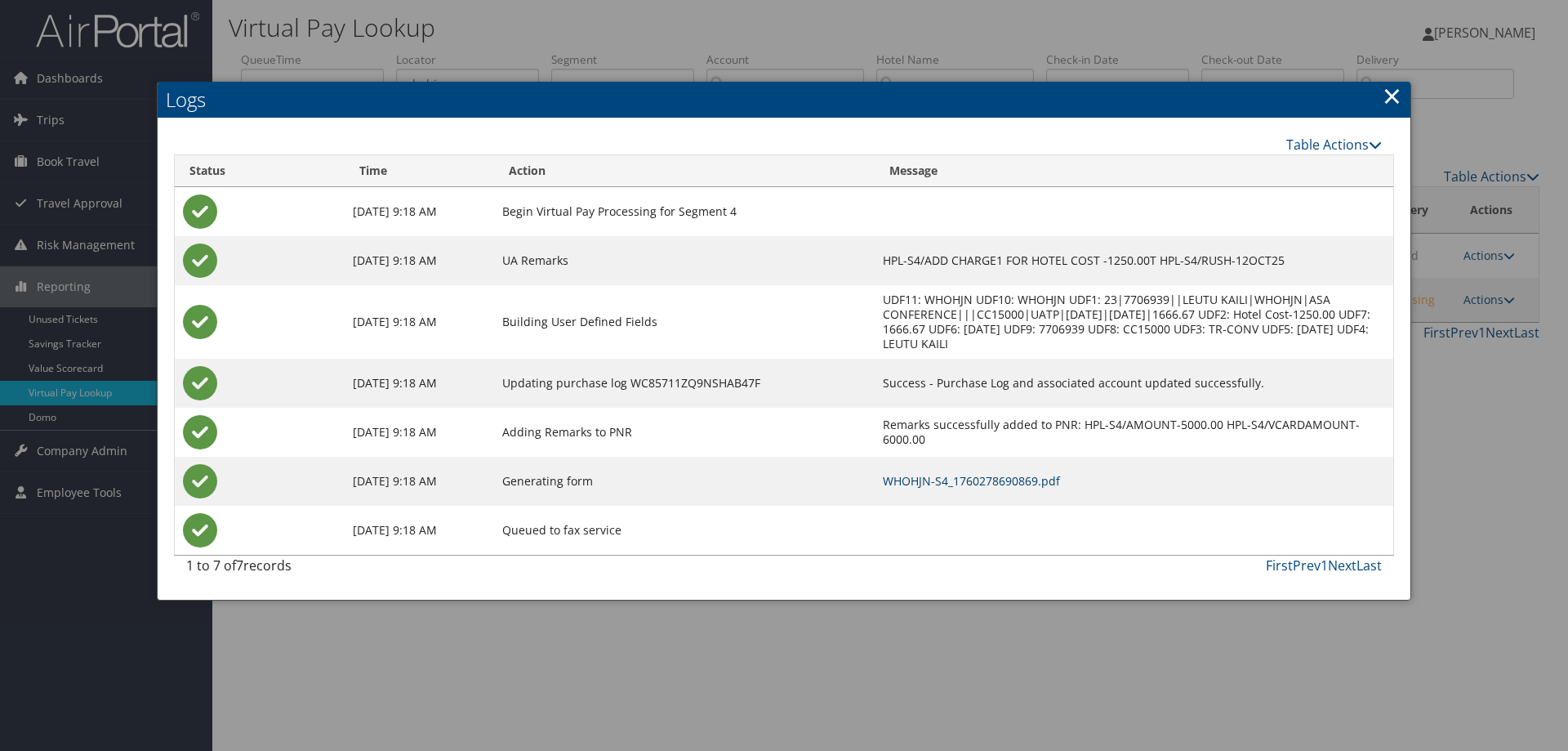
click at [909, 479] on link "WHOHJN-S4_1760278690869.pdf" at bounding box center [971, 481] width 177 height 16
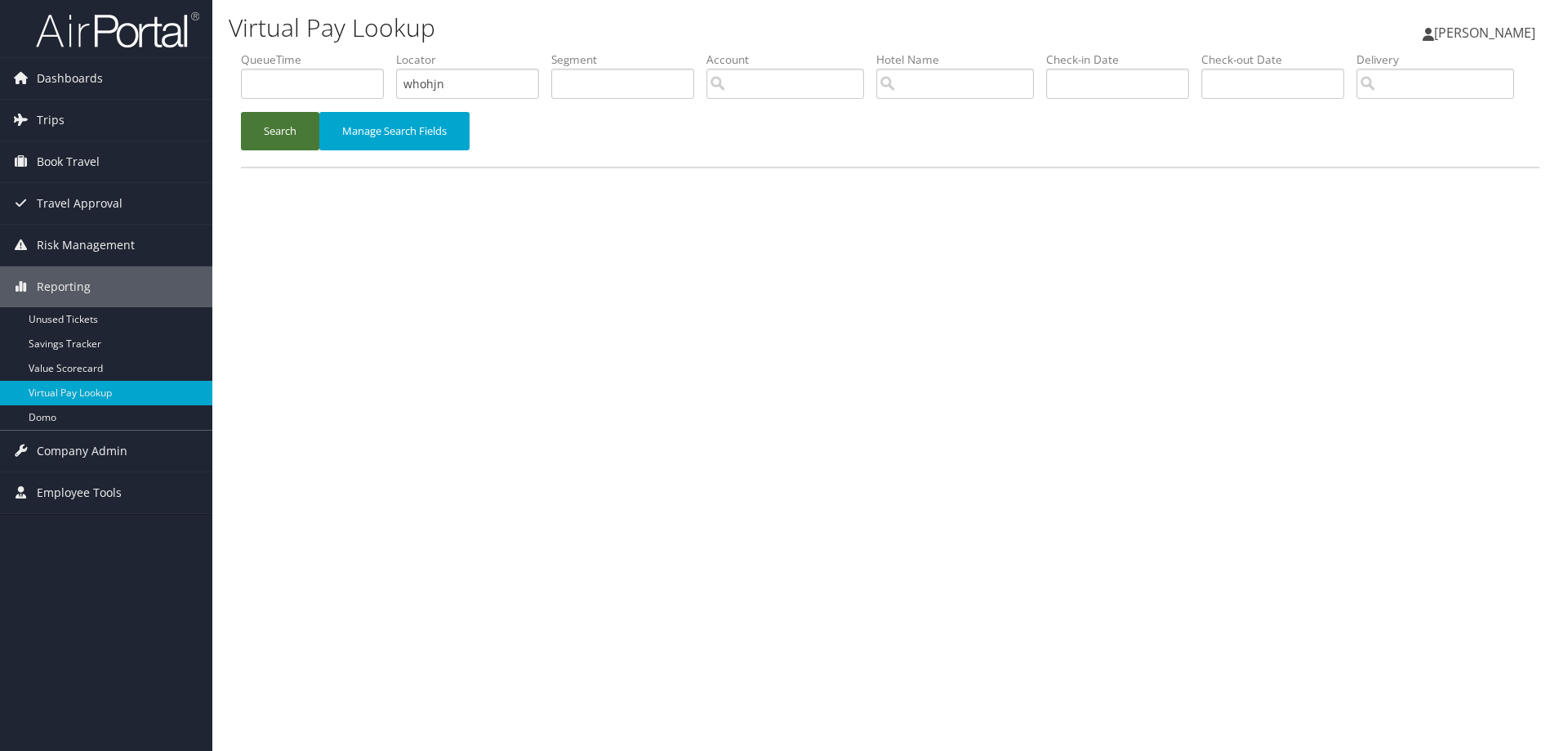
click at [292, 150] on button "Search" at bounding box center [280, 131] width 78 height 38
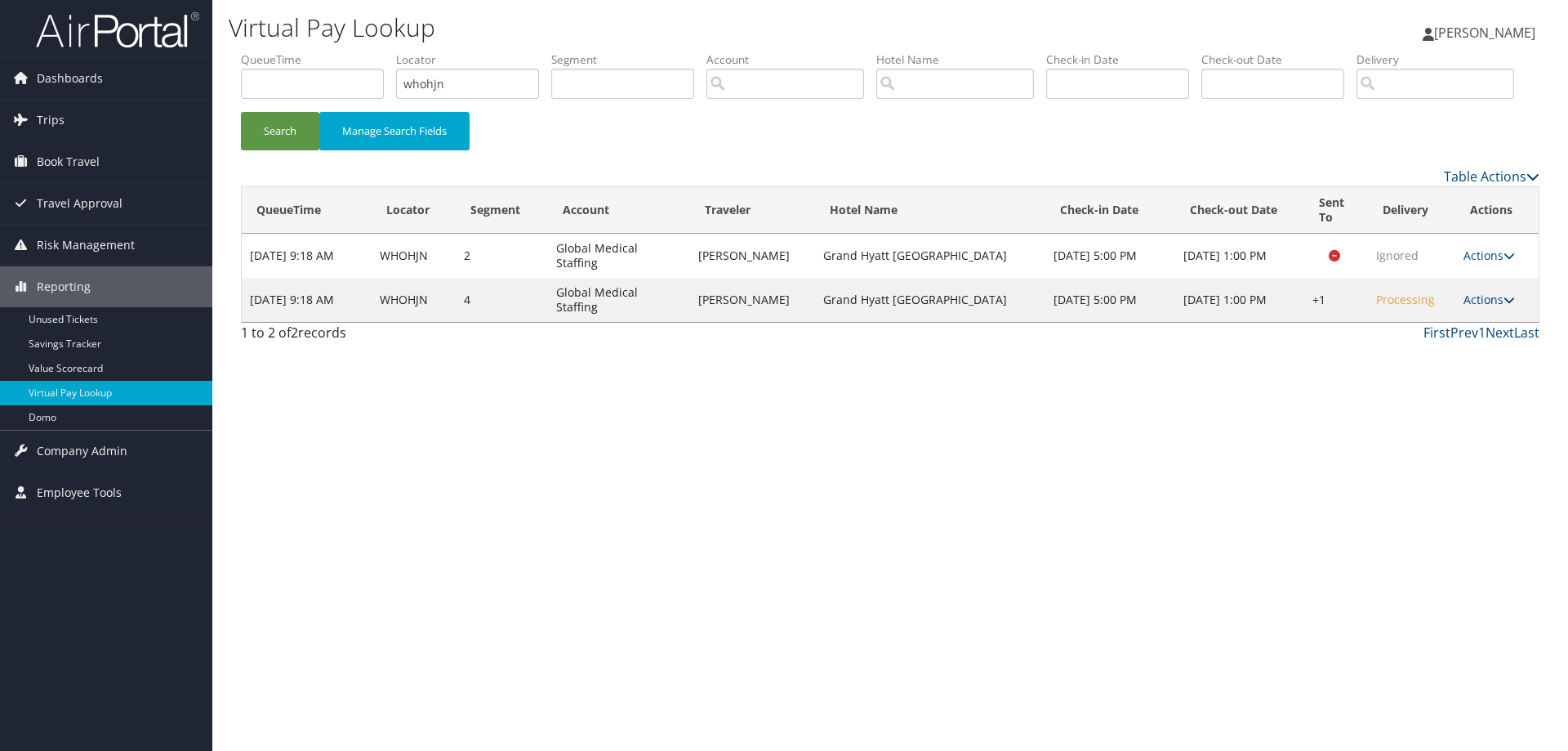
click at [1492, 307] on link "Actions" at bounding box center [1489, 300] width 51 height 16
click at [1418, 343] on link "Logs" at bounding box center [1439, 329] width 140 height 28
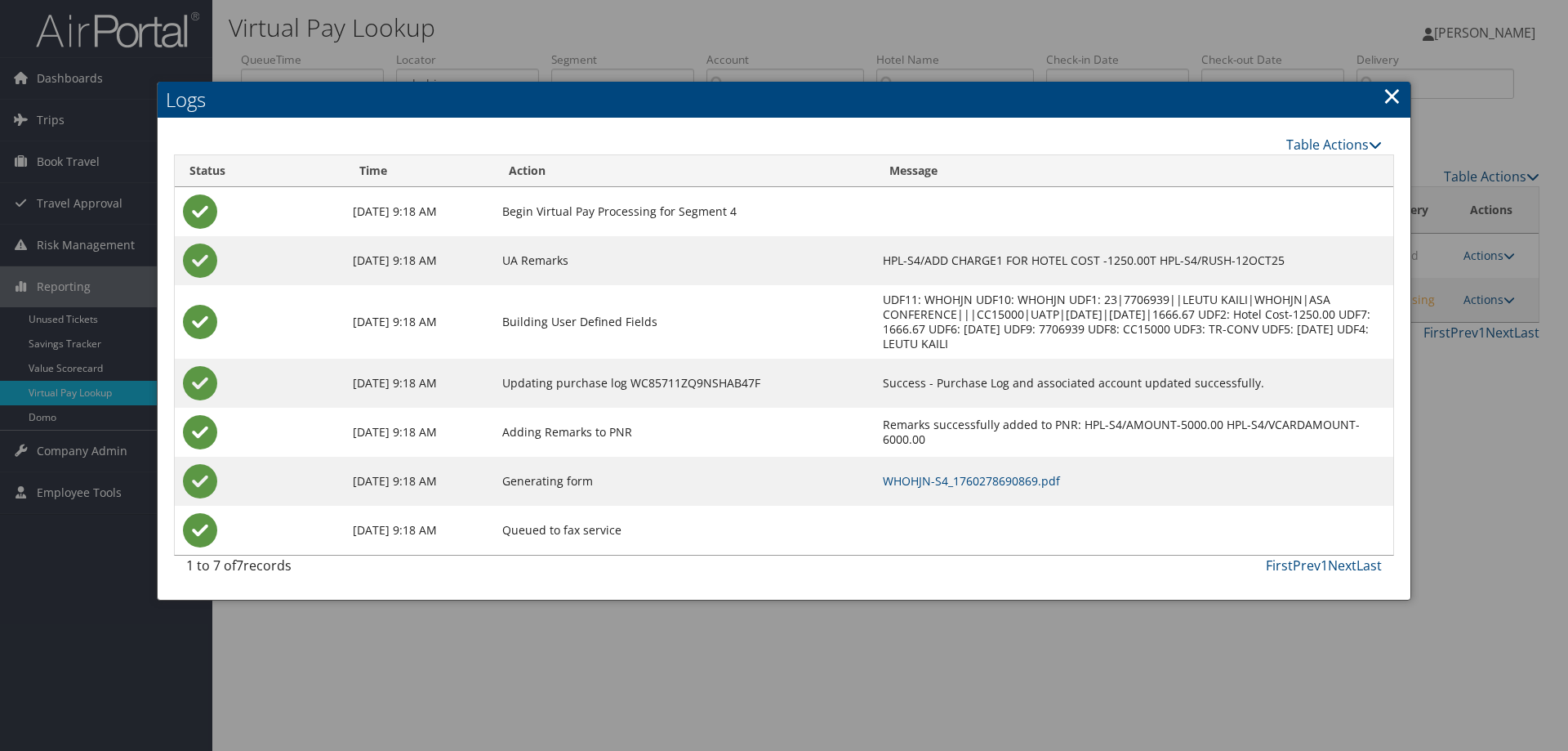
click at [1396, 90] on link "×" at bounding box center [1392, 96] width 19 height 33
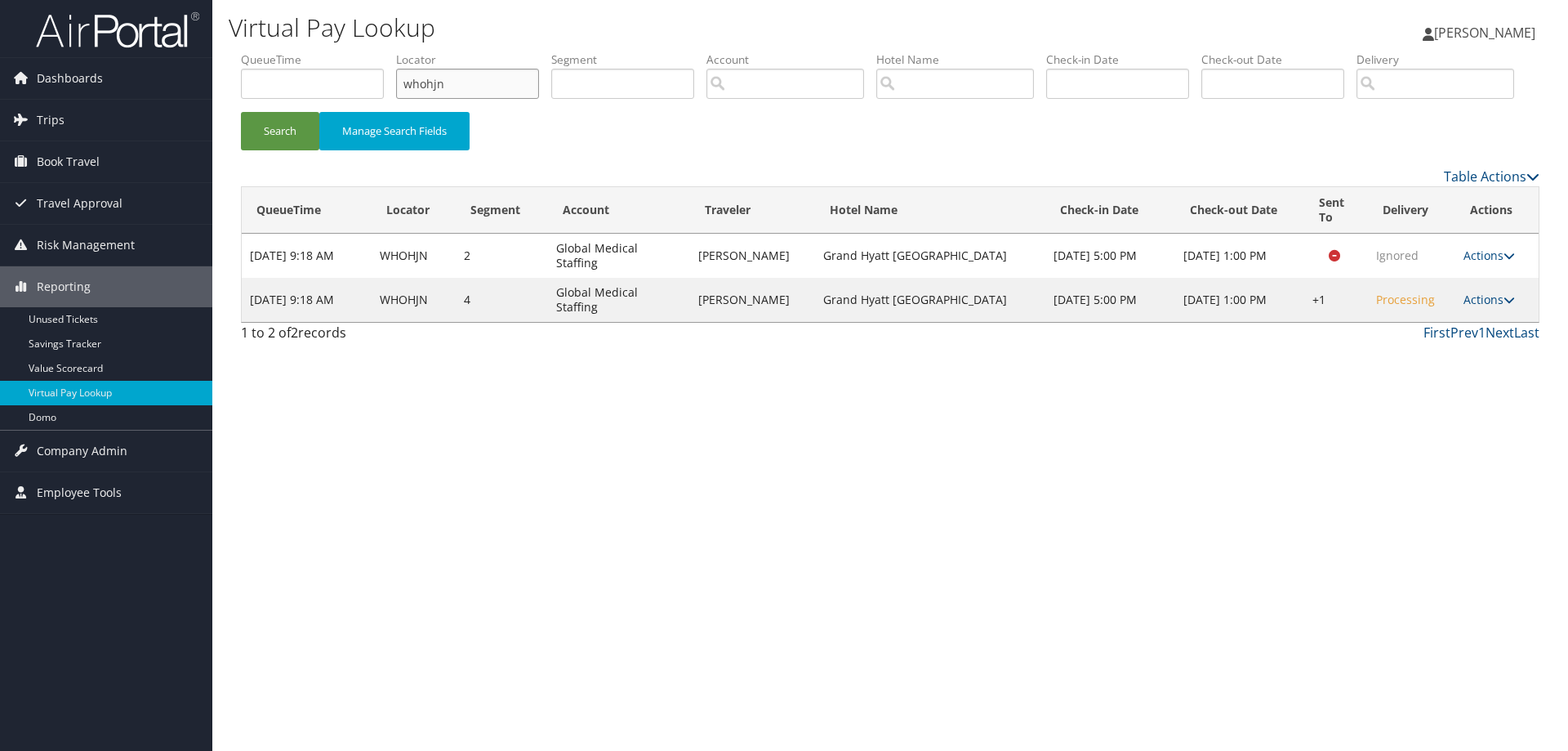
click at [479, 85] on input "whohjn" at bounding box center [467, 83] width 143 height 30
click at [255, 150] on button "Search" at bounding box center [280, 131] width 78 height 38
click at [1489, 307] on link "Actions" at bounding box center [1489, 300] width 51 height 16
click at [1422, 371] on link "Delivery Information" at bounding box center [1439, 357] width 140 height 28
click at [1493, 307] on link "Actions" at bounding box center [1489, 300] width 51 height 16
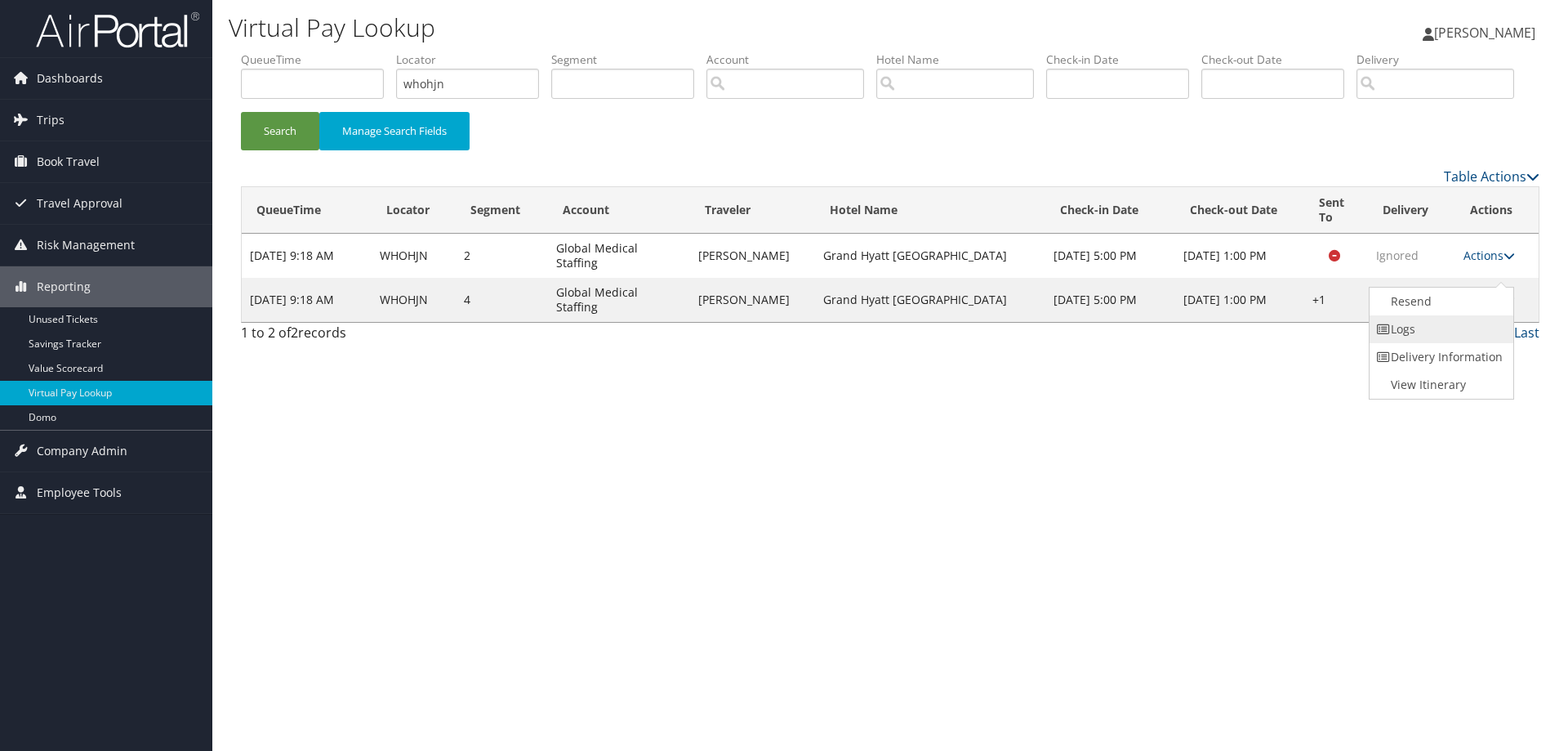
click at [1391, 343] on link "Logs" at bounding box center [1439, 329] width 140 height 28
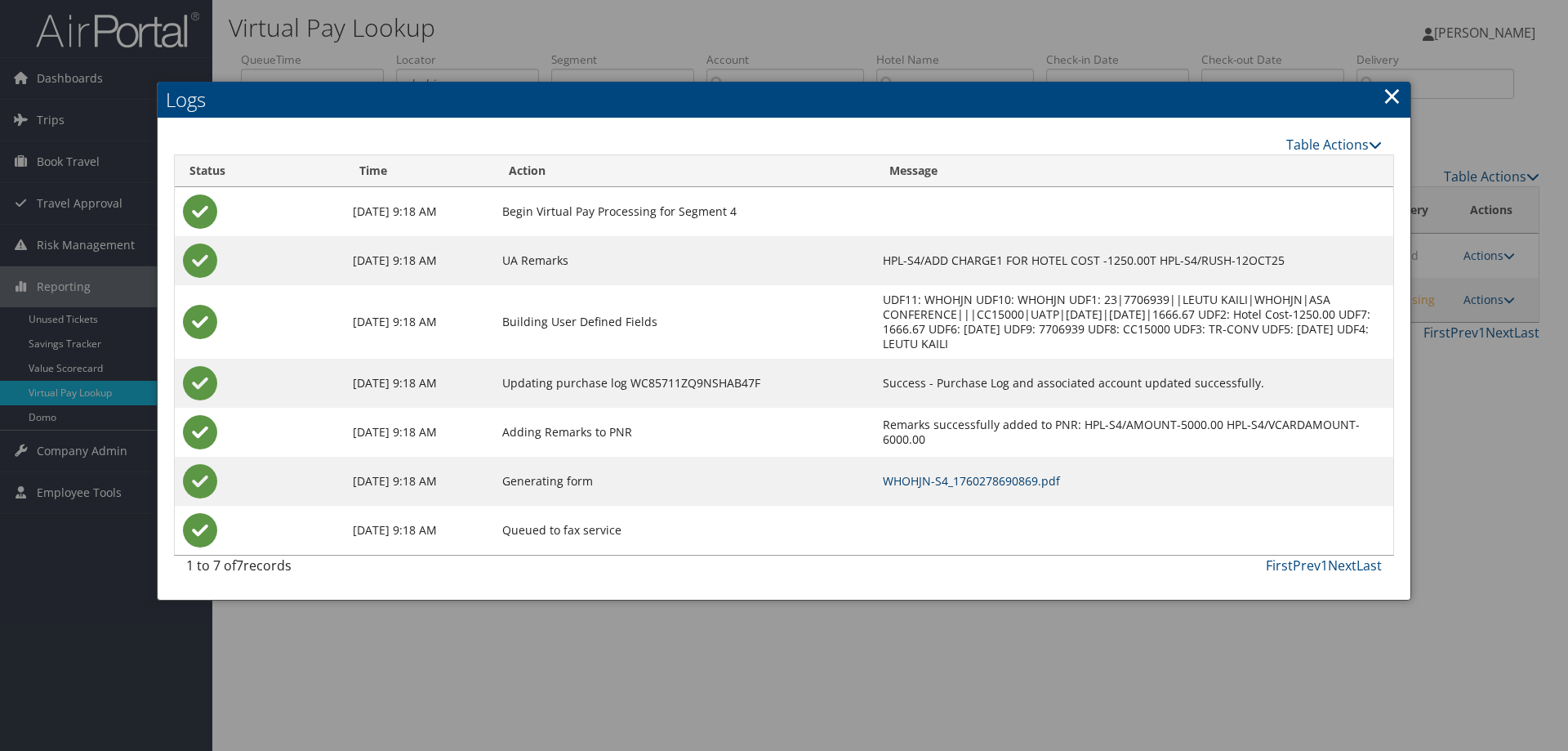
click at [950, 484] on link "WHOHJN-S4_1760278690869.pdf" at bounding box center [971, 481] width 177 height 16
